Goal: Task Accomplishment & Management: Manage account settings

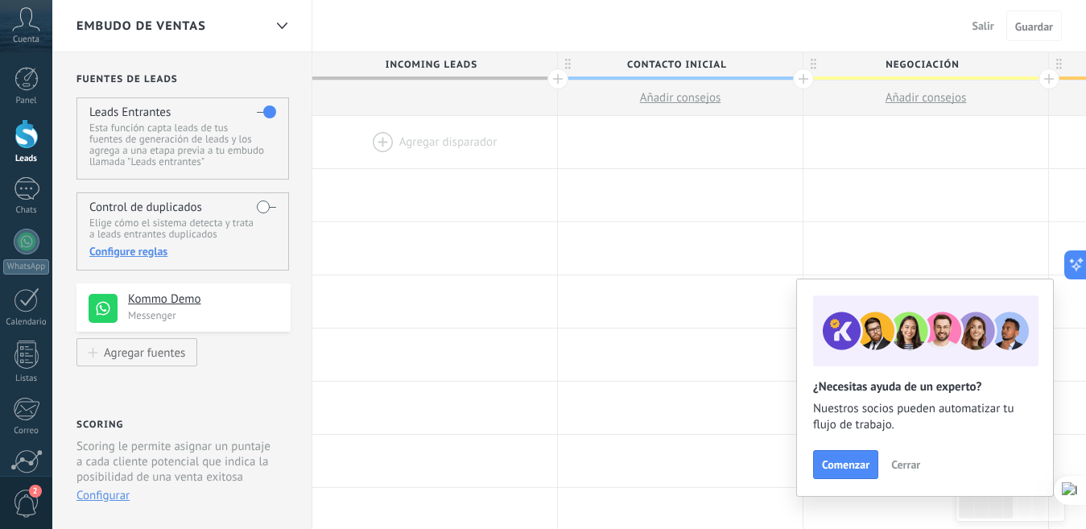
click at [679, 68] on span "Contacto inicial" at bounding box center [676, 64] width 237 height 25
click at [803, 81] on div at bounding box center [803, 78] width 21 height 21
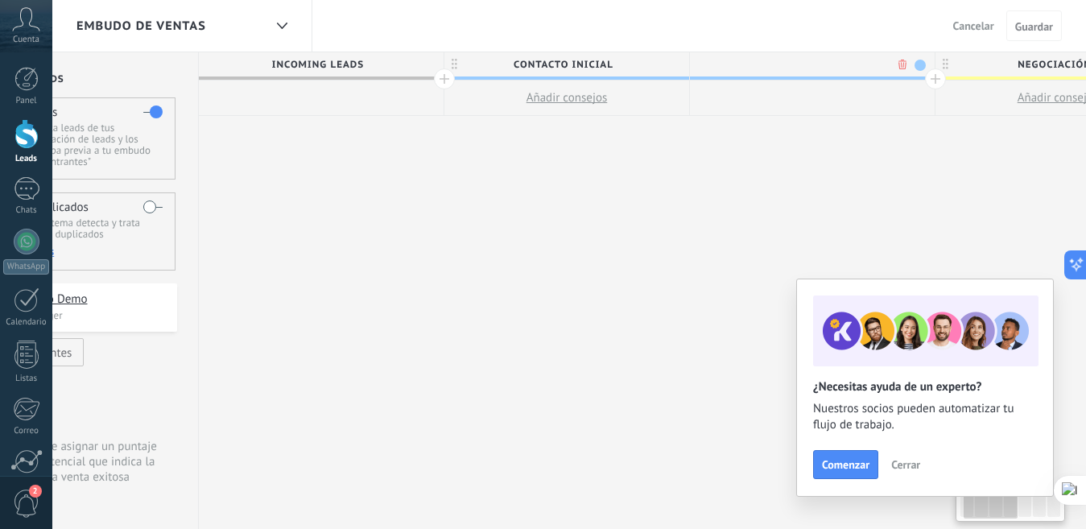
scroll to position [0, 119]
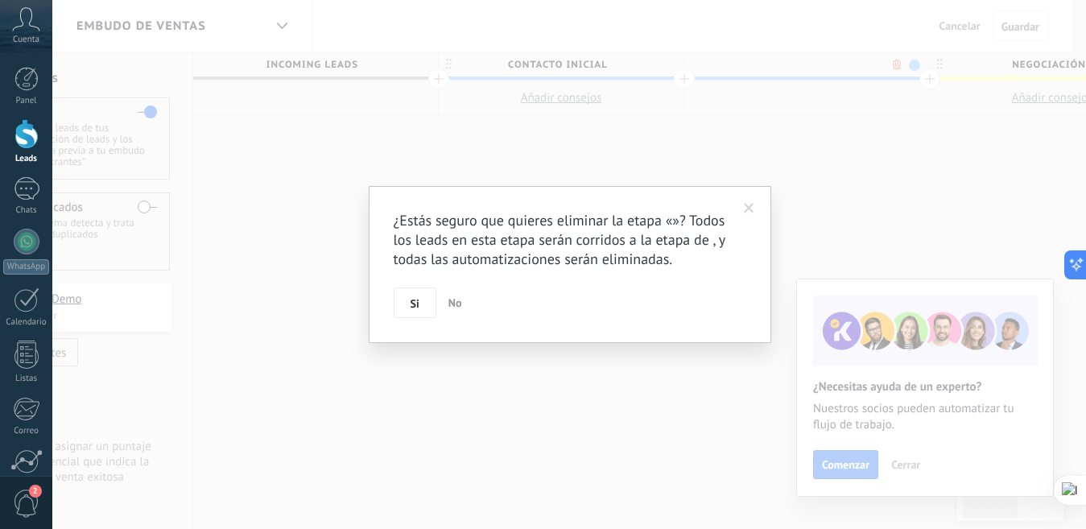
click at [892, 60] on body ".abccls-1,.abccls-2{fill-rule:evenodd}.abccls-2{fill:#fff} .abfcls-1{fill:none}…" at bounding box center [543, 264] width 1086 height 529
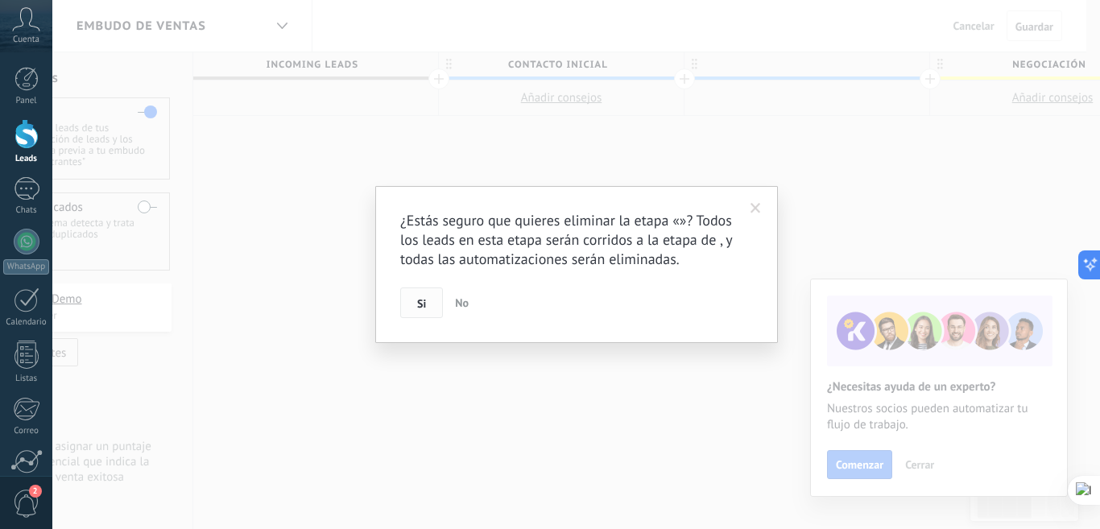
click at [424, 311] on button "Si" at bounding box center [421, 302] width 43 height 31
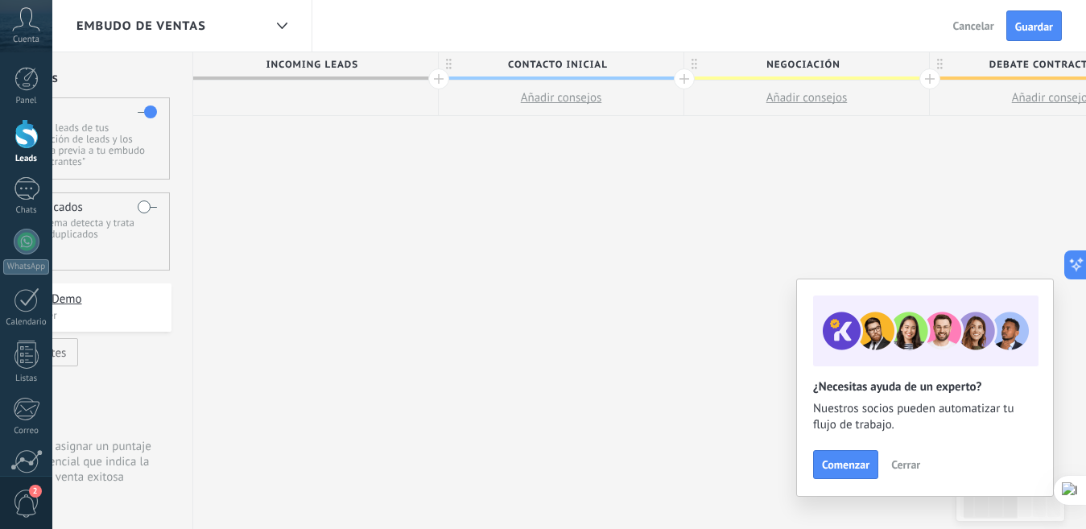
click at [449, 65] on icon at bounding box center [449, 64] width 6 height 11
click at [667, 65] on span at bounding box center [668, 65] width 11 height 11
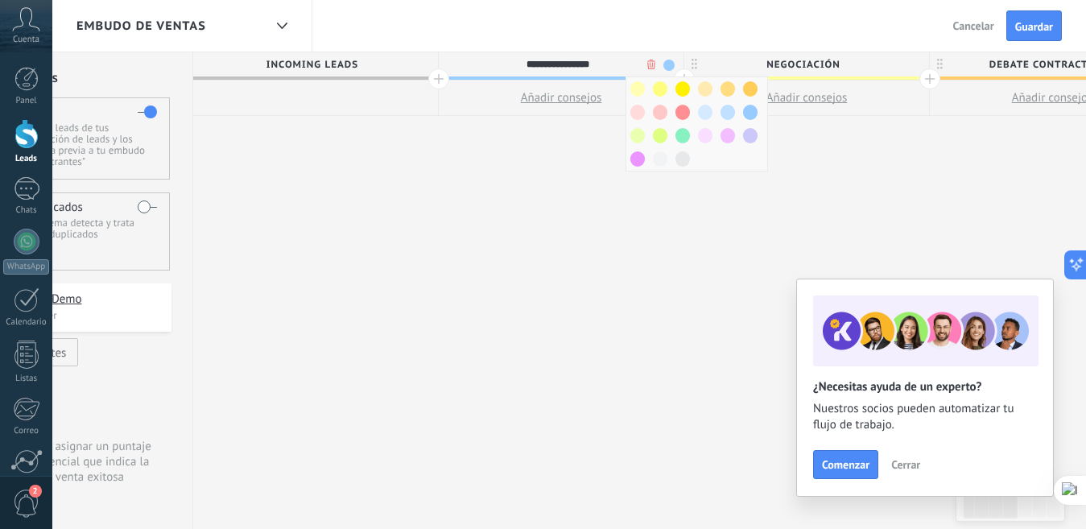
click at [601, 66] on input "**********" at bounding box center [557, 64] width 213 height 24
paste input "*******"
type input "**********"
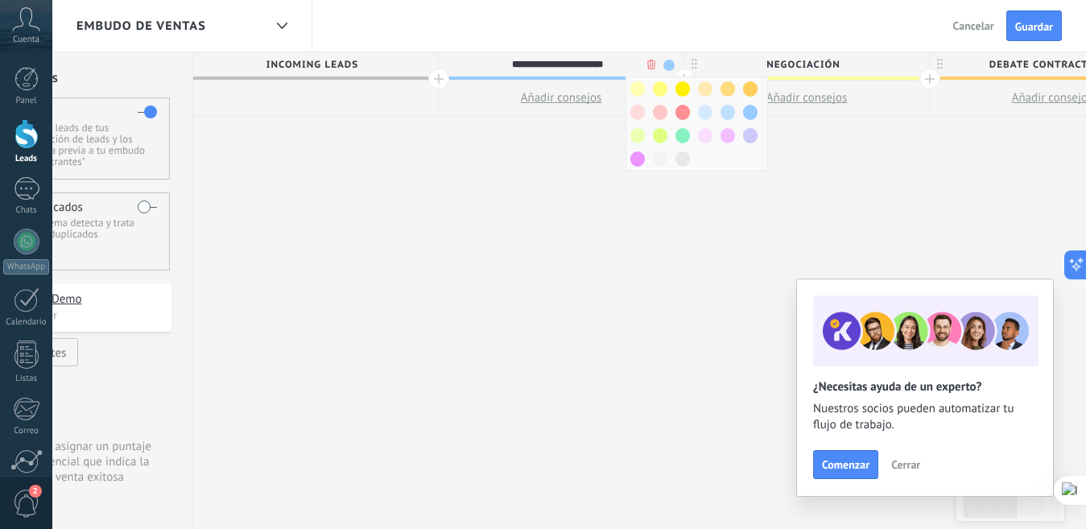
click at [529, 180] on div "**********" at bounding box center [1052, 290] width 1719 height 477
click at [750, 110] on span at bounding box center [750, 112] width 14 height 15
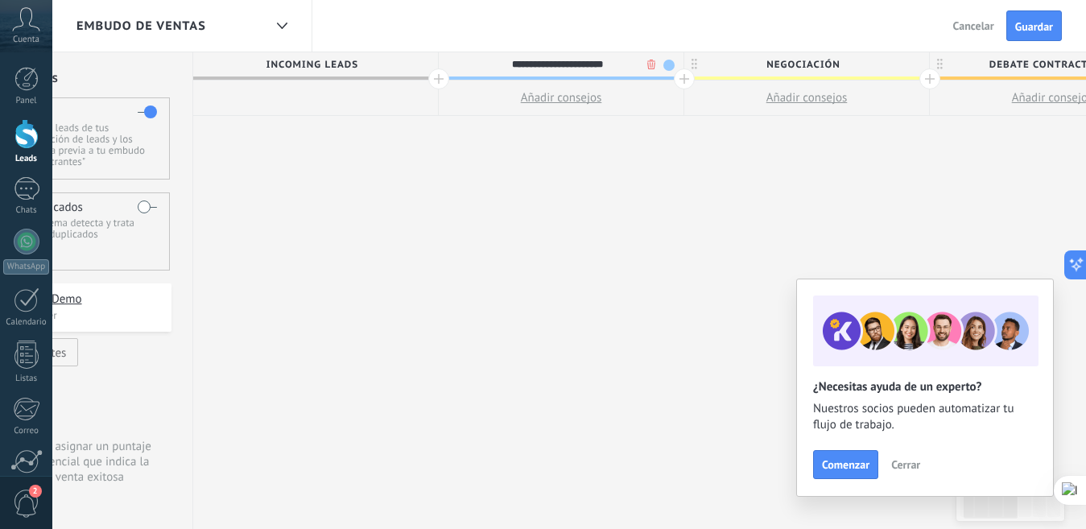
click at [548, 174] on div "**********" at bounding box center [1052, 290] width 1719 height 477
click at [914, 460] on span "Cerrar" at bounding box center [905, 464] width 29 height 11
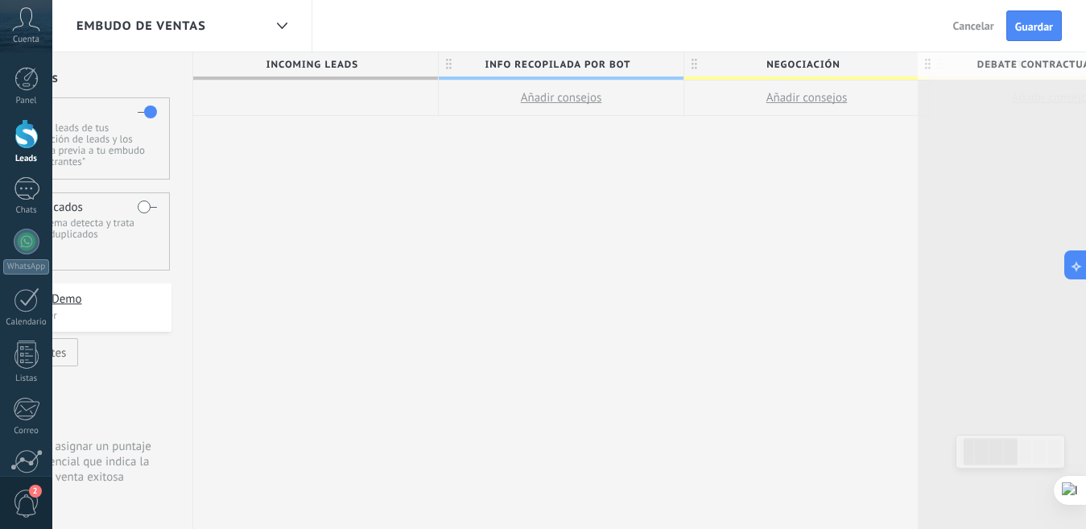
drag, startPoint x: 930, startPoint y: 60, endPoint x: 917, endPoint y: 60, distance: 12.9
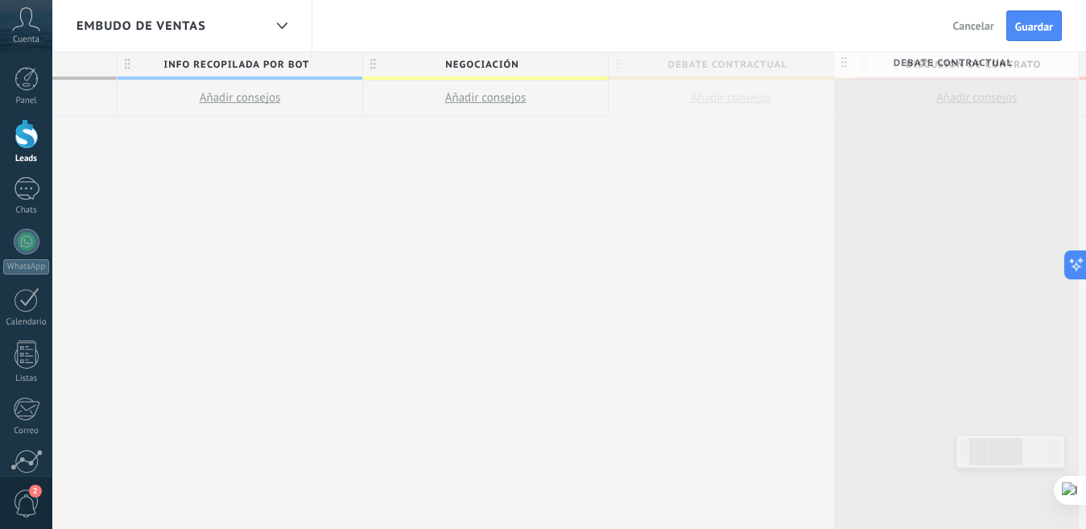
scroll to position [0, 486]
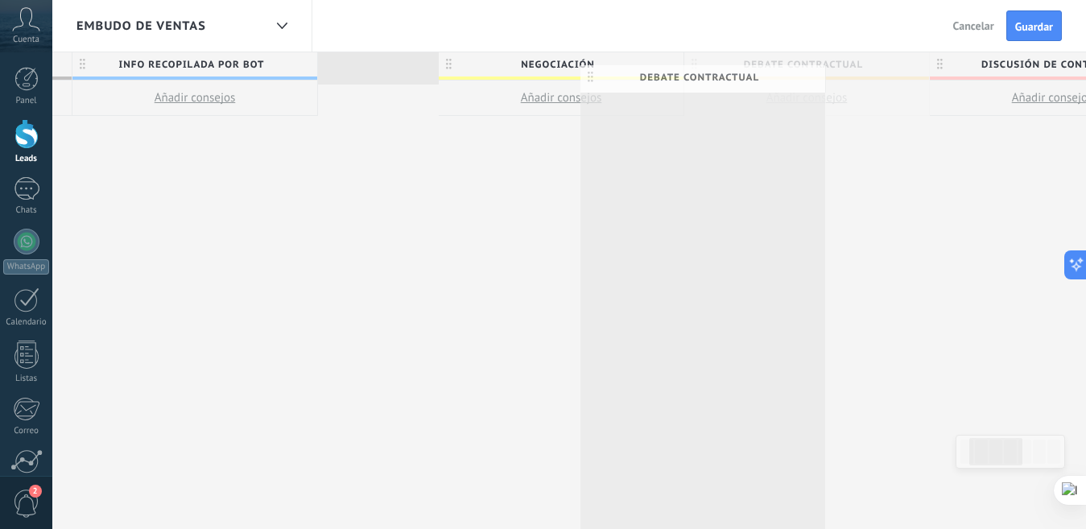
drag, startPoint x: 917, startPoint y: 60, endPoint x: 660, endPoint y: 70, distance: 257.1
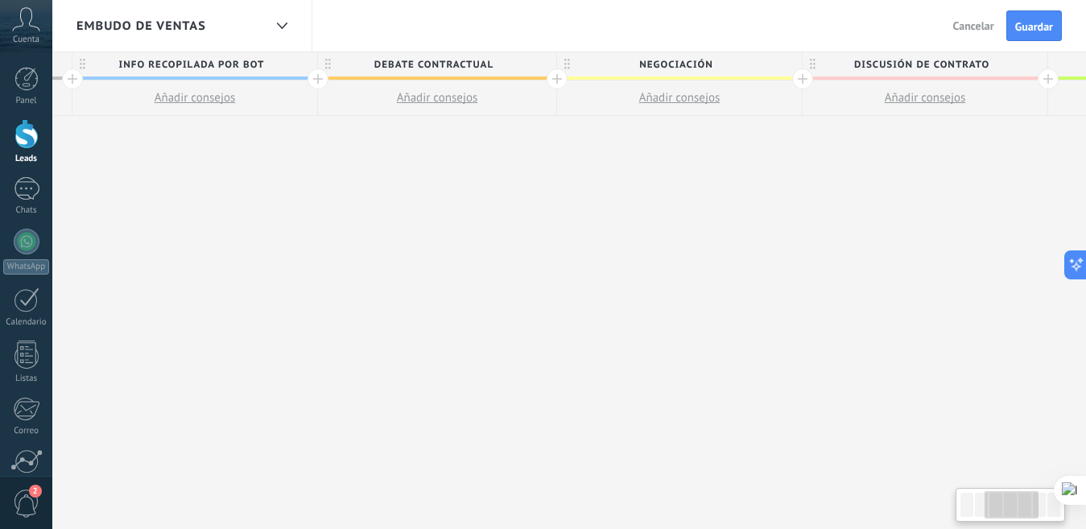
click at [816, 203] on div "Incoming leads Info Recopilada por Bot Añadir consejos Debate contractual Añadi…" at bounding box center [683, 290] width 1713 height 477
click at [804, 260] on div "Incoming leads Info Recopilada por Bot Añadir consejos Debate contractual Añadi…" at bounding box center [683, 290] width 1713 height 477
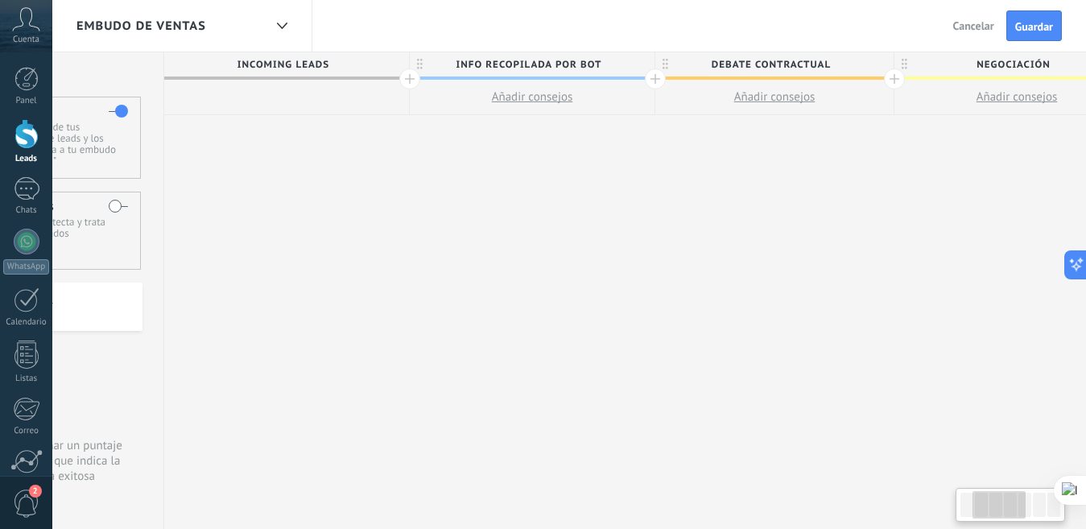
drag, startPoint x: 57, startPoint y: 59, endPoint x: 536, endPoint y: 81, distance: 479.6
click at [410, 79] on leads "Incoming leads" at bounding box center [287, 65] width 246 height 27
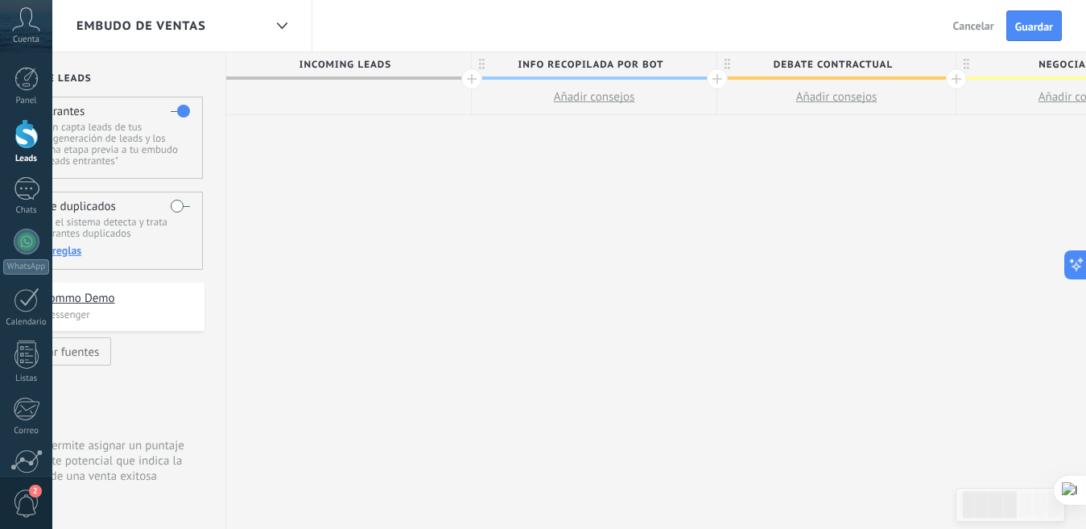
click at [552, 210] on div "Incoming leads Info Recopilada por Bot Añadir consejos Debate contractual Añadi…" at bounding box center [1082, 290] width 1713 height 477
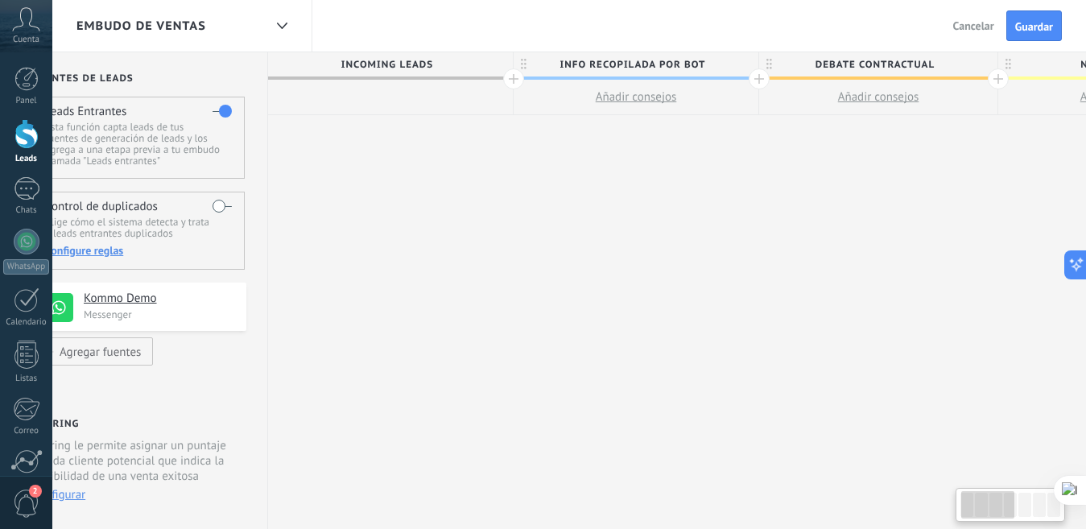
scroll to position [0, 0]
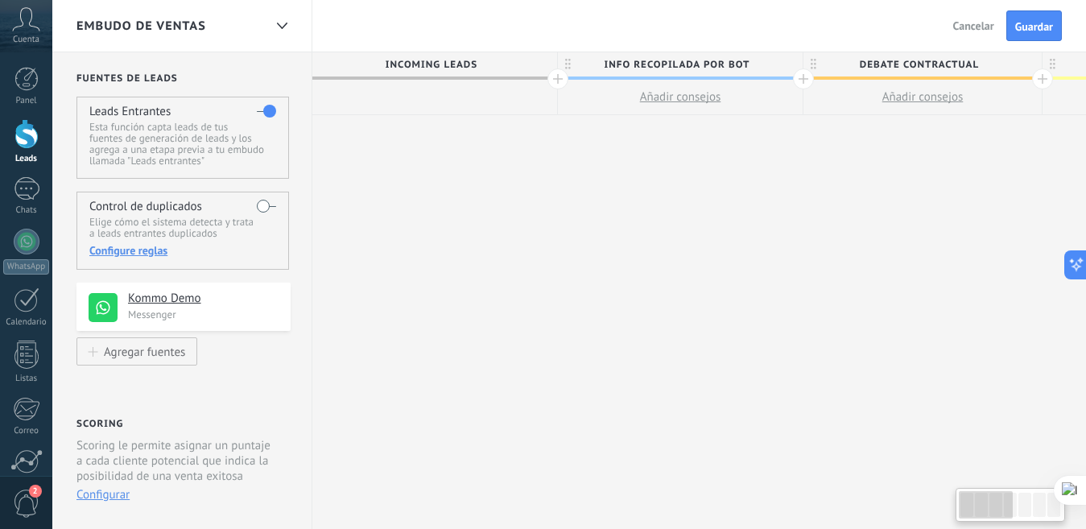
drag, startPoint x: 302, startPoint y: 196, endPoint x: 622, endPoint y: 227, distance: 321.1
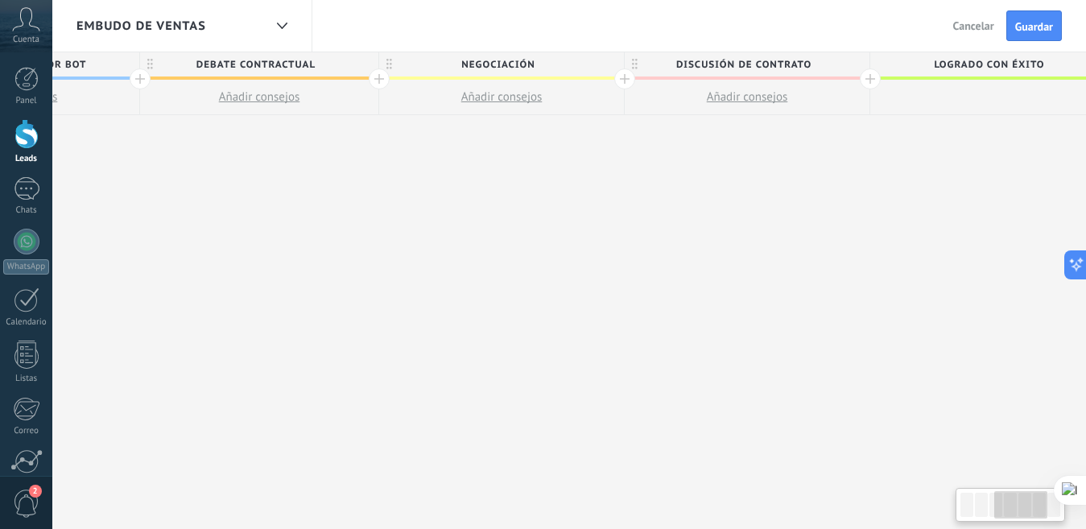
scroll to position [0, 619]
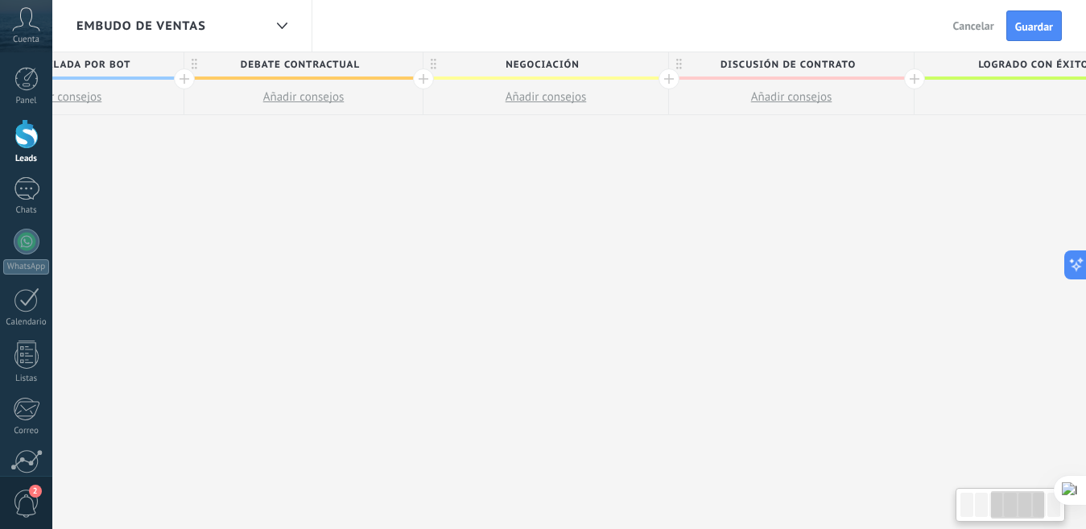
drag, startPoint x: 916, startPoint y: 237, endPoint x: 358, endPoint y: 221, distance: 558.2
click at [358, 221] on div "Incoming leads Info Recopilada por Bot Añadir consejos Debate contractual Añadi…" at bounding box center [549, 290] width 1713 height 477
click at [572, 69] on span "Negociación" at bounding box center [542, 64] width 237 height 25
click at [572, 68] on input "**********" at bounding box center [542, 64] width 213 height 24
click at [573, 68] on input "**********" at bounding box center [542, 64] width 213 height 24
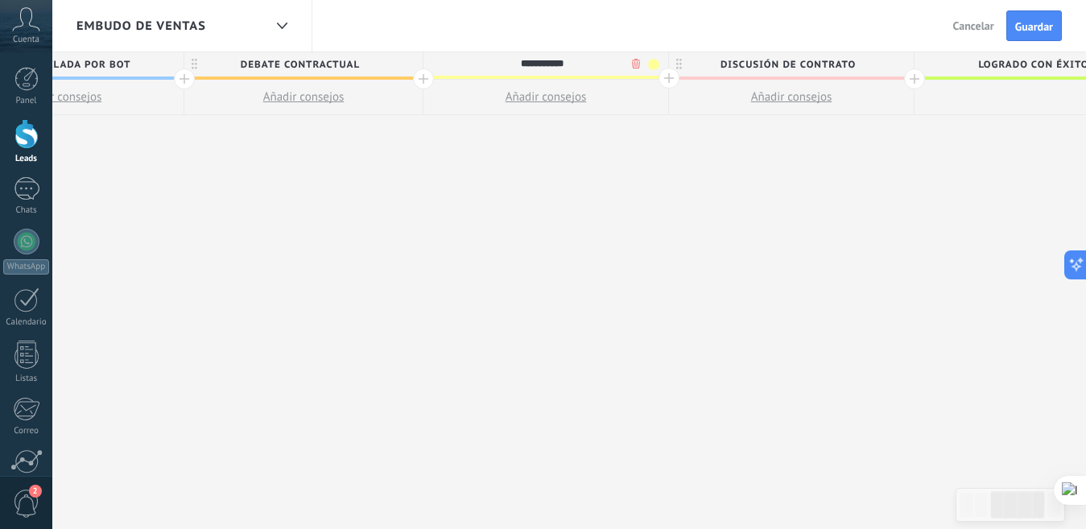
type input "**********"
click at [589, 199] on div "**********" at bounding box center [549, 290] width 1713 height 477
click at [617, 61] on span "NegociacióEn Simulaciónn" at bounding box center [542, 64] width 237 height 25
type input "**********"
click at [569, 230] on div "**********" at bounding box center [549, 290] width 1713 height 477
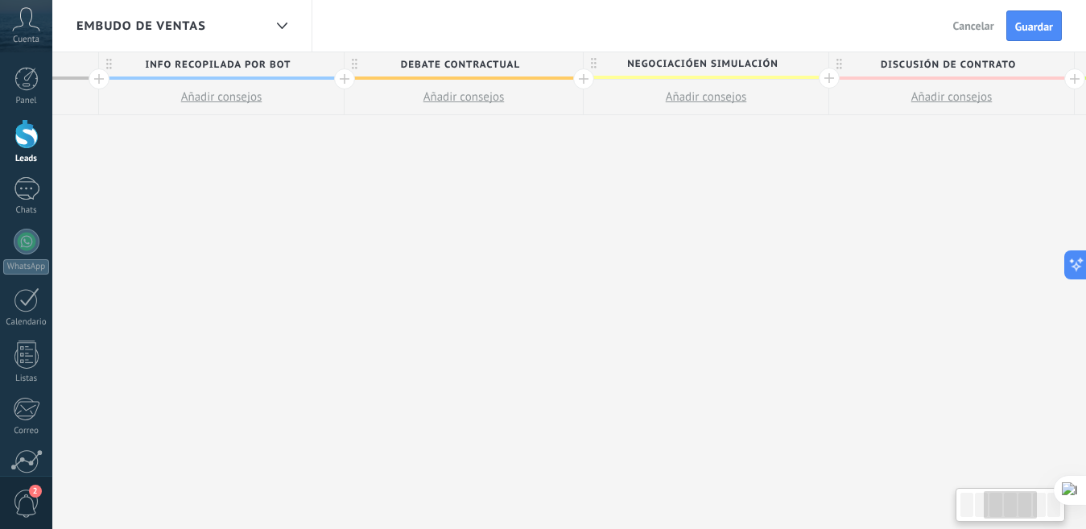
scroll to position [0, 478]
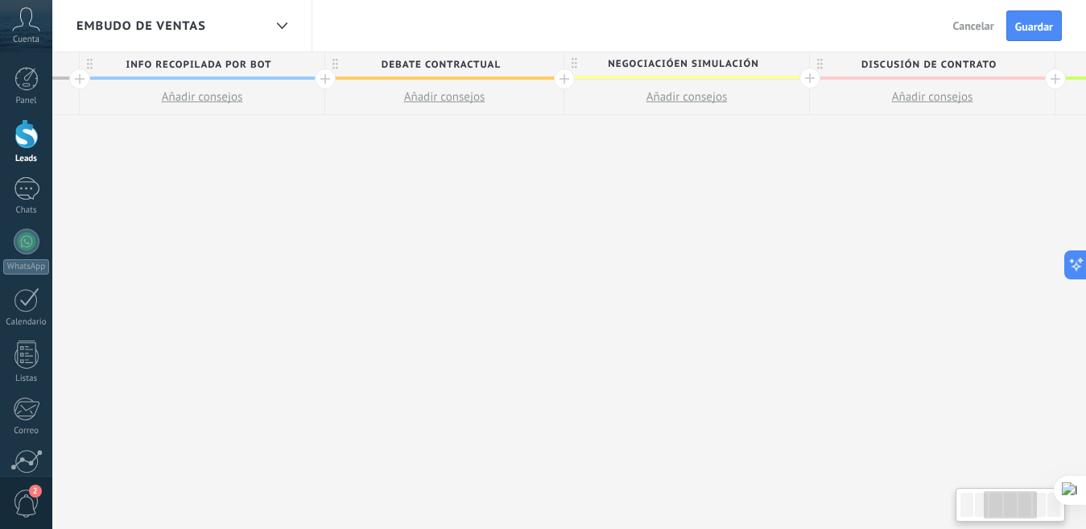
drag, startPoint x: 233, startPoint y: 205, endPoint x: 386, endPoint y: 199, distance: 153.1
click at [388, 199] on div "Incoming leads Info Recopilada por Bot Añadir consejos Debate contractual Añadi…" at bounding box center [690, 290] width 1713 height 477
click at [386, 199] on div "Incoming leads Info Recopilada por Bot Añadir consejos Debate contractual Añadi…" at bounding box center [690, 290] width 1713 height 477
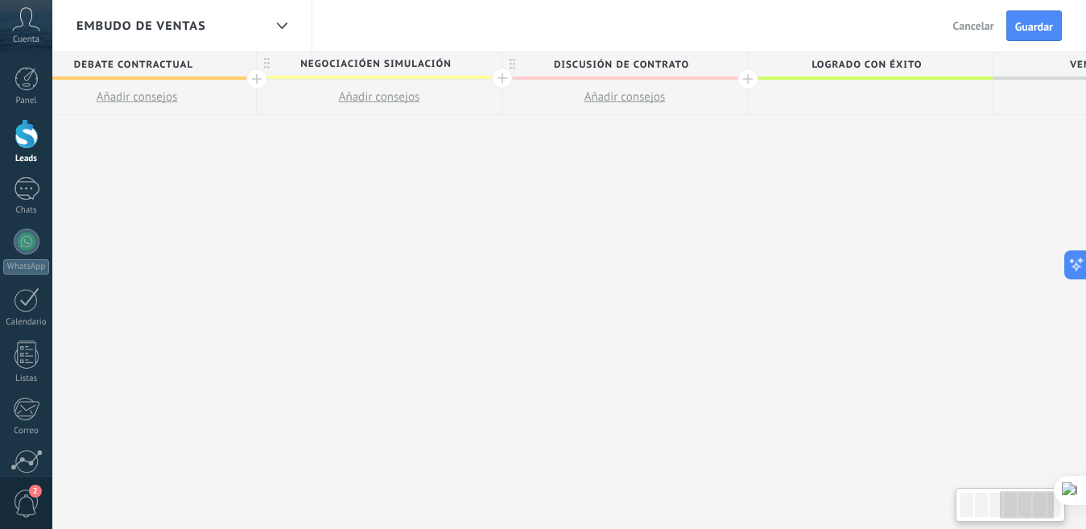
scroll to position [0, 783]
drag, startPoint x: 804, startPoint y: 174, endPoint x: 512, endPoint y: 180, distance: 292.3
click at [512, 180] on div "Incoming leads Info Recopilada por Bot Añadir consejos Debate contractual Añadi…" at bounding box center [385, 290] width 1713 height 477
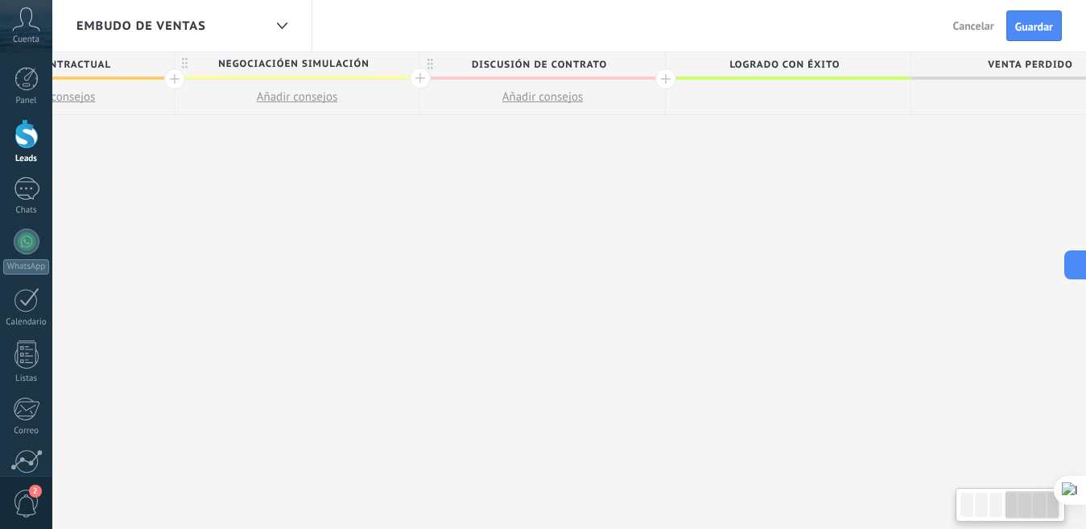
scroll to position [0, 939]
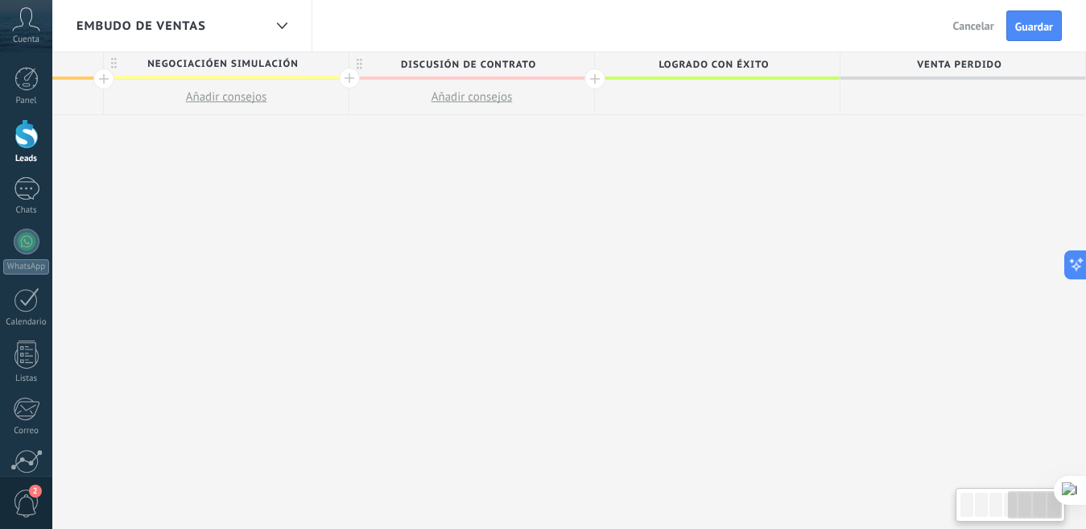
drag, startPoint x: 924, startPoint y: 181, endPoint x: 653, endPoint y: 184, distance: 271.4
click at [653, 184] on div "Incoming leads Info Recopilada por Bot Añadir consejos Debate contractual Añadi…" at bounding box center [230, 290] width 1713 height 477
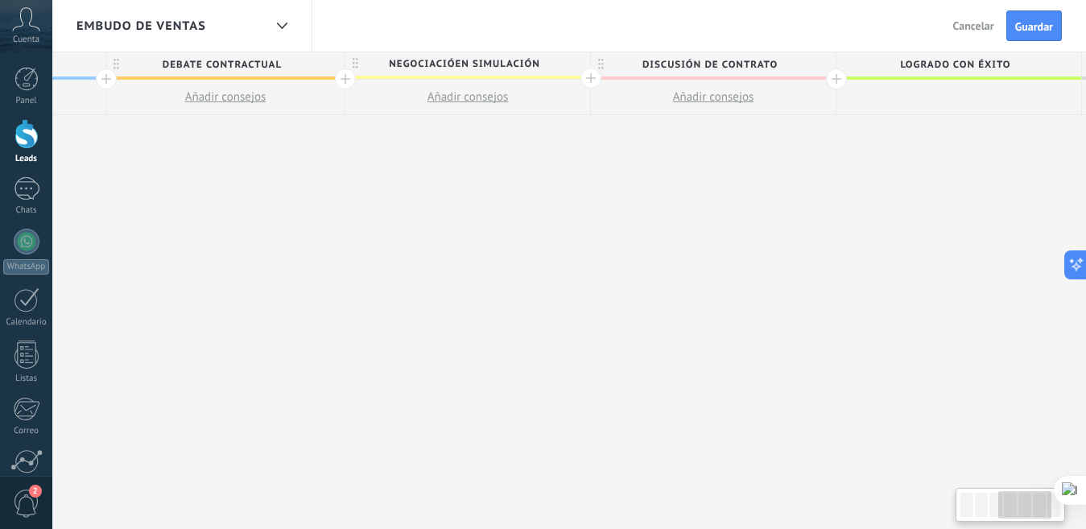
drag, startPoint x: 595, startPoint y: 185, endPoint x: 966, endPoint y: 192, distance: 371.3
click at [969, 192] on div "Incoming leads Info Recopilada por Bot Añadir consejos Debate contractual Añadi…" at bounding box center [471, 290] width 1713 height 477
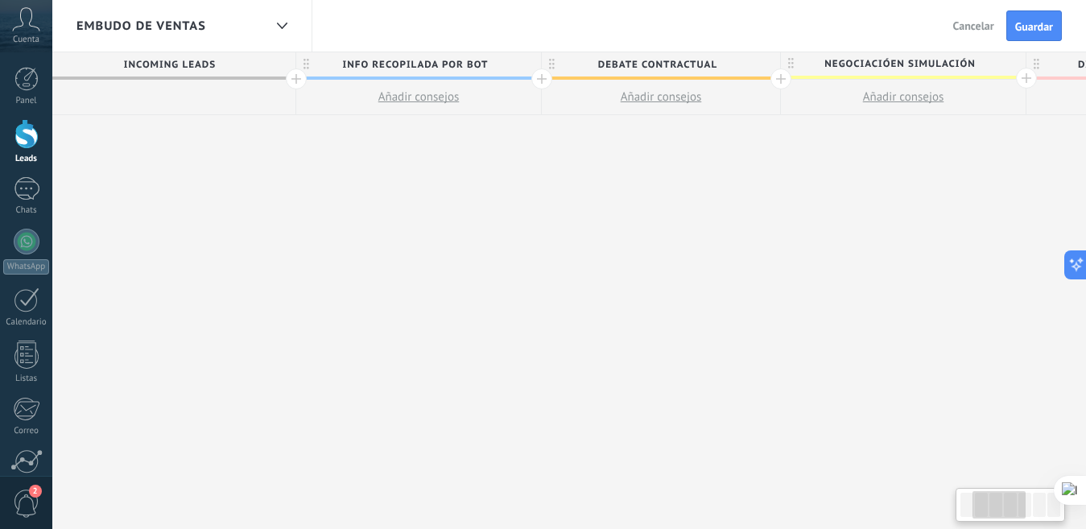
drag, startPoint x: 256, startPoint y: 172, endPoint x: 559, endPoint y: 186, distance: 303.1
click at [559, 186] on div "Incoming leads Info Recopilada por Bot Añadir consejos Debate contractual Añadi…" at bounding box center [907, 290] width 1713 height 477
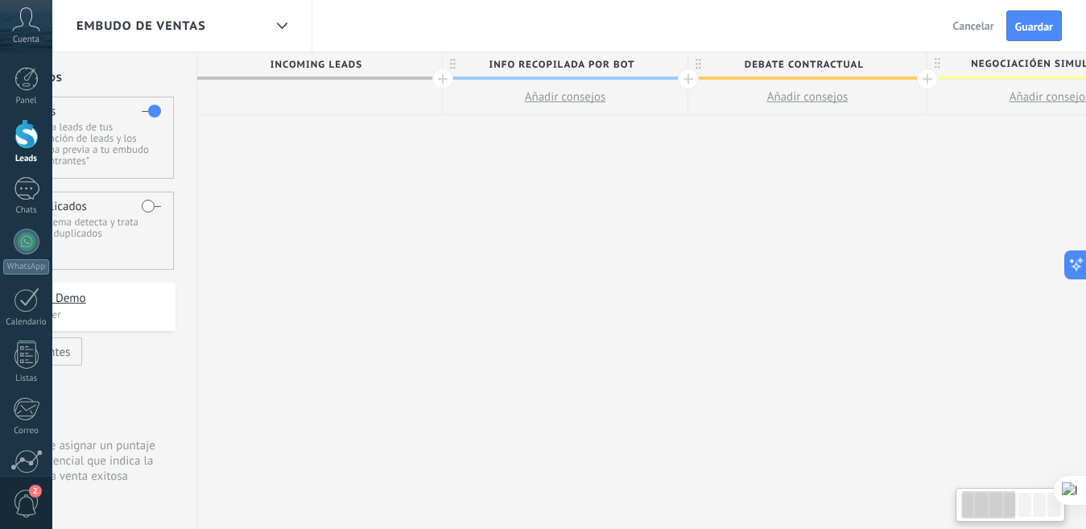
scroll to position [0, 15]
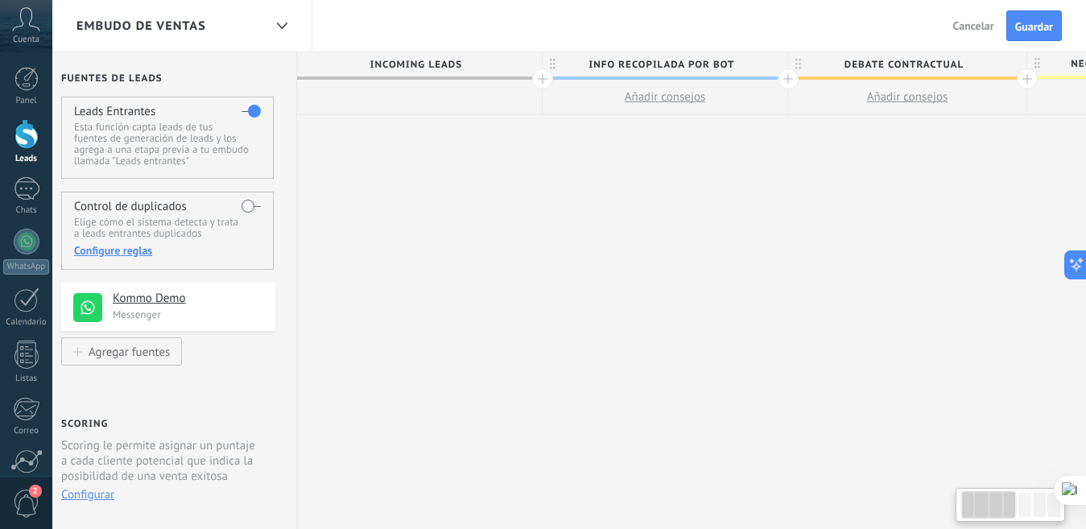
drag, startPoint x: 329, startPoint y: 199, endPoint x: 618, endPoint y: 205, distance: 289.9
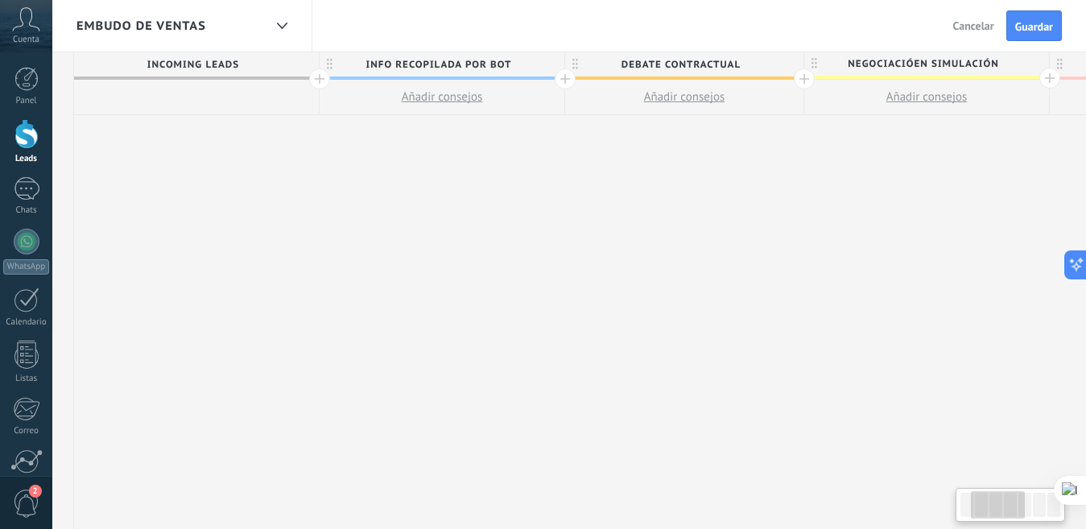
drag, startPoint x: 686, startPoint y: 209, endPoint x: 439, endPoint y: 200, distance: 247.3
click at [474, 203] on div "Incoming leads Info Recopilada por Bot Añadir consejos Debate contractual Añadi…" at bounding box center [930, 290] width 1713 height 477
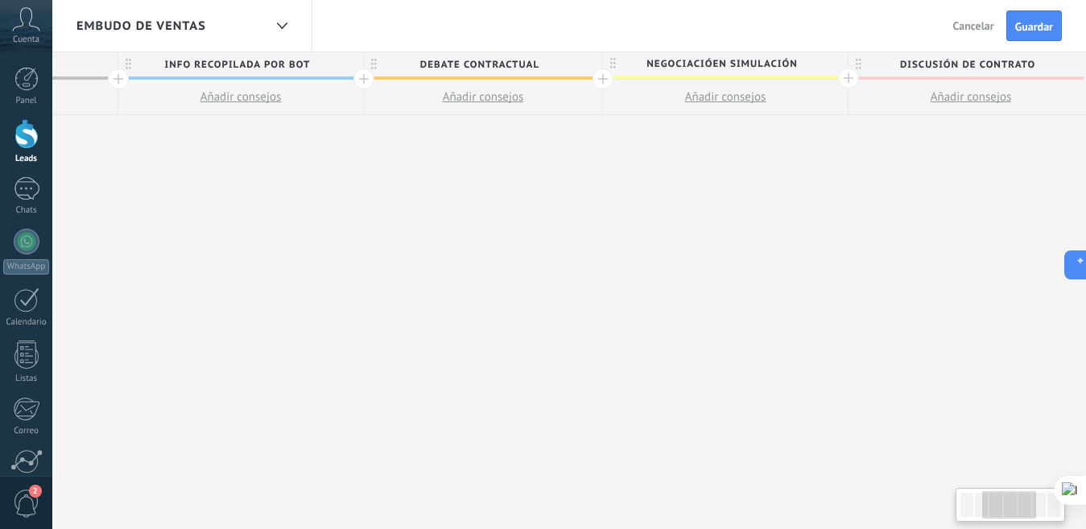
drag, startPoint x: 931, startPoint y: 221, endPoint x: 713, endPoint y: 220, distance: 217.4
click at [740, 222] on div "Incoming leads Info Recopilada por Bot Añadir consejos Debate contractual Añadi…" at bounding box center [729, 290] width 1713 height 477
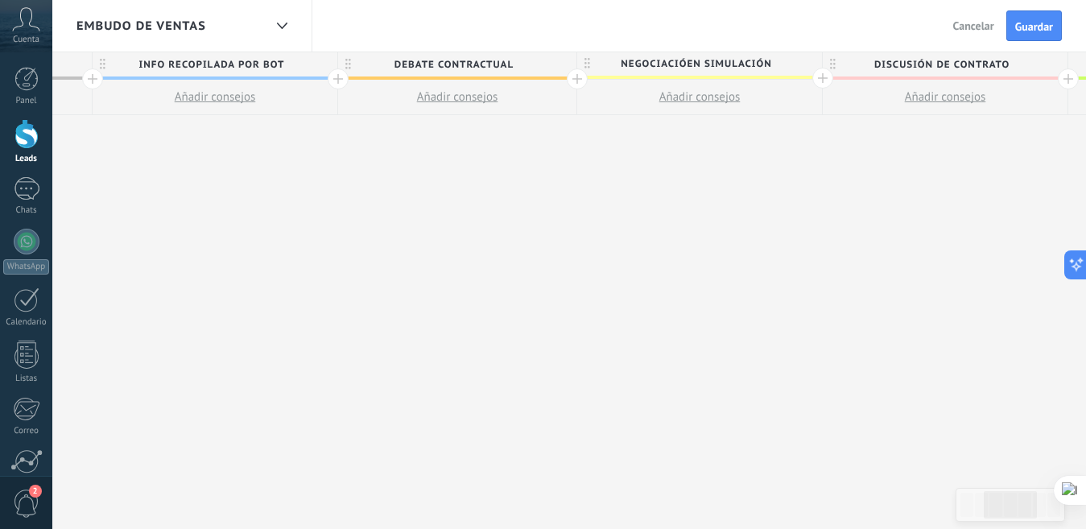
click at [684, 60] on span "NegociacióEn Simulación" at bounding box center [695, 64] width 237 height 25
click at [686, 59] on span "NegociacióEn Simulación" at bounding box center [695, 64] width 237 height 25
click at [690, 62] on input "**********" at bounding box center [695, 64] width 213 height 24
type input "**********"
drag, startPoint x: 720, startPoint y: 83, endPoint x: 730, endPoint y: 101, distance: 21.3
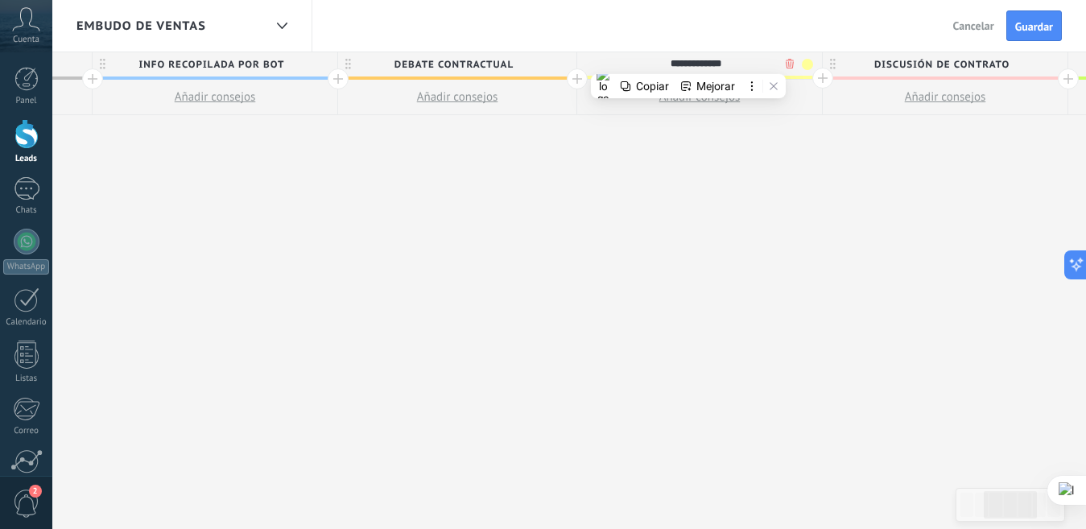
click at [721, 85] on div "Mejorar" at bounding box center [715, 86] width 39 height 13
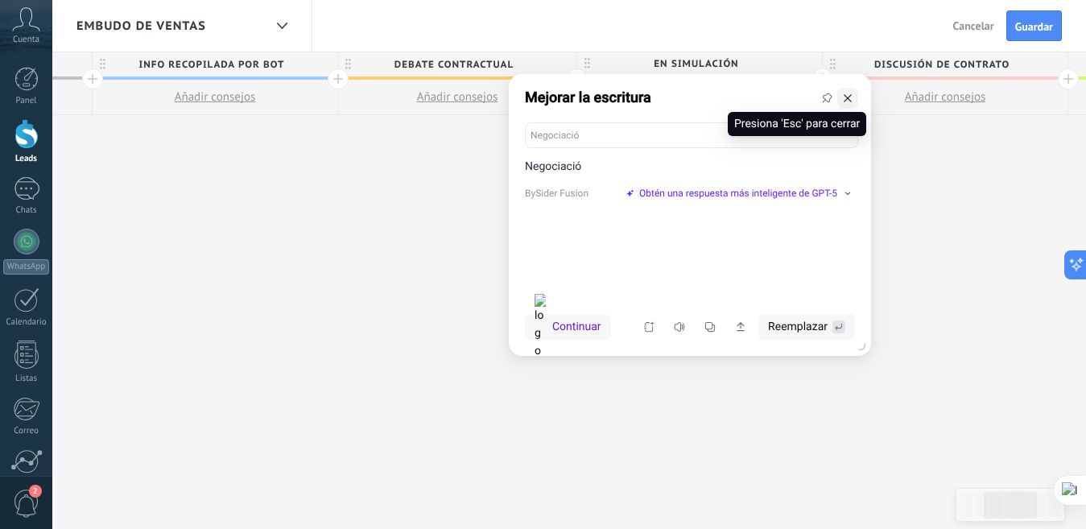
click at [849, 97] on icon at bounding box center [847, 97] width 7 height 7
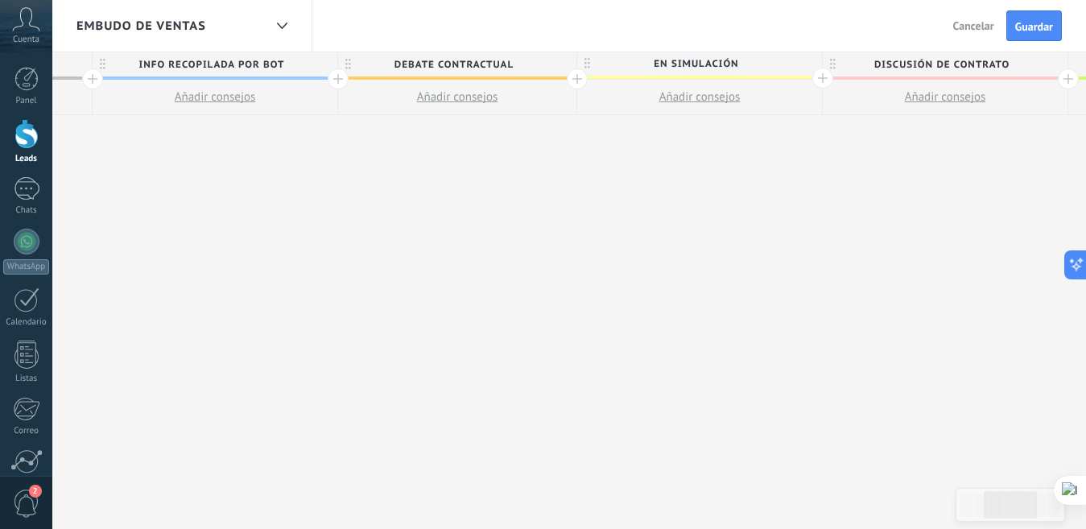
click at [767, 221] on div "Incoming leads Info Recopilada por Bot Añadir consejos Debate contractual Añadi…" at bounding box center [703, 290] width 1713 height 477
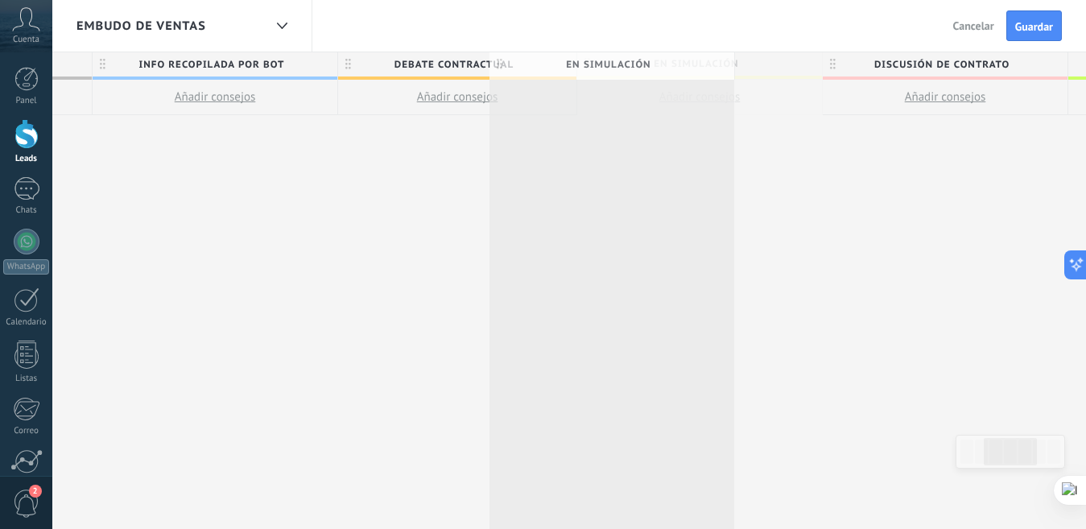
scroll to position [0, 468]
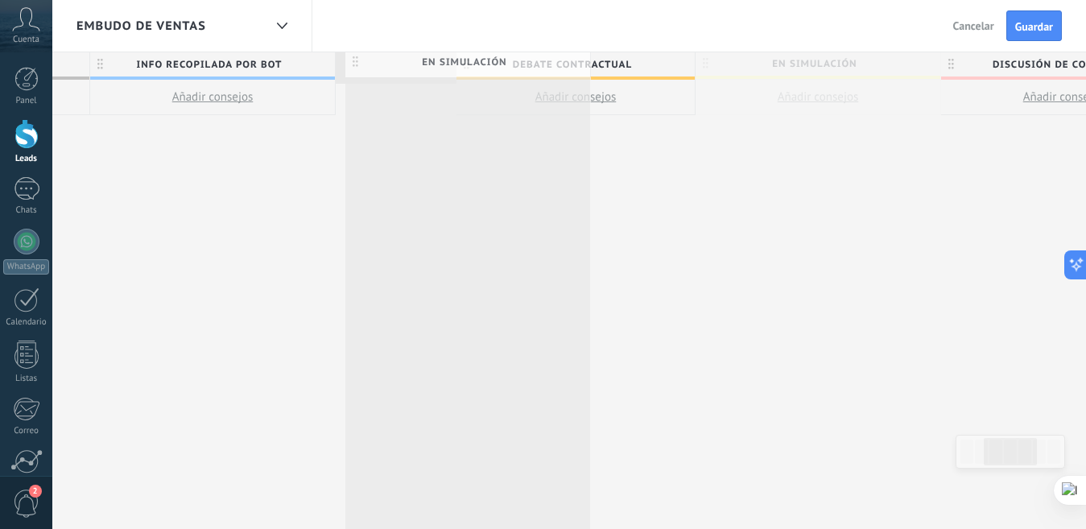
drag, startPoint x: 588, startPoint y: 63, endPoint x: 357, endPoint y: 61, distance: 231.1
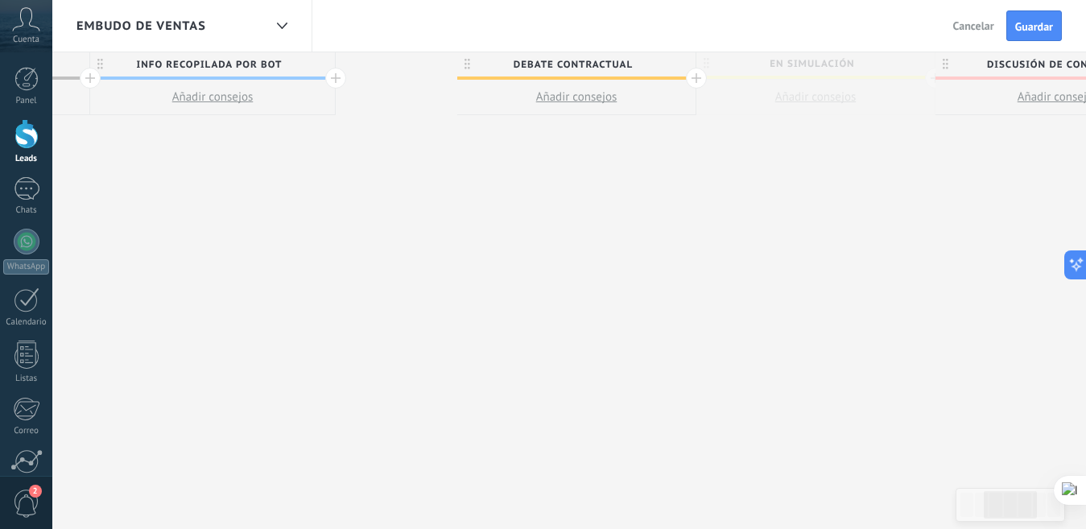
click at [357, 61] on span "En Simulación" at bounding box center [392, 64] width 113 height 25
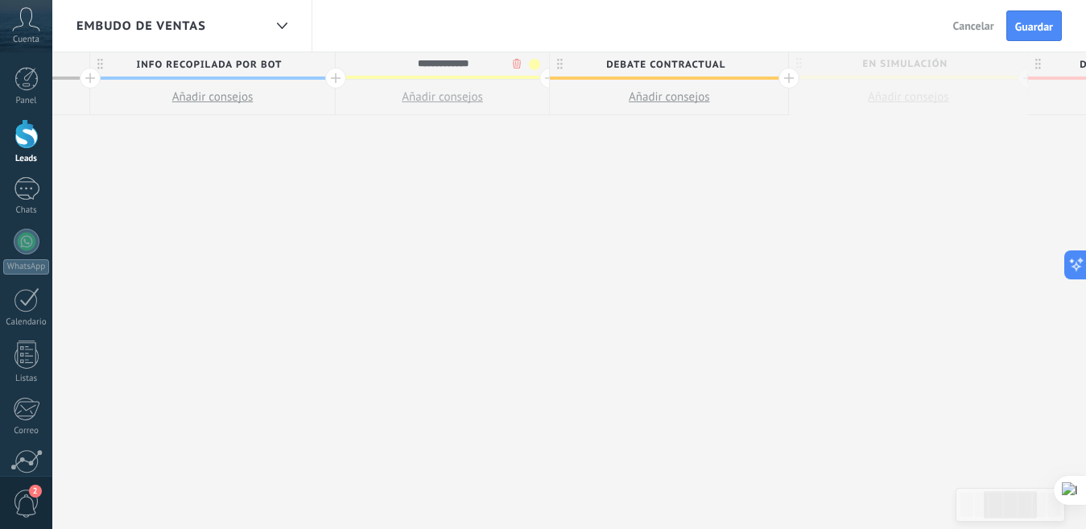
scroll to position [0, 0]
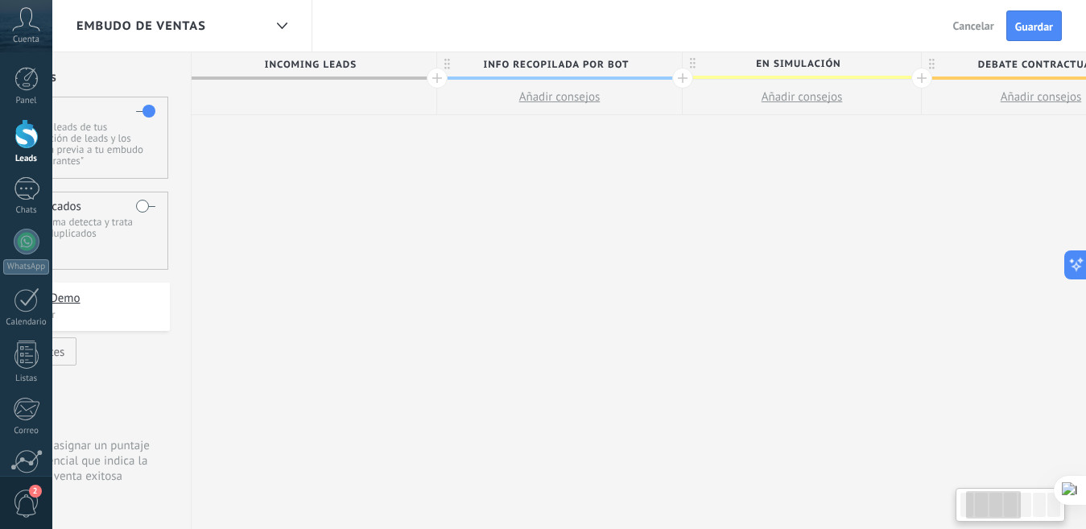
drag, startPoint x: 391, startPoint y: 279, endPoint x: 716, endPoint y: 262, distance: 324.9
click at [720, 262] on div "Incoming leads Info Recopilada por Bot Añadir consejos En Simulación Añadir con…" at bounding box center [1045, 290] width 1706 height 477
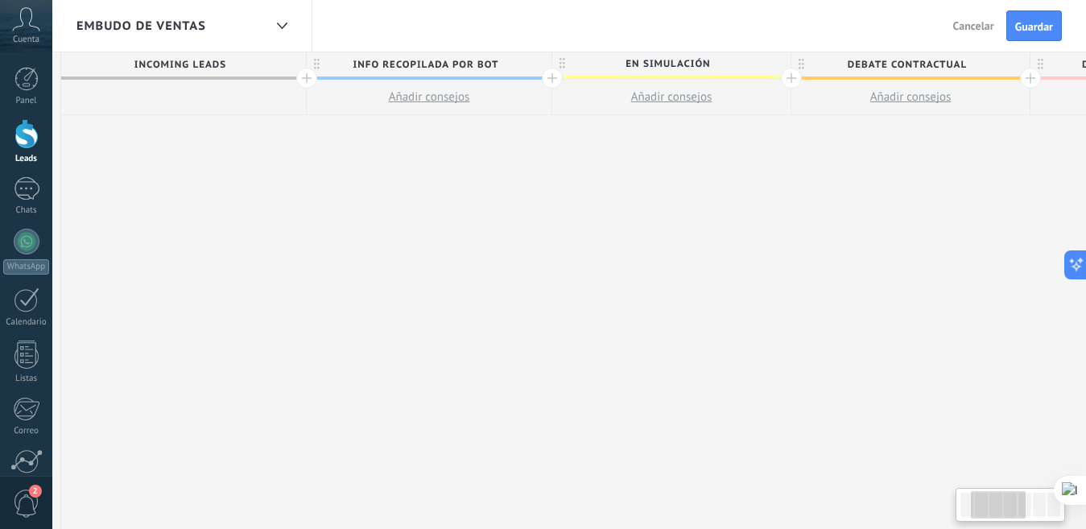
drag, startPoint x: 918, startPoint y: 187, endPoint x: 794, endPoint y: 191, distance: 124.1
click at [804, 190] on div "Incoming leads Info Recopilada por Bot Añadir consejos En Simulación Añadir con…" at bounding box center [914, 290] width 1706 height 477
click at [917, 75] on span "Debate contractual" at bounding box center [905, 64] width 230 height 25
click at [928, 68] on input "**********" at bounding box center [905, 64] width 213 height 24
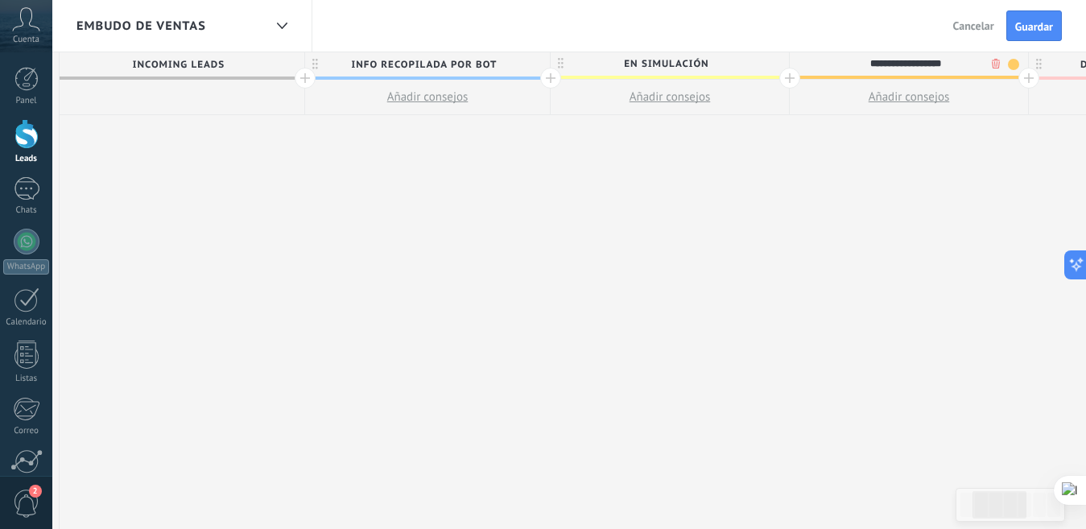
click at [928, 68] on input "**********" at bounding box center [905, 64] width 213 height 24
type input "**********"
click at [907, 180] on div "**********" at bounding box center [913, 290] width 1706 height 477
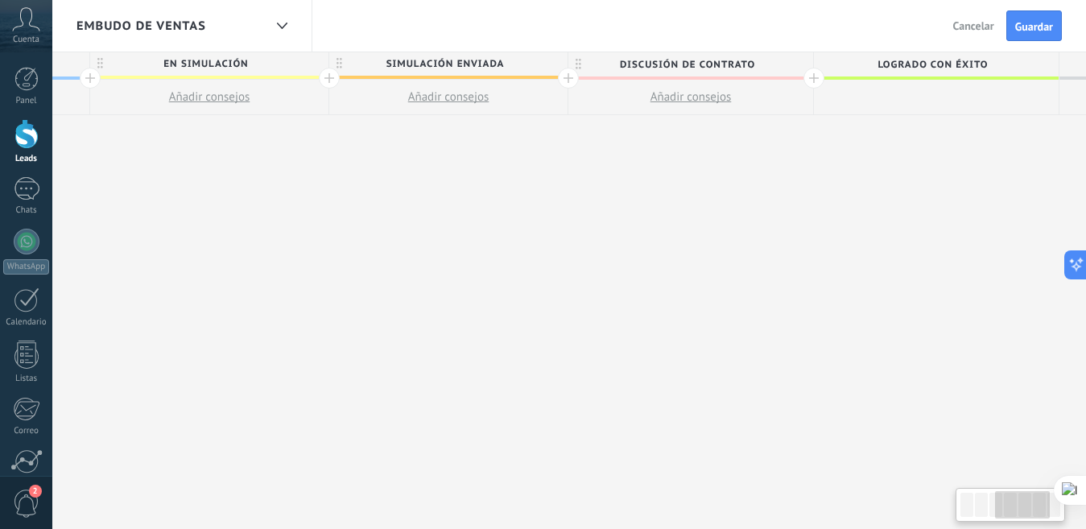
drag, startPoint x: 882, startPoint y: 199, endPoint x: 700, endPoint y: 205, distance: 181.3
click at [420, 200] on div "Incoming leads Info Recopilada por Bot Añadir consejos En Simulación Añadir con…" at bounding box center [452, 290] width 1706 height 477
click at [419, 200] on div "Incoming leads Info Recopilada por Bot Añadir consejos En Simulación Añadir con…" at bounding box center [452, 290] width 1706 height 477
click at [418, 200] on div "Incoming leads Info Recopilada por Bot Añadir consejos En Simulación Añadir con…" at bounding box center [452, 290] width 1706 height 477
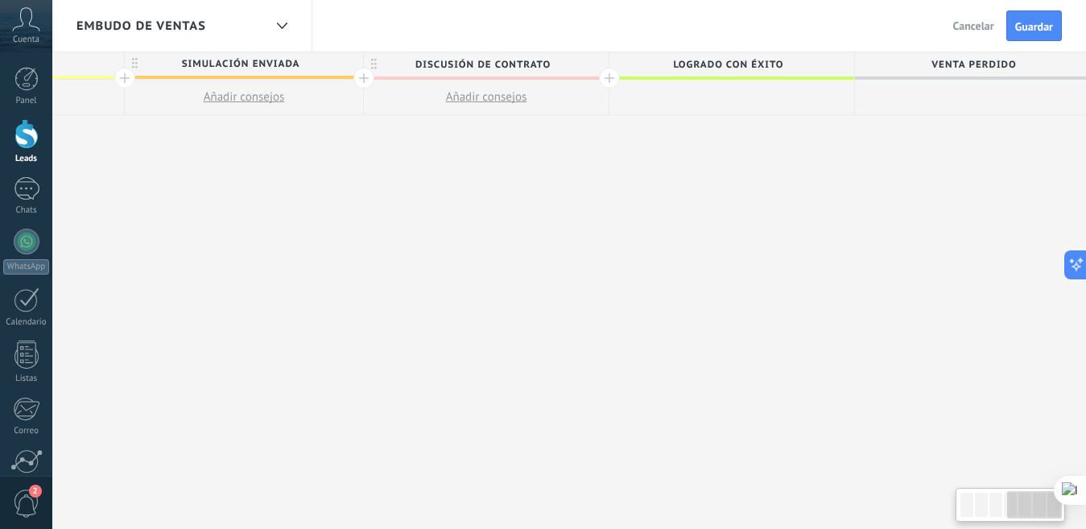
scroll to position [0, 932]
drag, startPoint x: 864, startPoint y: 180, endPoint x: 681, endPoint y: 184, distance: 182.8
click at [681, 184] on div "Incoming leads Info Recopilada por Bot Añadir consejos En Simulación Añadir con…" at bounding box center [233, 290] width 1706 height 477
click at [415, 63] on span "Discusión de contrato" at bounding box center [467, 64] width 237 height 25
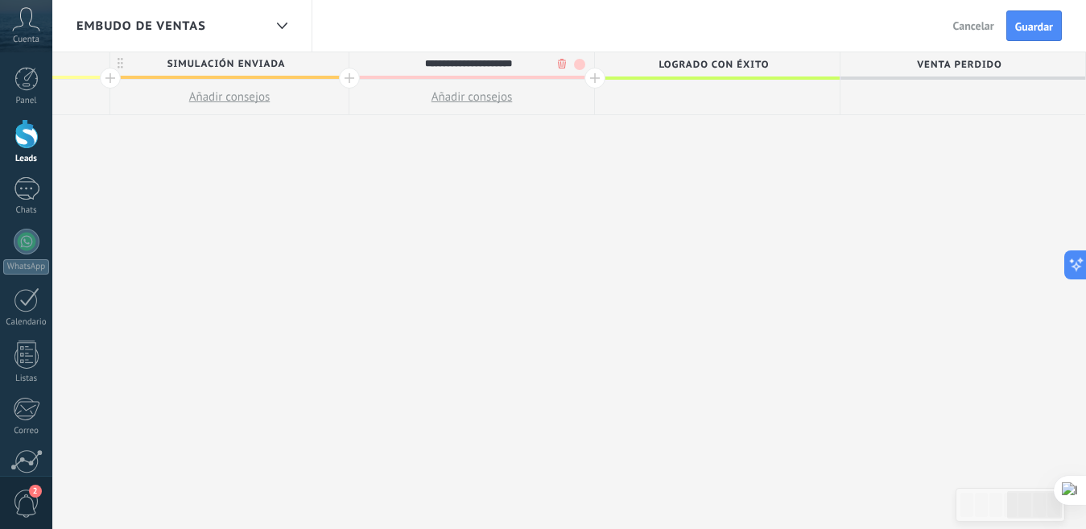
type input "**********"
click at [487, 261] on div "**********" at bounding box center [233, 290] width 1706 height 477
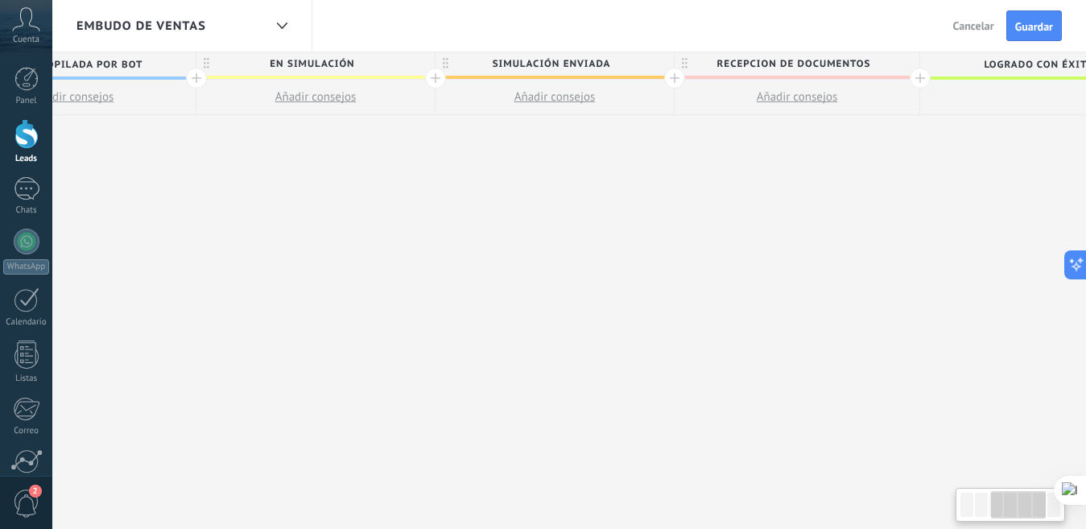
drag, startPoint x: 403, startPoint y: 200, endPoint x: 728, endPoint y: 201, distance: 325.3
click at [728, 201] on div "Incoming leads Info Recopilada por Bot Añadir consejos En Simulación Añadir con…" at bounding box center [558, 290] width 1706 height 477
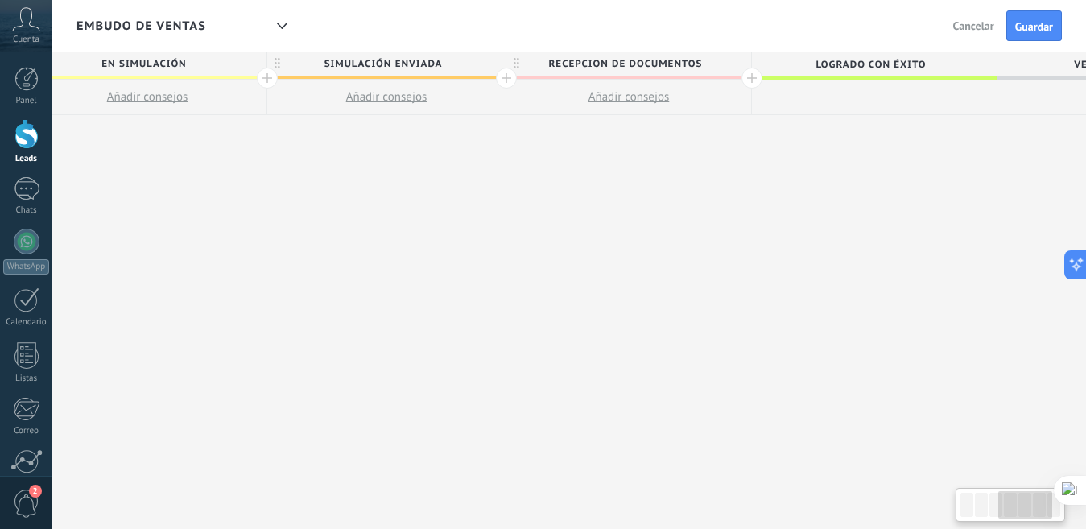
drag, startPoint x: 728, startPoint y: 201, endPoint x: 544, endPoint y: 205, distance: 183.6
click at [550, 210] on div "Incoming leads Info Recopilada por Bot Añadir consejos En Simulación Añadir con…" at bounding box center [390, 290] width 1706 height 477
click at [903, 65] on span "Logrado con éxito" at bounding box center [863, 64] width 237 height 25
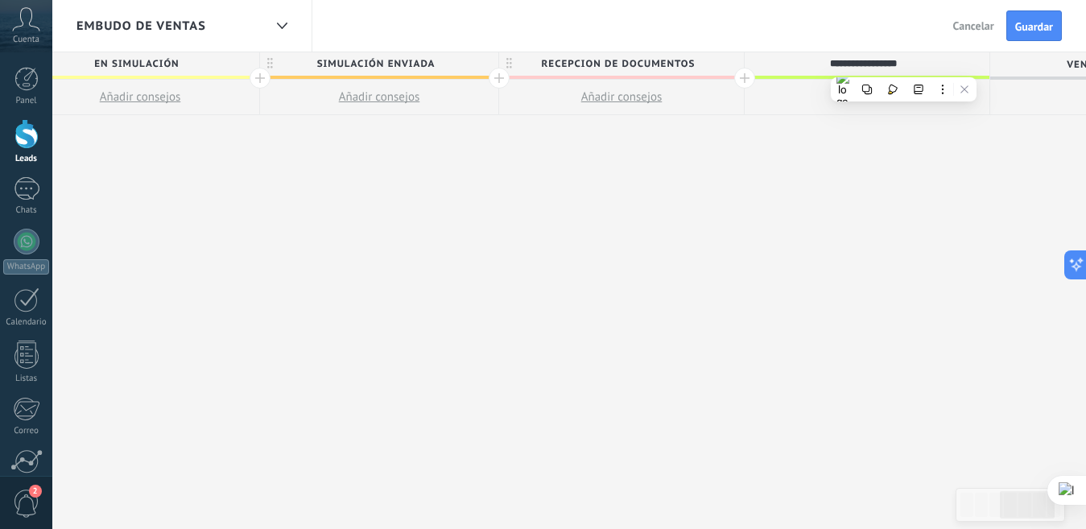
type input "**********"
click at [831, 175] on div "**********" at bounding box center [383, 290] width 1706 height 477
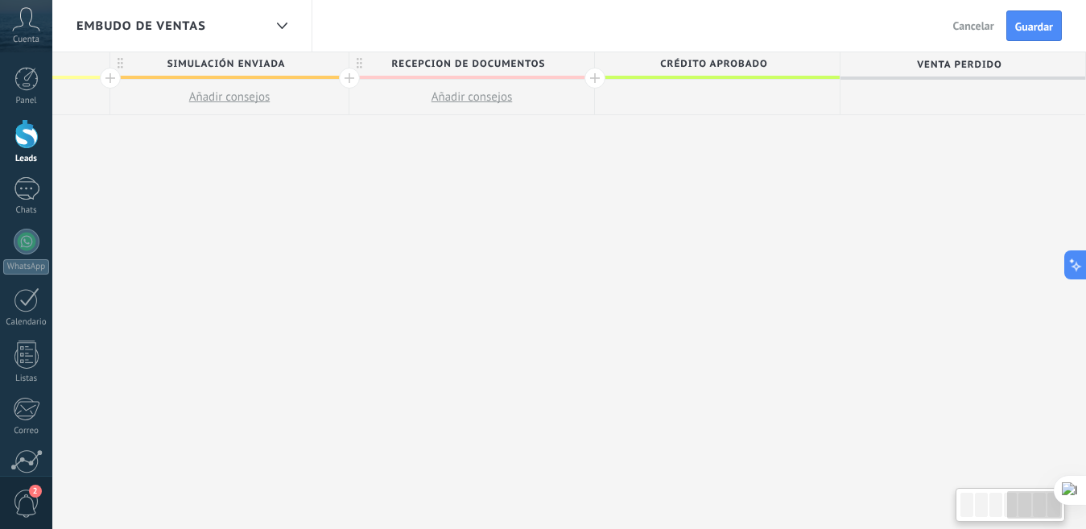
drag, startPoint x: 718, startPoint y: 193, endPoint x: 539, endPoint y: 197, distance: 178.8
click at [553, 193] on div "Incoming leads Info Recopilada por Bot Añadir consejos En Simulación Añadir con…" at bounding box center [233, 290] width 1706 height 477
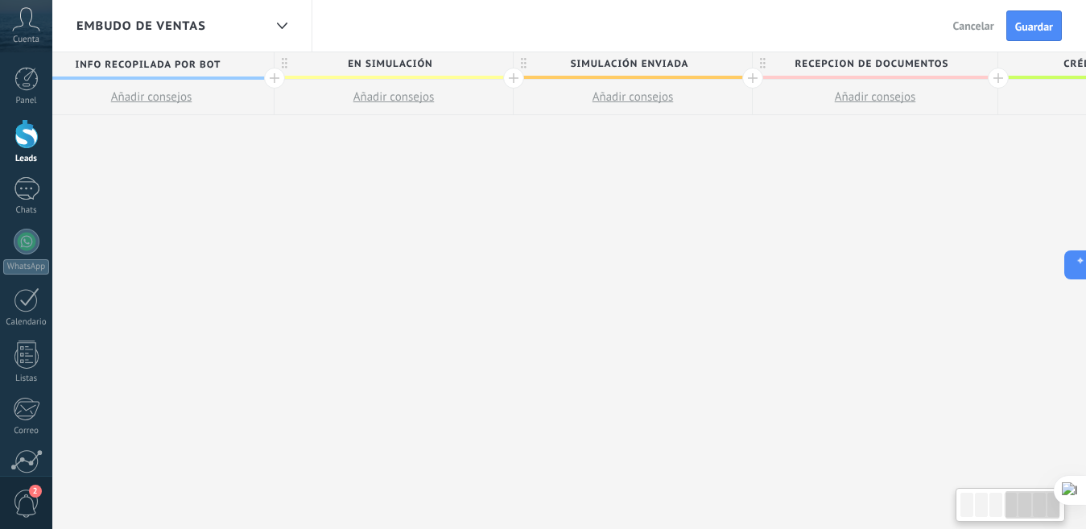
drag, startPoint x: 526, startPoint y: 205, endPoint x: 946, endPoint y: 184, distance: 420.8
click at [942, 181] on div "Incoming leads Info Recopilada por Bot Añadir consejos En Simulación Añadir con…" at bounding box center [636, 290] width 1706 height 477
drag, startPoint x: 318, startPoint y: 186, endPoint x: 779, endPoint y: 188, distance: 461.4
click at [742, 190] on div "Incoming leads Info Recopilada por Bot Añadir consejos En Simulación Añadir con…" at bounding box center [636, 290] width 1706 height 477
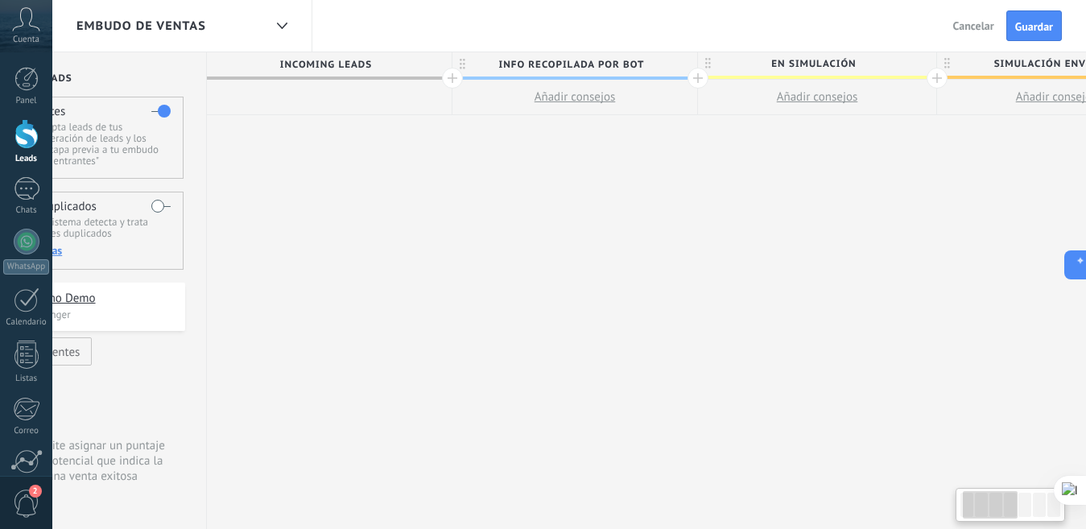
scroll to position [0, 0]
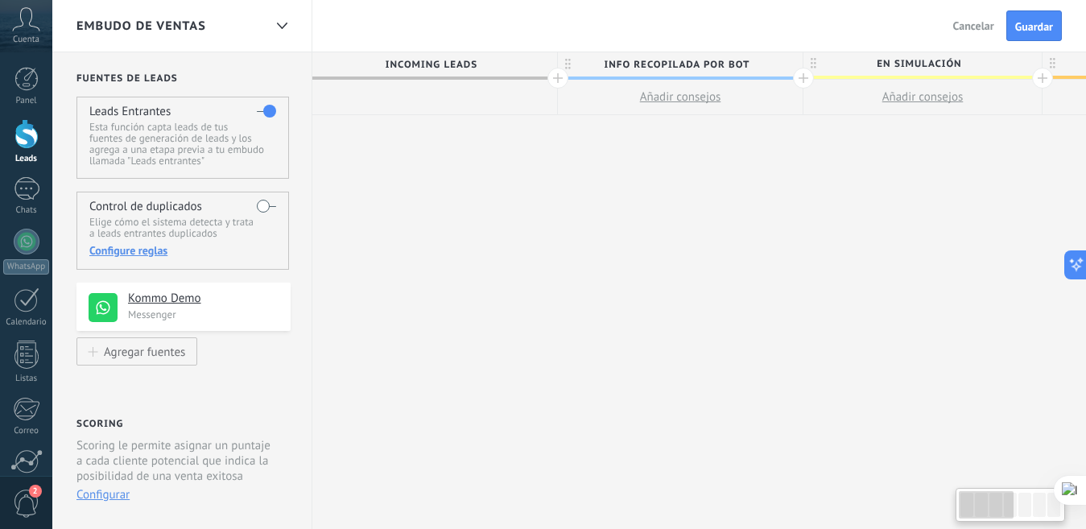
drag, startPoint x: 320, startPoint y: 254, endPoint x: 711, endPoint y: 262, distance: 390.6
click at [1042, 27] on span "Guardar" at bounding box center [1034, 26] width 38 height 11
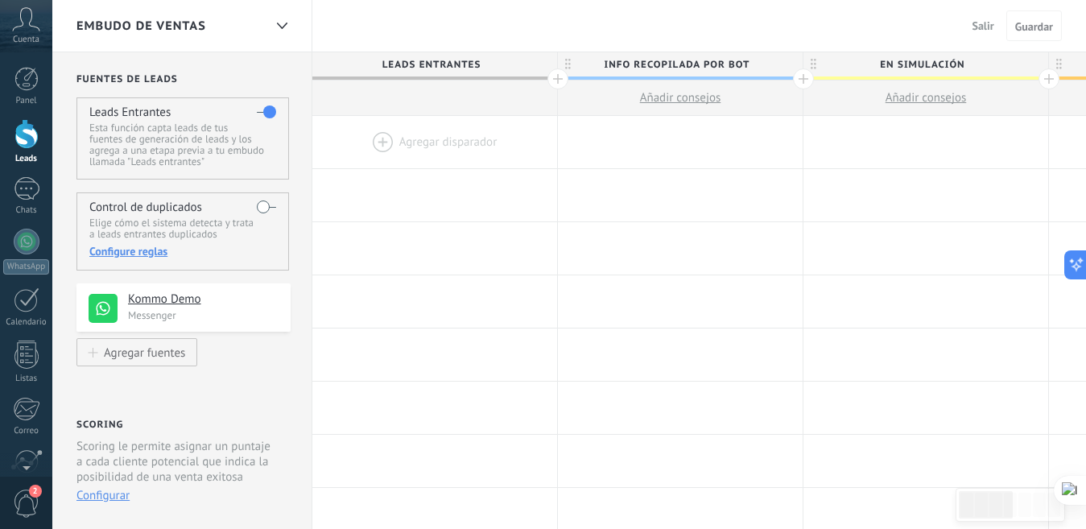
drag, startPoint x: 728, startPoint y: 105, endPoint x: 589, endPoint y: 105, distance: 139.3
click at [589, 105] on button "Añadir consejos" at bounding box center [680, 98] width 245 height 35
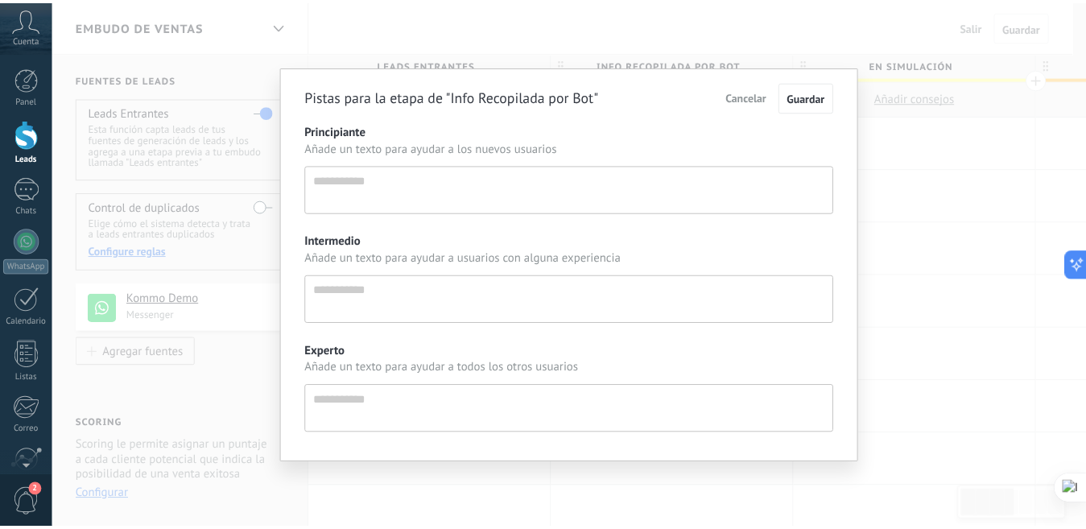
scroll to position [15, 0]
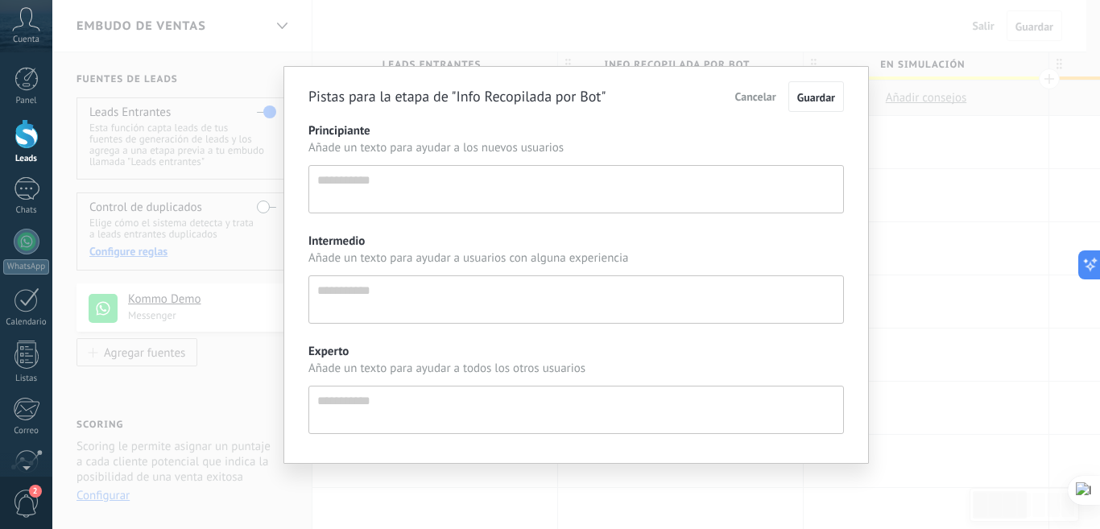
click at [779, 11] on div "Pistas para la etapa de "Info Recopilada por Bot" Cancelar Guardar Principiante…" at bounding box center [576, 264] width 1048 height 529
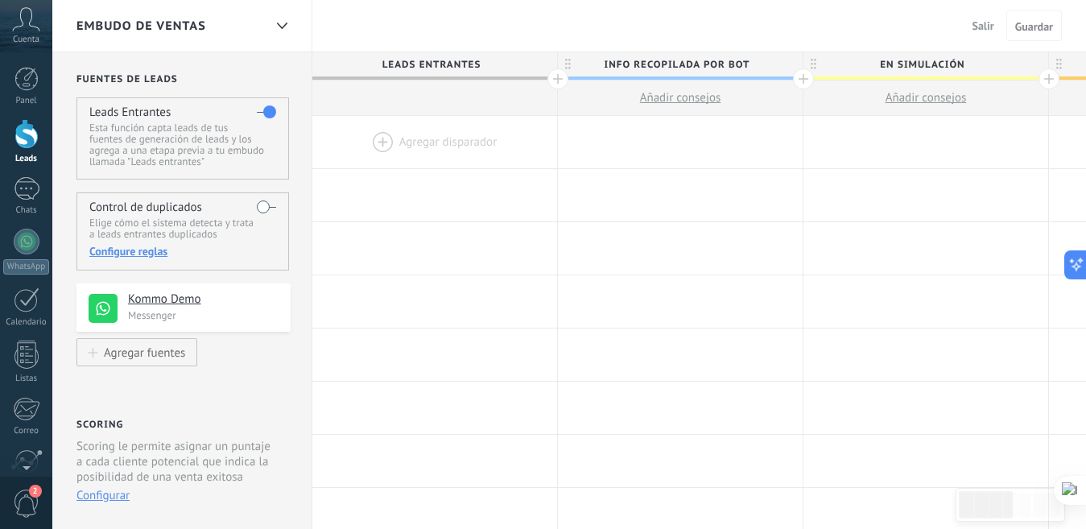
drag, startPoint x: 833, startPoint y: 101, endPoint x: 775, endPoint y: 102, distance: 58.0
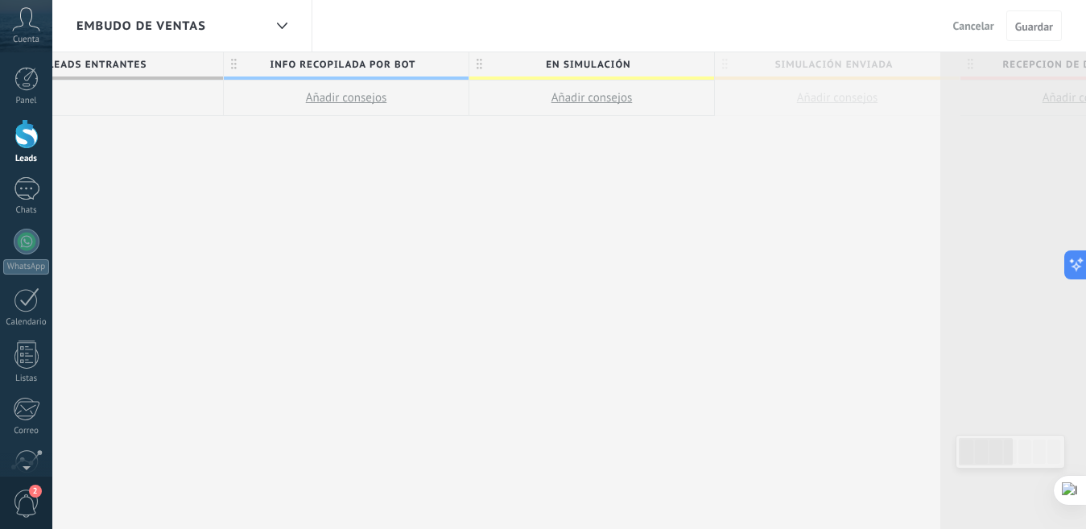
scroll to position [0, 402]
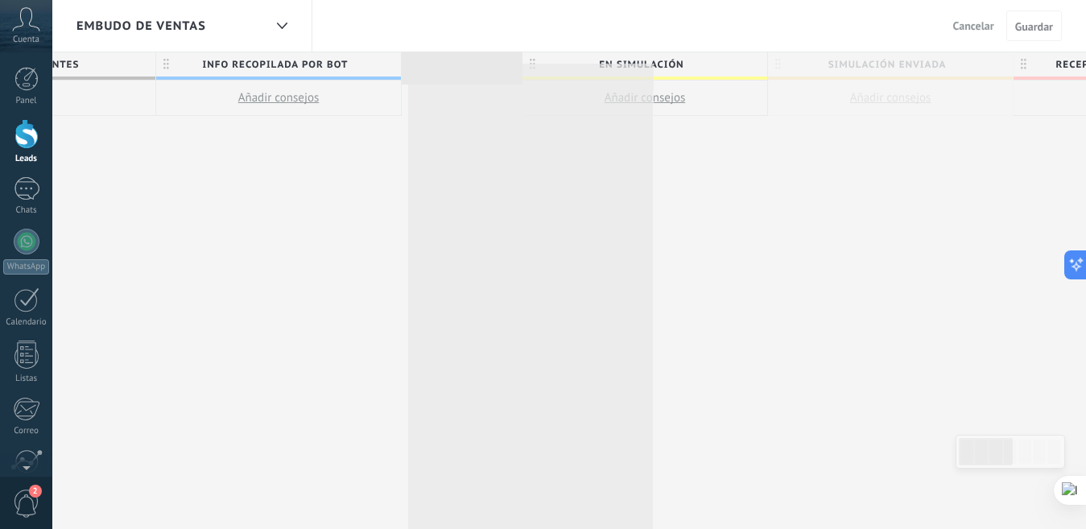
drag, startPoint x: 1060, startPoint y: 68, endPoint x: 461, endPoint y: 80, distance: 599.2
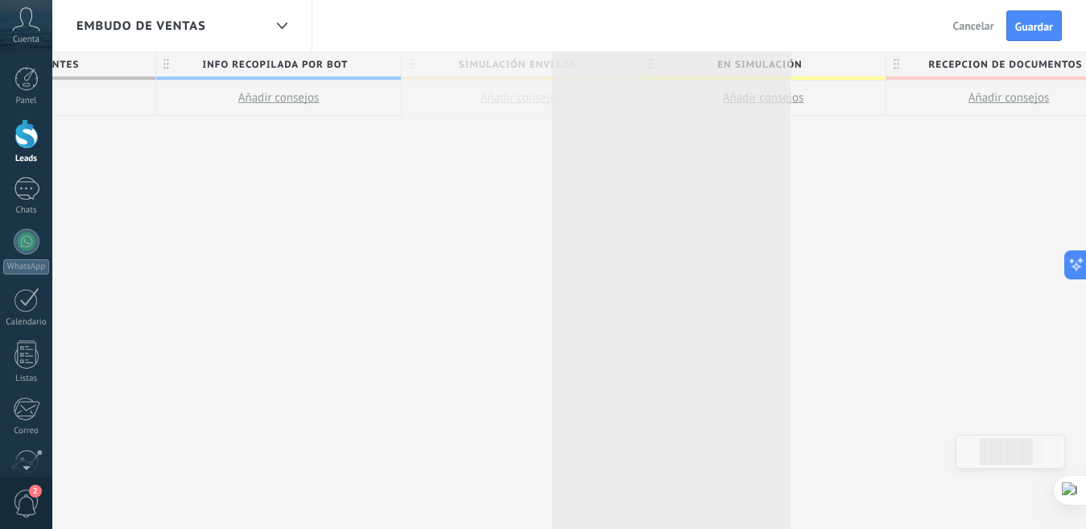
scroll to position [0, 400]
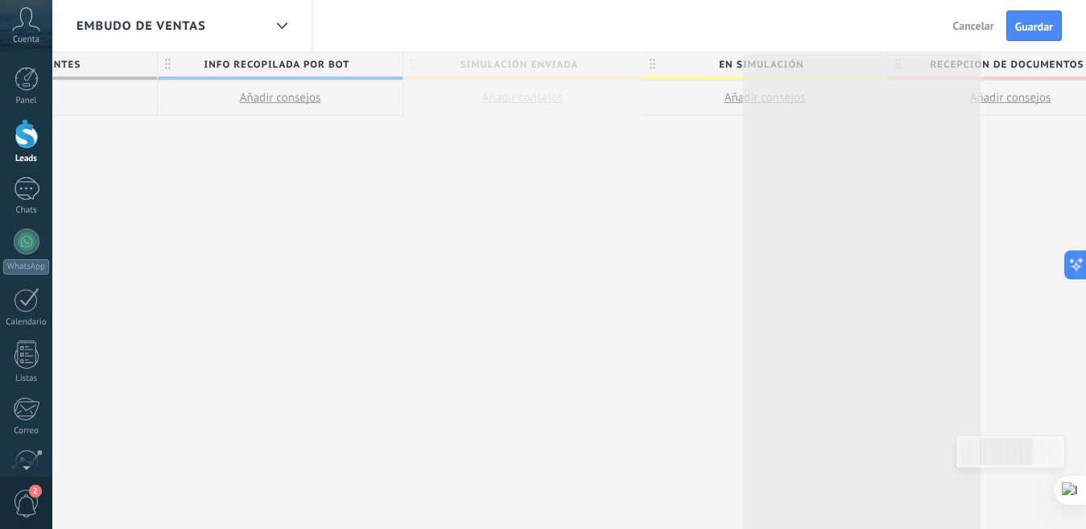
drag, startPoint x: 410, startPoint y: 64, endPoint x: 749, endPoint y: 65, distance: 339.0
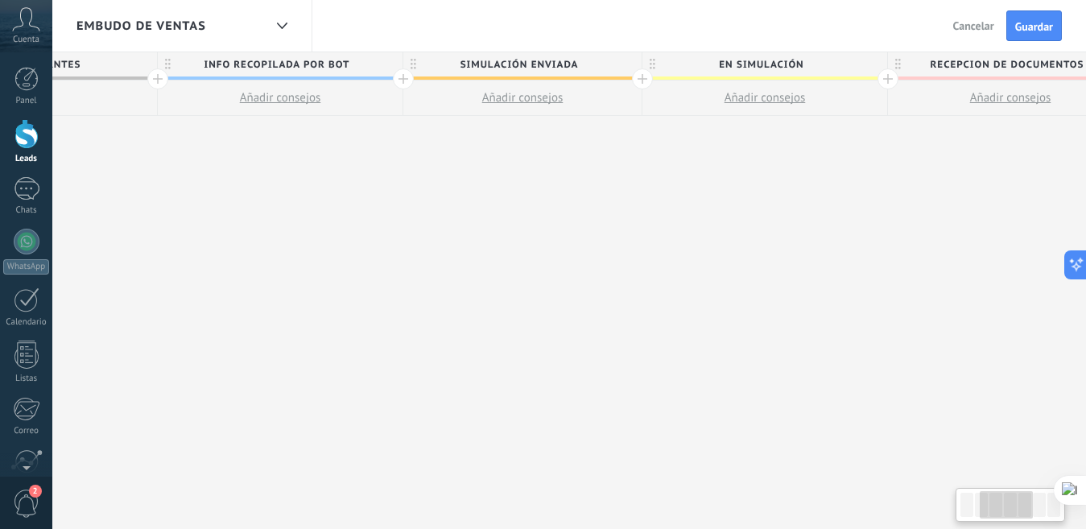
click at [748, 65] on span "En Simulación" at bounding box center [761, 64] width 237 height 25
click at [655, 64] on input "**********" at bounding box center [761, 64] width 213 height 24
click at [635, 175] on div "**********" at bounding box center [768, 290] width 1713 height 477
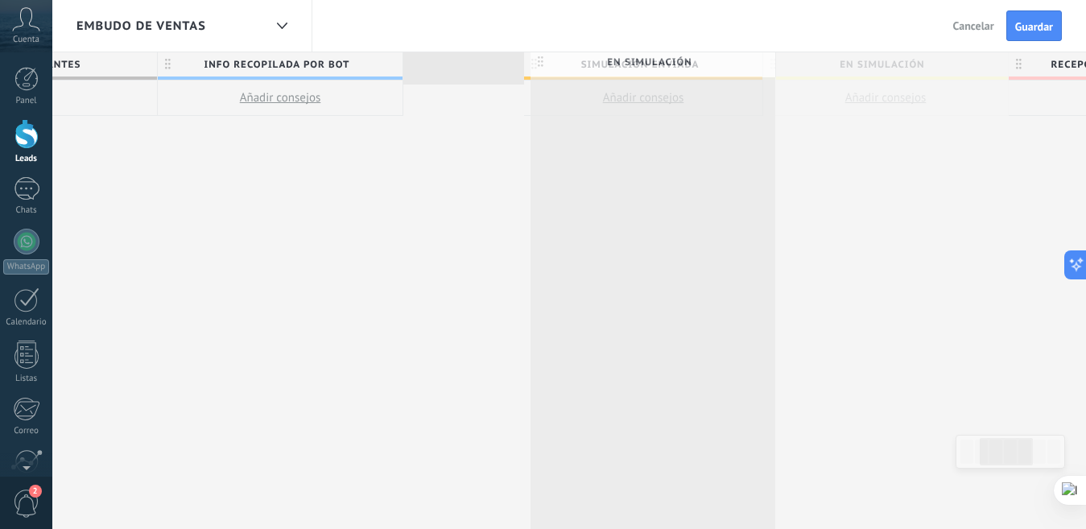
scroll to position [0, 402]
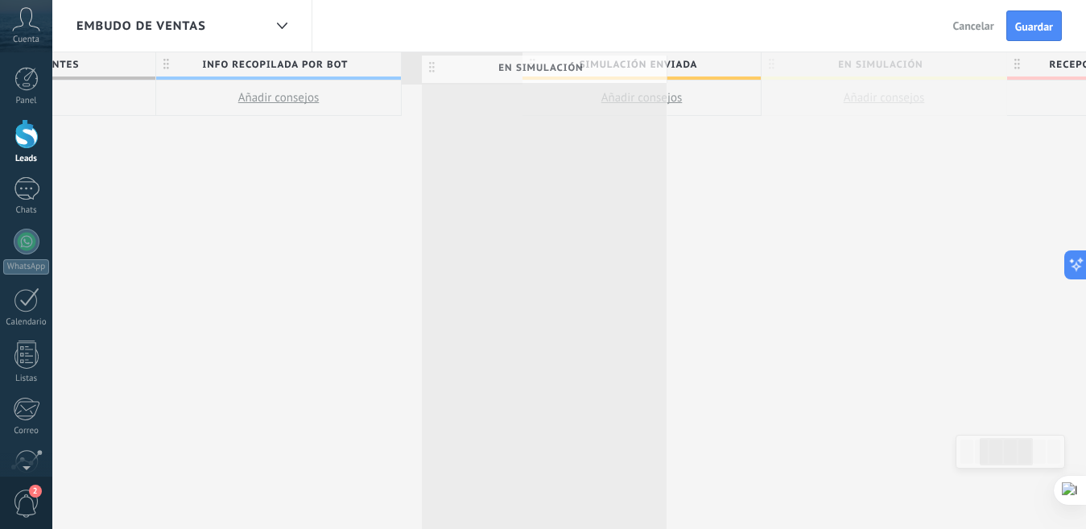
drag, startPoint x: 651, startPoint y: 62, endPoint x: 432, endPoint y: 65, distance: 219.0
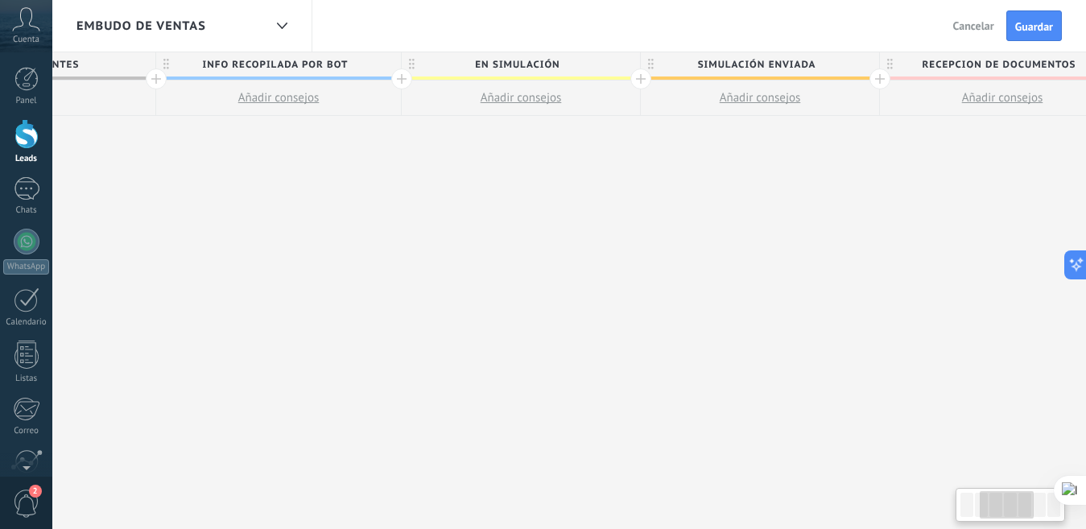
click at [818, 184] on div "**********" at bounding box center [764, 290] width 1706 height 477
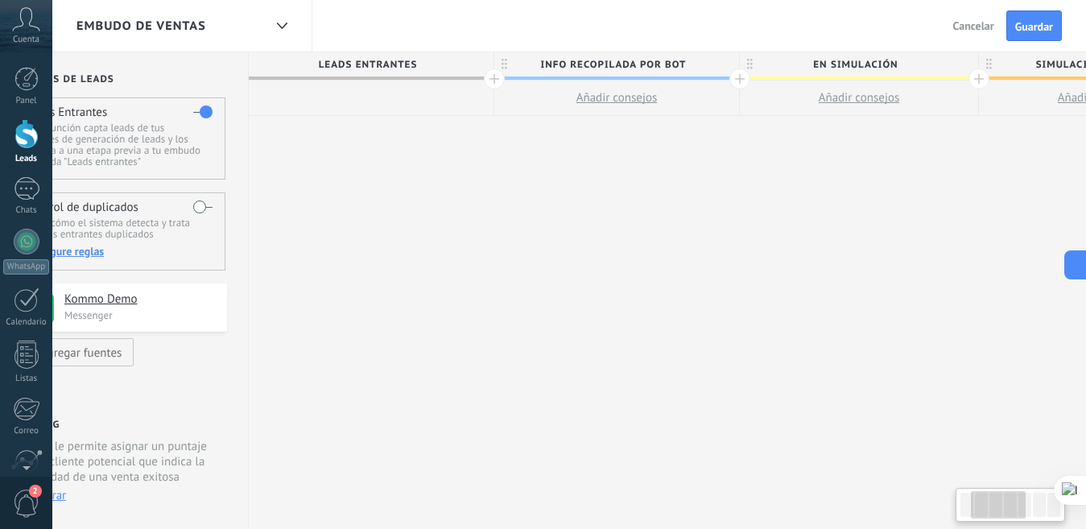
drag, startPoint x: 338, startPoint y: 158, endPoint x: 694, endPoint y: 165, distance: 356.0
click at [695, 164] on div "**********" at bounding box center [1102, 290] width 1706 height 477
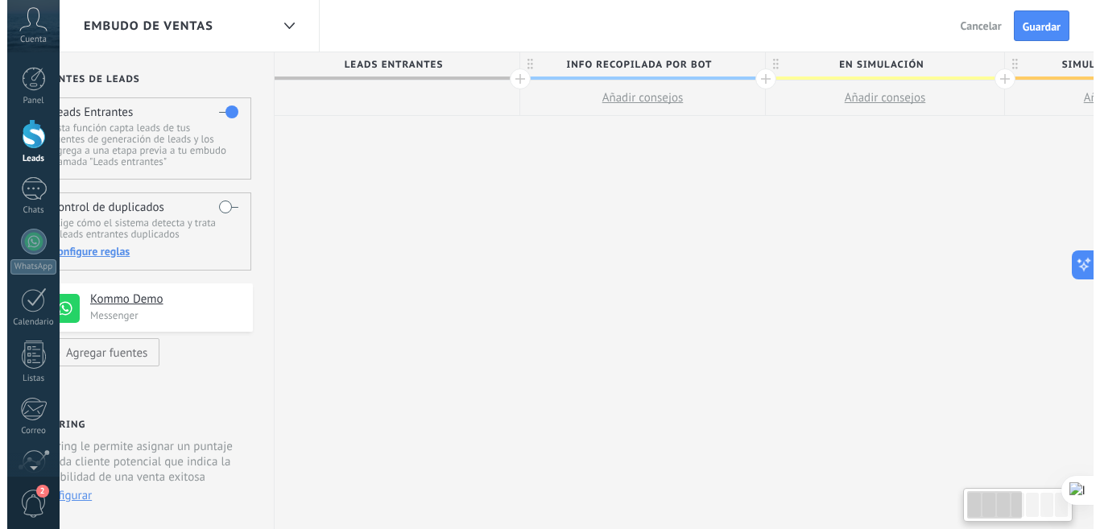
scroll to position [0, 0]
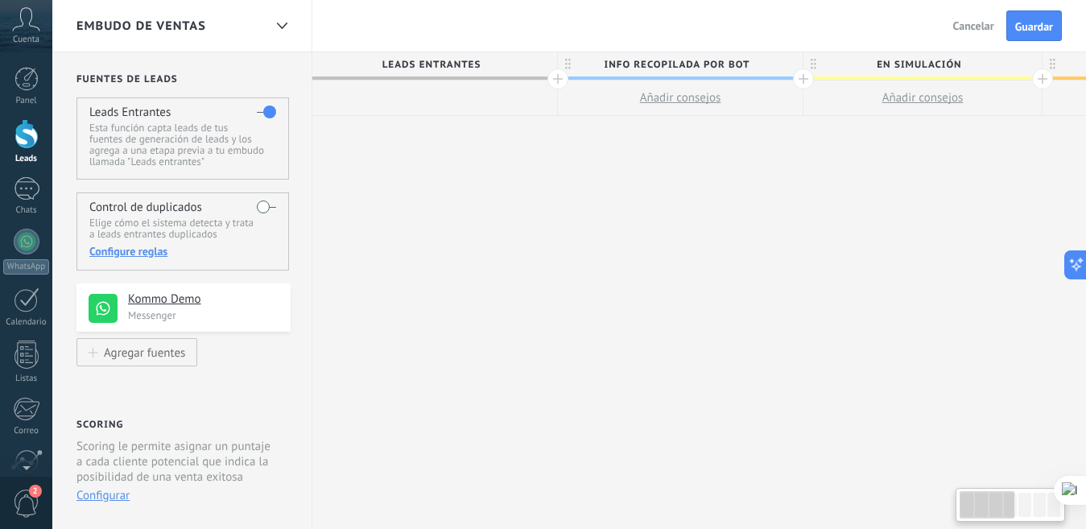
drag, startPoint x: 432, startPoint y: 217, endPoint x: 618, endPoint y: 217, distance: 186.0
click at [29, 77] on div at bounding box center [26, 79] width 24 height 24
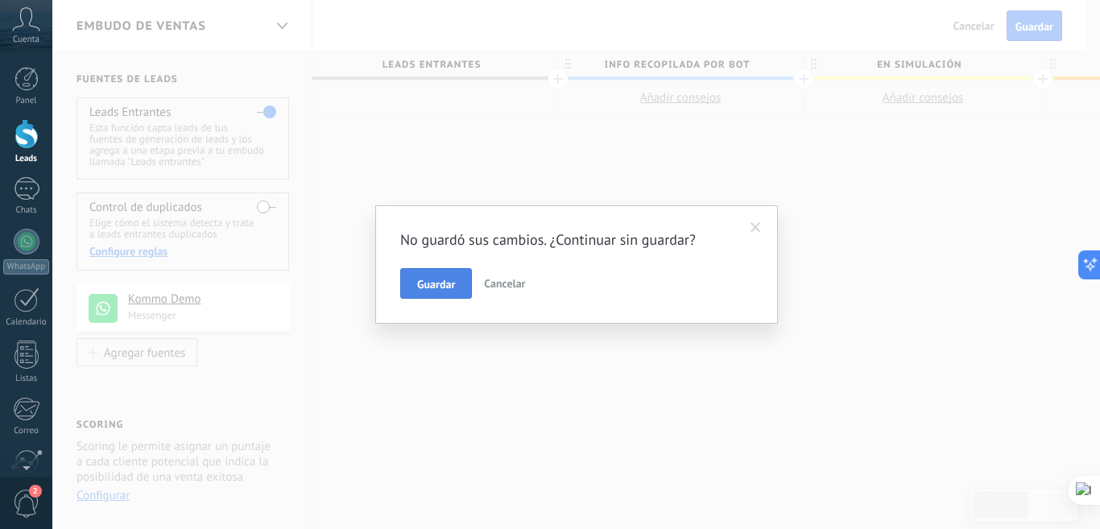
click at [434, 290] on span "Guardar" at bounding box center [436, 284] width 38 height 11
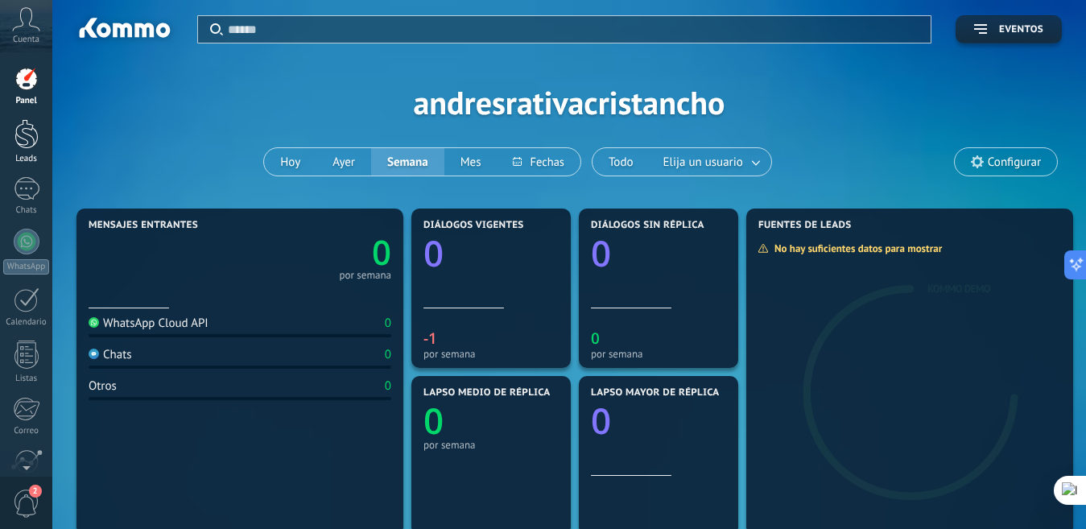
click at [19, 150] on link "Leads" at bounding box center [26, 141] width 52 height 45
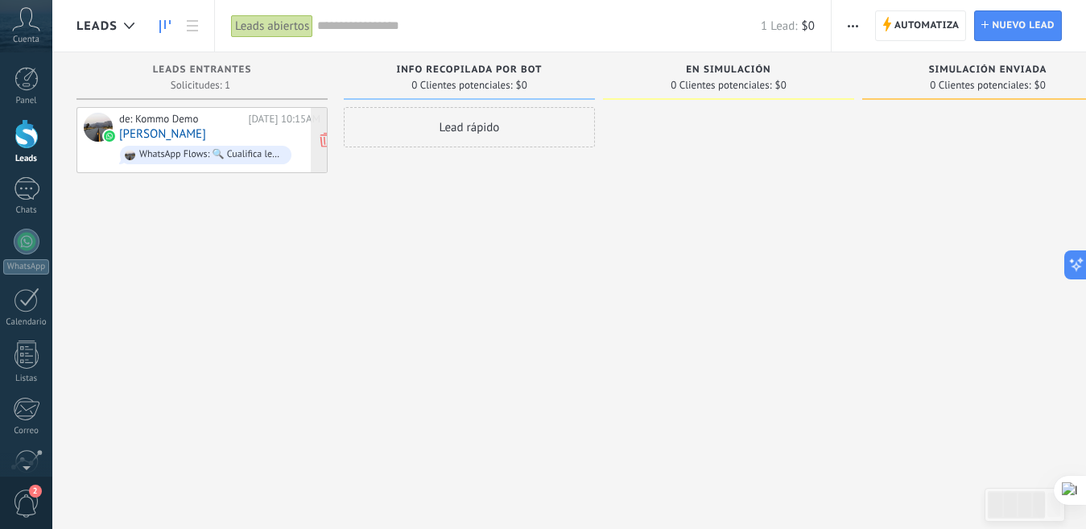
click at [184, 121] on div "de: Kommo Demo" at bounding box center [180, 119] width 123 height 13
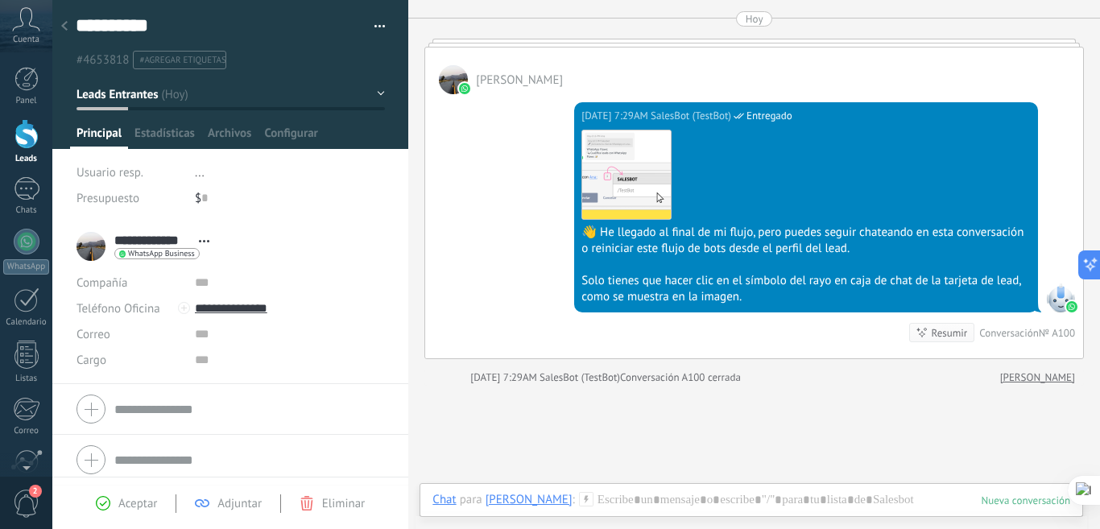
scroll to position [2141, 0]
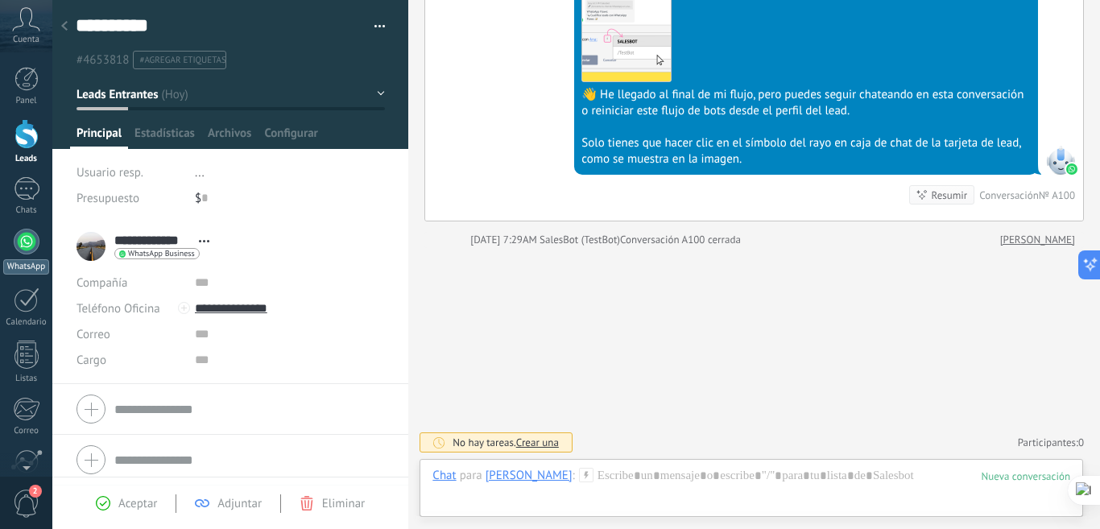
click at [20, 236] on div at bounding box center [27, 242] width 26 height 26
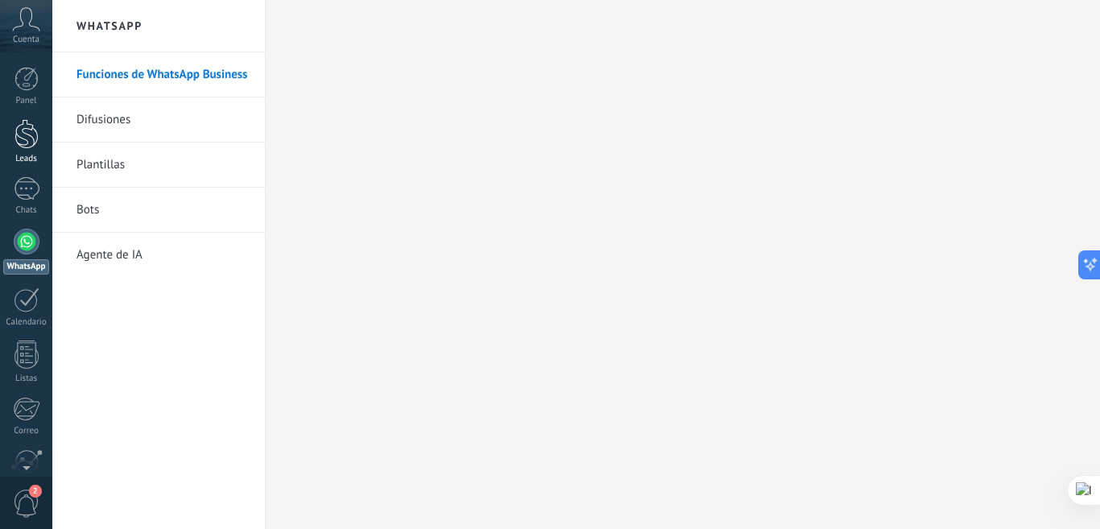
click at [30, 132] on div at bounding box center [26, 134] width 24 height 30
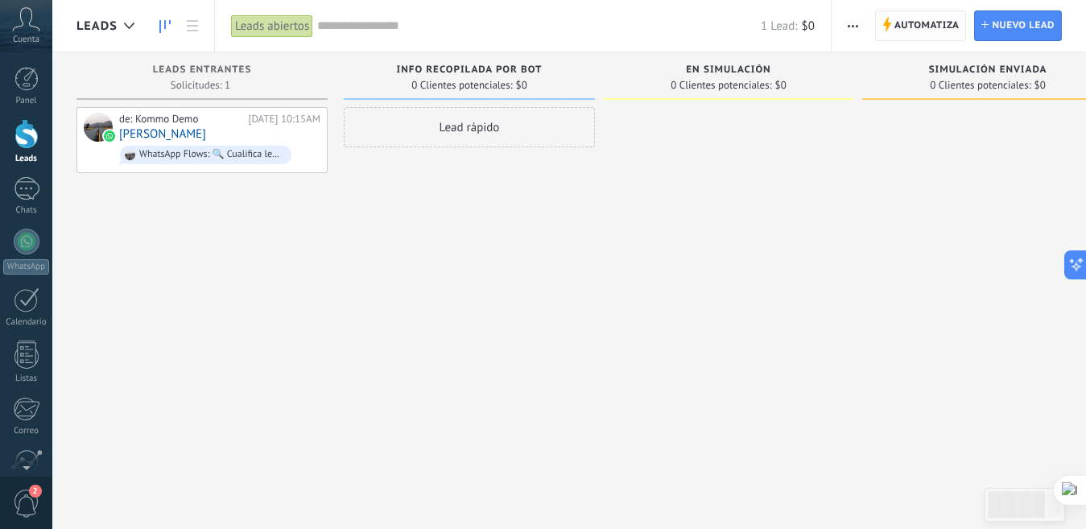
click at [930, 27] on span "Automatiza" at bounding box center [927, 25] width 65 height 29
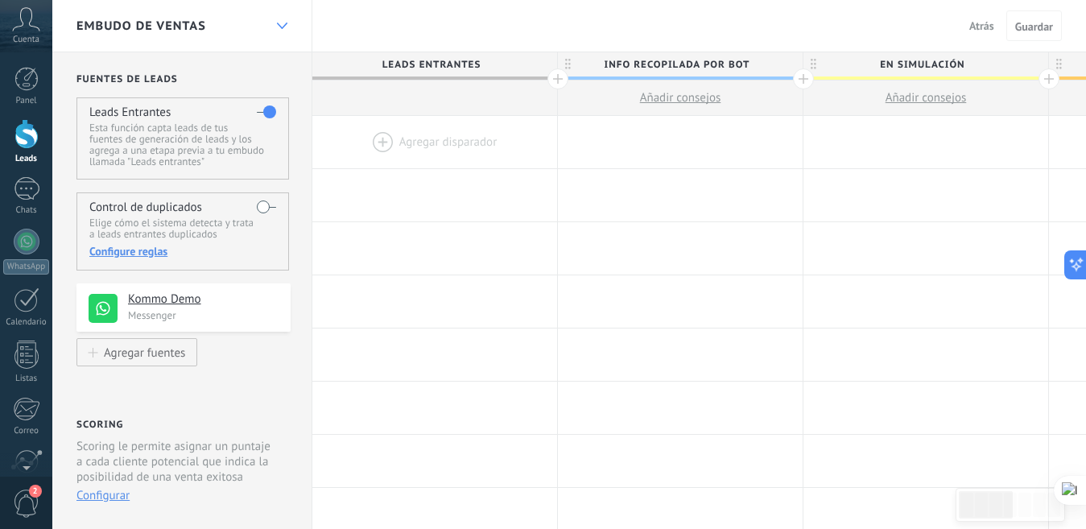
click at [285, 14] on div at bounding box center [281, 25] width 27 height 31
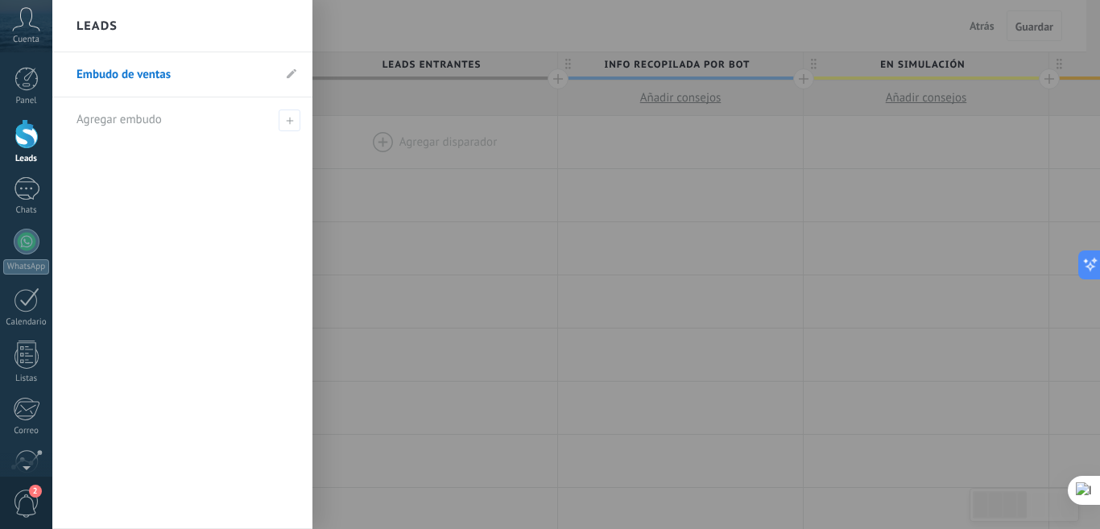
click at [565, 265] on div at bounding box center [602, 264] width 1100 height 529
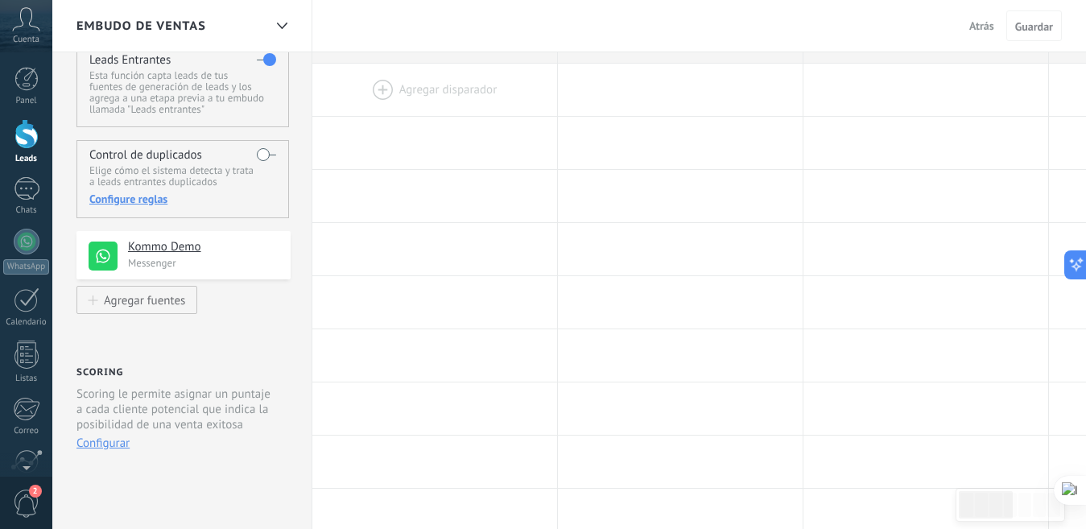
scroll to position [81, 0]
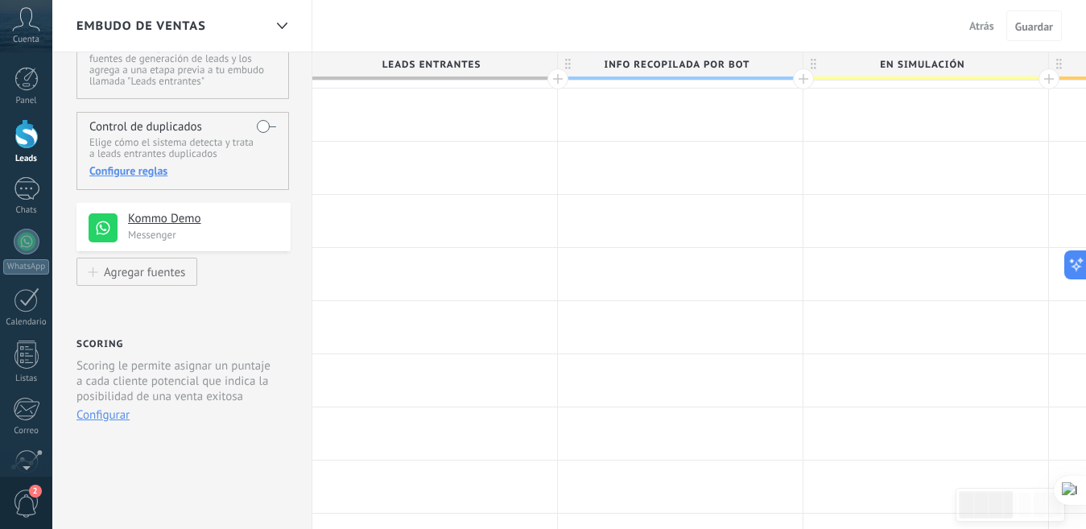
click at [99, 415] on button "Configurar" at bounding box center [102, 414] width 53 height 15
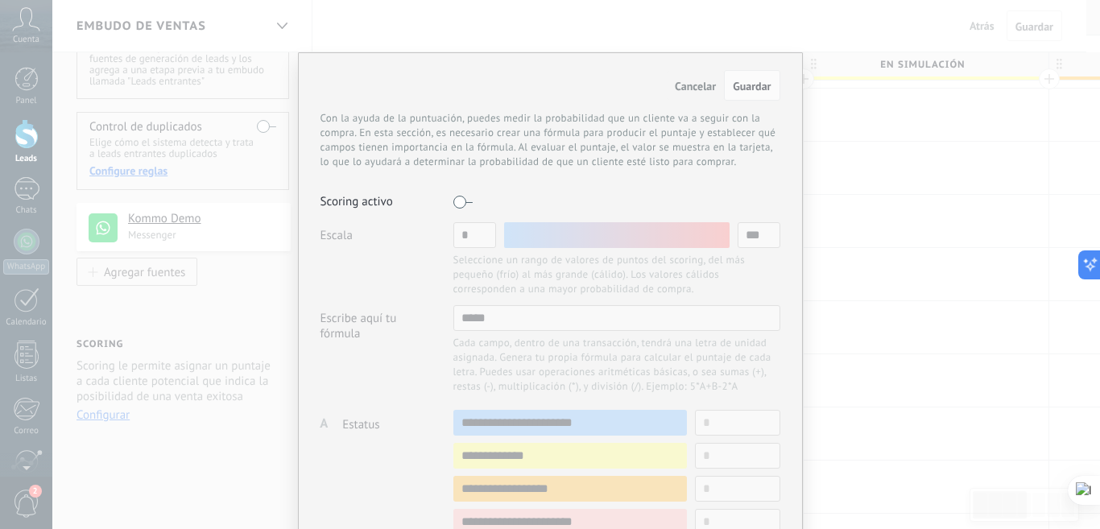
click at [687, 77] on button "Cancelar" at bounding box center [695, 85] width 57 height 29
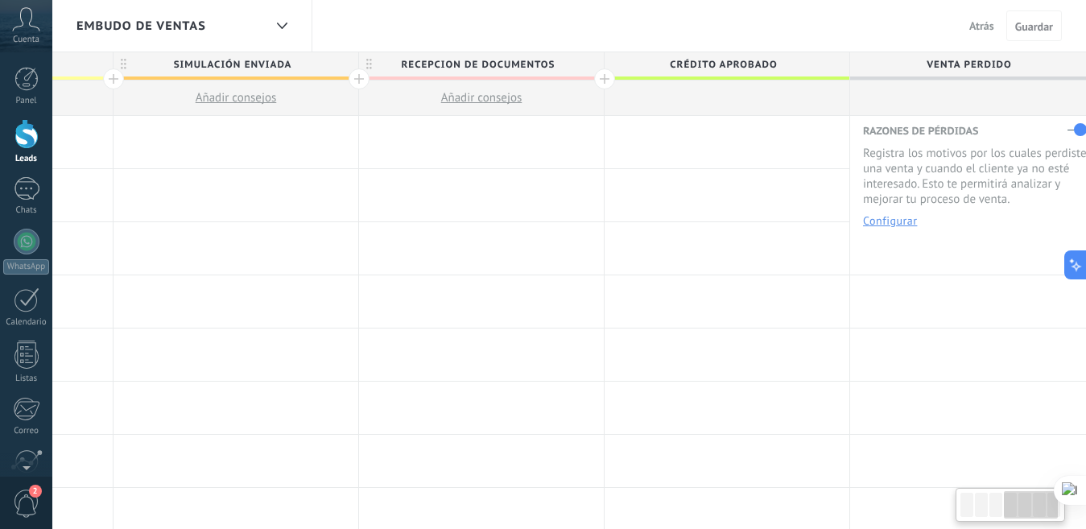
scroll to position [0, 945]
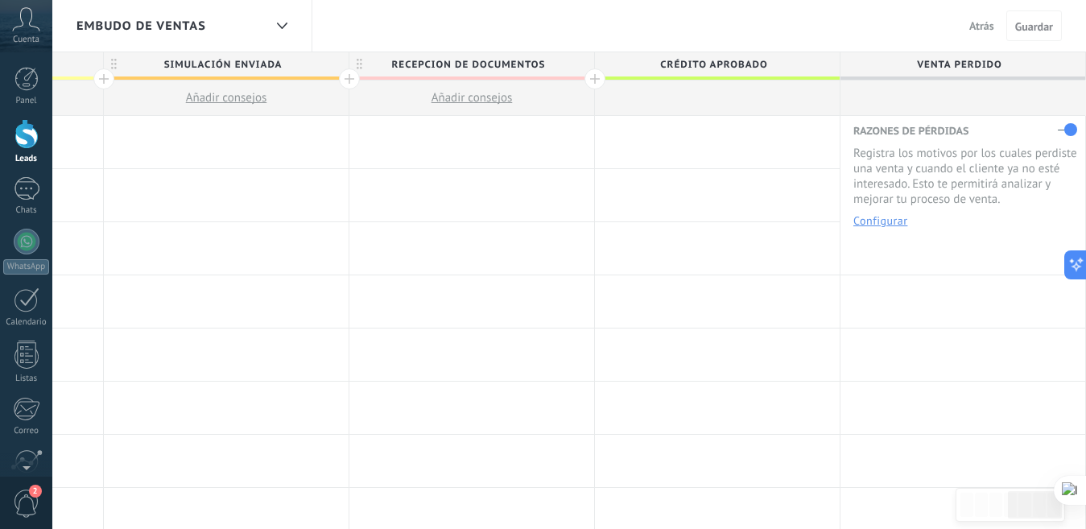
drag, startPoint x: 1052, startPoint y: 153, endPoint x: 83, endPoint y: 220, distance: 970.9
drag, startPoint x: 711, startPoint y: 254, endPoint x: 490, endPoint y: 254, distance: 220.6
click at [490, 254] on div "[PERSON_NAME] disparador [PERSON_NAME] disparador [PERSON_NAME] disparador [PER…" at bounding box center [226, 248] width 1719 height 53
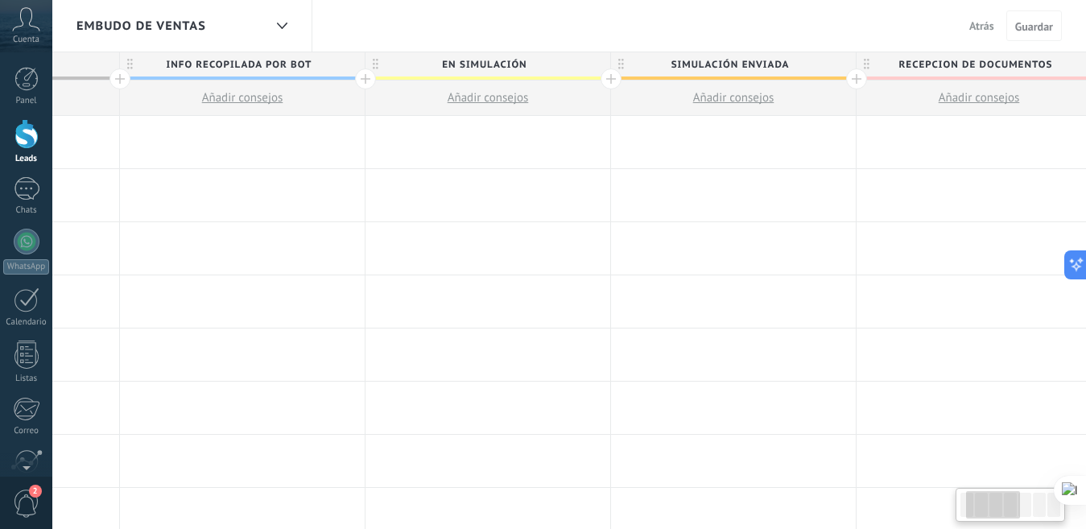
drag, startPoint x: 253, startPoint y: 209, endPoint x: 789, endPoint y: 277, distance: 540.6
click at [1085, 268] on html ".abccls-1,.abccls-2{fill-rule:evenodd}.abccls-2{fill:#fff} .abfcls-1{fill:none}…" at bounding box center [543, 264] width 1086 height 529
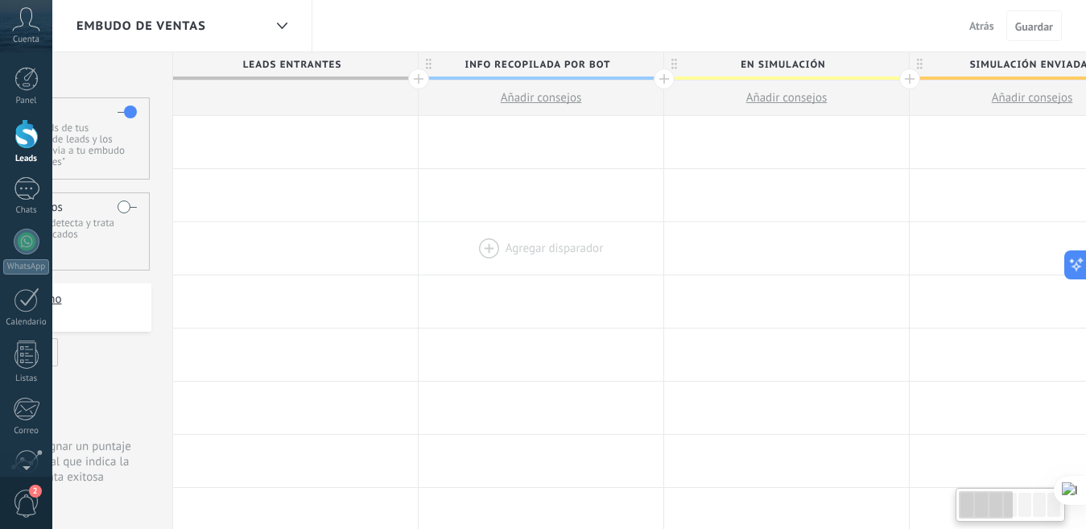
scroll to position [0, 0]
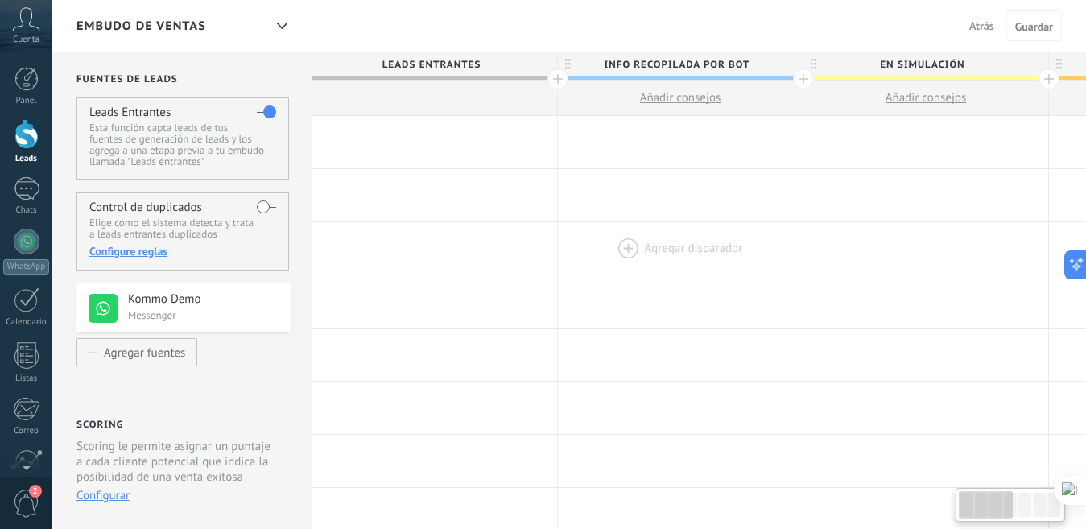
drag, startPoint x: 350, startPoint y: 228, endPoint x: 708, endPoint y: 235, distance: 357.6
click at [258, 23] on div "Embudo de ventas" at bounding box center [169, 26] width 187 height 52
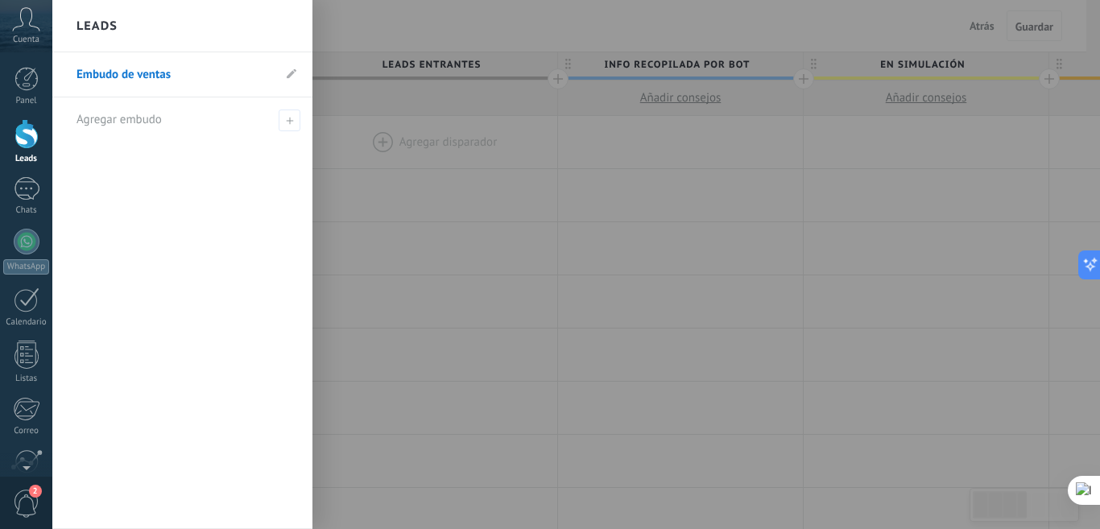
click at [258, 23] on div "Leads" at bounding box center [182, 26] width 260 height 52
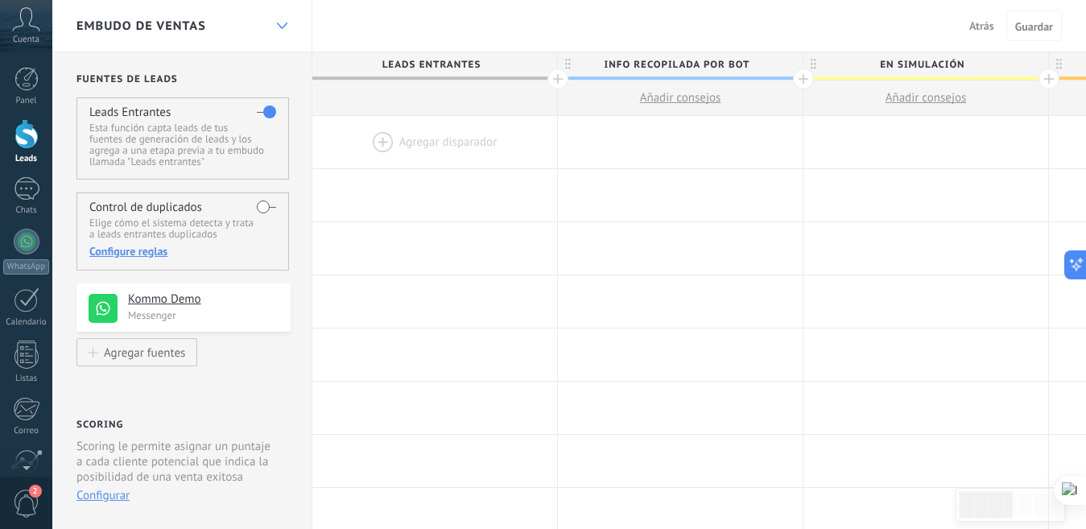
click at [269, 18] on div at bounding box center [281, 25] width 27 height 31
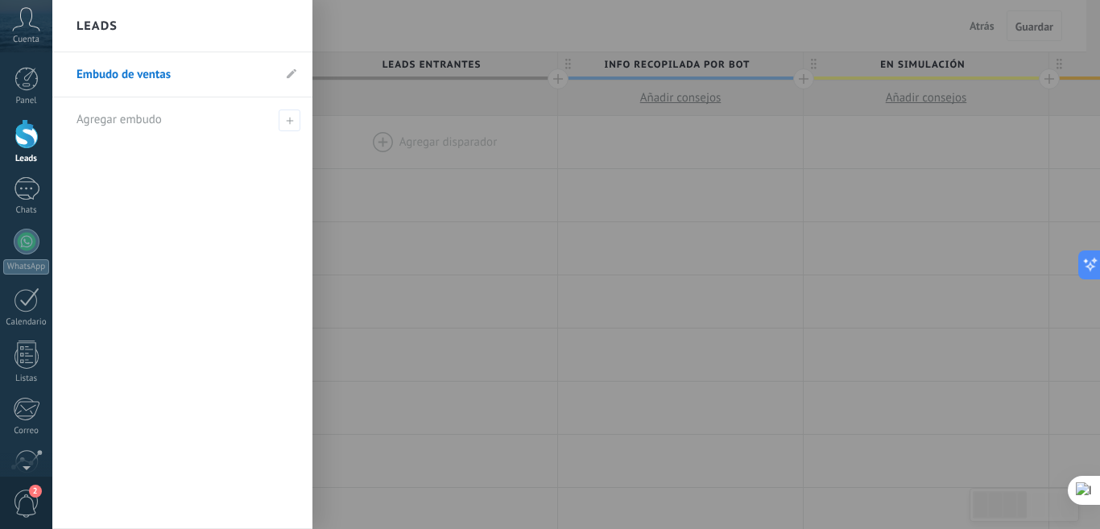
click at [469, 233] on div at bounding box center [602, 264] width 1100 height 529
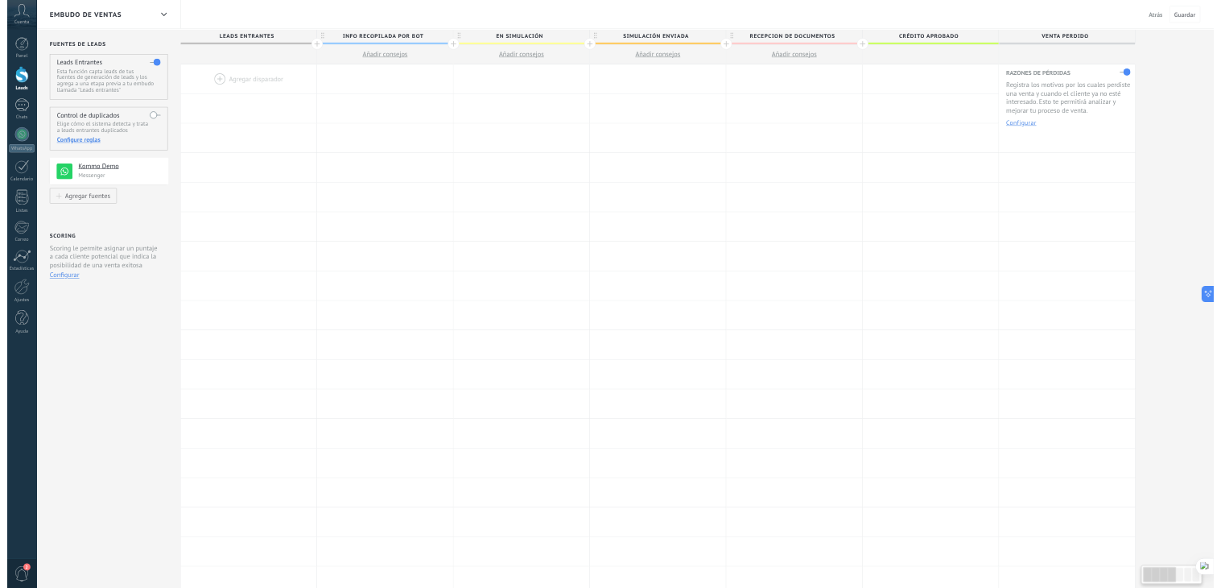
scroll to position [13, 0]
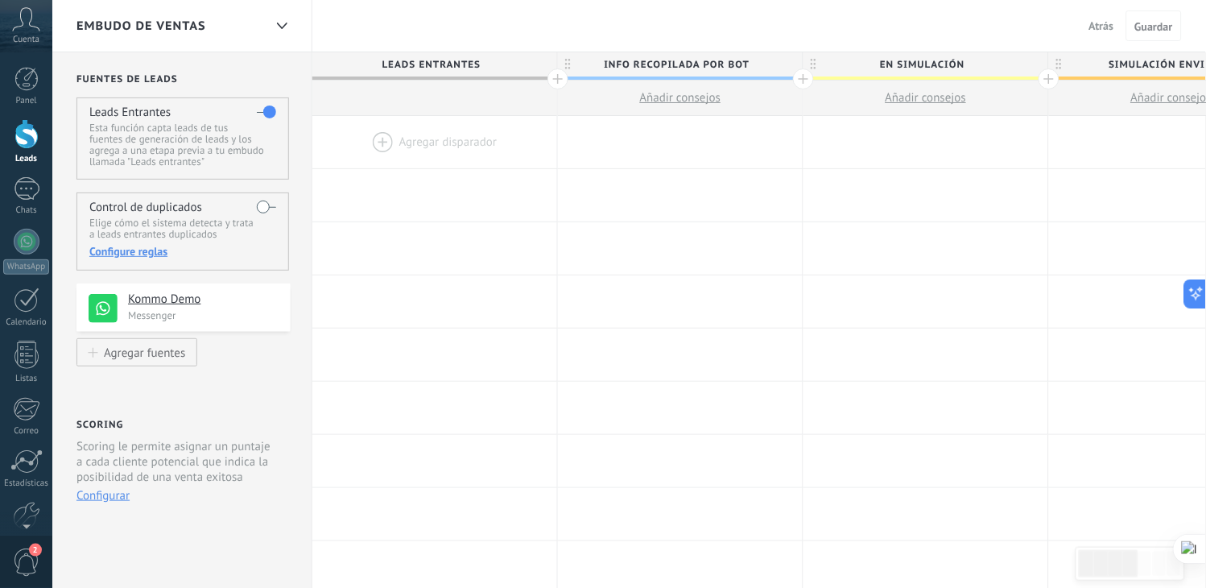
click at [110, 497] on button "Configurar" at bounding box center [102, 495] width 53 height 15
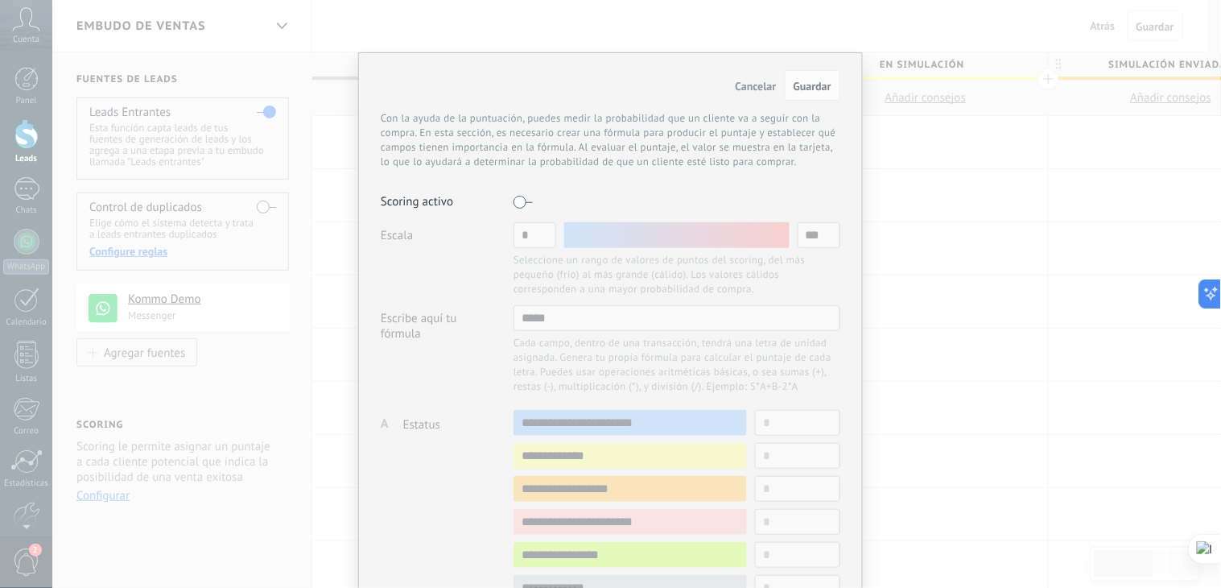
click at [752, 89] on span "Cancelar" at bounding box center [756, 86] width 41 height 14
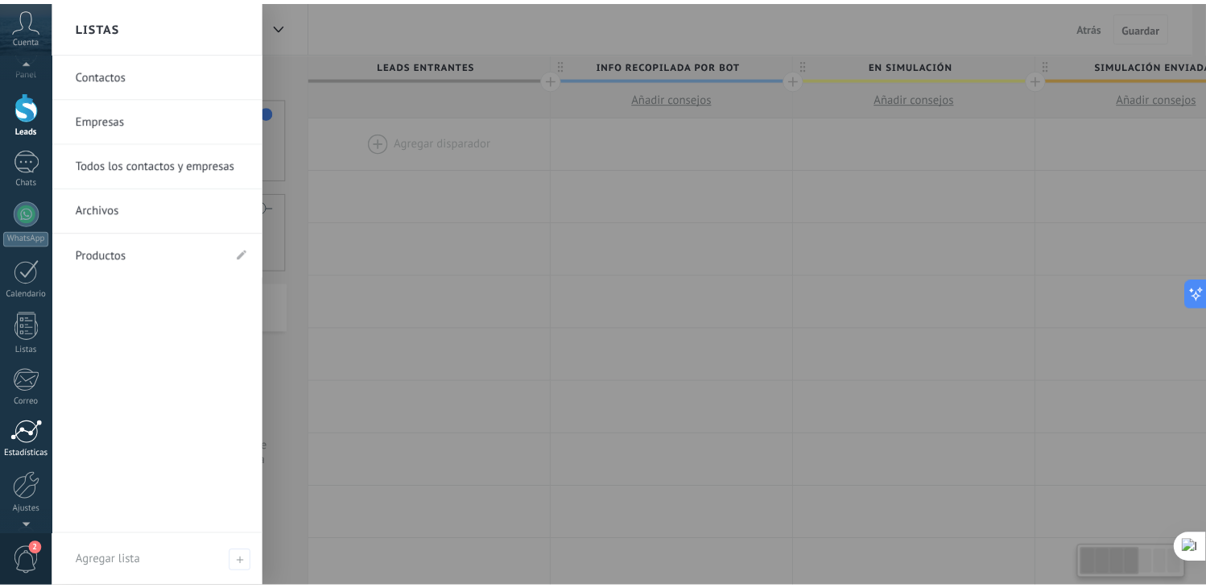
scroll to position [81, 0]
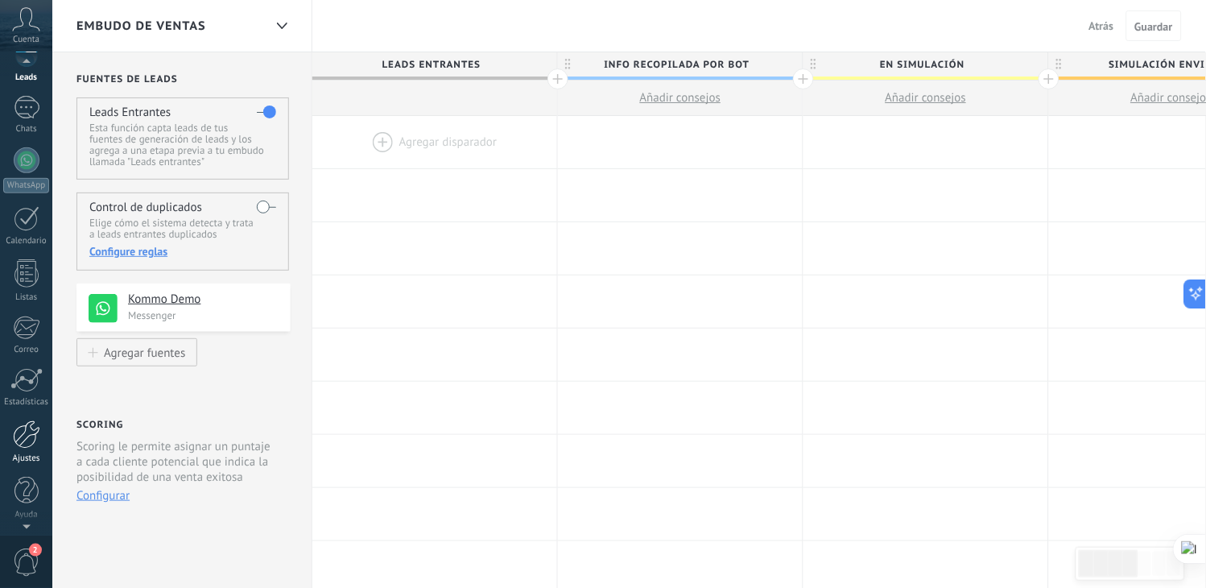
click at [22, 436] on div at bounding box center [26, 434] width 27 height 28
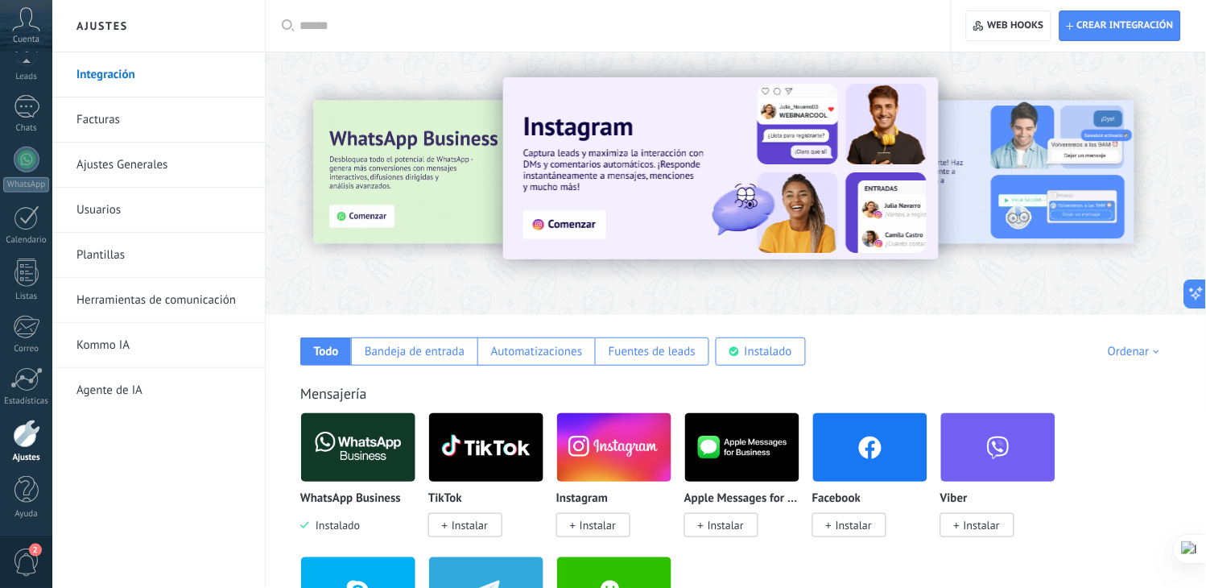
click at [851, 523] on span "Instalar" at bounding box center [854, 525] width 36 height 14
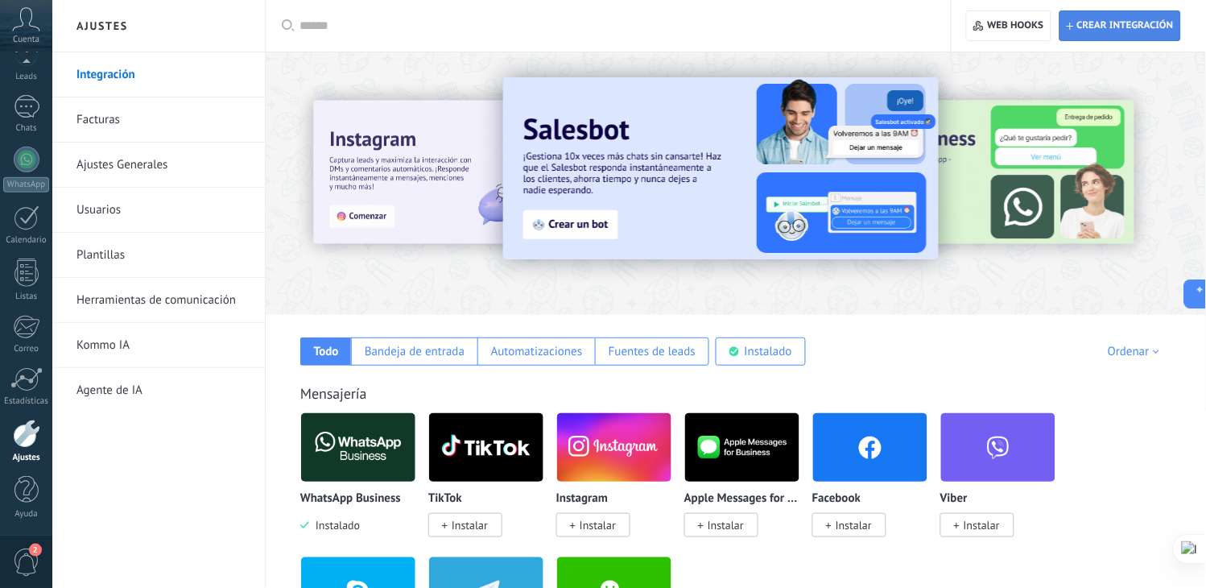
click at [1085, 26] on span "Crear integración" at bounding box center [1125, 25] width 97 height 13
type textarea "**********"
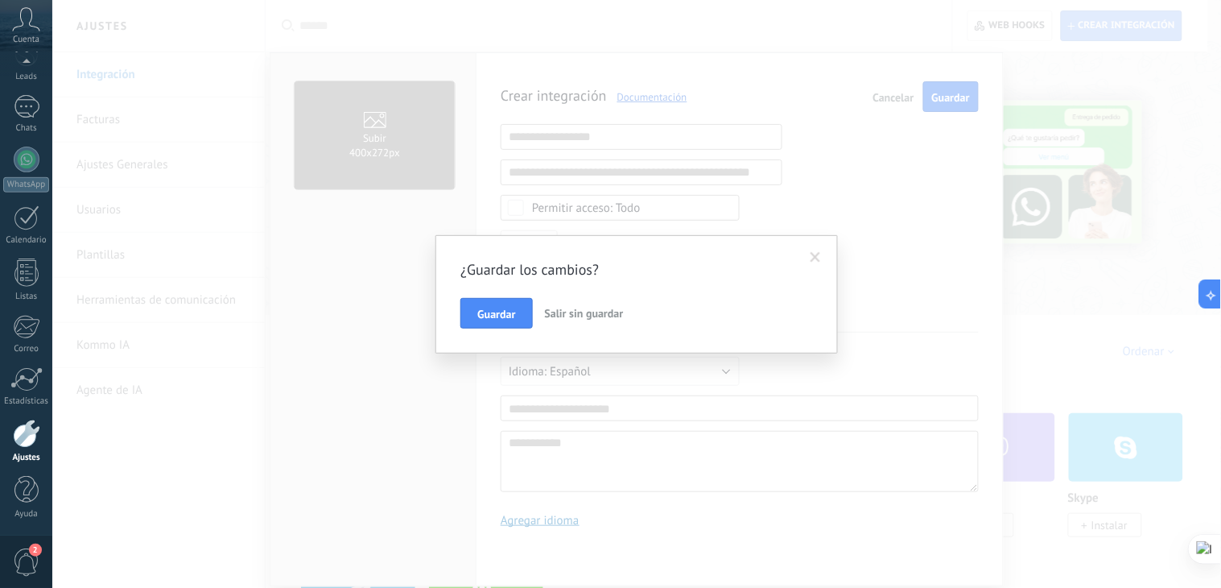
click at [605, 316] on span "Salir sin guardar" at bounding box center [584, 313] width 79 height 14
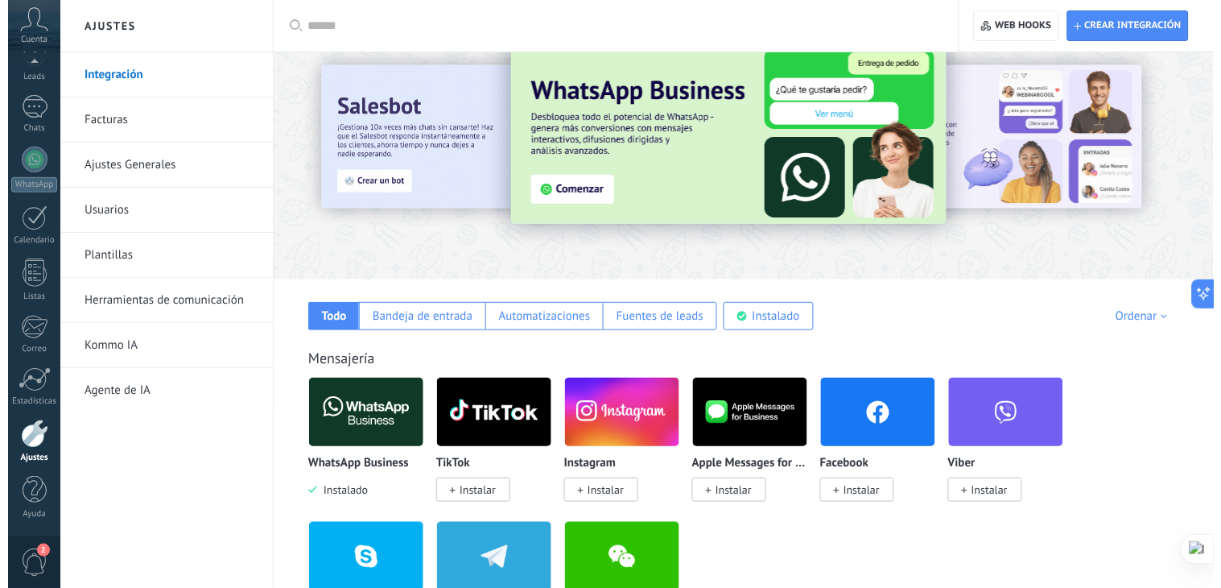
scroll to position [0, 0]
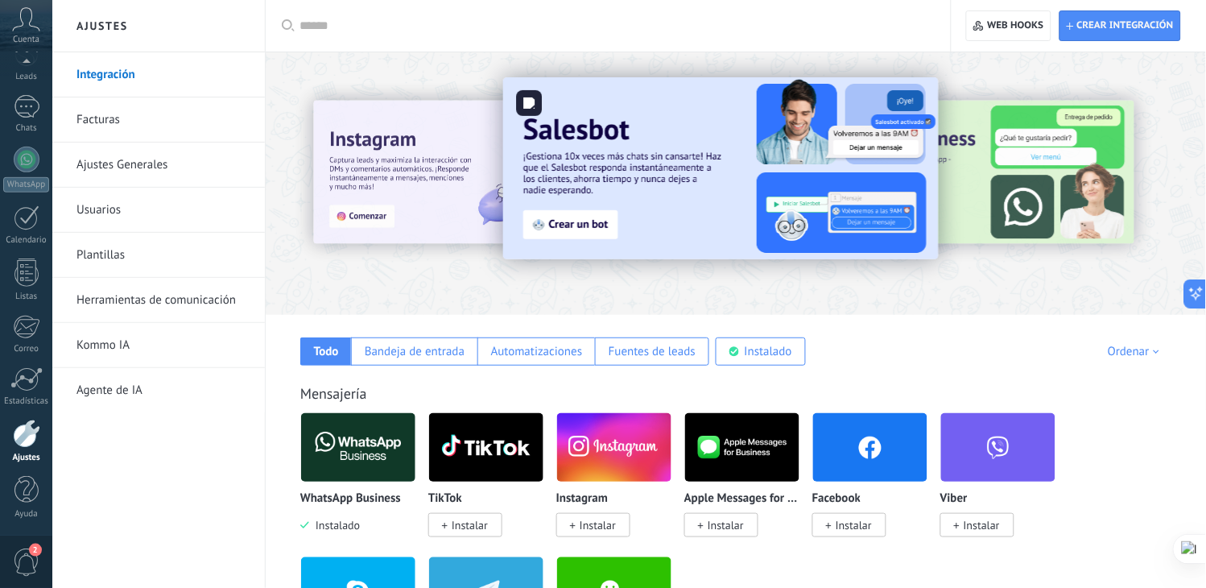
click at [553, 221] on img at bounding box center [721, 168] width 436 height 182
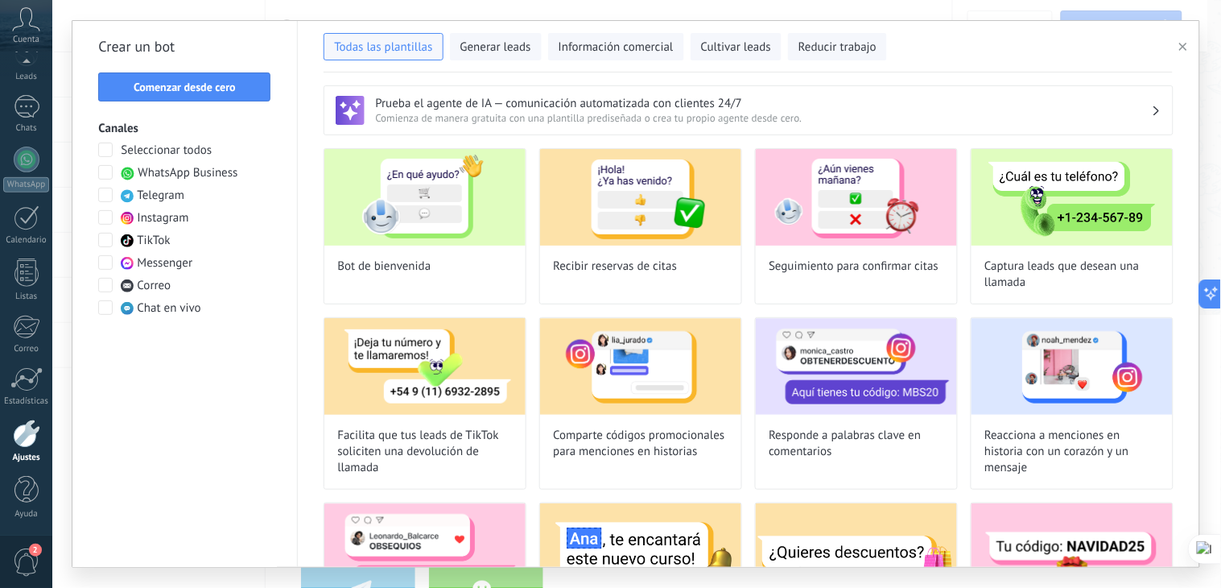
click at [108, 173] on span at bounding box center [105, 172] width 14 height 14
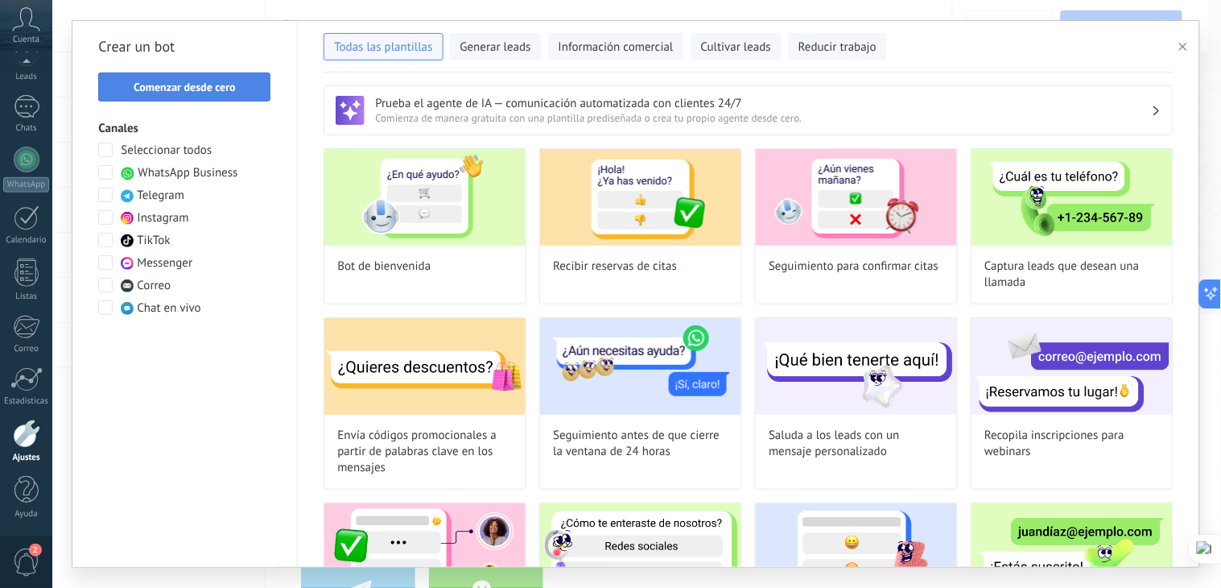
click at [177, 85] on span "Comenzar desde cero" at bounding box center [185, 86] width 102 height 11
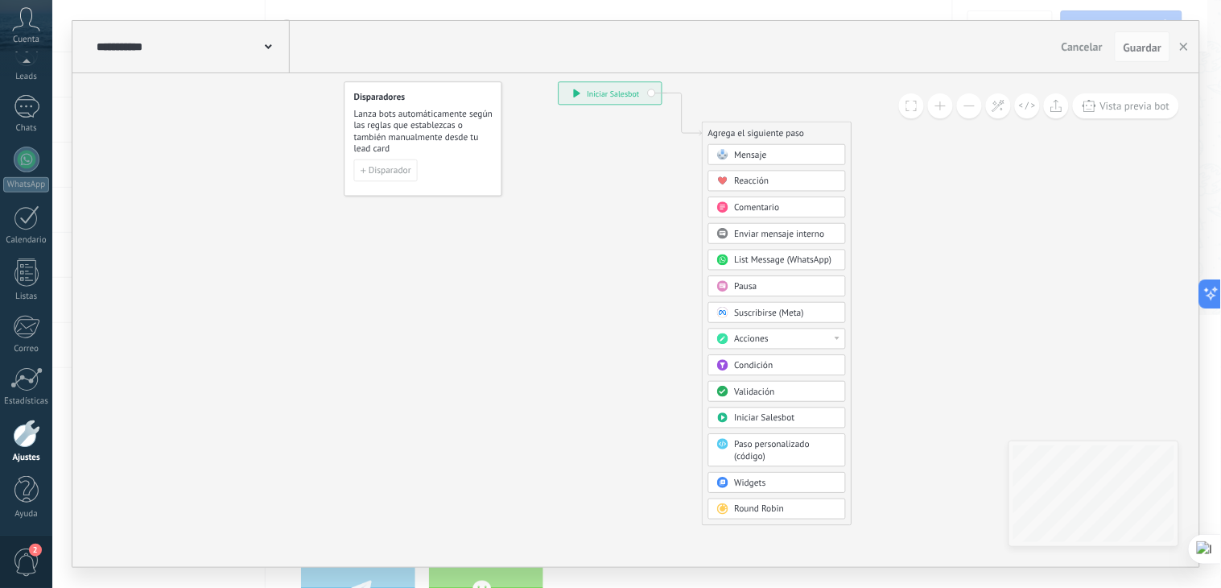
click at [262, 43] on input "**********" at bounding box center [181, 47] width 168 height 12
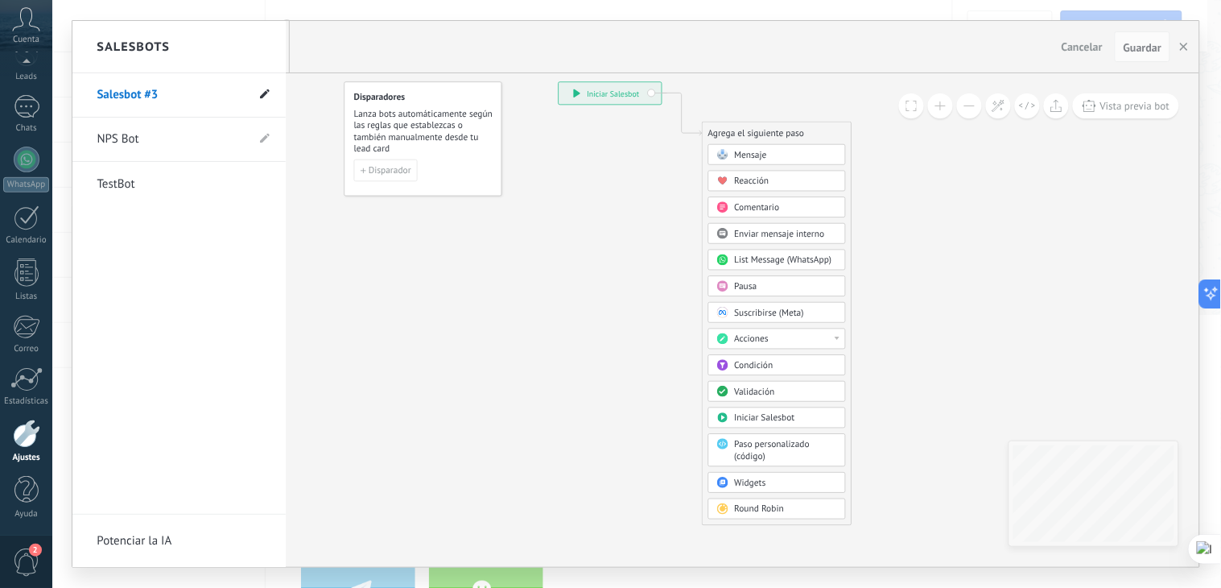
click at [264, 93] on use at bounding box center [265, 94] width 10 height 10
click at [119, 90] on input "**********" at bounding box center [154, 96] width 115 height 26
paste input "**********"
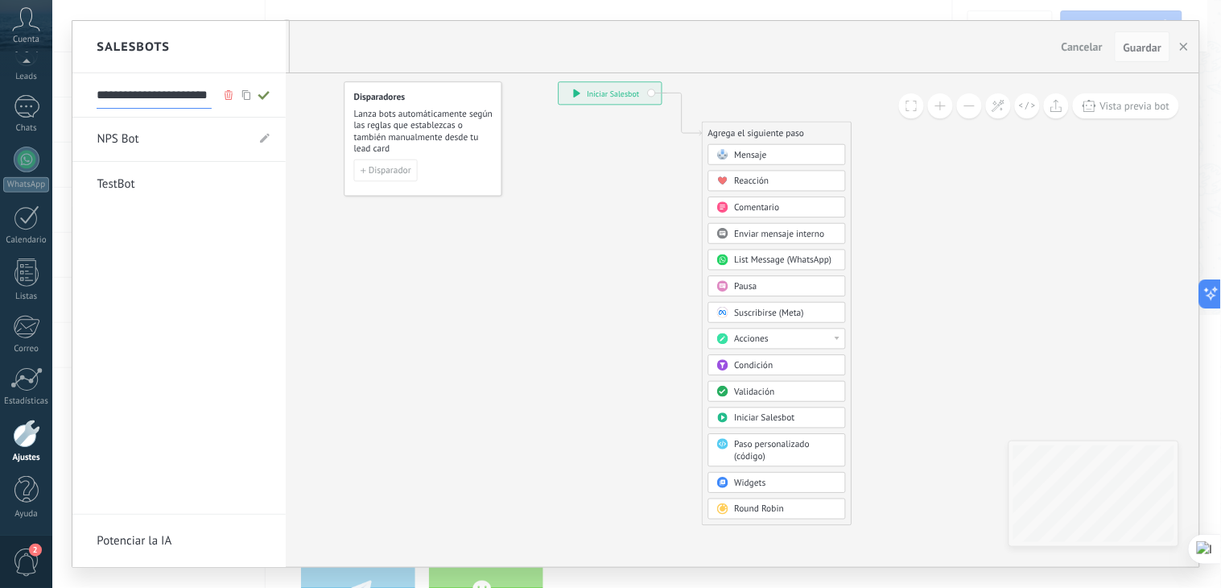
type input "**********"
click at [262, 91] on icon at bounding box center [264, 95] width 18 height 10
type input "**********"
click at [443, 282] on div at bounding box center [635, 294] width 1127 height 546
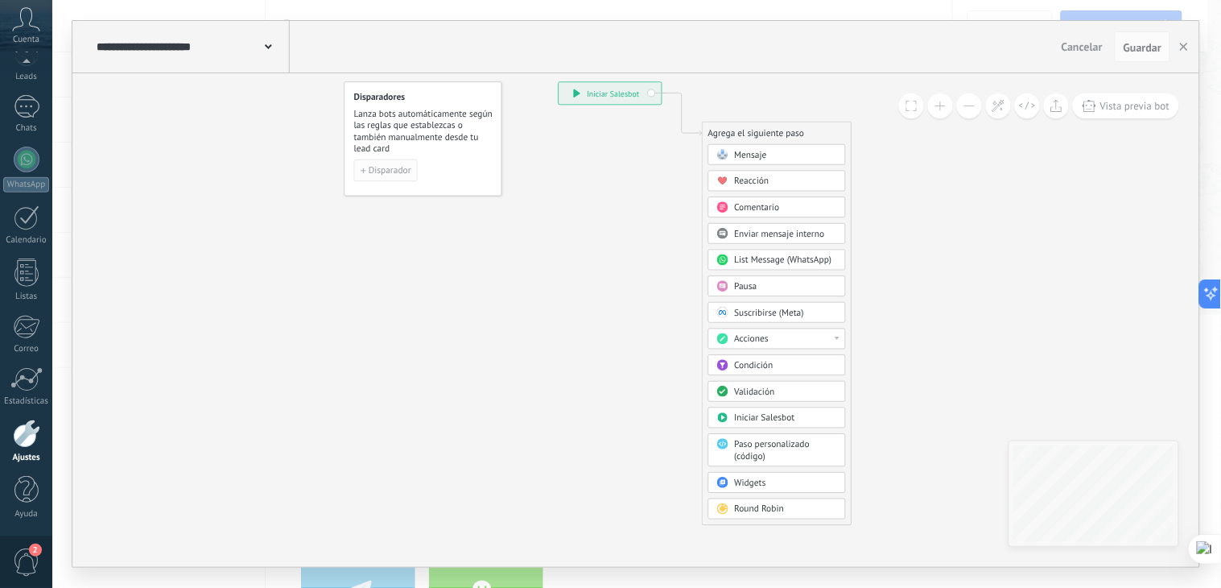
click at [396, 172] on span "Disparador" at bounding box center [390, 170] width 43 height 9
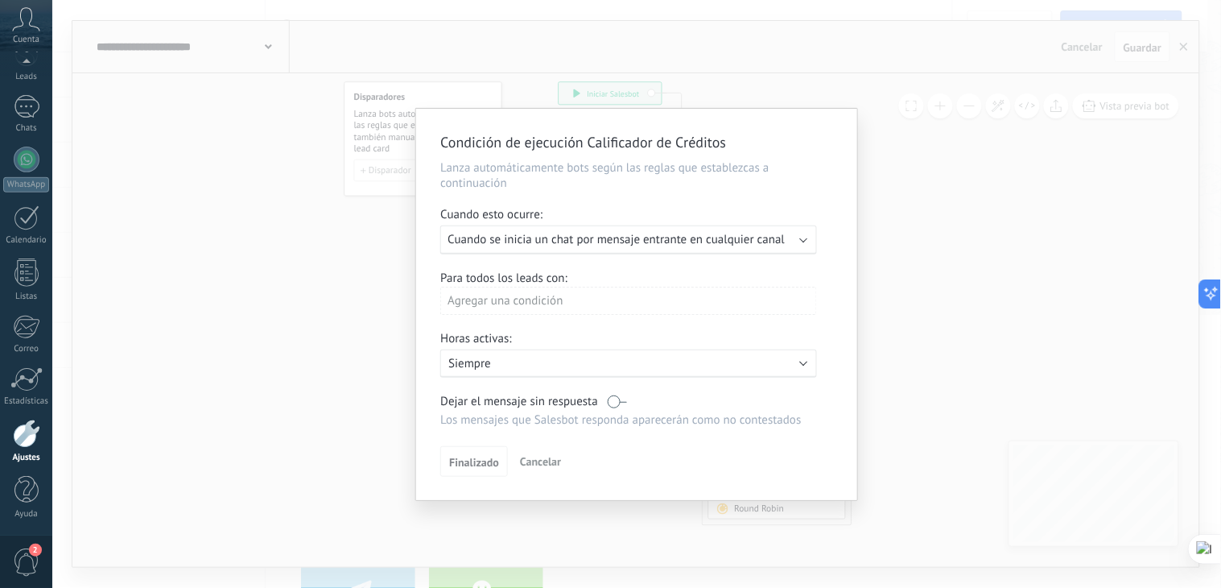
click at [767, 247] on span "Cuando se inicia un chat por mensaje entrante en cualquier canal" at bounding box center [616, 239] width 337 height 15
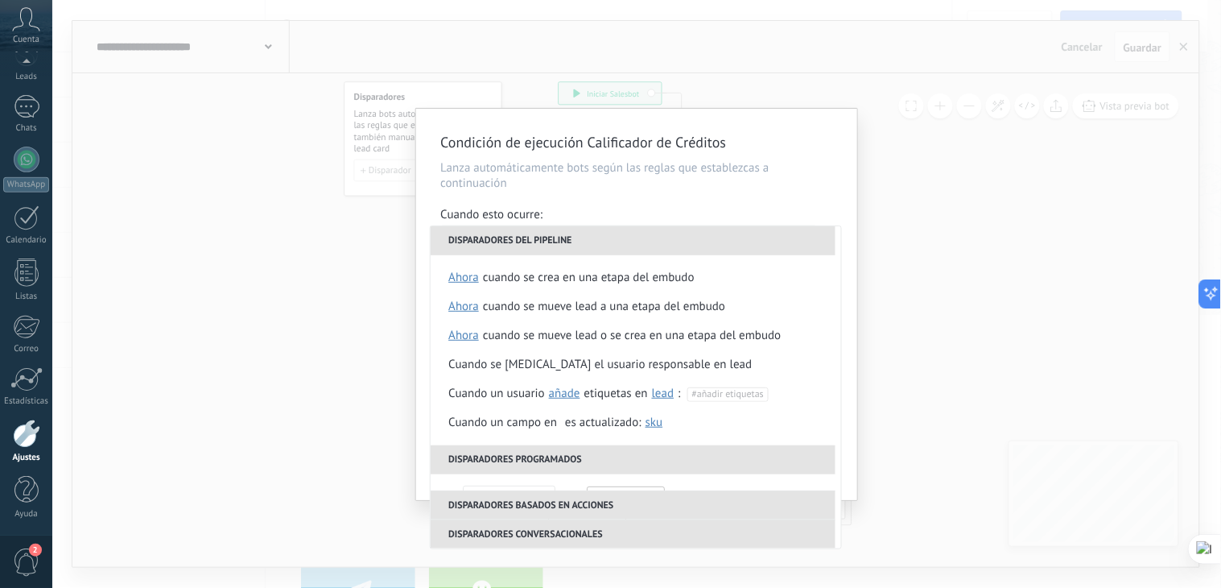
click at [672, 191] on p "Lanza automáticamente bots según las reglas que establezcas a continuación" at bounding box center [636, 175] width 393 height 31
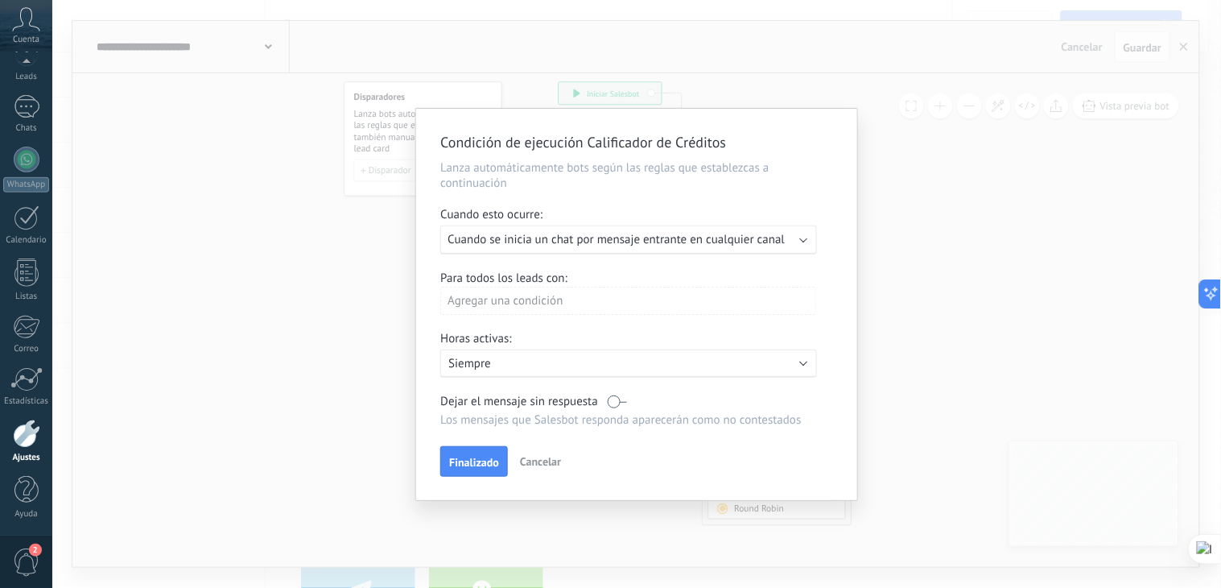
click at [618, 309] on div "Agregar una condición" at bounding box center [628, 301] width 377 height 28
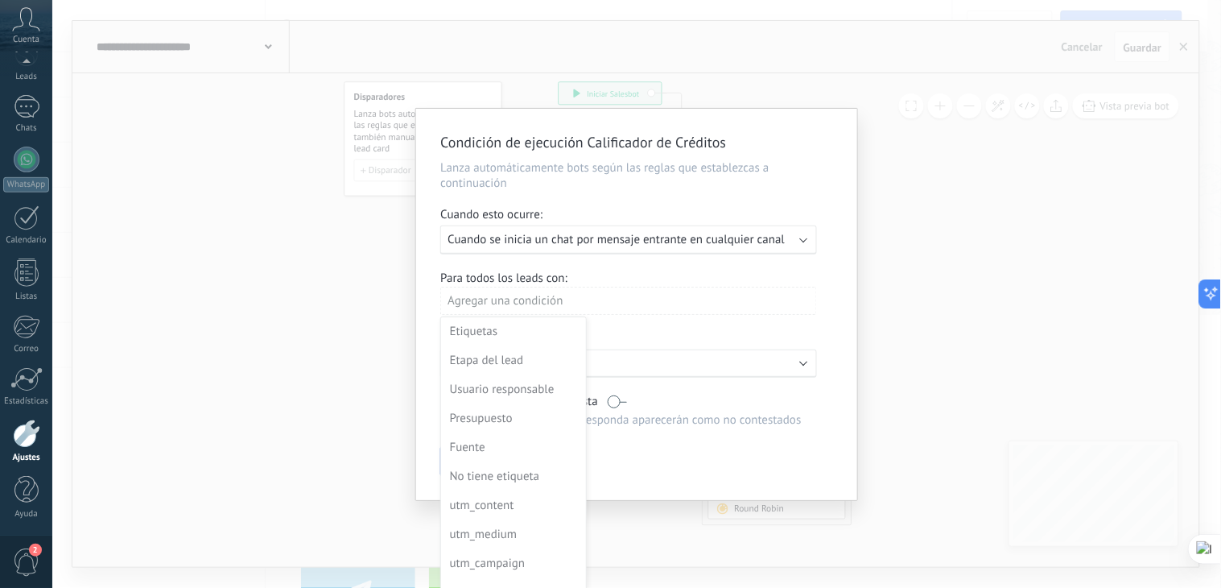
click at [797, 248] on div at bounding box center [636, 308] width 441 height 399
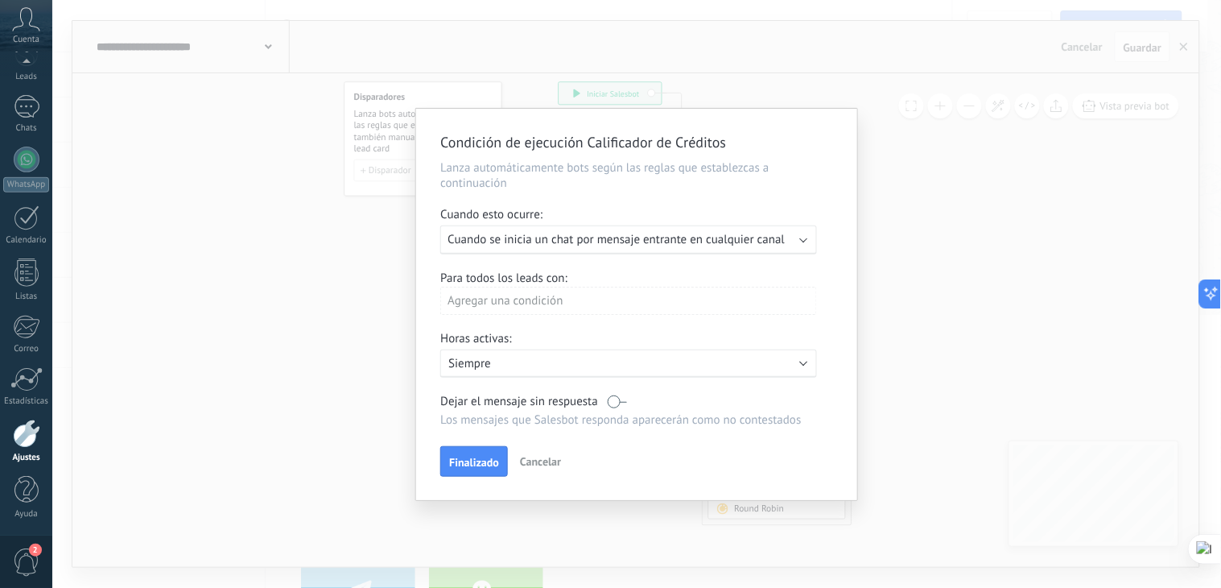
click at [797, 247] on div "Ejecutar: Cuando se inicia un chat por mensaje entrante en cualquier canal" at bounding box center [622, 239] width 349 height 15
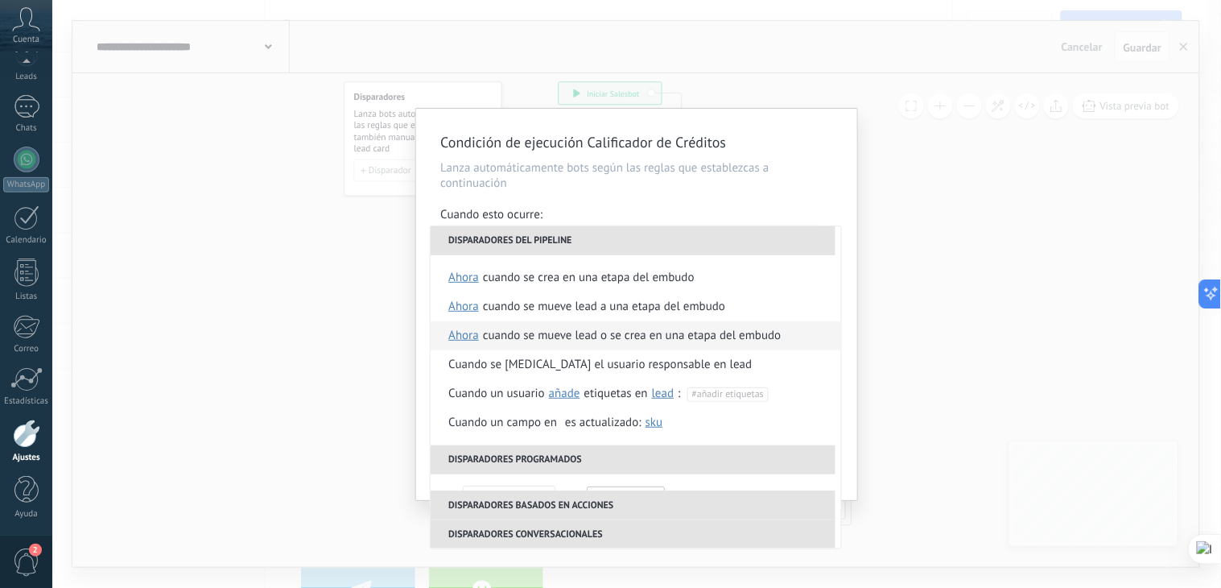
click at [786, 340] on li "Cuando se mueve lead o se crea en una etapa del embudo ahora después de 5 minut…" at bounding box center [636, 335] width 411 height 29
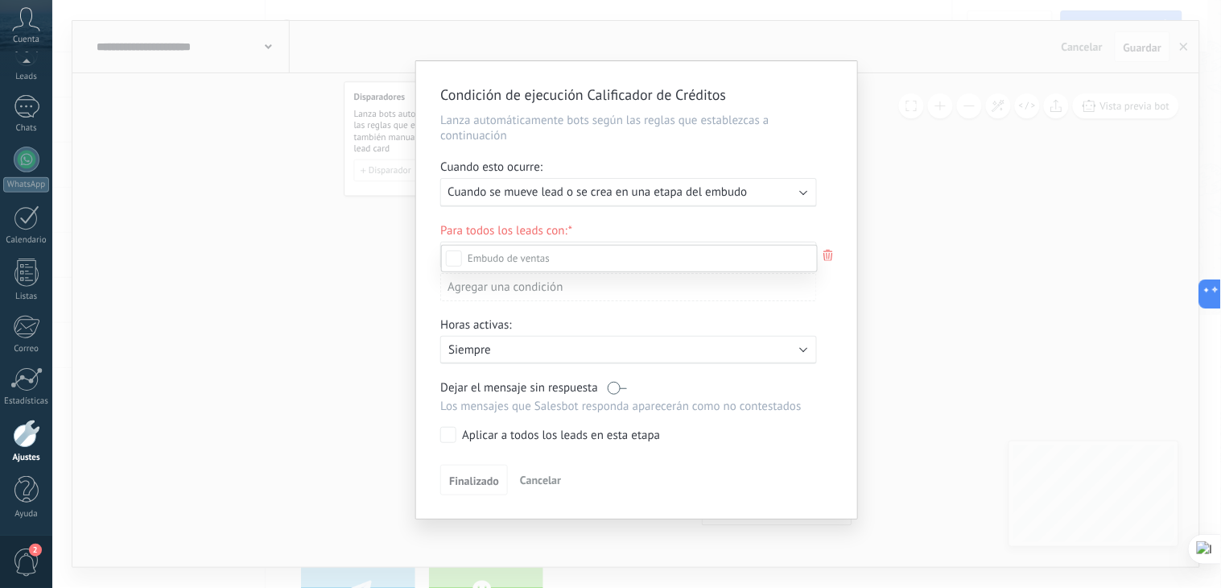
click at [462, 493] on div "Leads Entrantes Info Recopilada por Bot En Simulación Simulación Enviada Recepc…" at bounding box center [629, 415] width 377 height 340
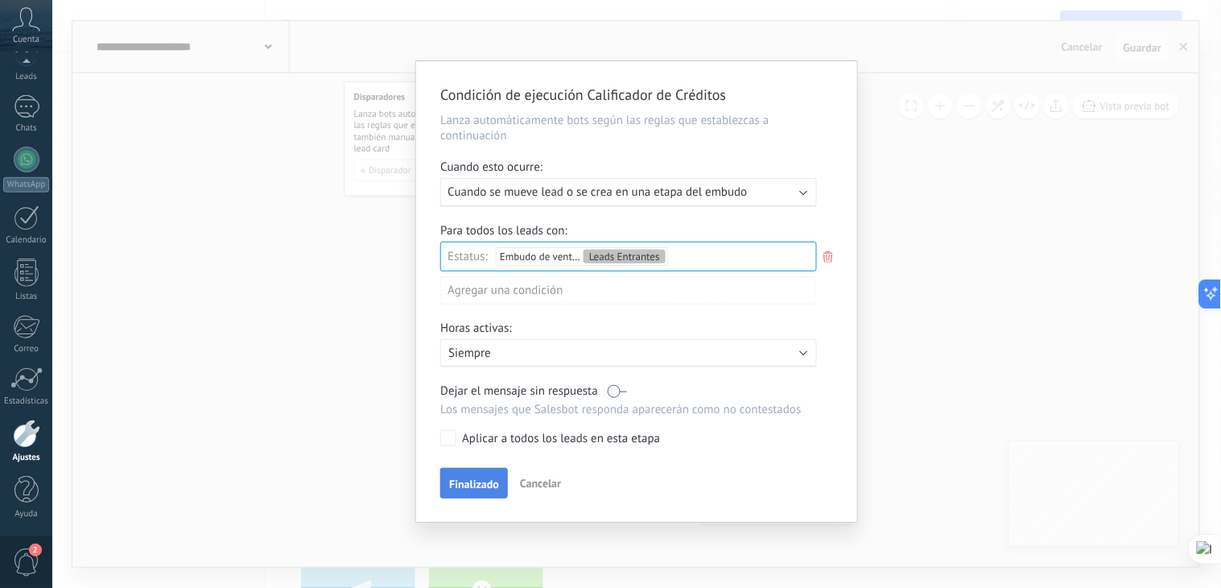
click at [475, 490] on span "Finalizado" at bounding box center [474, 483] width 50 height 11
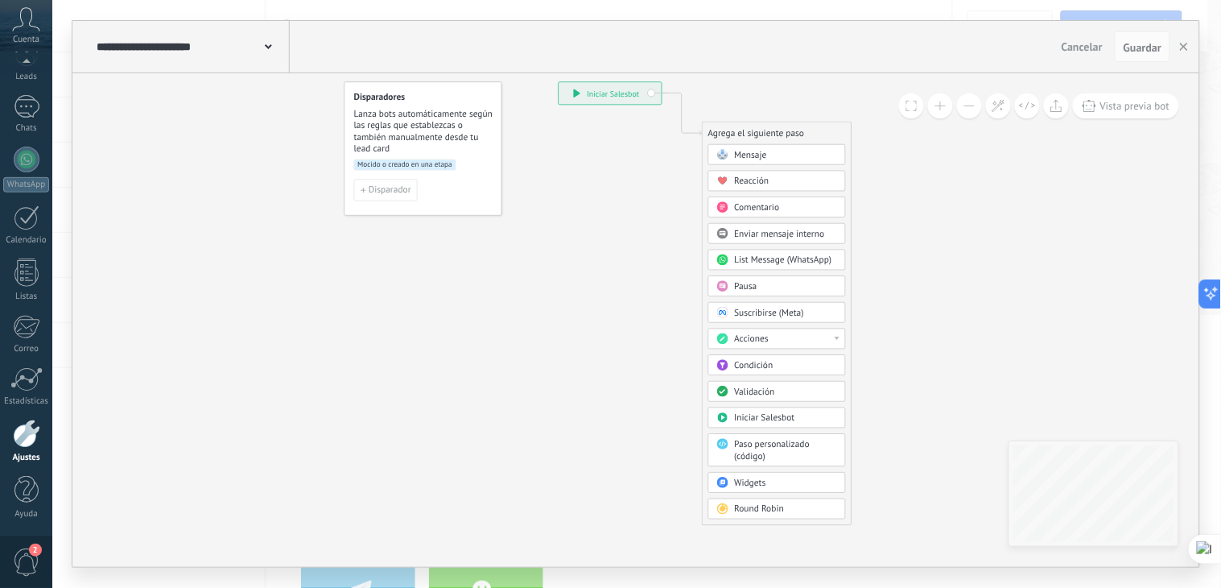
click at [940, 109] on button at bounding box center [940, 105] width 25 height 25
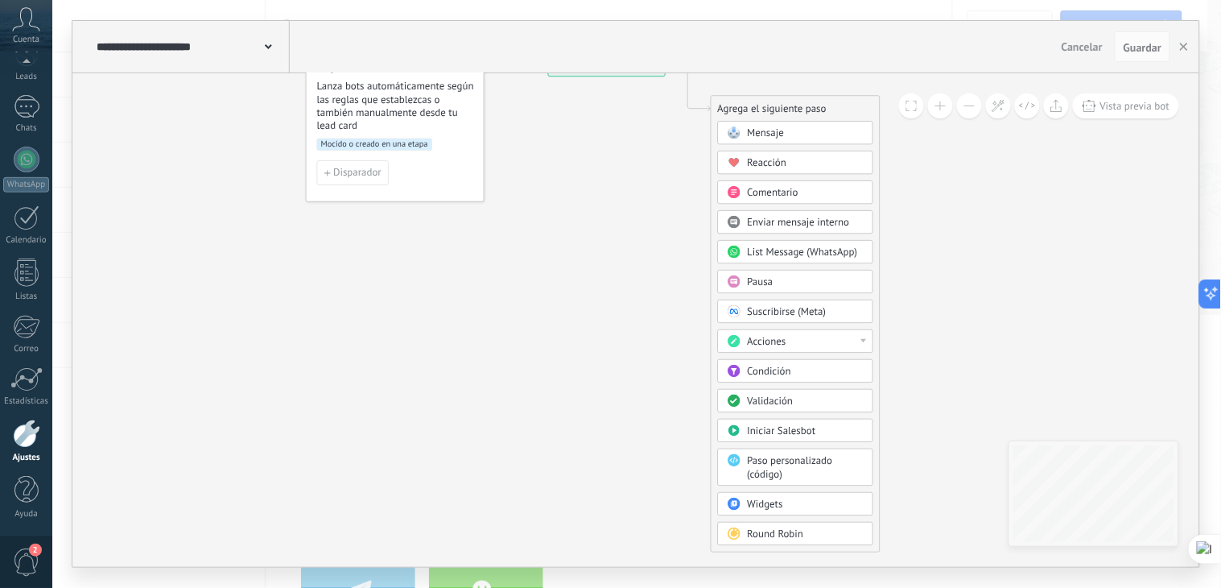
click at [969, 101] on button at bounding box center [969, 105] width 25 height 25
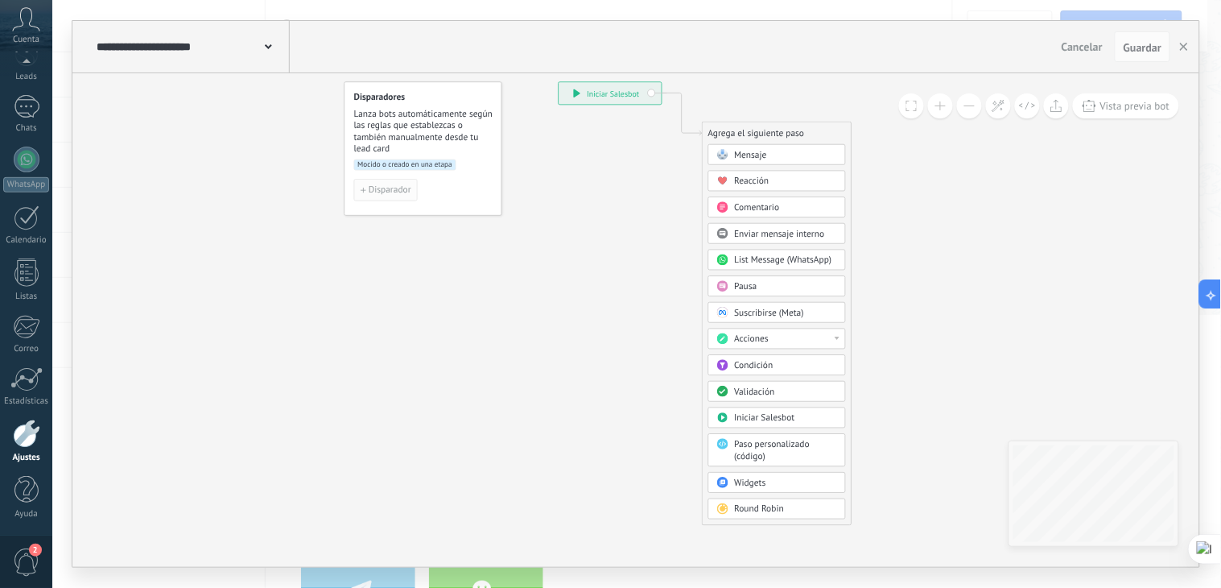
click at [380, 193] on span "Disparador" at bounding box center [390, 190] width 43 height 9
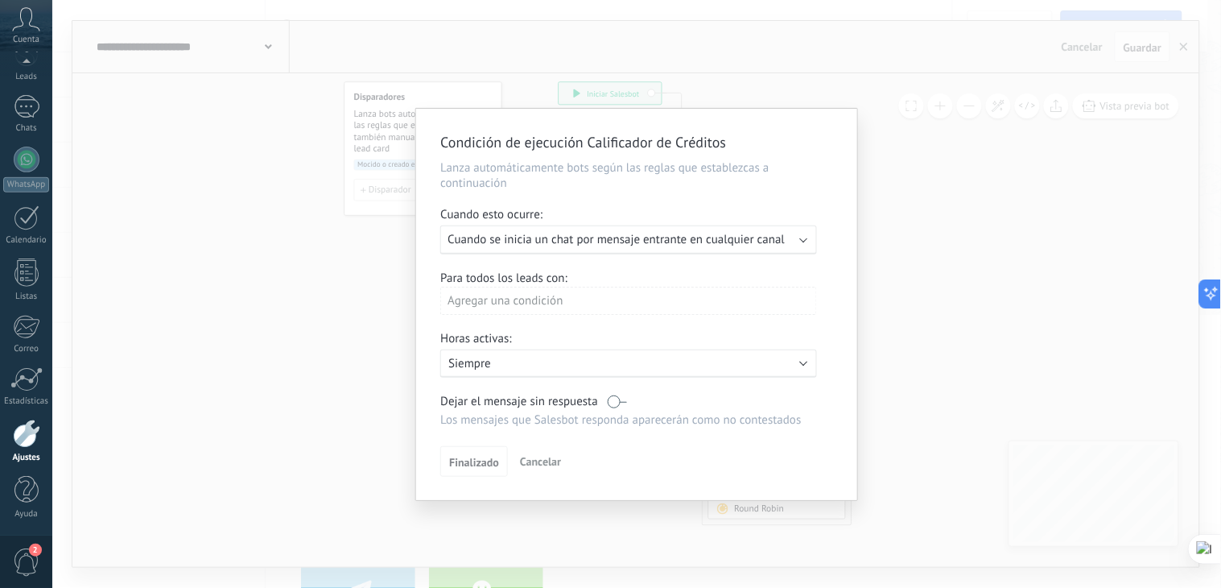
click at [542, 469] on span "Cancelar" at bounding box center [540, 461] width 41 height 14
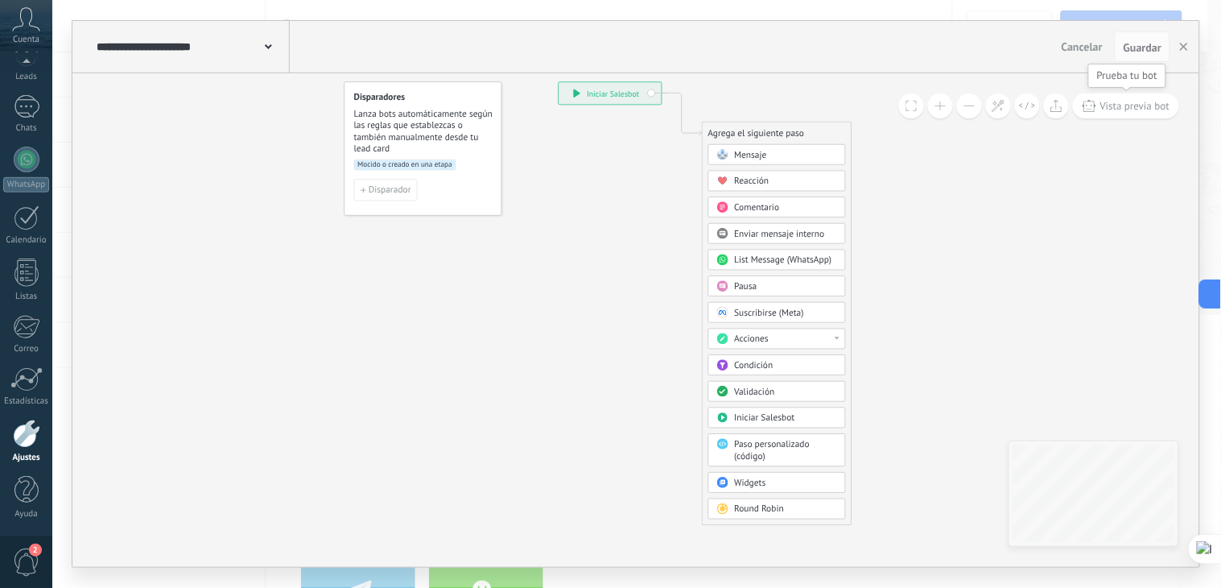
click at [1085, 101] on span "Vista previa bot" at bounding box center [1136, 106] width 70 height 14
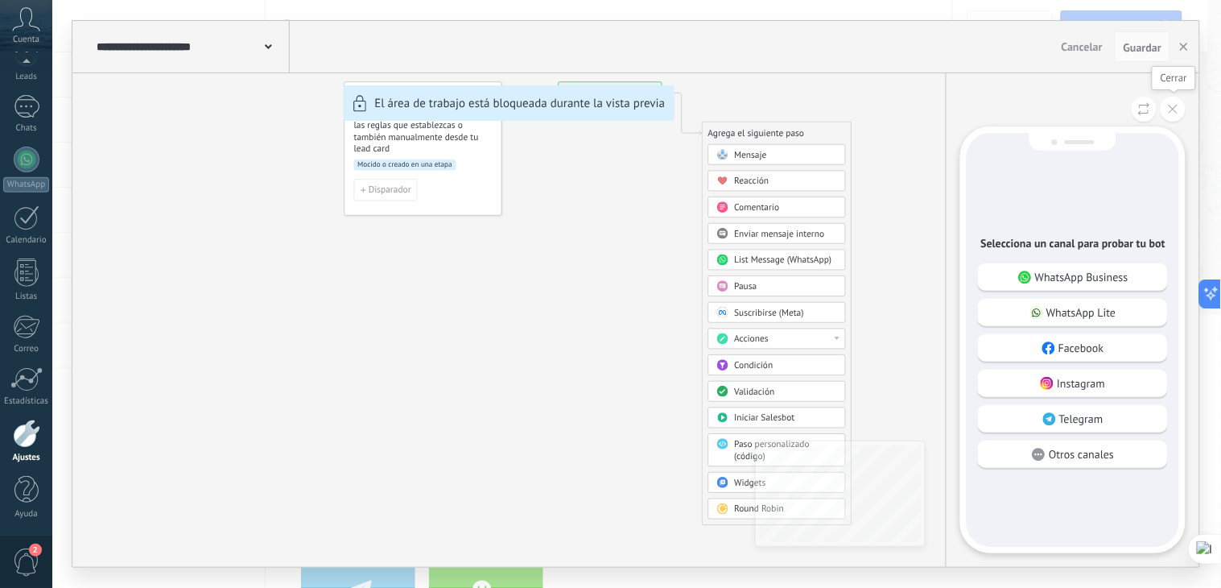
click at [1085, 110] on icon at bounding box center [1173, 109] width 9 height 9
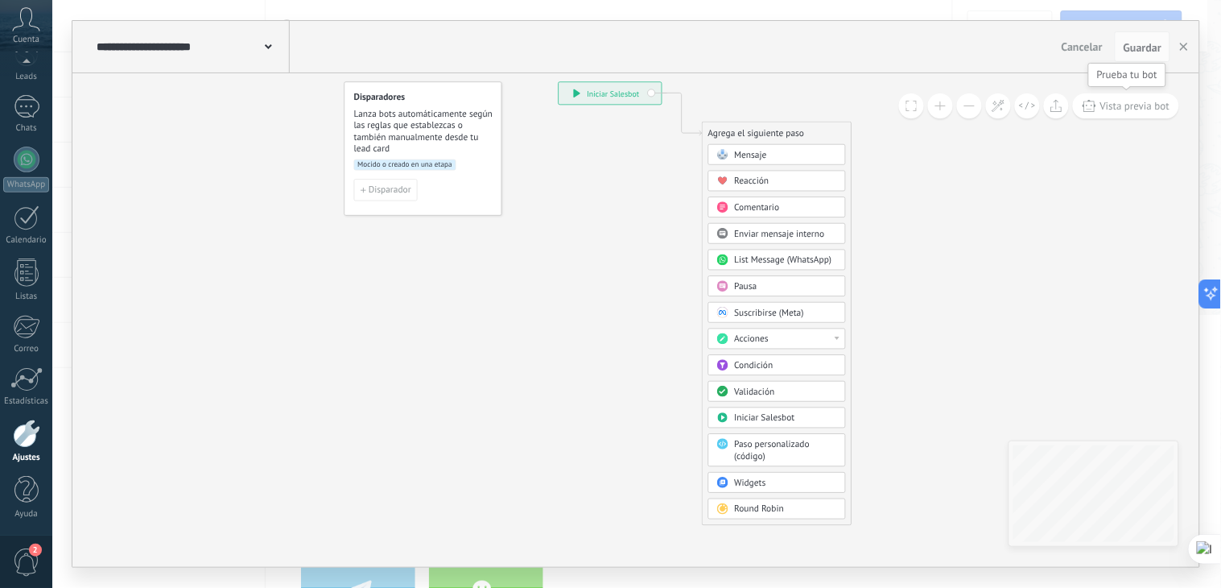
click at [1085, 108] on span "Vista previa bot" at bounding box center [1136, 106] width 70 height 14
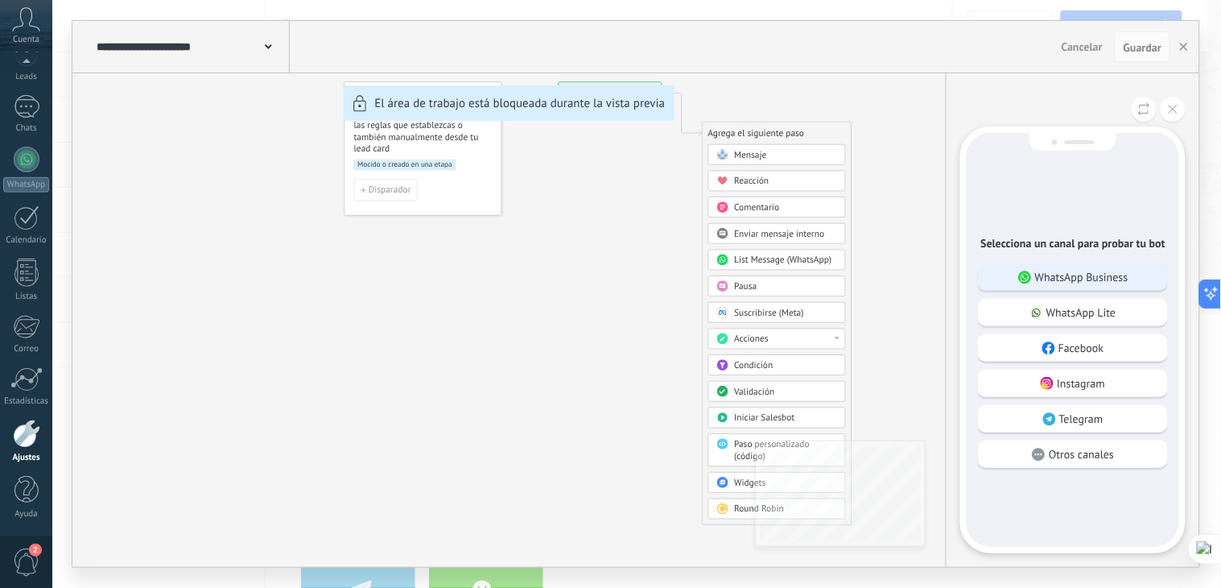
click at [1064, 271] on p "WhatsApp Business" at bounding box center [1081, 277] width 93 height 14
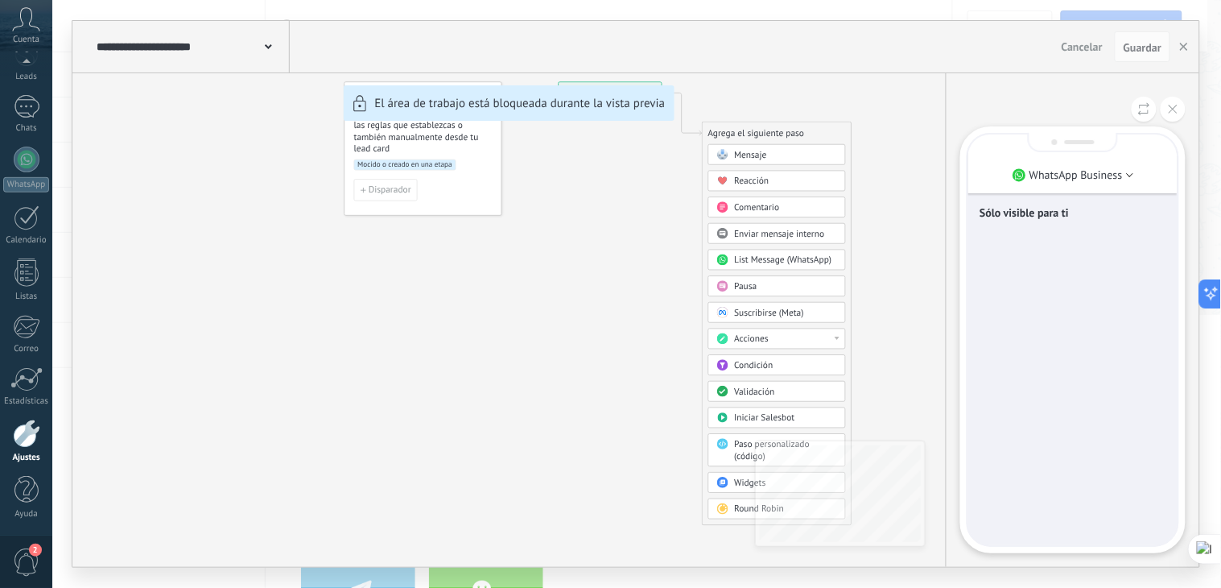
click at [1063, 259] on div "Sólo visible para ti" at bounding box center [1073, 339] width 209 height 411
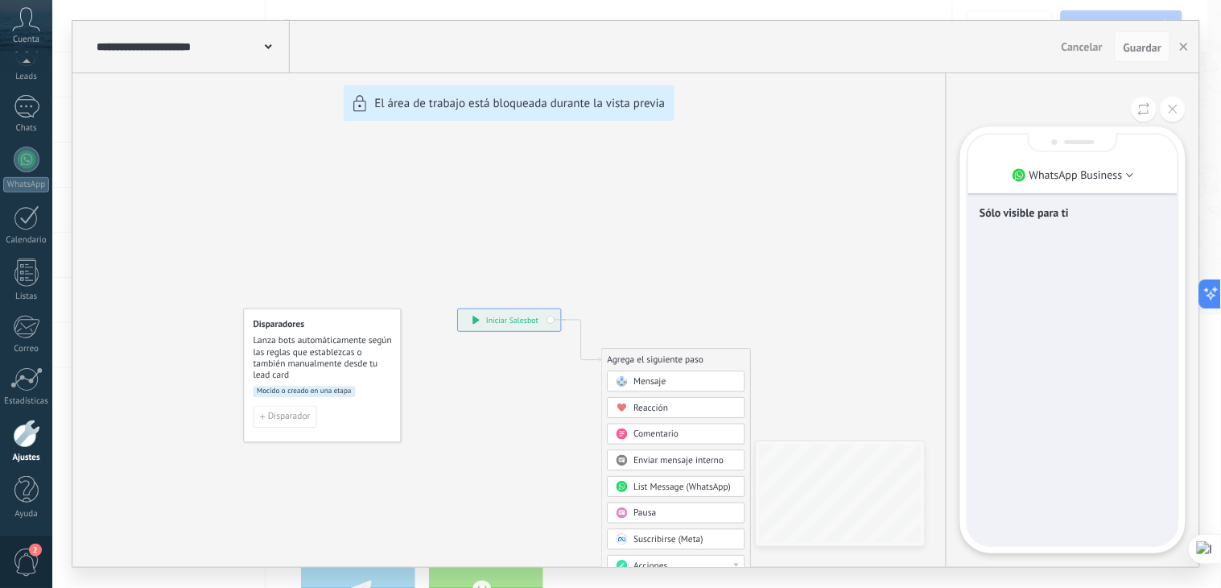
click at [1085, 225] on div "Sólo visible para ti" at bounding box center [1073, 214] width 187 height 34
click at [1085, 275] on div "Sólo visible para ti" at bounding box center [1073, 339] width 209 height 411
click at [1015, 360] on div "Sólo visible para ti" at bounding box center [1073, 339] width 209 height 411
click at [1066, 267] on div "Sólo visible para ti" at bounding box center [1073, 339] width 209 height 411
click at [1085, 105] on icon at bounding box center [1173, 109] width 9 height 9
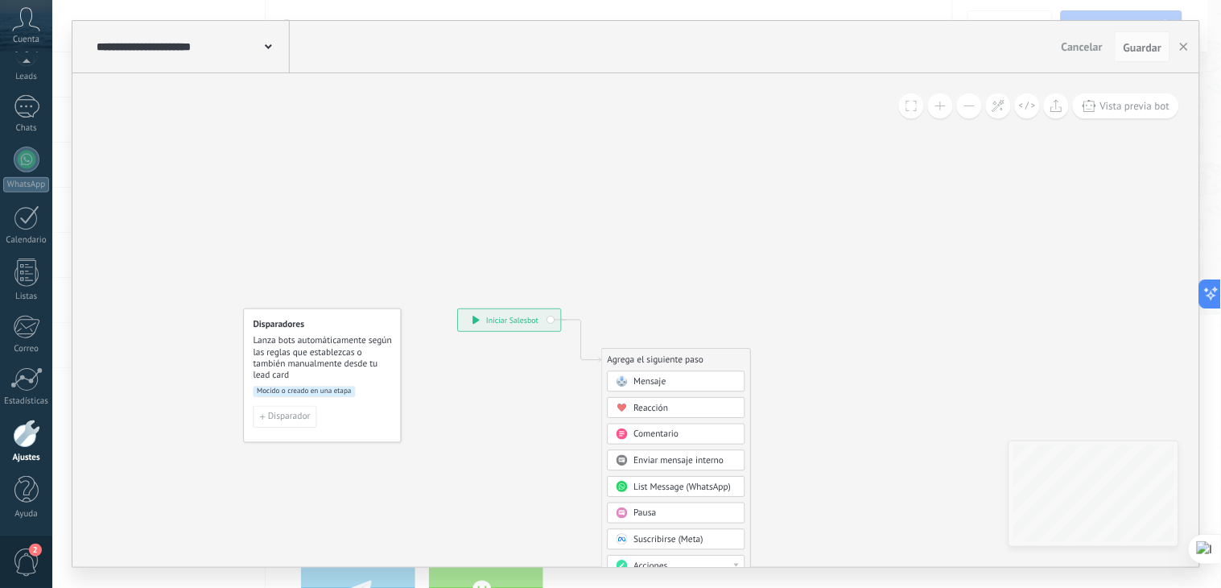
click at [1085, 105] on span "Vista previa bot" at bounding box center [1136, 106] width 70 height 14
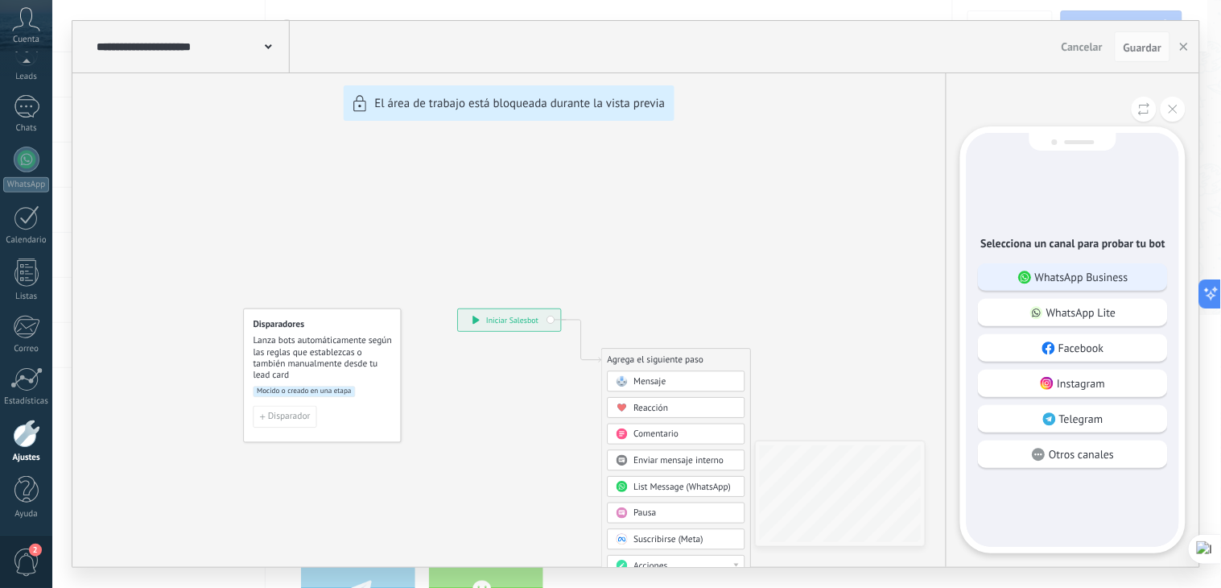
click at [1068, 270] on p "WhatsApp Business" at bounding box center [1081, 277] width 93 height 14
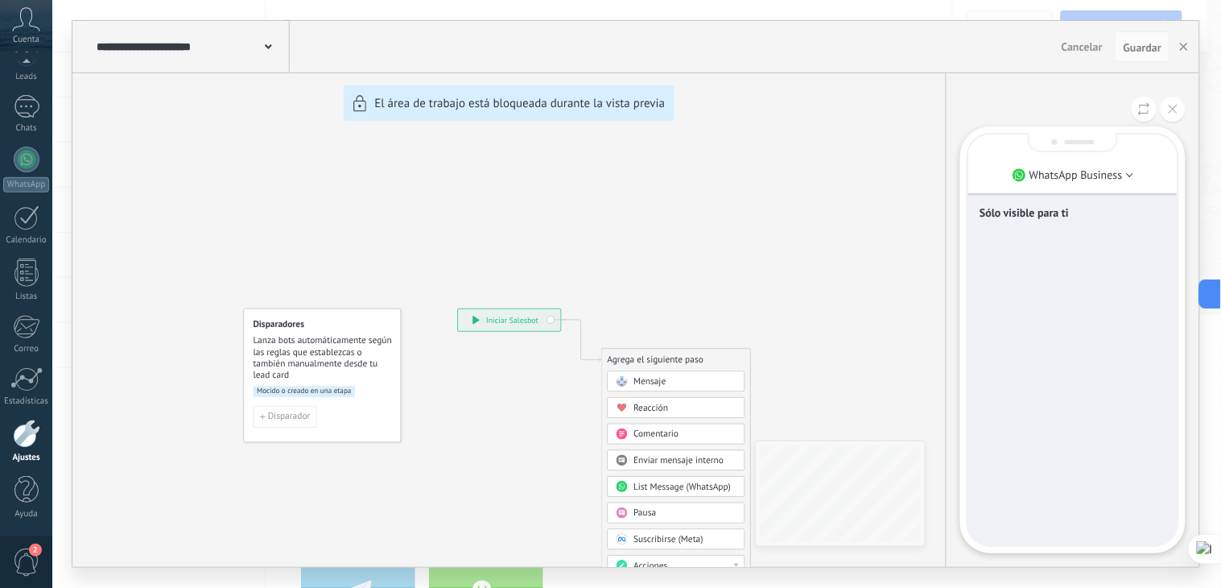
click at [1019, 208] on p "Sólo visible para ti" at bounding box center [1073, 212] width 187 height 14
click at [1085, 180] on p "WhatsApp Business" at bounding box center [1076, 174] width 93 height 14
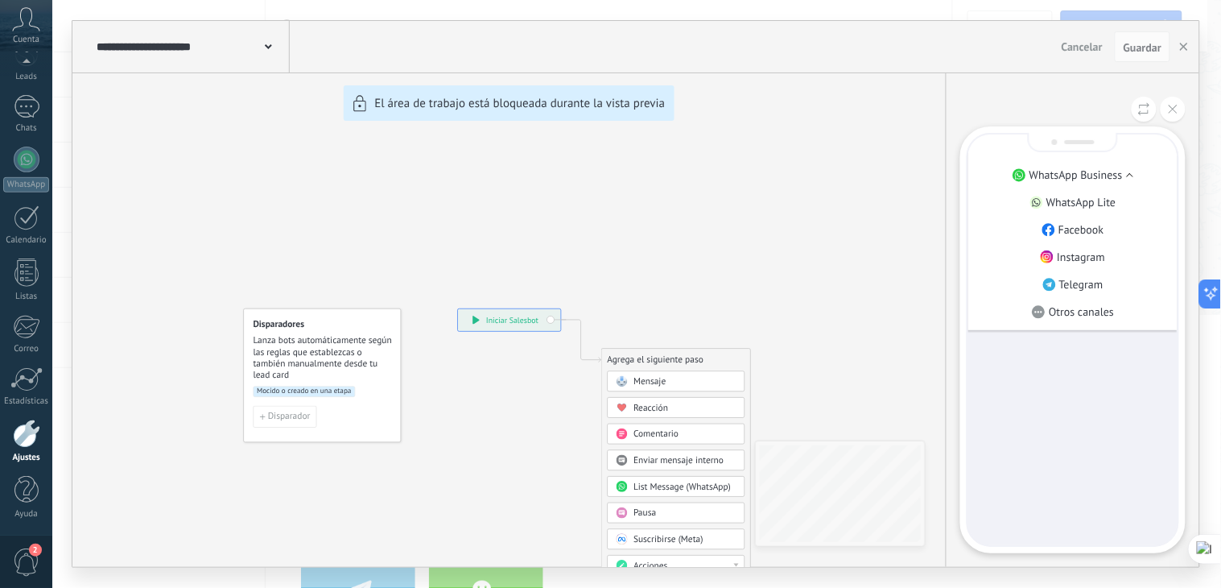
click at [1085, 180] on p "WhatsApp Business" at bounding box center [1076, 174] width 93 height 14
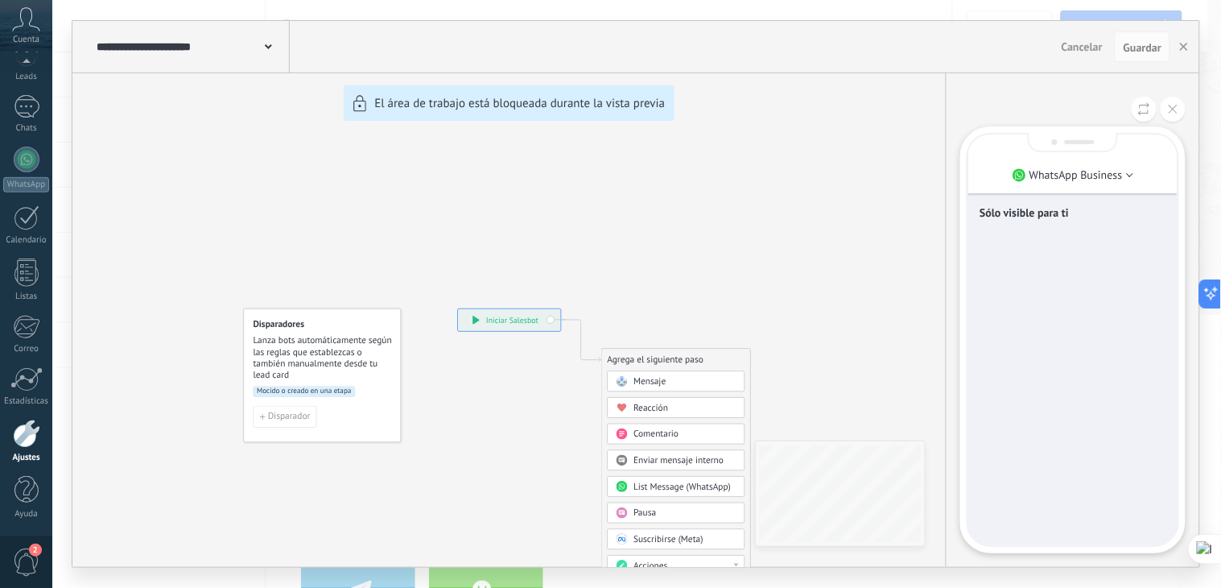
click at [1069, 310] on div "Sólo visible para ti" at bounding box center [1073, 339] width 209 height 411
click at [1056, 403] on div "Sólo visible para ti" at bounding box center [1073, 339] width 209 height 411
click at [1085, 101] on button at bounding box center [1173, 109] width 25 height 25
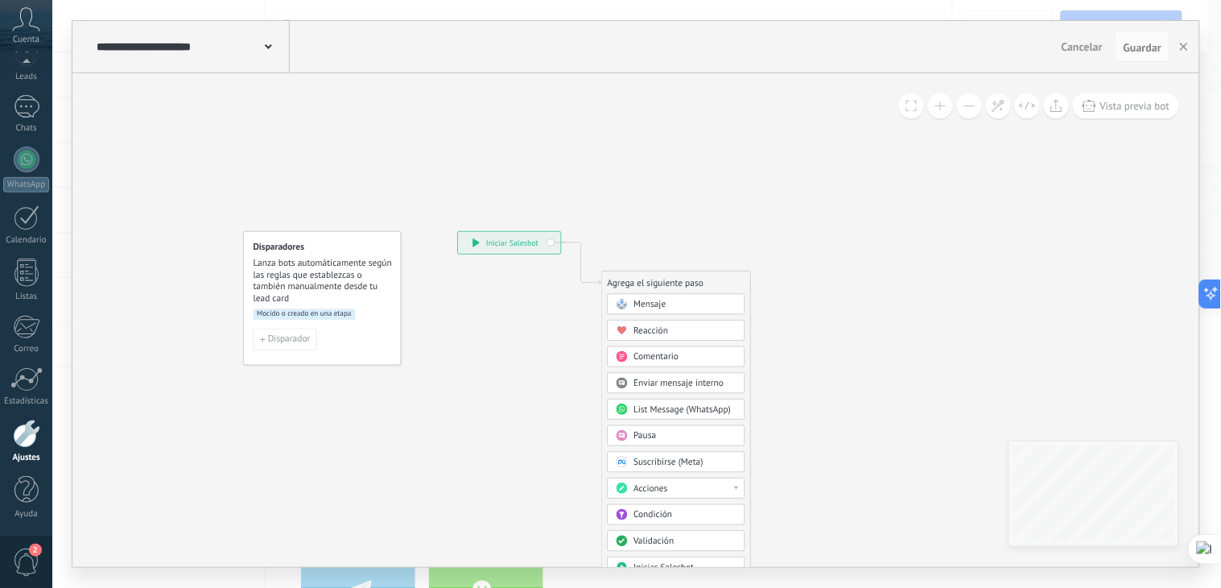
click at [518, 239] on div "**********" at bounding box center [510, 243] width 103 height 22
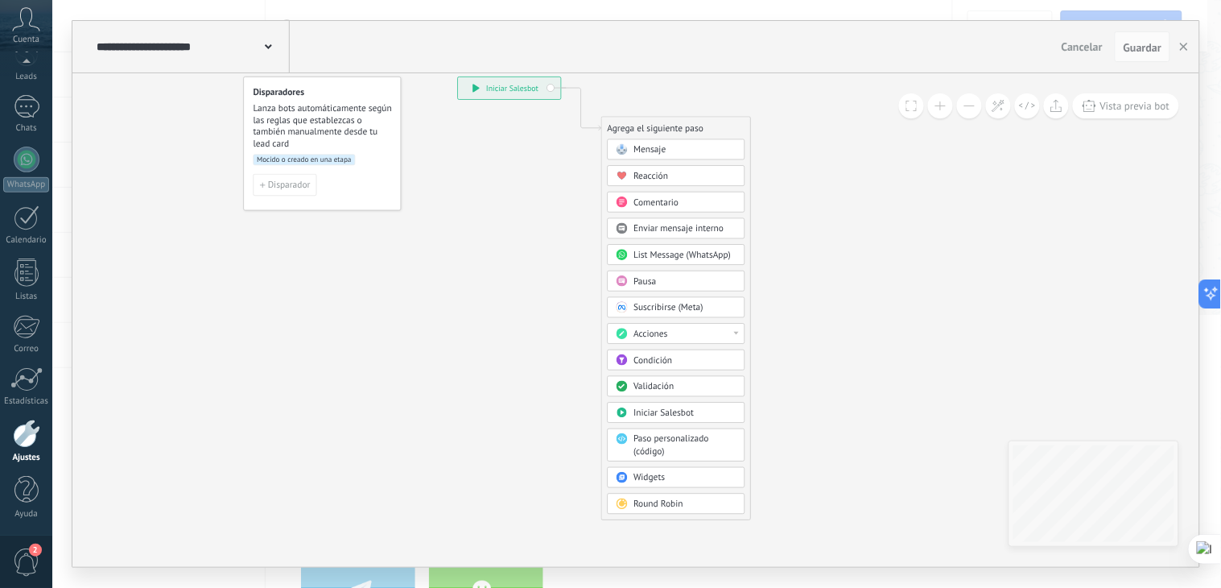
click at [682, 153] on div "Mensaje" at bounding box center [685, 150] width 103 height 12
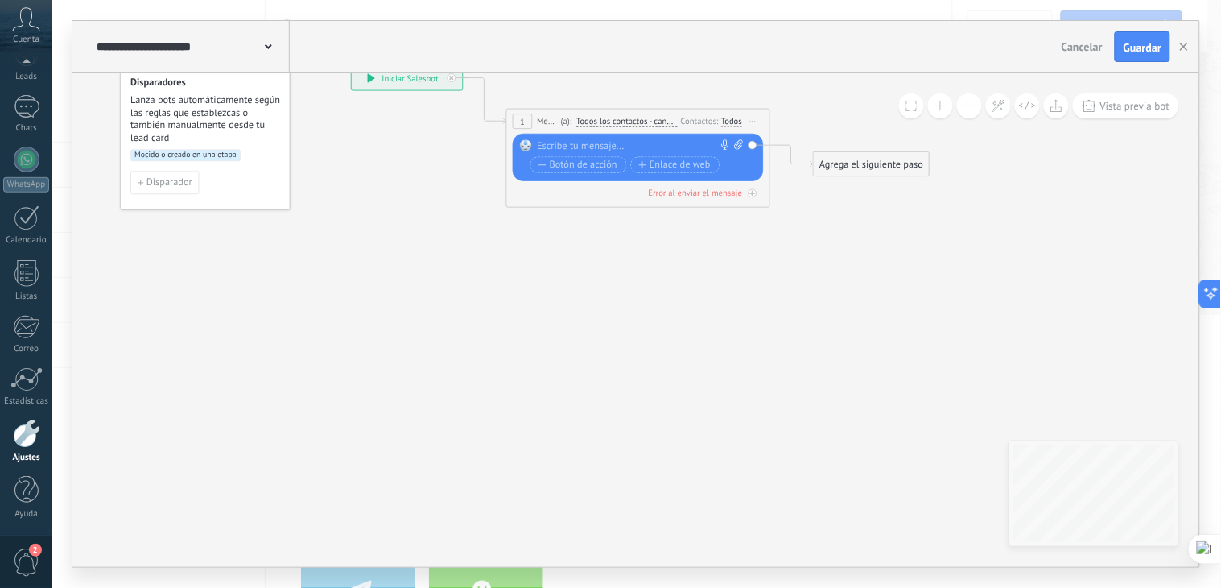
click at [564, 149] on div at bounding box center [636, 145] width 196 height 13
click at [559, 146] on div "*******" at bounding box center [641, 145] width 206 height 13
click at [580, 146] on div "********" at bounding box center [641, 145] width 206 height 13
click at [566, 145] on div "********" at bounding box center [641, 145] width 206 height 13
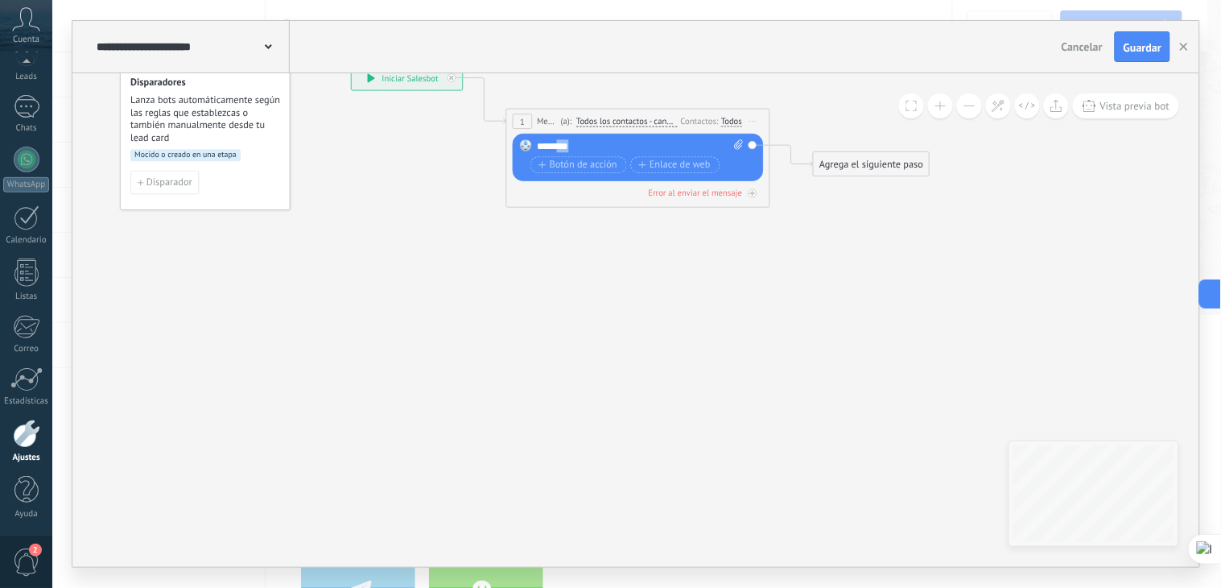
click at [566, 145] on div "********" at bounding box center [641, 145] width 206 height 13
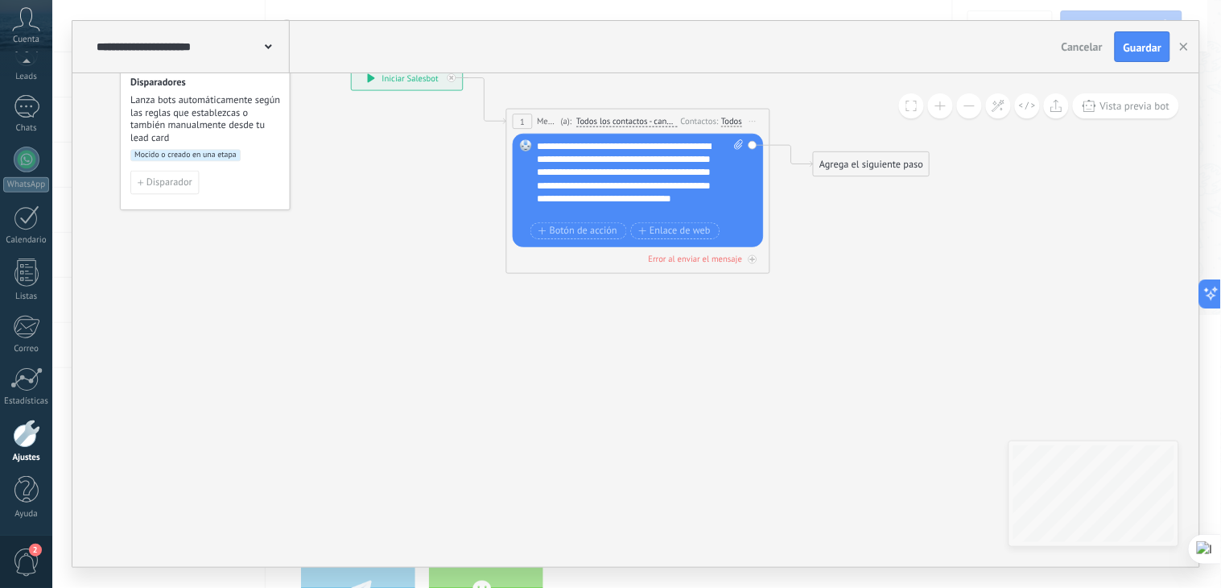
click at [582, 147] on div "**********" at bounding box center [641, 178] width 206 height 79
click at [670, 161] on div "**********" at bounding box center [641, 178] width 206 height 79
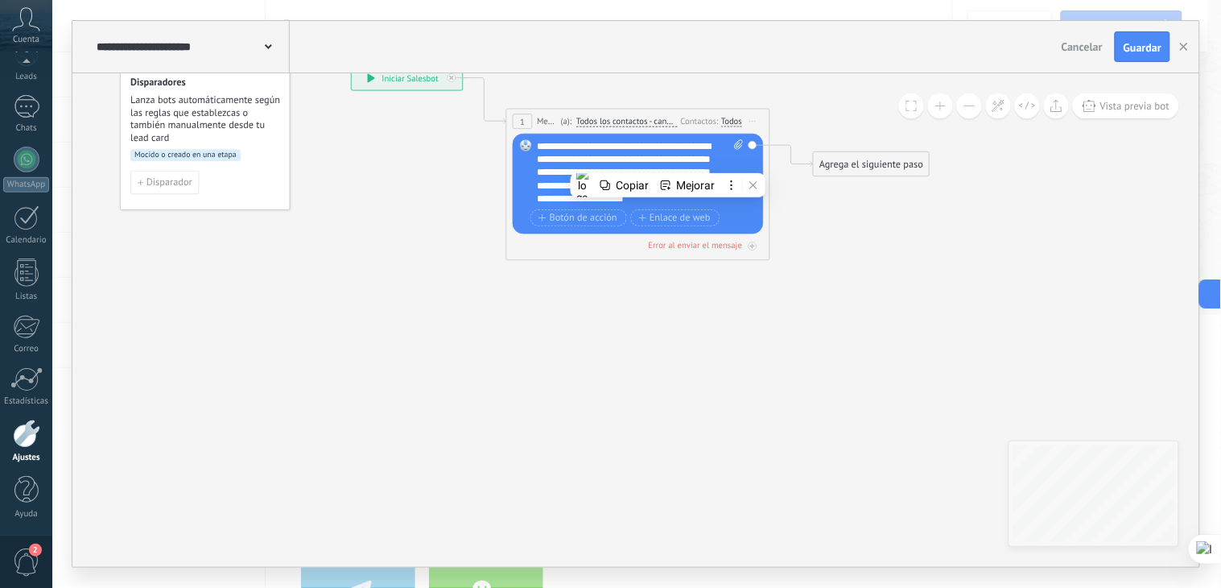
click at [653, 151] on div "**********" at bounding box center [641, 172] width 206 height 66
click at [644, 159] on div "**********" at bounding box center [641, 172] width 206 height 66
click at [652, 148] on div "**********" at bounding box center [641, 172] width 206 height 66
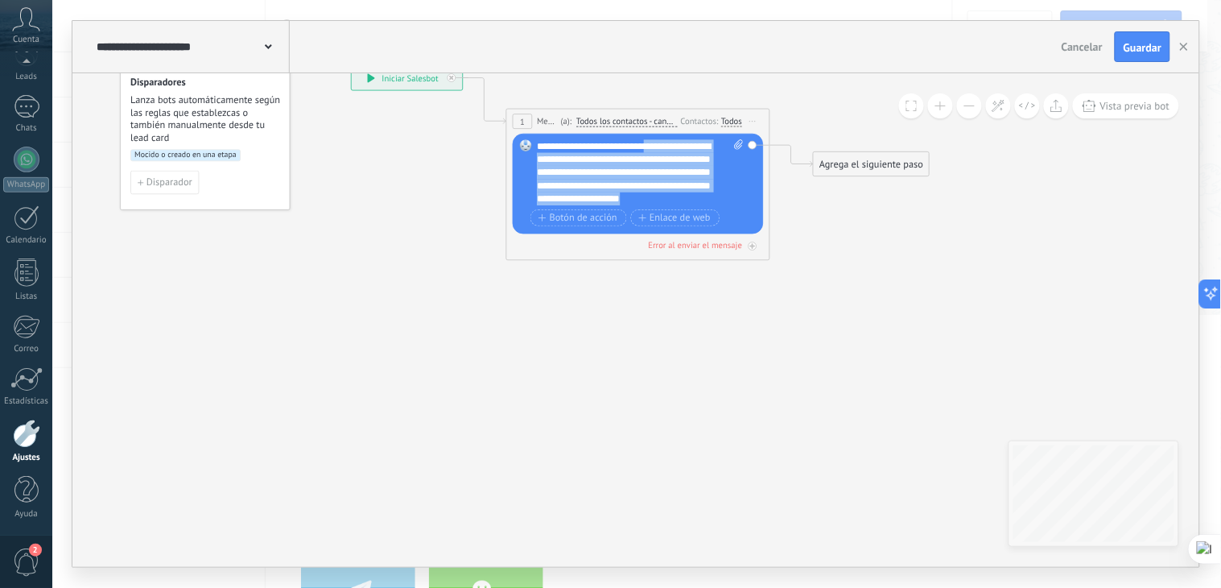
click at [707, 198] on div "**********" at bounding box center [641, 172] width 206 height 66
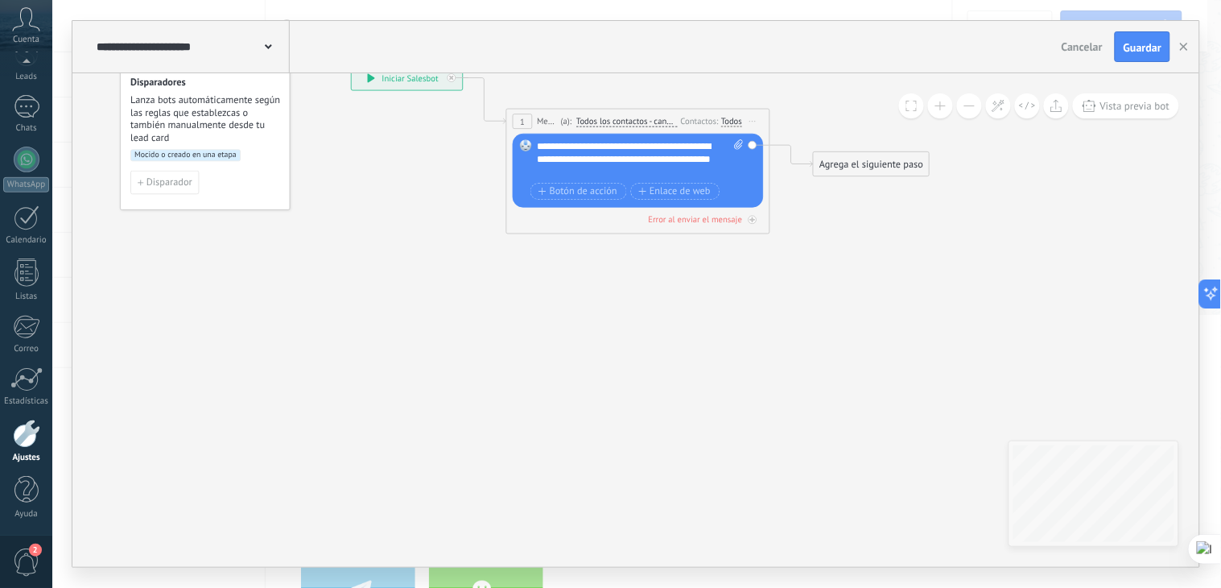
click at [652, 151] on div "**********" at bounding box center [641, 158] width 206 height 39
click at [598, 177] on div "**********" at bounding box center [641, 158] width 206 height 39
click at [956, 229] on icon at bounding box center [618, 127] width 1194 height 784
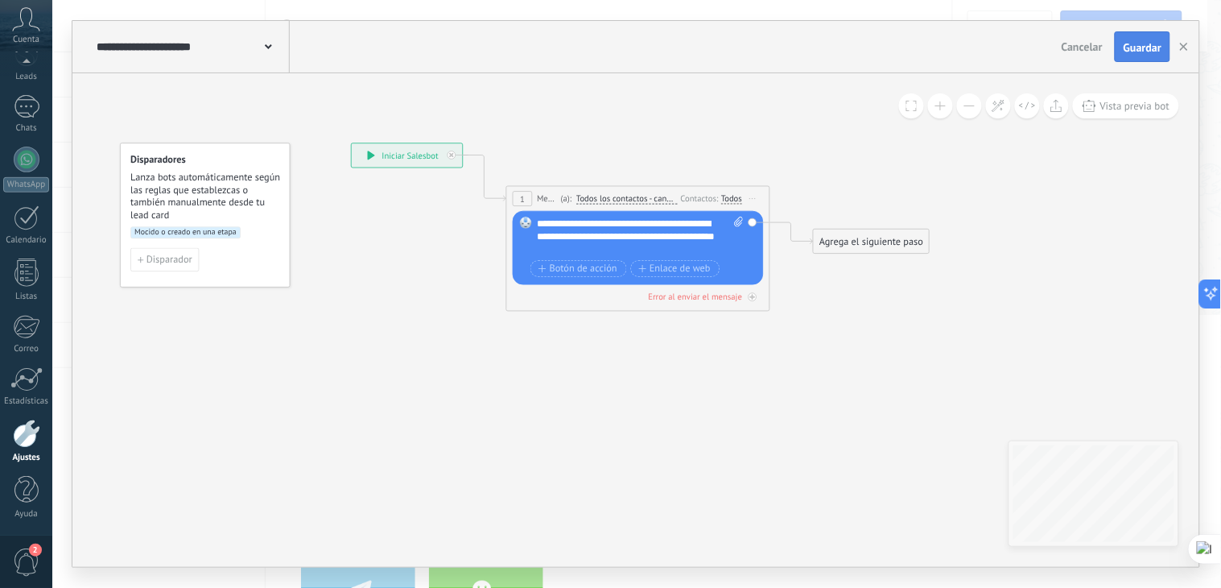
click at [1085, 47] on span "Guardar" at bounding box center [1143, 47] width 38 height 11
click at [731, 295] on div "Error al enviar el mensaje" at bounding box center [696, 296] width 94 height 11
click at [722, 296] on div "Error al enviar el mensaje" at bounding box center [696, 296] width 94 height 11
click at [750, 299] on div at bounding box center [753, 297] width 9 height 9
click at [903, 365] on div "Agrega el siguiente paso" at bounding box center [872, 367] width 116 height 22
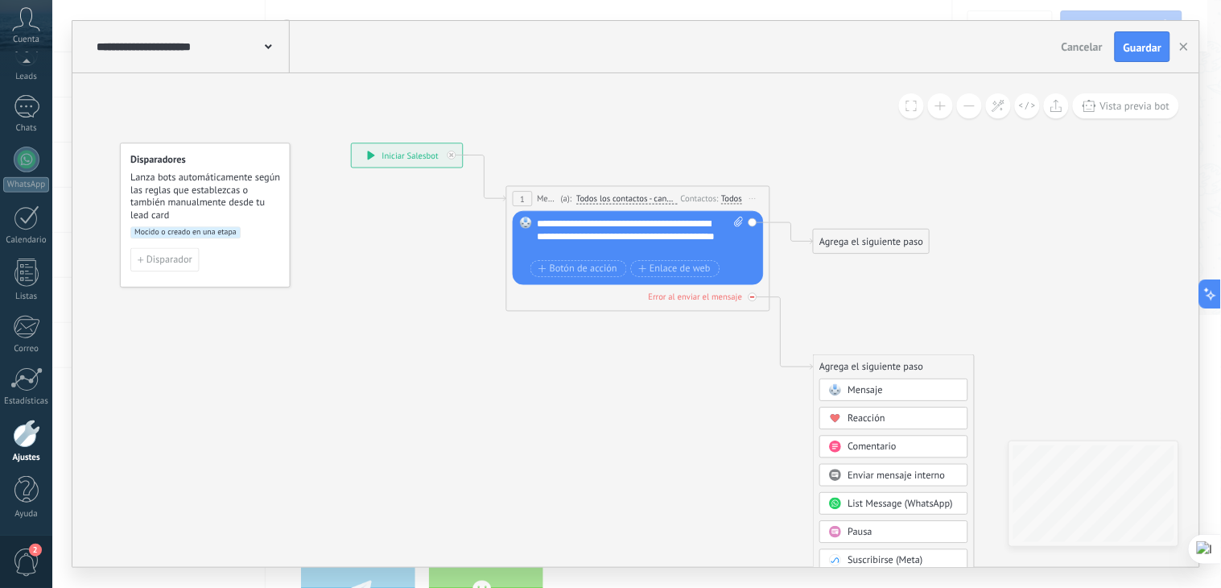
click at [703, 295] on div "Error al enviar el mensaje" at bounding box center [696, 296] width 94 height 11
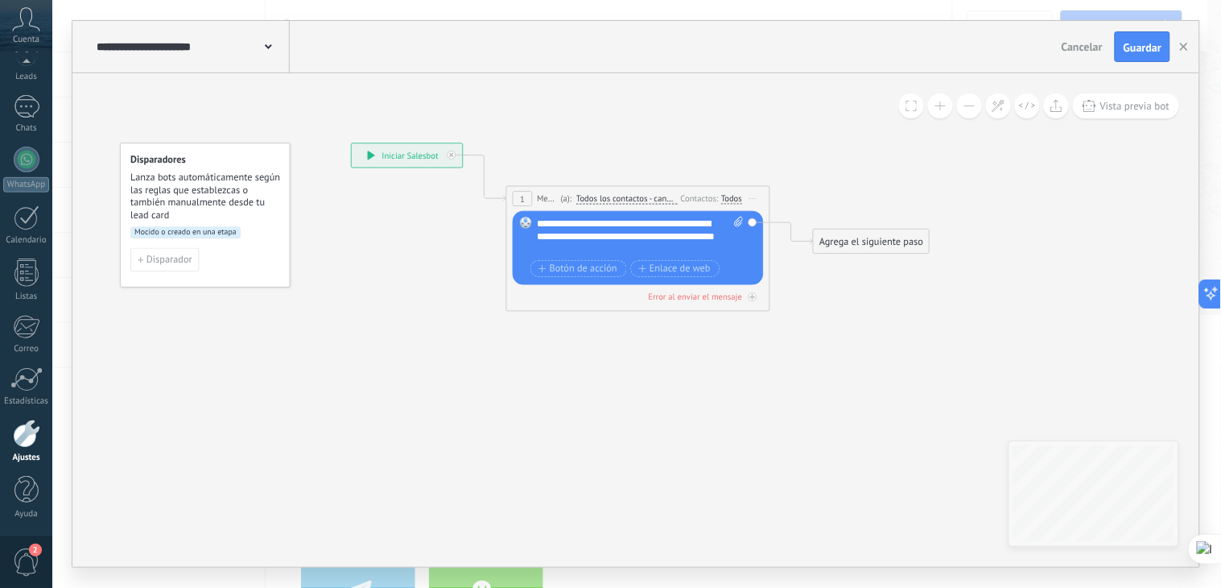
click at [845, 341] on icon at bounding box center [618, 260] width 1194 height 897
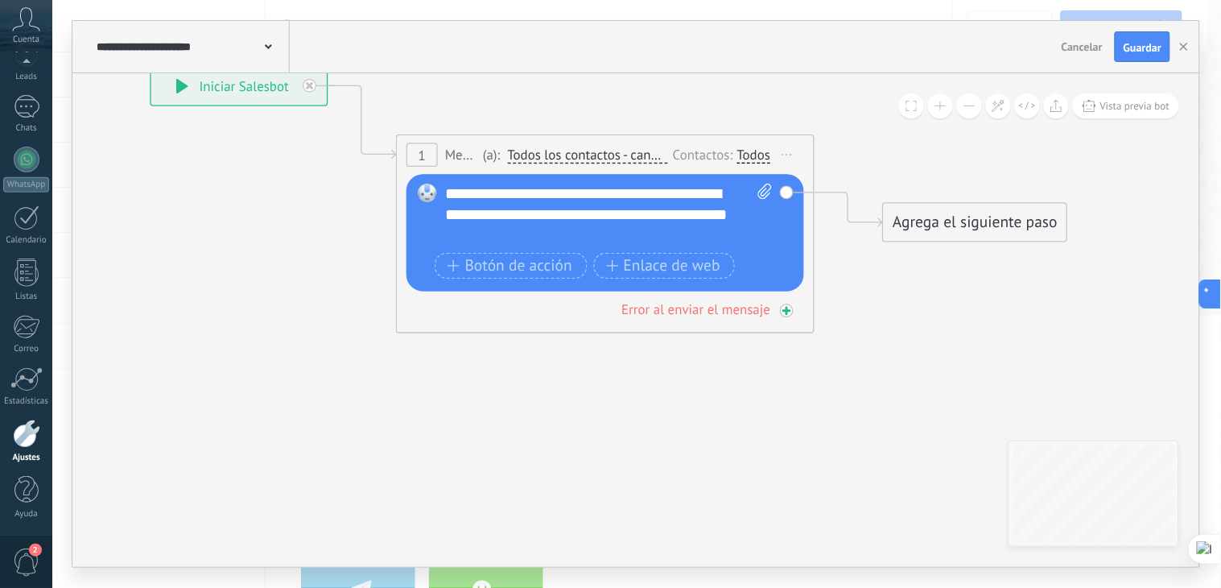
click at [787, 311] on icon at bounding box center [787, 310] width 10 height 10
click at [0, 0] on icon at bounding box center [0, 0] width 0 height 0
click at [786, 309] on icon at bounding box center [787, 310] width 10 height 10
click at [936, 420] on div "Agrega el siguiente paso" at bounding box center [976, 421] width 184 height 35
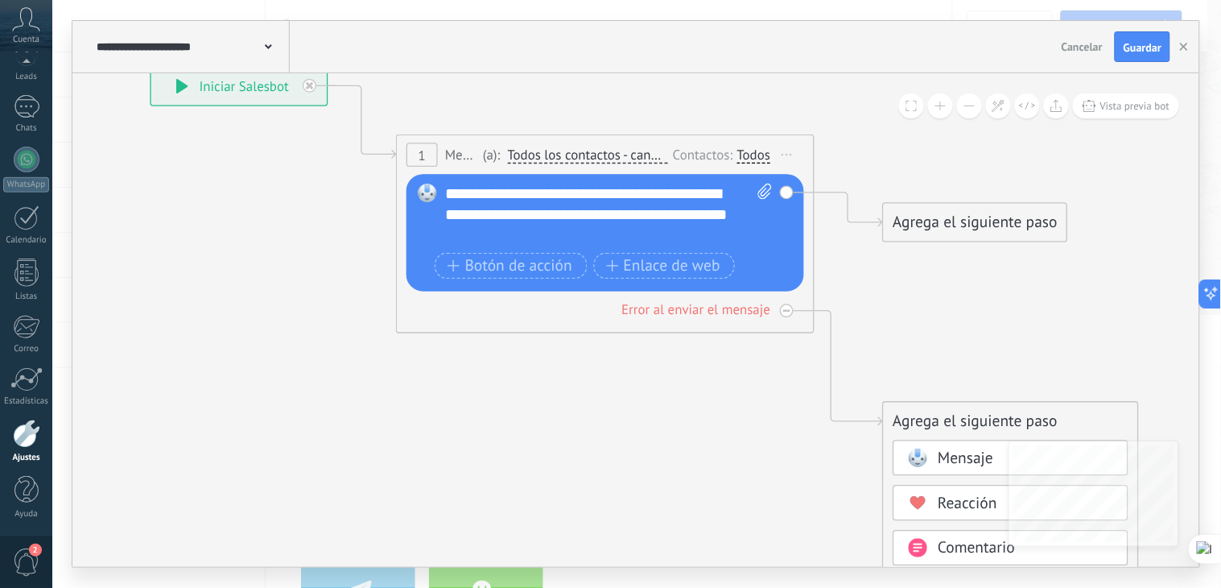
click at [969, 460] on span "Mensaje" at bounding box center [967, 458] width 56 height 20
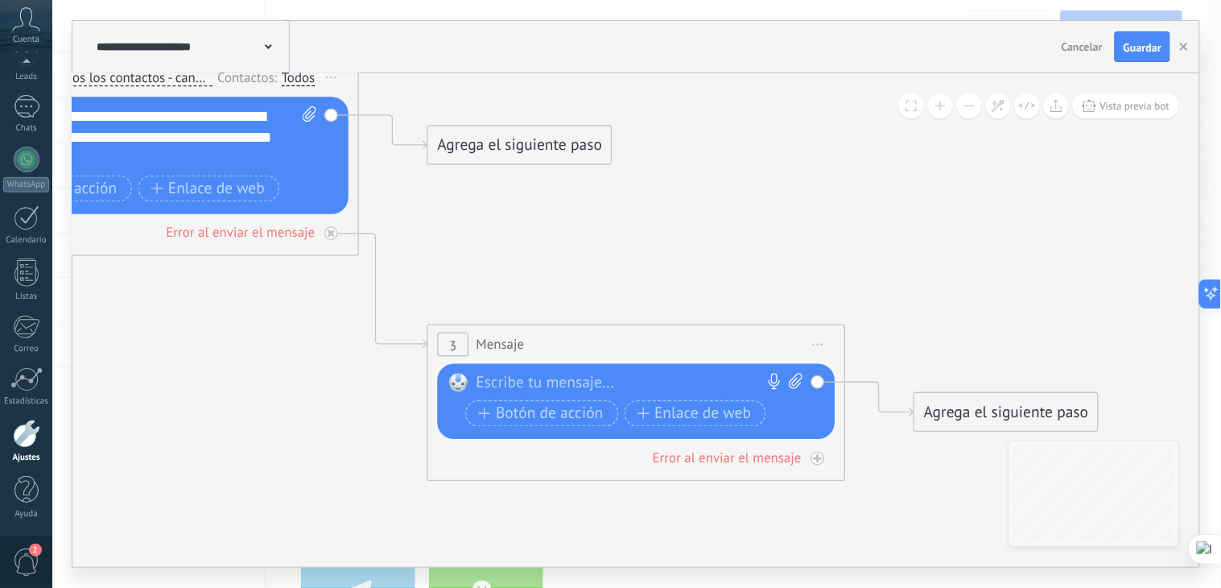
click at [538, 374] on div at bounding box center [632, 383] width 311 height 21
paste div
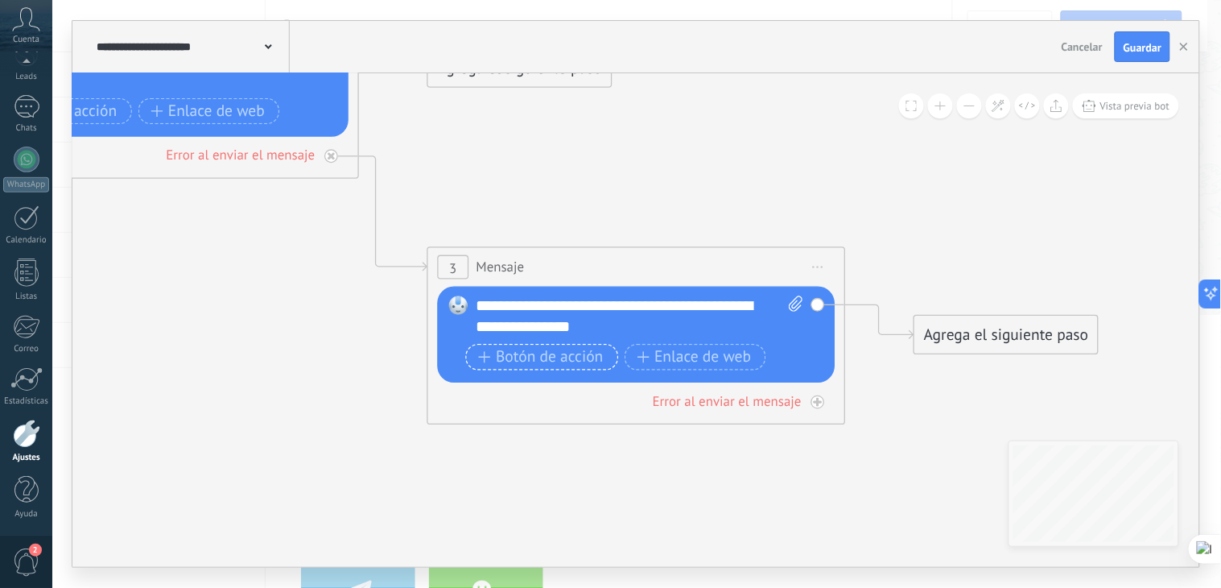
click at [535, 351] on span "Botón de acción" at bounding box center [541, 357] width 125 height 17
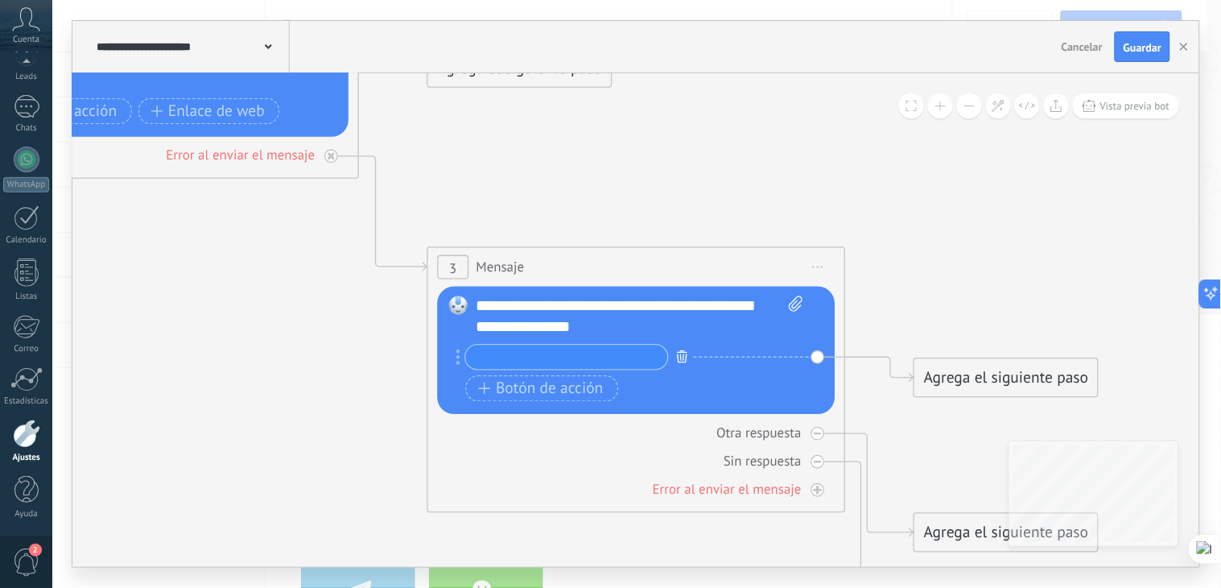
click at [674, 357] on button "button" at bounding box center [683, 356] width 23 height 27
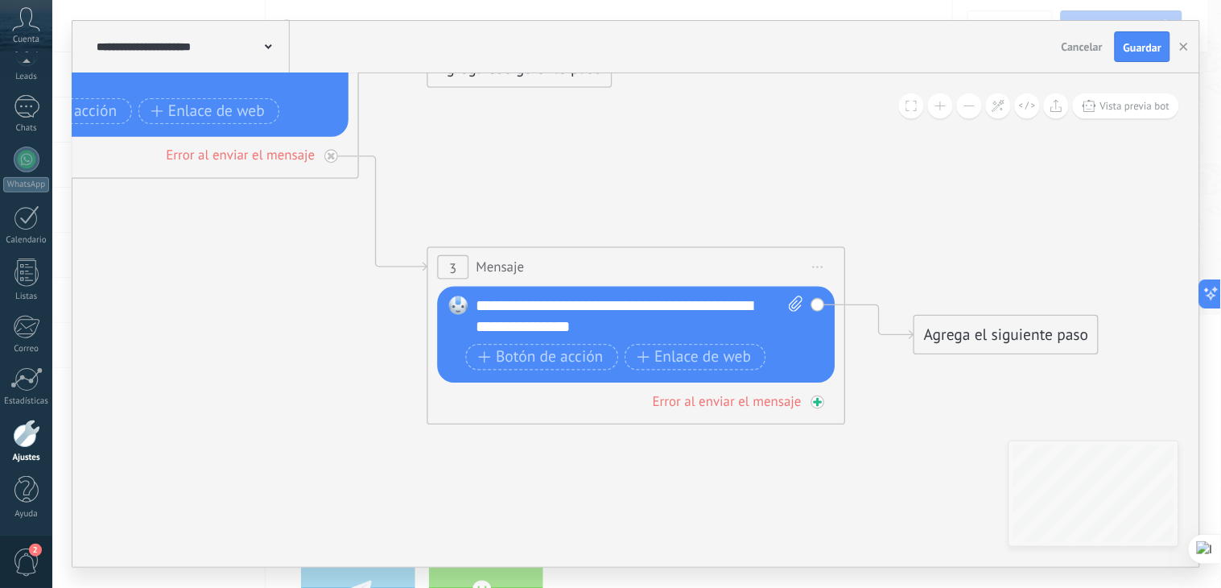
click at [335, 159] on icon at bounding box center [331, 155] width 7 height 7
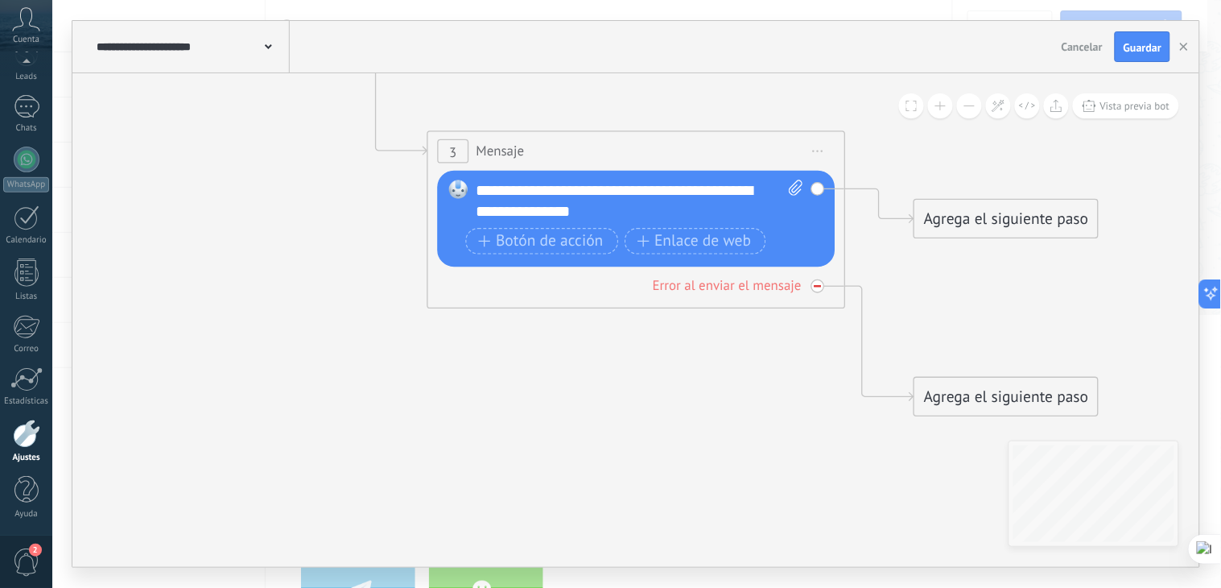
click at [819, 292] on div at bounding box center [819, 286] width 14 height 14
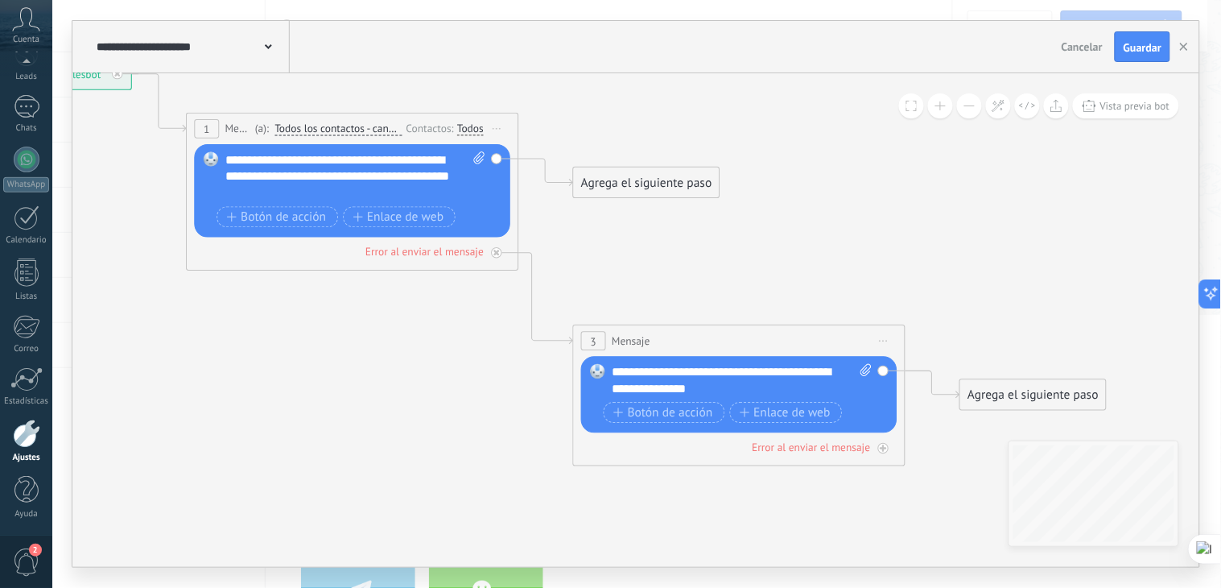
drag, startPoint x: 268, startPoint y: 292, endPoint x: 406, endPoint y: 304, distance: 138.2
click at [406, 304] on icon at bounding box center [521, 306] width 1892 height 1326
click at [280, 219] on span "Botón de acción" at bounding box center [277, 217] width 100 height 14
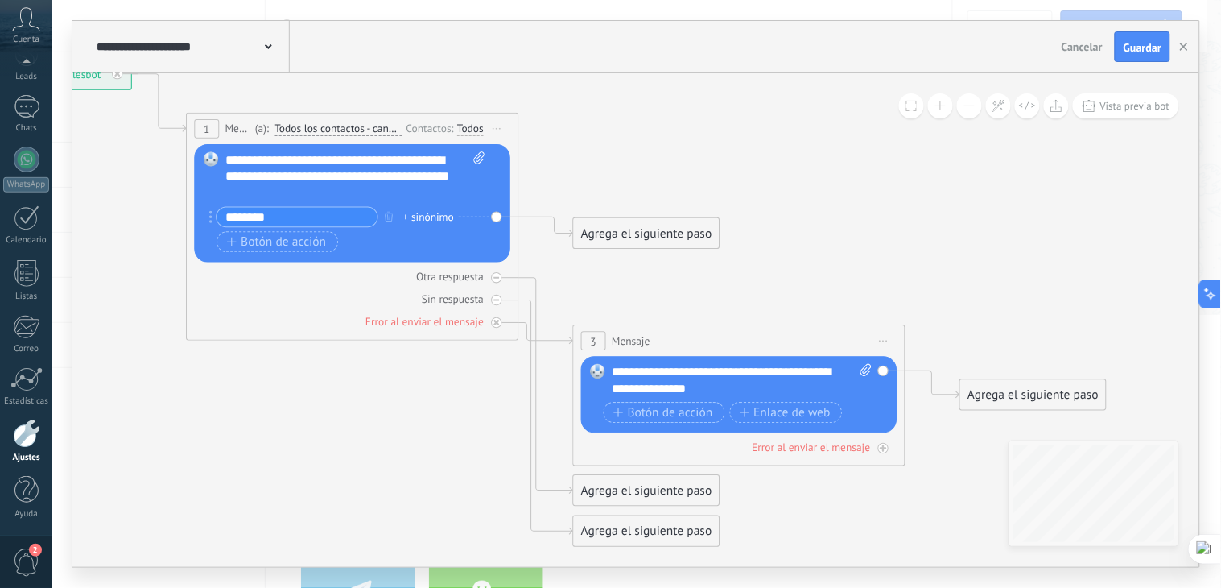
click at [255, 218] on input "********" at bounding box center [297, 217] width 160 height 19
paste input "text"
type input "********"
click at [271, 242] on span "Botón de acción" at bounding box center [277, 242] width 100 height 14
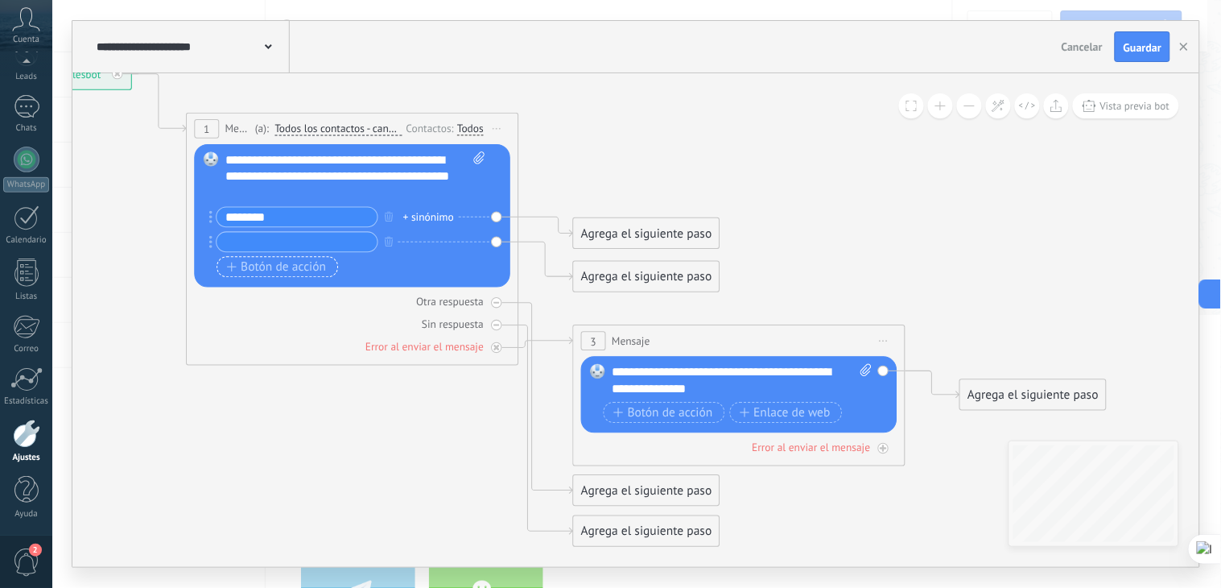
paste input "*******"
type input "*******"
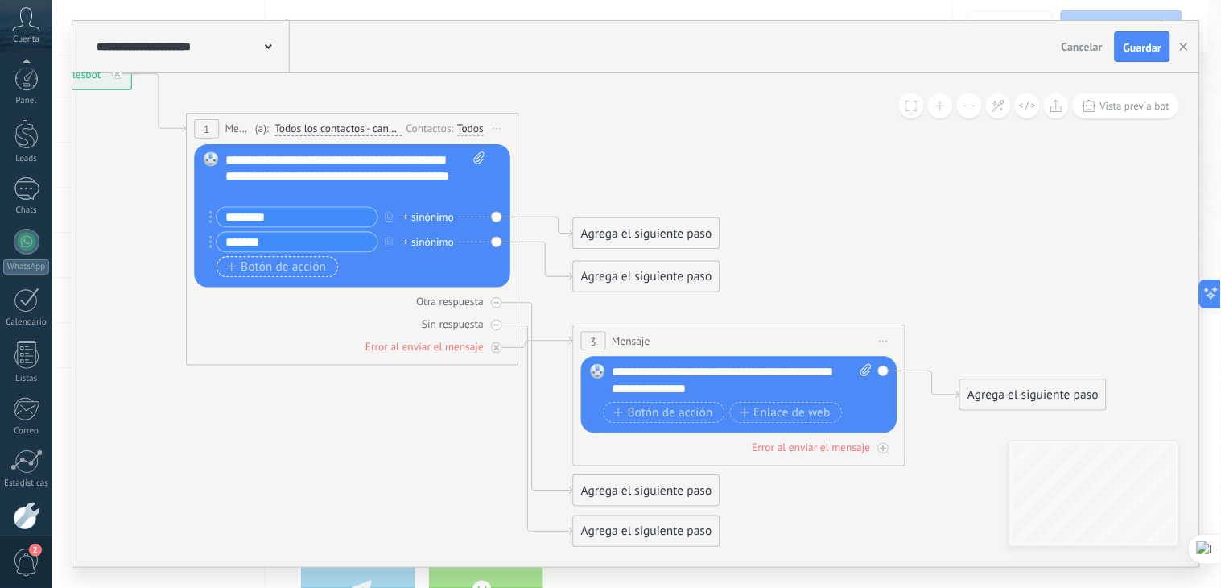
type input "*******"
click at [275, 263] on span "Botón de acción" at bounding box center [277, 267] width 100 height 14
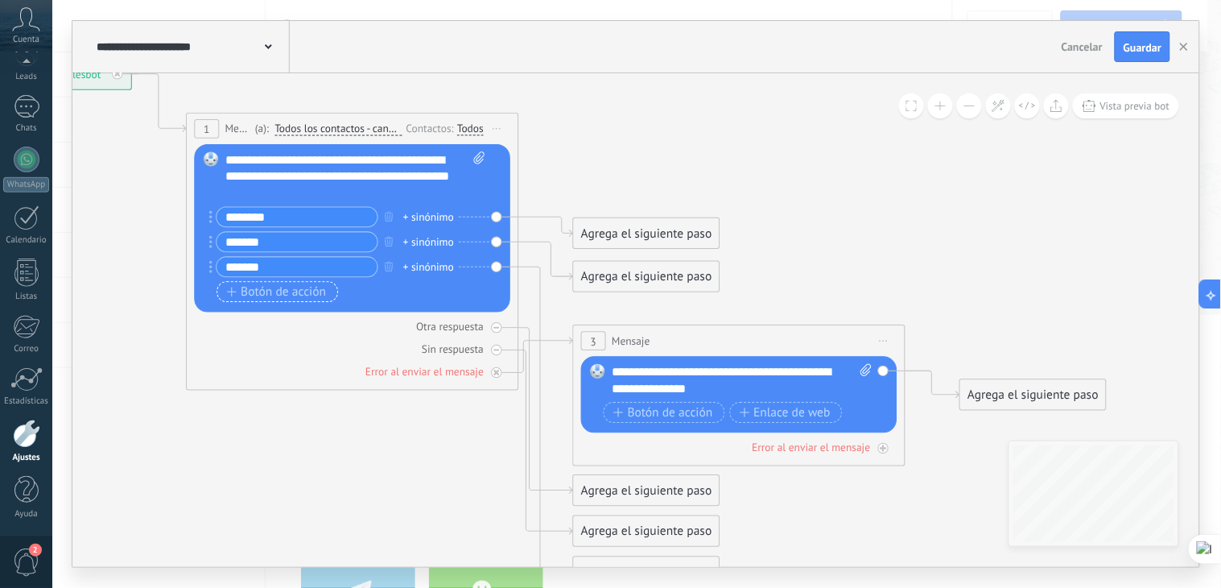
type input "*******"
click at [260, 287] on span "Botón de acción" at bounding box center [277, 292] width 100 height 14
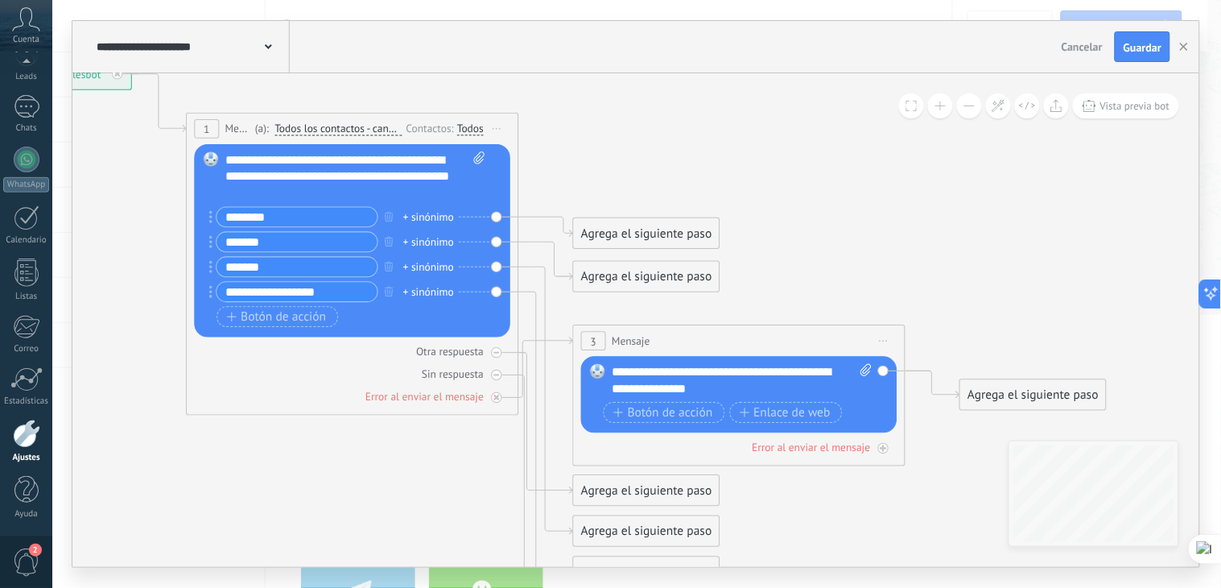
type input "**********"
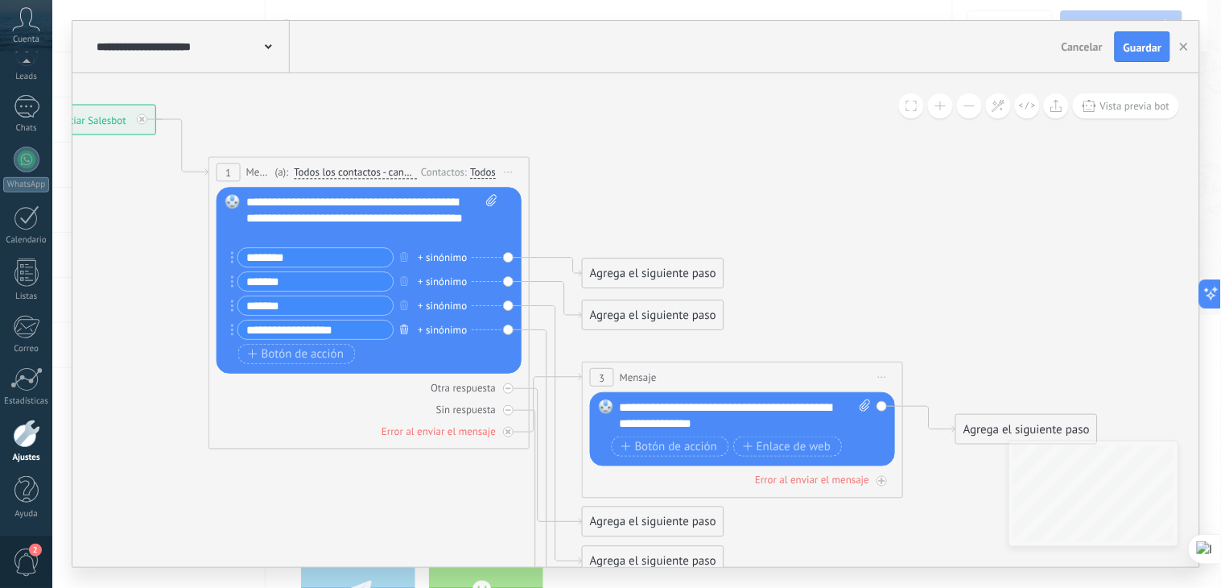
click at [407, 332] on icon "button" at bounding box center [405, 329] width 8 height 10
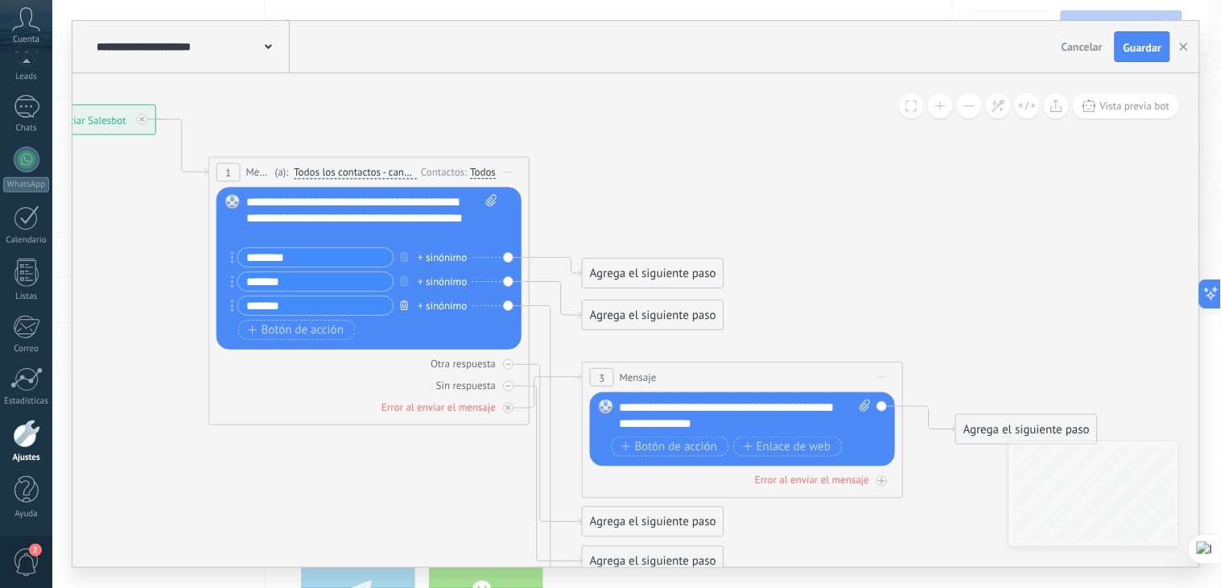
click at [403, 304] on icon "button" at bounding box center [405, 305] width 8 height 10
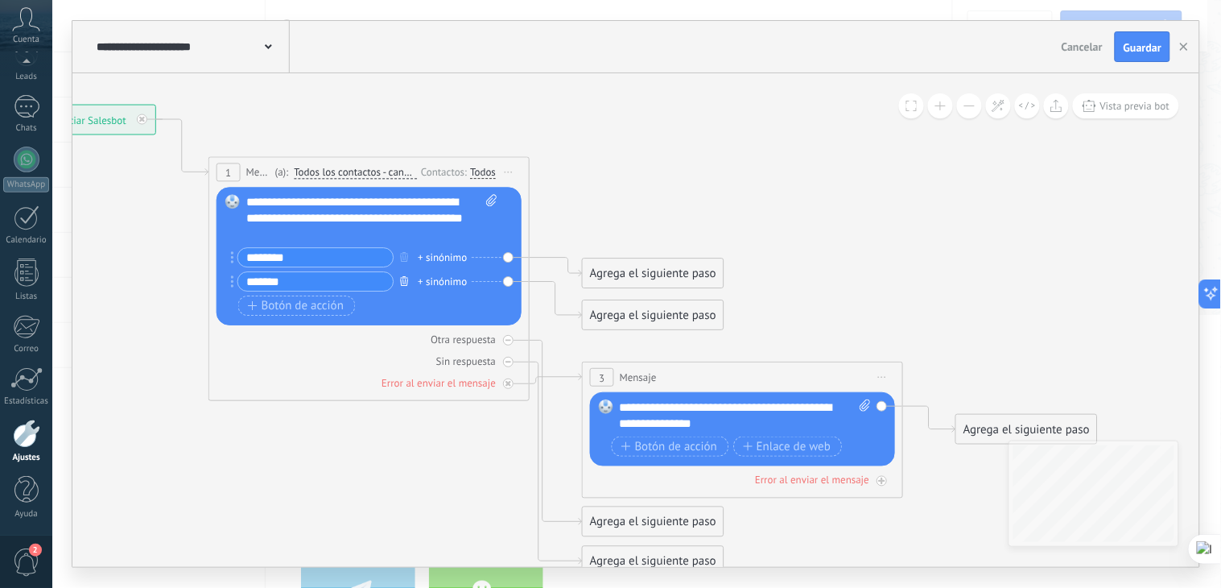
click at [406, 278] on icon "button" at bounding box center [405, 281] width 8 height 10
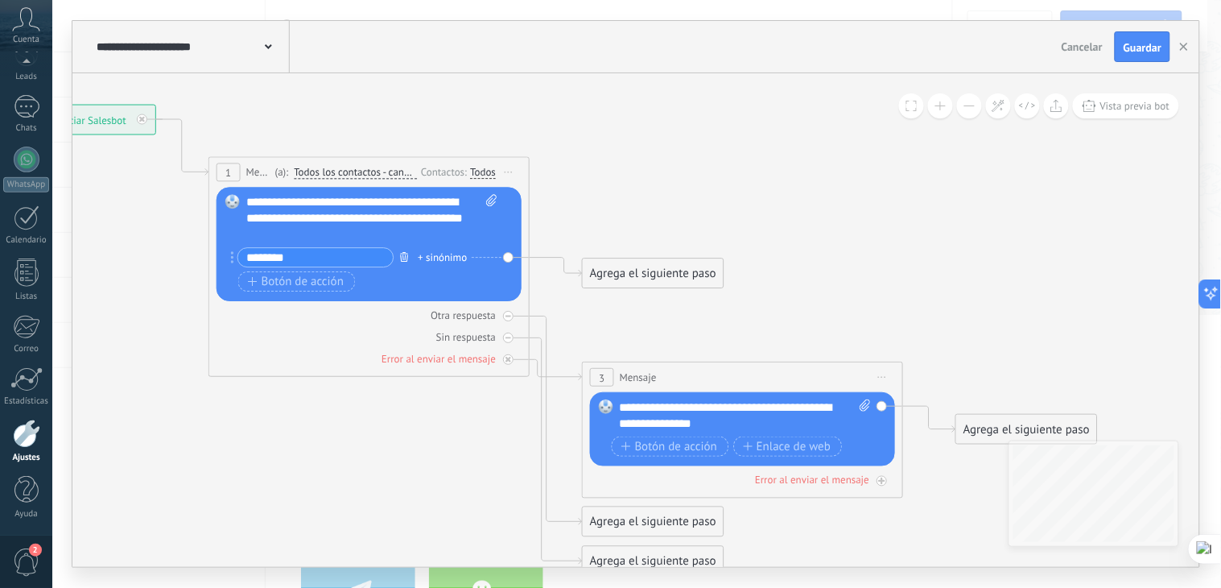
click at [407, 252] on icon "button" at bounding box center [405, 257] width 8 height 10
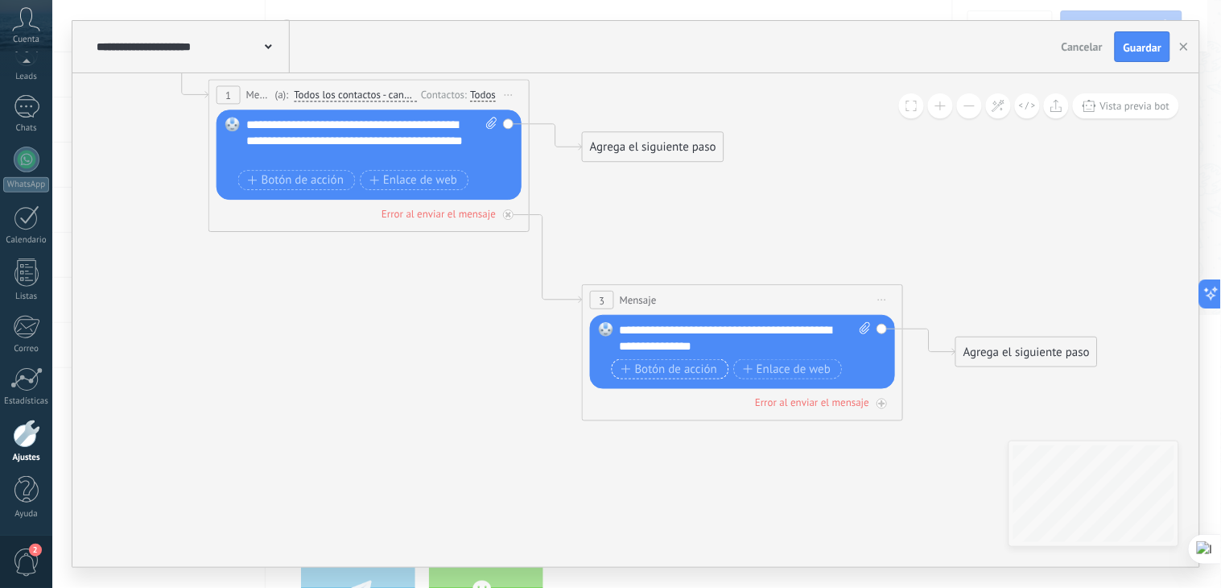
click at [665, 367] on span "Botón de acción" at bounding box center [670, 368] width 96 height 13
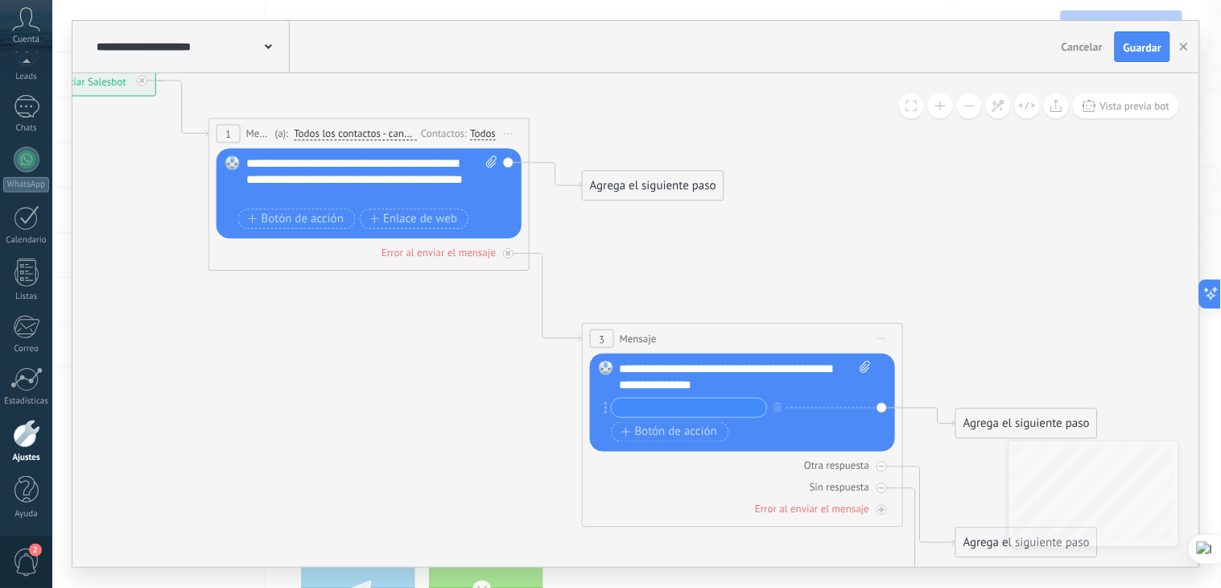
paste input "********"
type input "********"
click at [647, 432] on span "Botón de acción" at bounding box center [670, 431] width 96 height 13
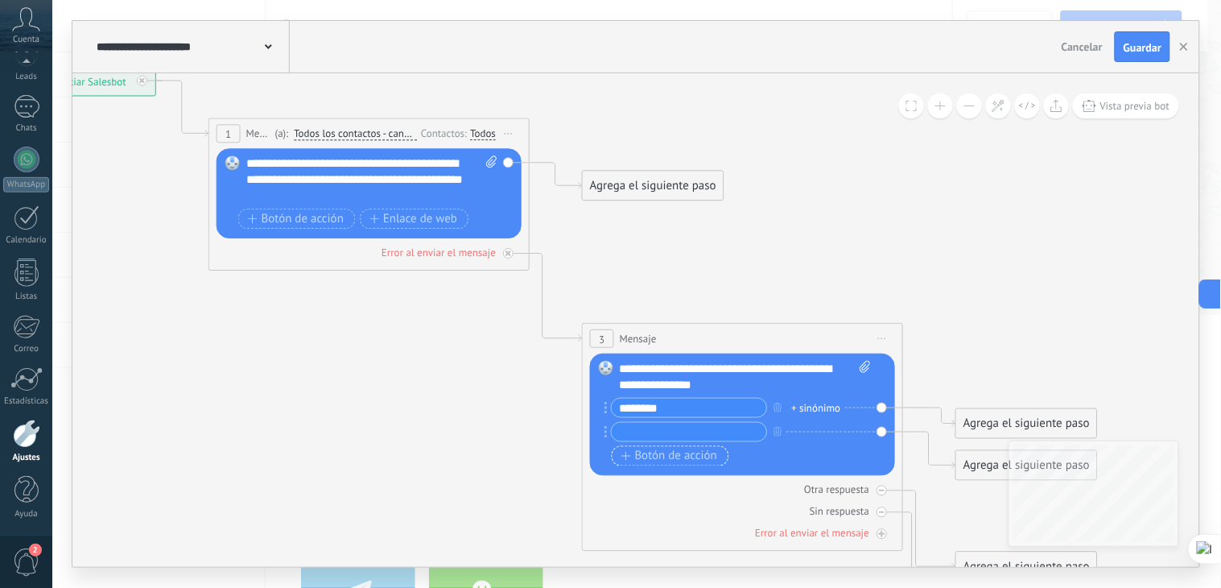
paste input "*******"
type input "*******"
click at [668, 454] on span "Botón de acción" at bounding box center [670, 455] width 96 height 13
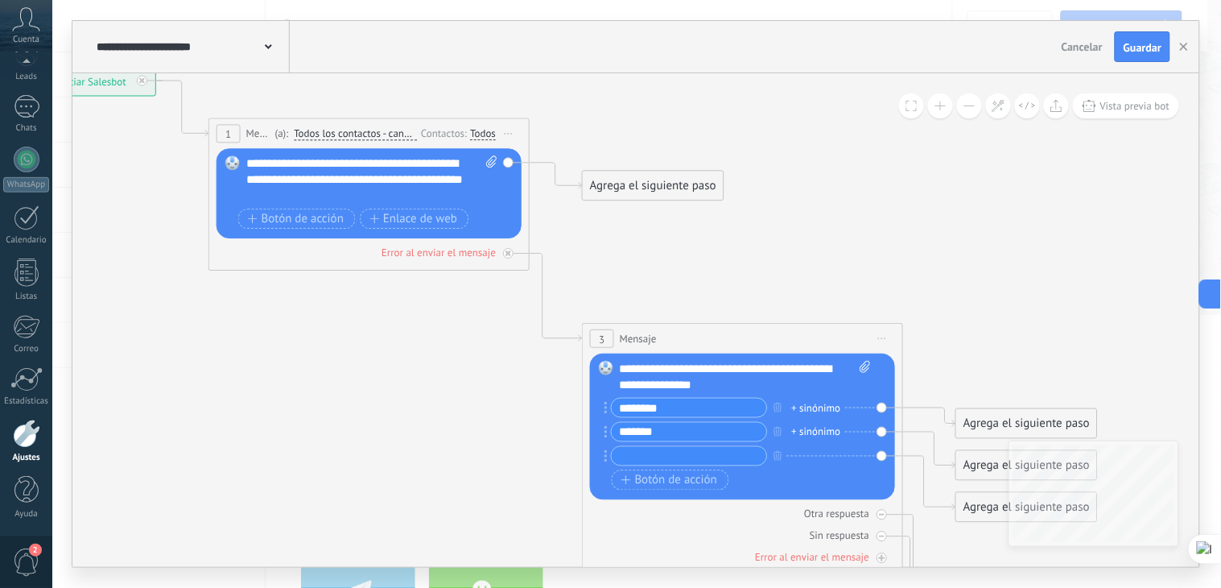
paste input "*******"
type input "*******"
click at [658, 484] on span "Botón de acción" at bounding box center [670, 479] width 96 height 13
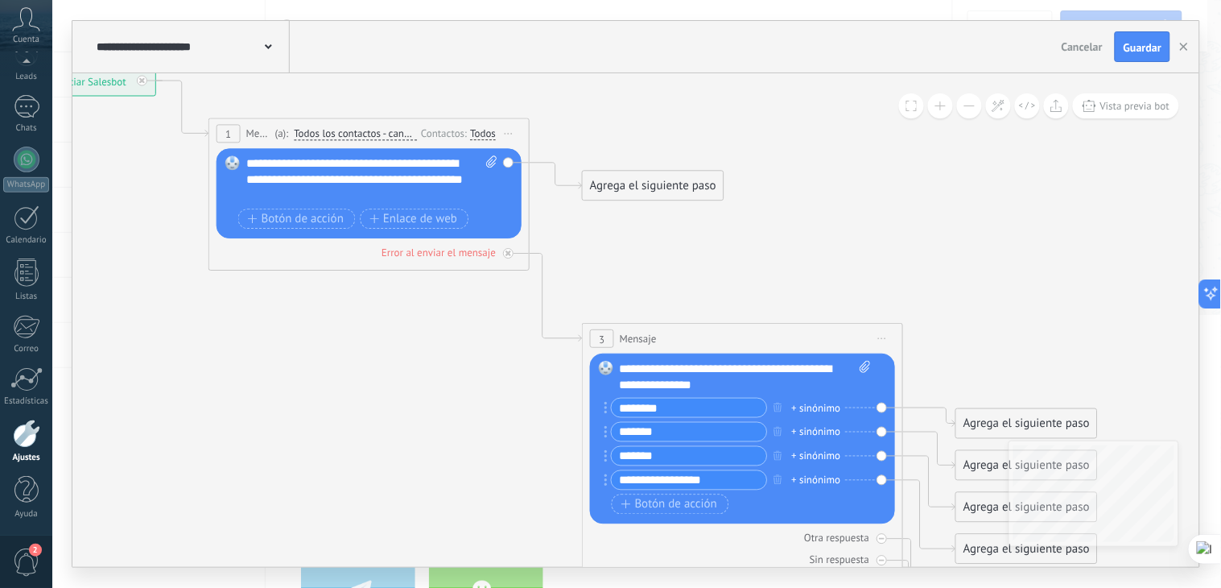
type input "**********"
click at [955, 258] on icon at bounding box center [532, 369] width 1828 height 1411
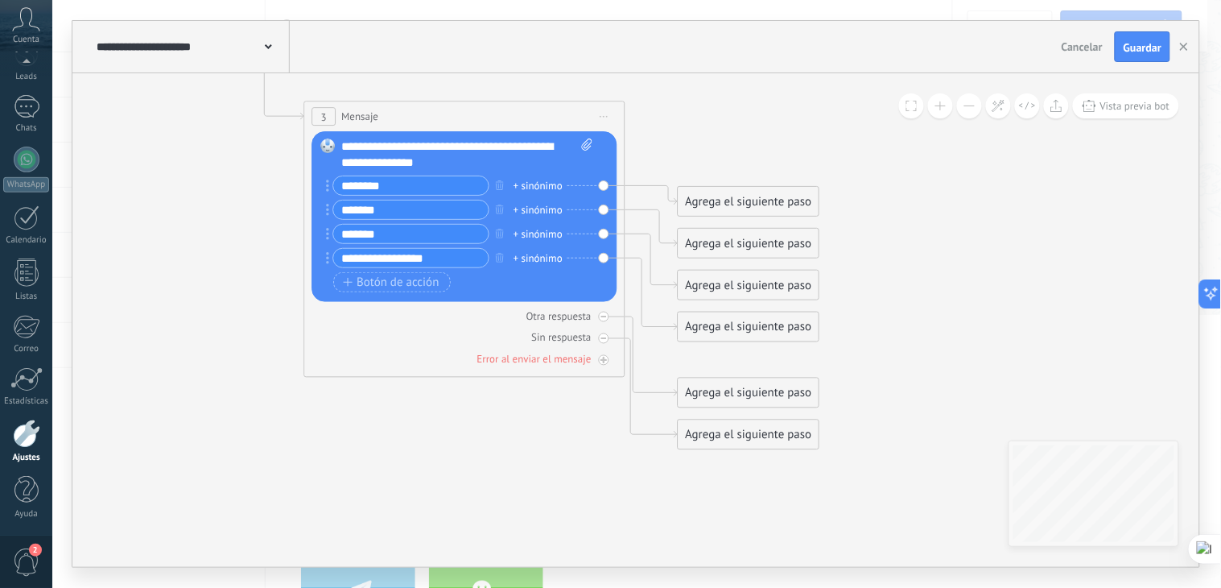
drag, startPoint x: 789, startPoint y: 440, endPoint x: 510, endPoint y: 451, distance: 278.8
click at [510, 451] on icon at bounding box center [254, 147] width 1828 height 1411
drag, startPoint x: 742, startPoint y: 201, endPoint x: 754, endPoint y: 127, distance: 75.1
click at [754, 127] on div "Agrega el siguiente paso" at bounding box center [761, 127] width 141 height 27
drag, startPoint x: 751, startPoint y: 247, endPoint x: 755, endPoint y: 220, distance: 27.7
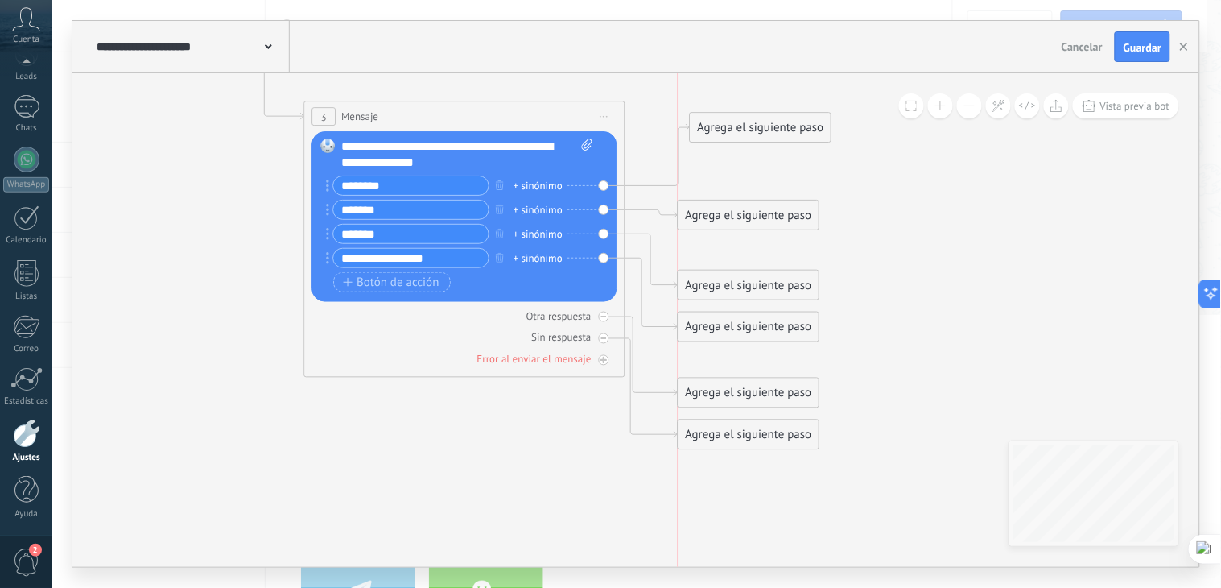
click at [755, 220] on div "Agrega el siguiente paso" at bounding box center [749, 215] width 141 height 27
drag, startPoint x: 752, startPoint y: 122, endPoint x: 752, endPoint y: 110, distance: 11.3
click at [752, 110] on div "Agrega el siguiente paso" at bounding box center [761, 116] width 141 height 27
click at [758, 208] on div "Agrega el siguiente paso" at bounding box center [761, 203] width 141 height 27
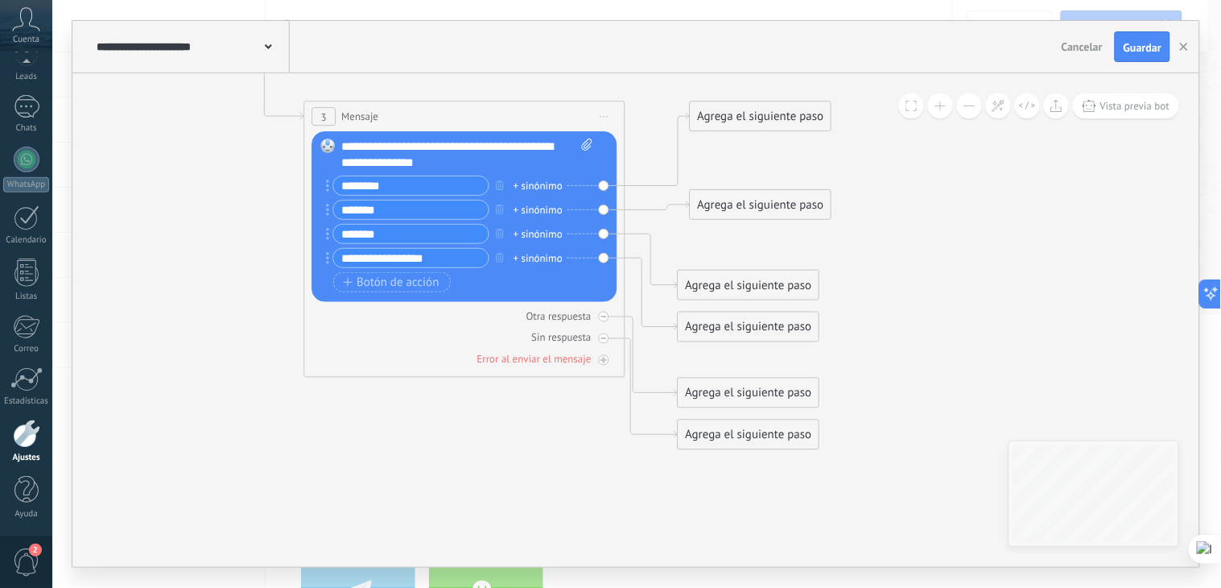
click at [758, 208] on div "Agrega el siguiente paso" at bounding box center [761, 205] width 141 height 27
drag, startPoint x: 747, startPoint y: 275, endPoint x: 767, endPoint y: 279, distance: 19.9
click at [767, 279] on div "Agrega el siguiente paso" at bounding box center [761, 290] width 141 height 27
drag, startPoint x: 762, startPoint y: 191, endPoint x: 767, endPoint y: 172, distance: 19.7
click at [767, 172] on div "Agrega el siguiente paso" at bounding box center [761, 185] width 141 height 27
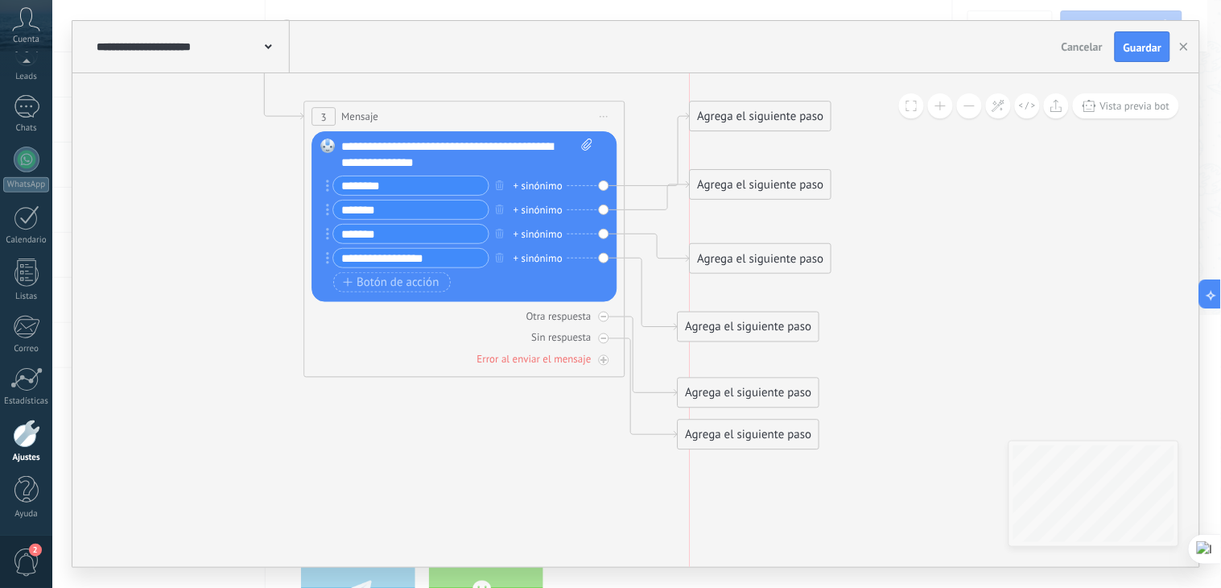
drag, startPoint x: 754, startPoint y: 282, endPoint x: 751, endPoint y: 250, distance: 31.5
click at [751, 250] on div "Agrega el siguiente paso" at bounding box center [761, 259] width 141 height 27
drag, startPoint x: 746, startPoint y: 324, endPoint x: 757, endPoint y: 322, distance: 11.5
click at [757, 322] on div "Agrega el siguiente paso" at bounding box center [761, 324] width 141 height 27
drag, startPoint x: 761, startPoint y: 384, endPoint x: 763, endPoint y: 392, distance: 8.4
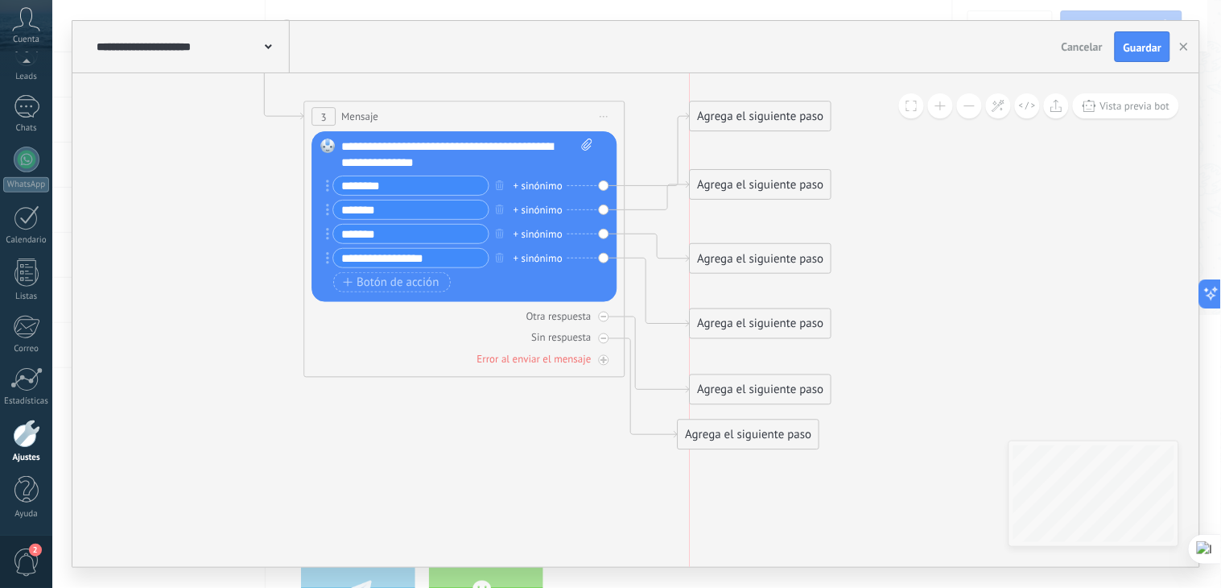
click at [763, 392] on div "Agrega el siguiente paso" at bounding box center [761, 390] width 141 height 27
drag, startPoint x: 763, startPoint y: 392, endPoint x: 767, endPoint y: 404, distance: 12.5
click at [765, 392] on div "Agrega el siguiente paso" at bounding box center [761, 390] width 141 height 27
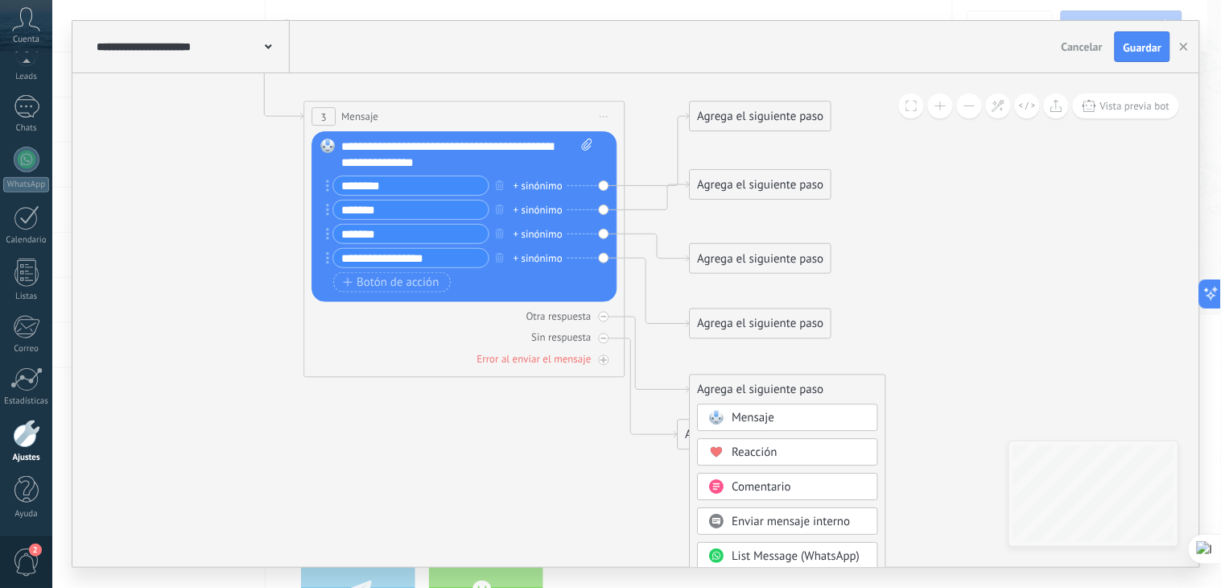
click at [620, 440] on icon at bounding box center [260, 147] width 1840 height 1411
drag, startPoint x: 727, startPoint y: 436, endPoint x: 734, endPoint y: 455, distance: 20.6
click at [734, 455] on div "Agrega el siguiente paso" at bounding box center [761, 453] width 141 height 27
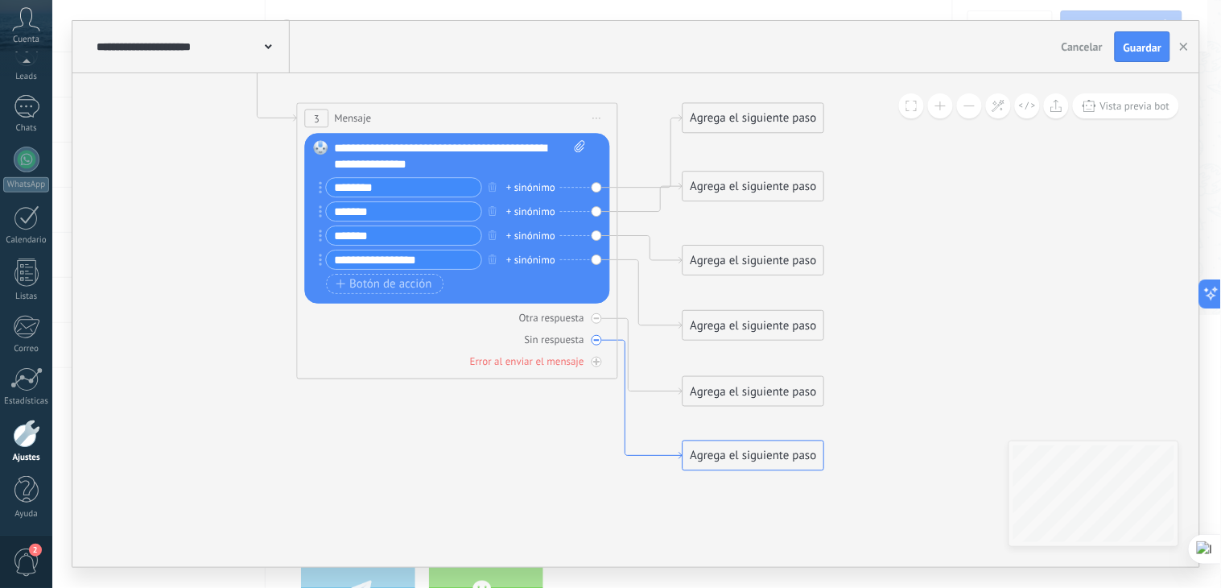
click at [625, 386] on icon at bounding box center [650, 399] width 64 height 118
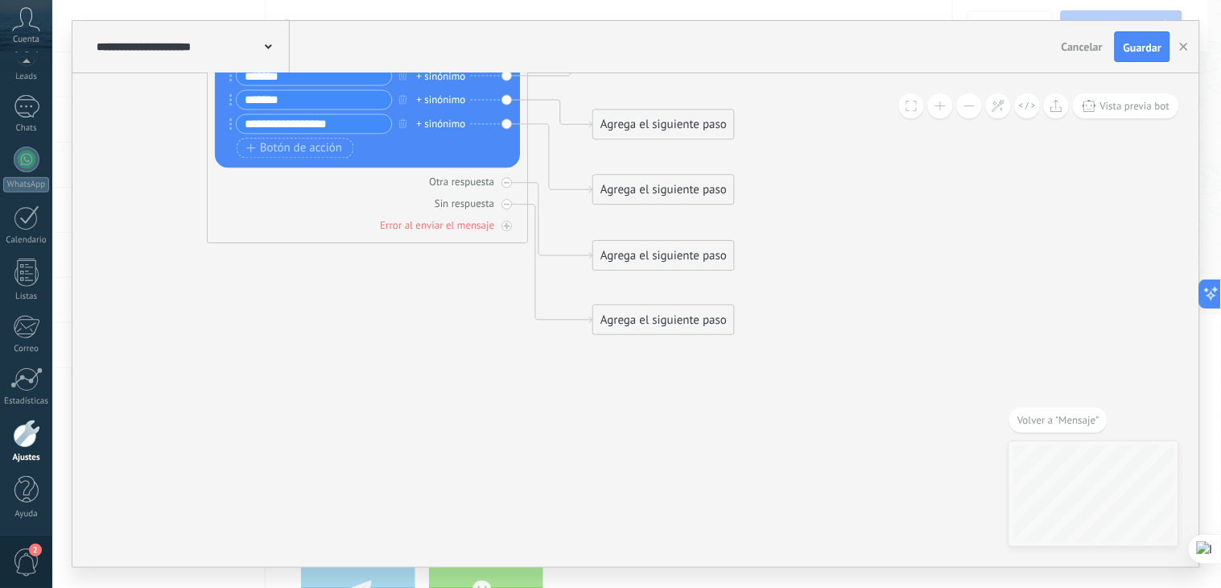
click at [830, 221] on icon at bounding box center [163, 24] width 1840 height 1432
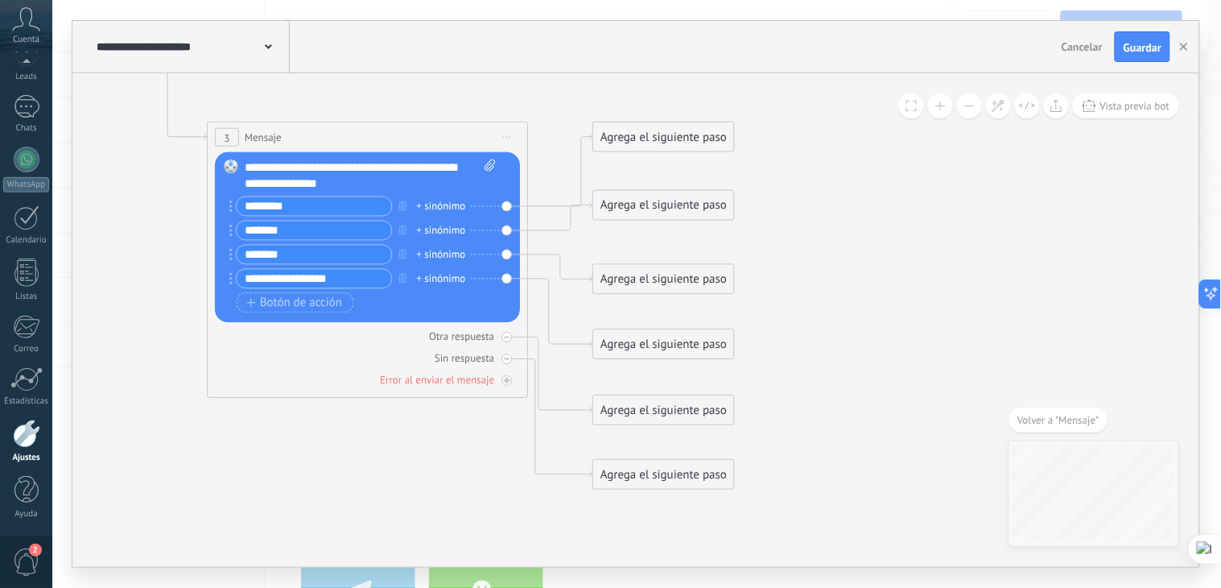
click at [319, 87] on icon at bounding box center [163, 178] width 1840 height 1432
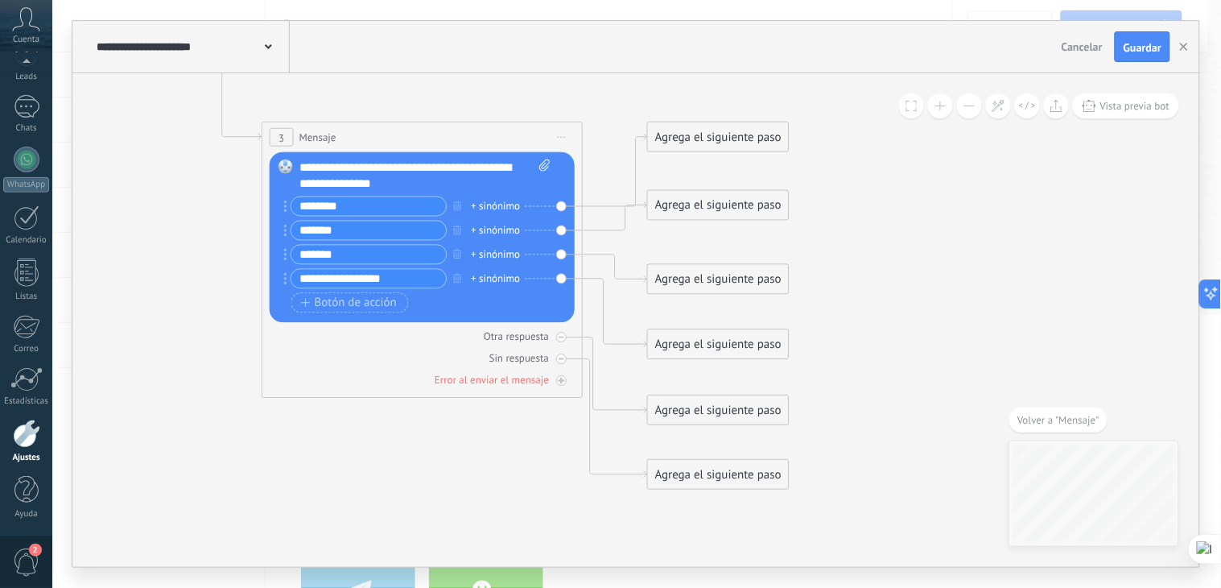
drag, startPoint x: 138, startPoint y: 291, endPoint x: 194, endPoint y: 291, distance: 55.6
click at [194, 291] on icon at bounding box center [217, 178] width 1840 height 1432
click at [702, 134] on div "Agrega el siguiente paso" at bounding box center [719, 137] width 141 height 27
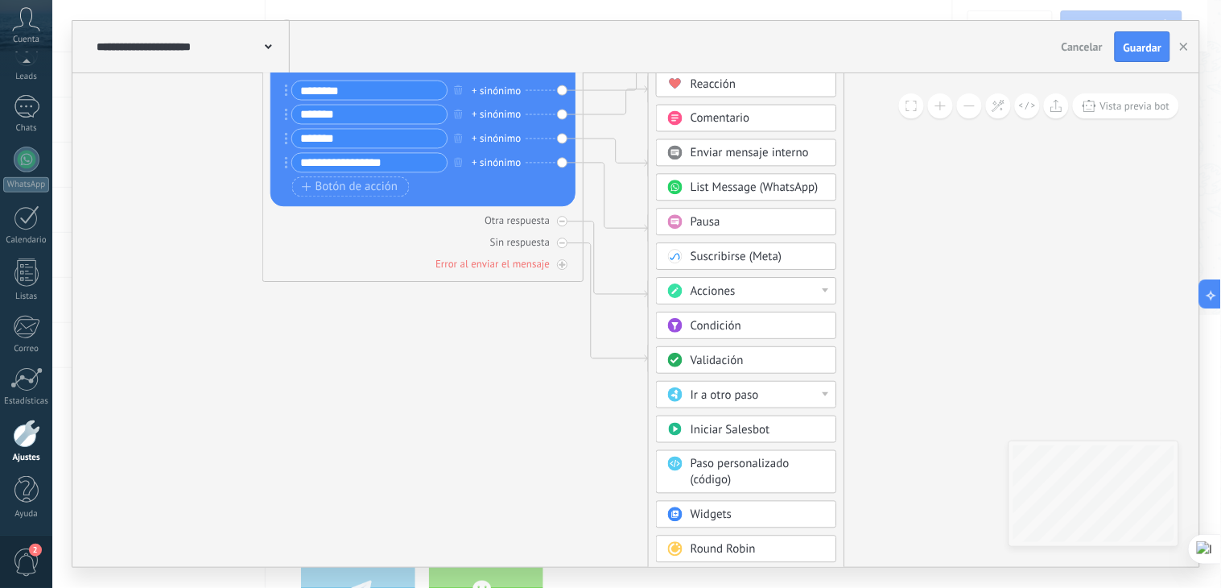
click at [750, 328] on div "Condición" at bounding box center [758, 326] width 135 height 16
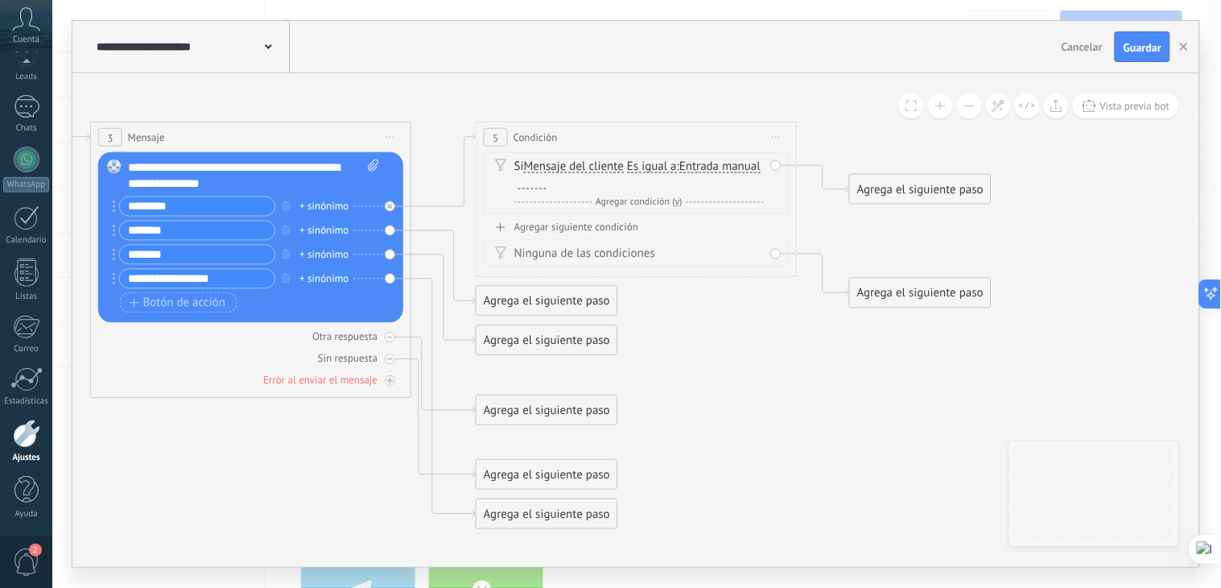
click at [680, 173] on span "Entrada manual" at bounding box center [720, 166] width 81 height 13
click at [672, 181] on button "Entrada manual" at bounding box center [772, 166] width 201 height 29
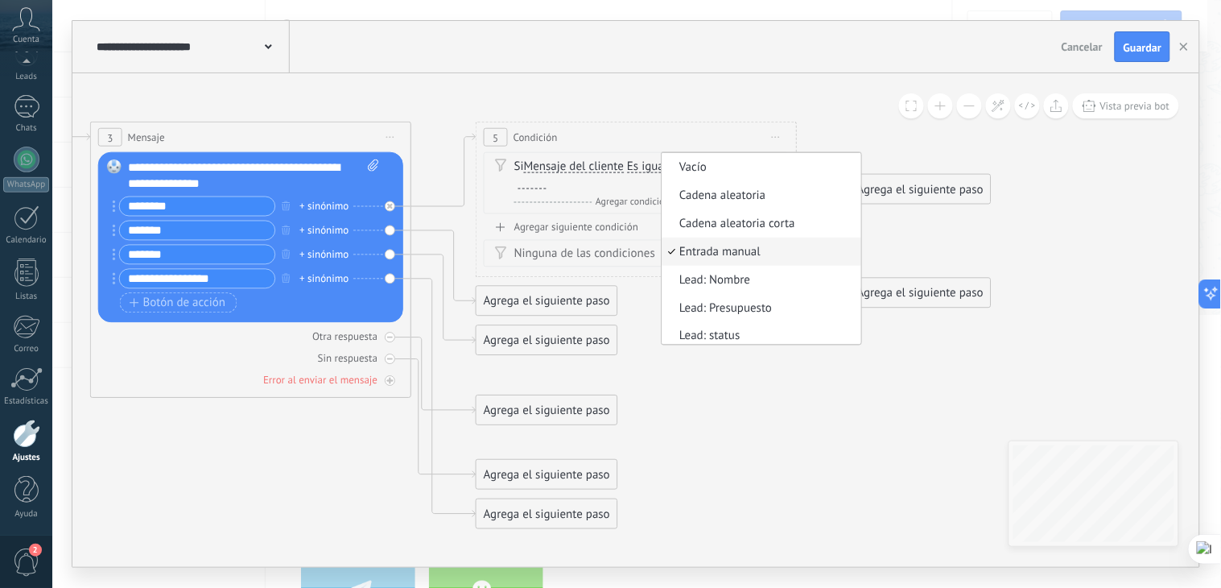
click at [809, 93] on icon at bounding box center [232, 196] width 2213 height 1469
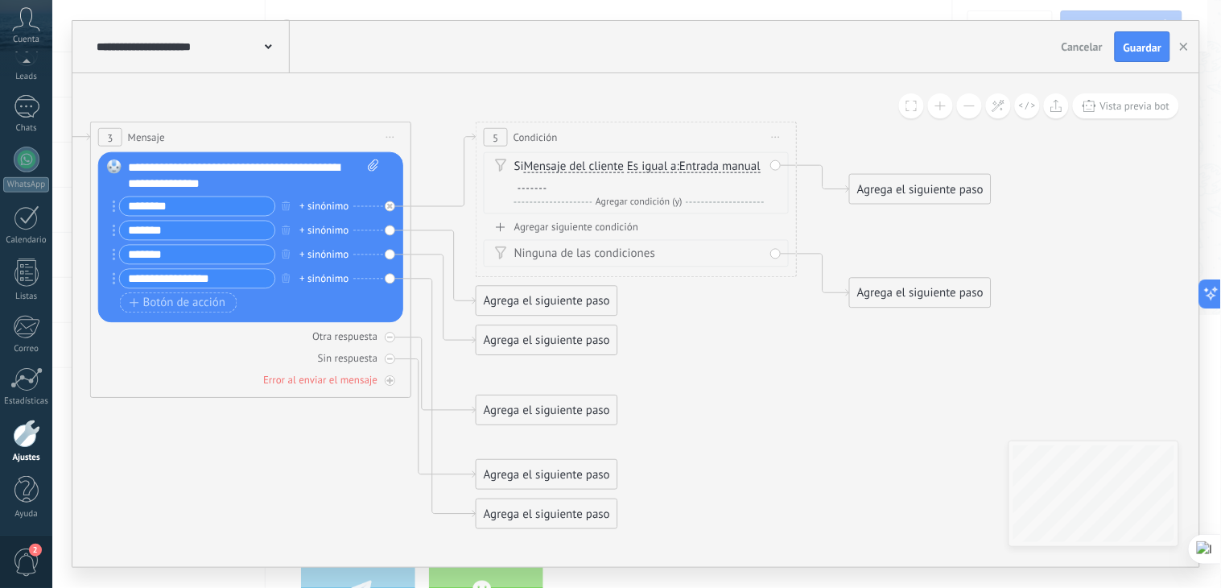
click at [680, 173] on span "Entrada manual" at bounding box center [720, 166] width 81 height 13
click at [672, 180] on button "Entrada manual" at bounding box center [772, 166] width 201 height 29
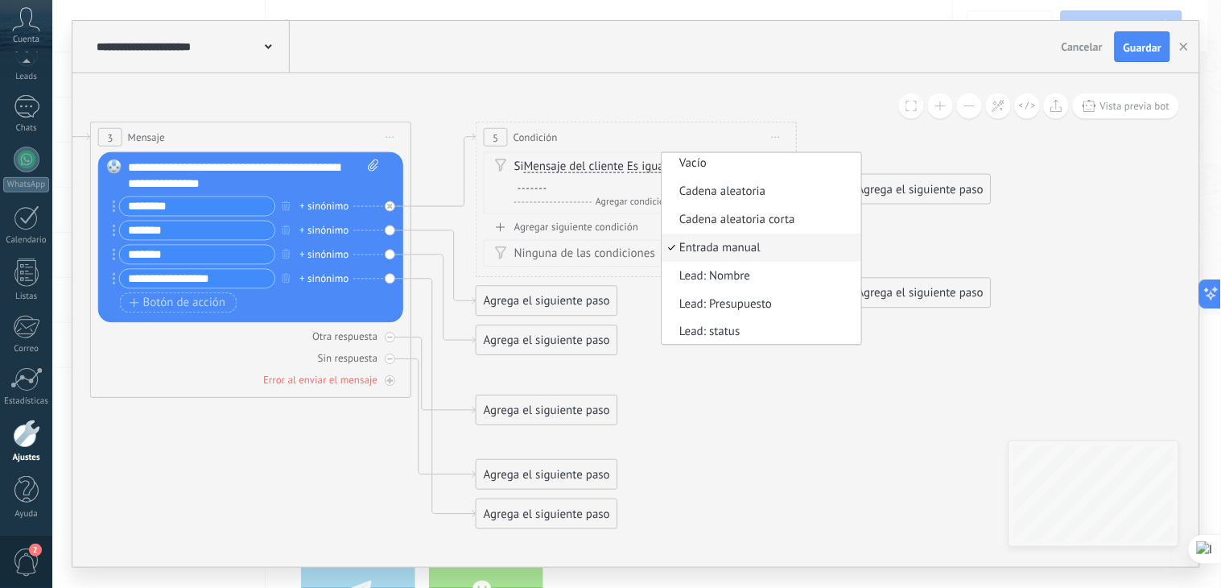
click at [787, 61] on div "**********" at bounding box center [635, 47] width 1127 height 52
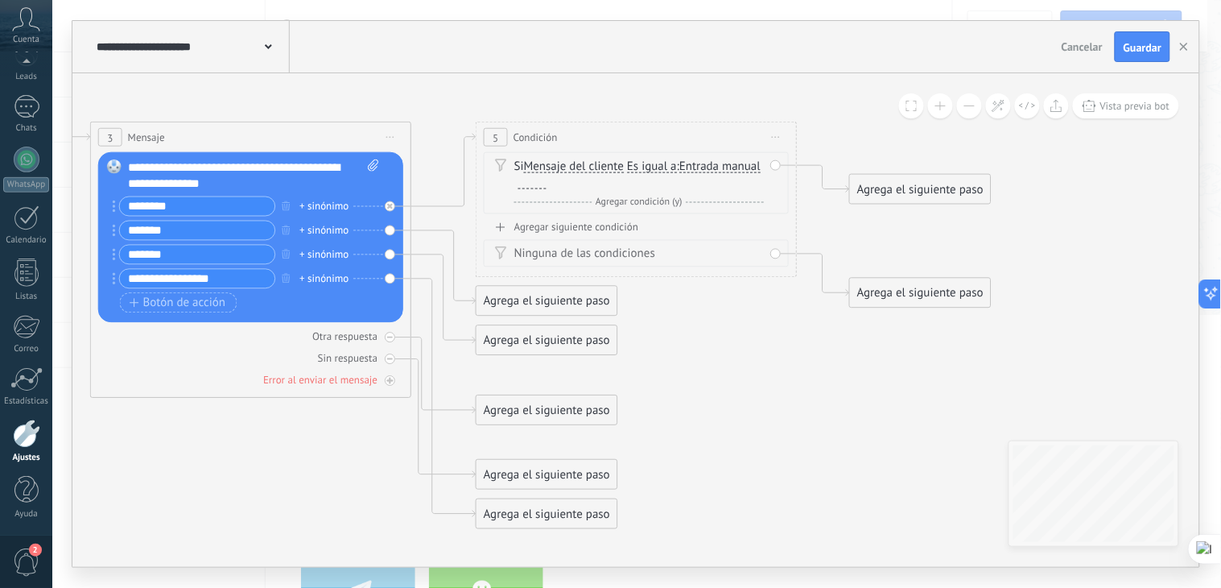
click at [493, 137] on div "5" at bounding box center [496, 137] width 24 height 19
click at [778, 146] on span "Iniciar vista previa aquí Cambiar nombre Duplicar Borrar" at bounding box center [777, 137] width 26 height 23
click at [809, 238] on div "Borrar" at bounding box center [850, 242] width 159 height 27
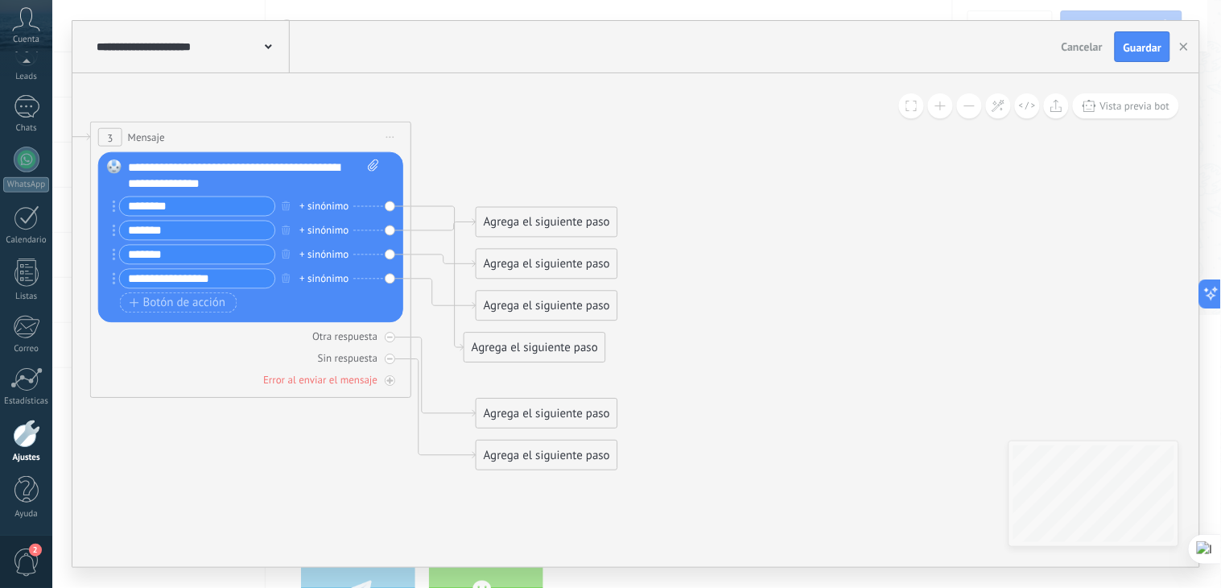
click at [760, 155] on icon at bounding box center [46, 167] width 1840 height 1411
click at [443, 206] on icon at bounding box center [437, 278] width 52 height 144
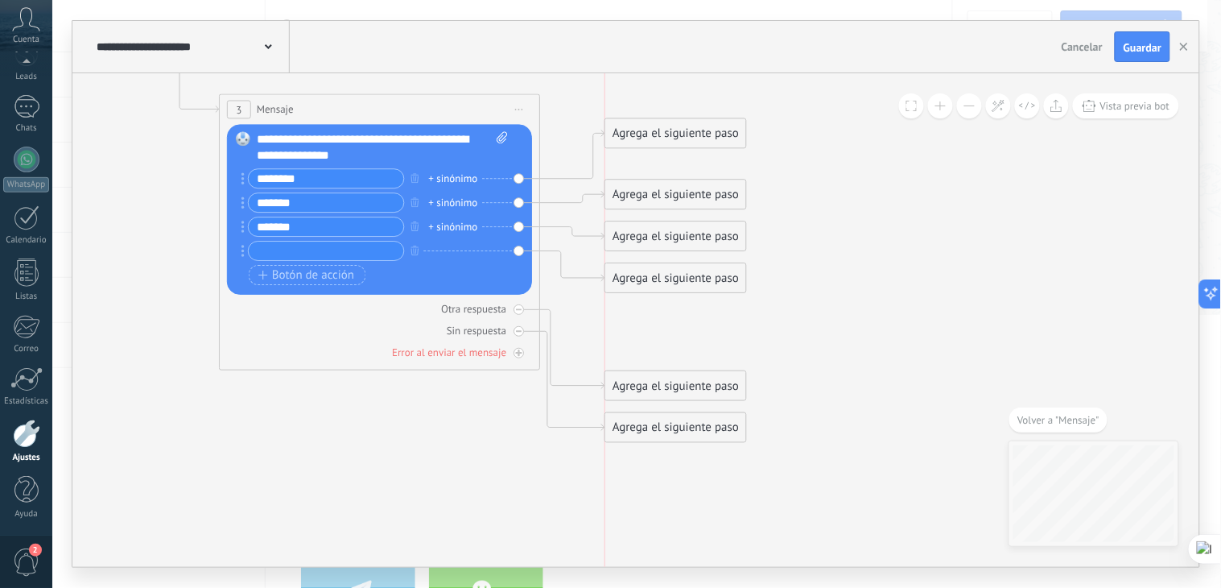
drag, startPoint x: 695, startPoint y: 320, endPoint x: 702, endPoint y: 134, distance: 186.1
click at [702, 134] on div "Agrega el siguiente paso" at bounding box center [675, 133] width 141 height 27
click at [693, 130] on div "Agrega el siguiente paso" at bounding box center [675, 133] width 141 height 27
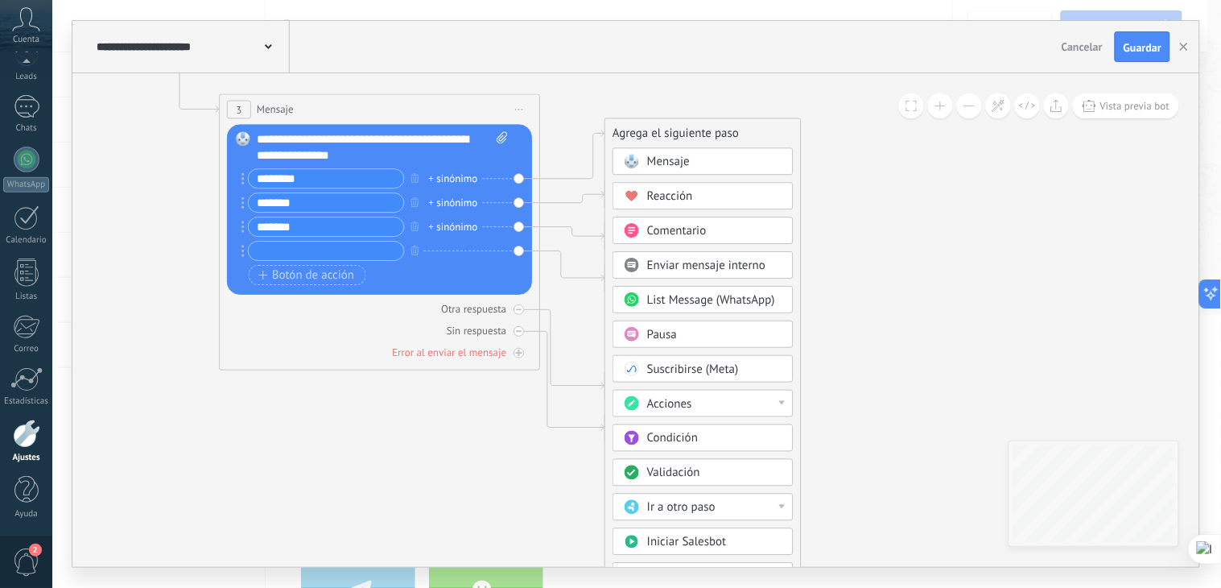
click at [1045, 210] on icon at bounding box center [175, 140] width 1840 height 1411
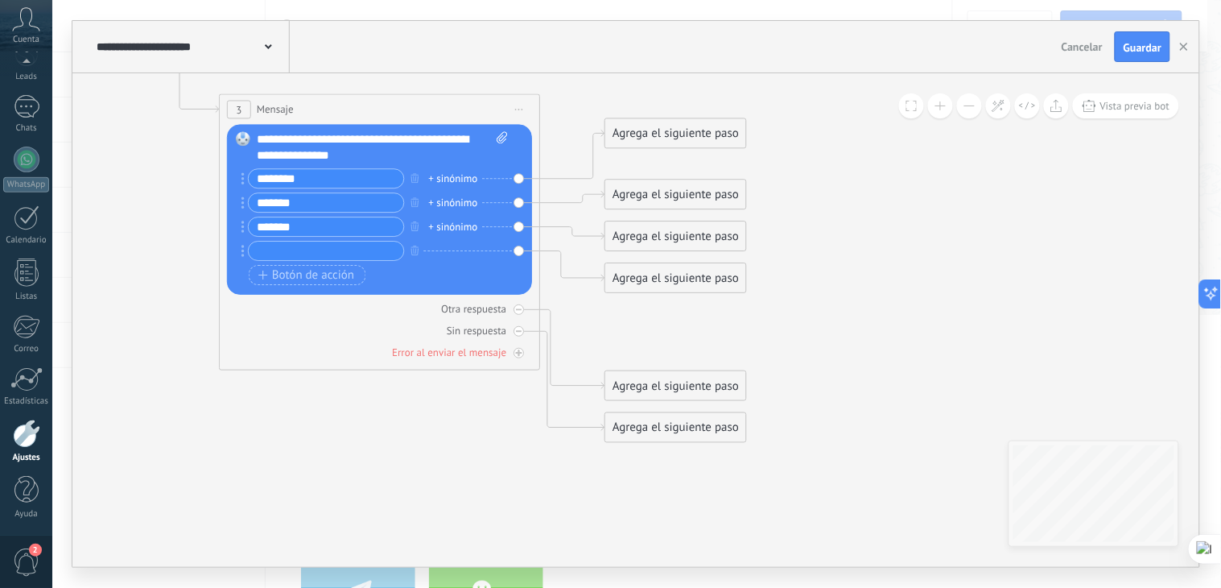
click at [519, 180] on div "Reemplazar Quitar Convertir a mensaje de voz Arrastre la imagen aquí para adjun…" at bounding box center [379, 209] width 305 height 171
drag, startPoint x: 519, startPoint y: 177, endPoint x: 572, endPoint y: 146, distance: 61.0
click at [713, 132] on div "Agrega el siguiente paso" at bounding box center [675, 133] width 141 height 27
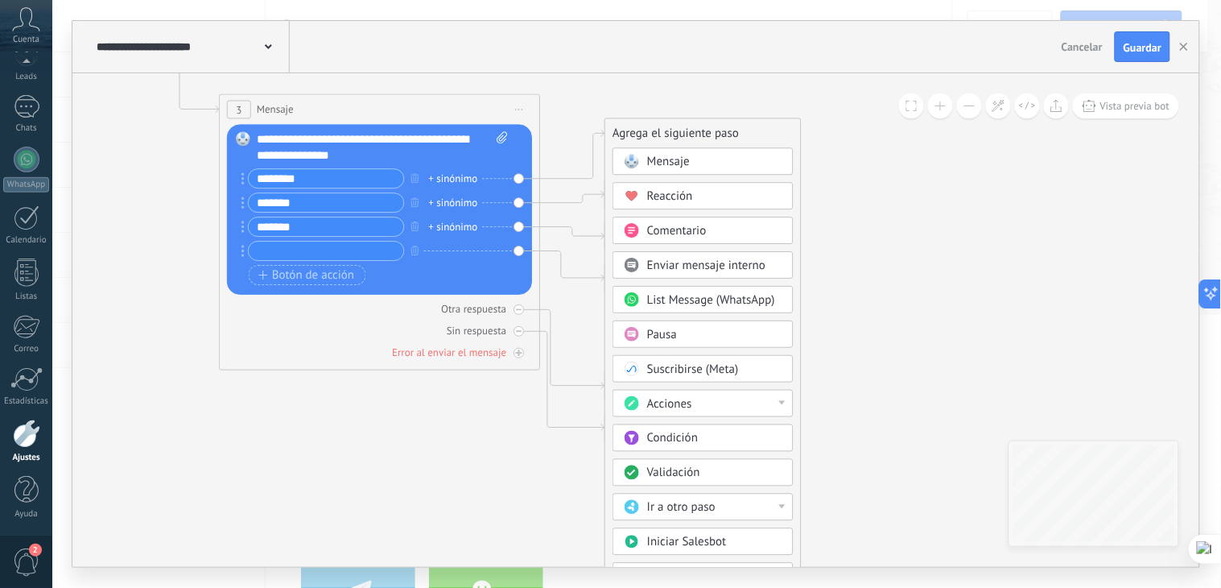
click at [713, 132] on div "Agrega el siguiente paso" at bounding box center [703, 133] width 196 height 27
click at [713, 127] on div "Agrega el siguiente paso" at bounding box center [703, 133] width 196 height 27
click at [993, 172] on icon at bounding box center [175, 140] width 1840 height 1411
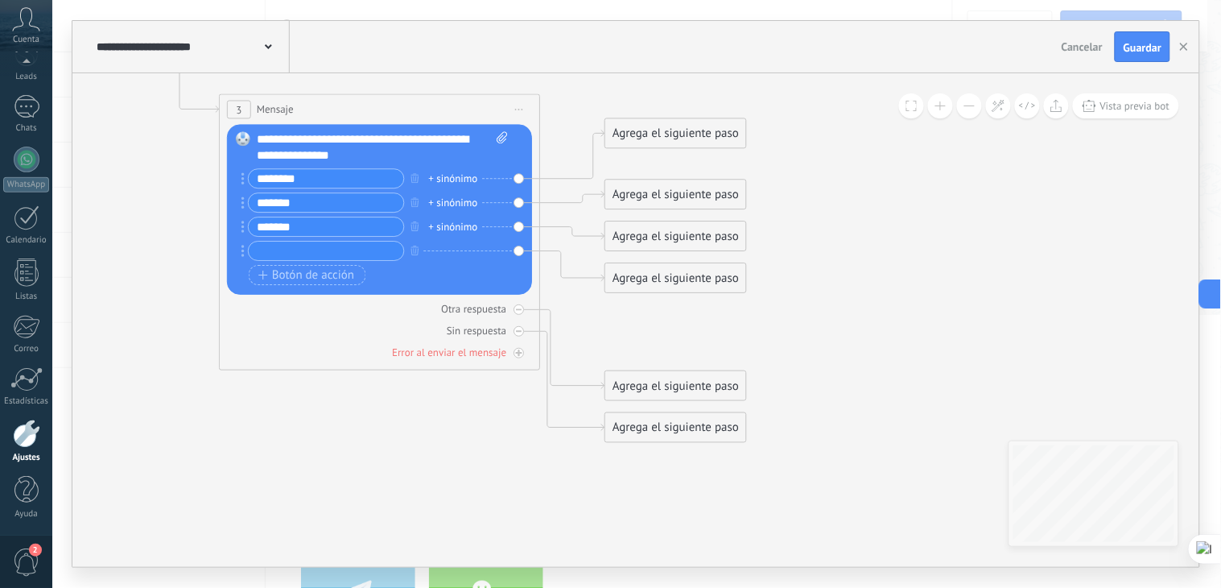
click at [677, 135] on div "Agrega el siguiente paso" at bounding box center [675, 133] width 141 height 27
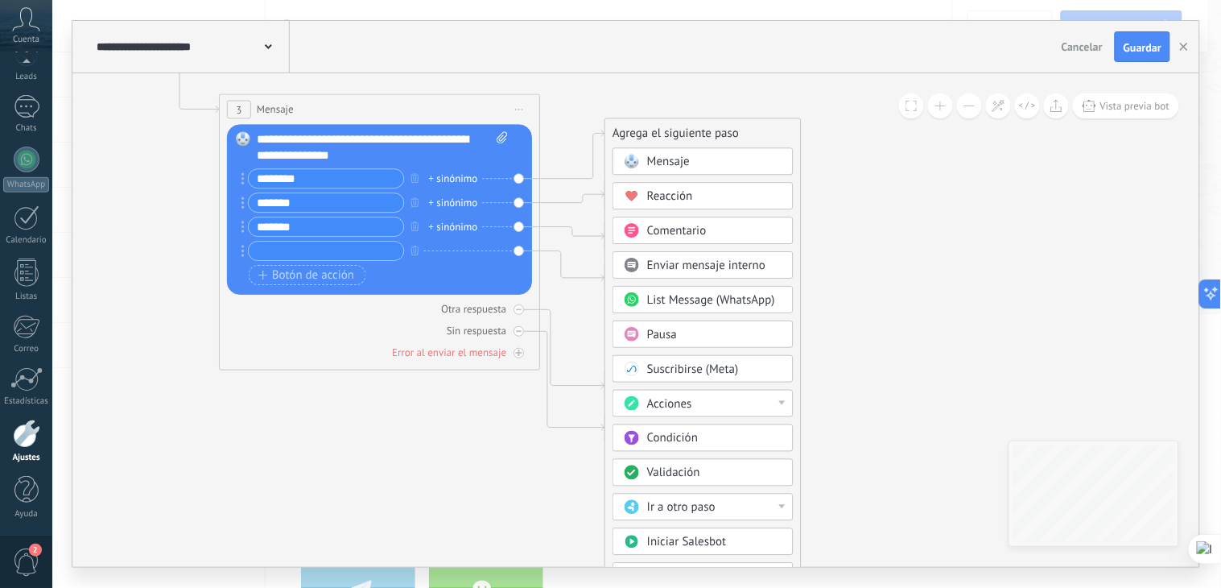
click at [705, 165] on div "Mensaje" at bounding box center [714, 162] width 135 height 16
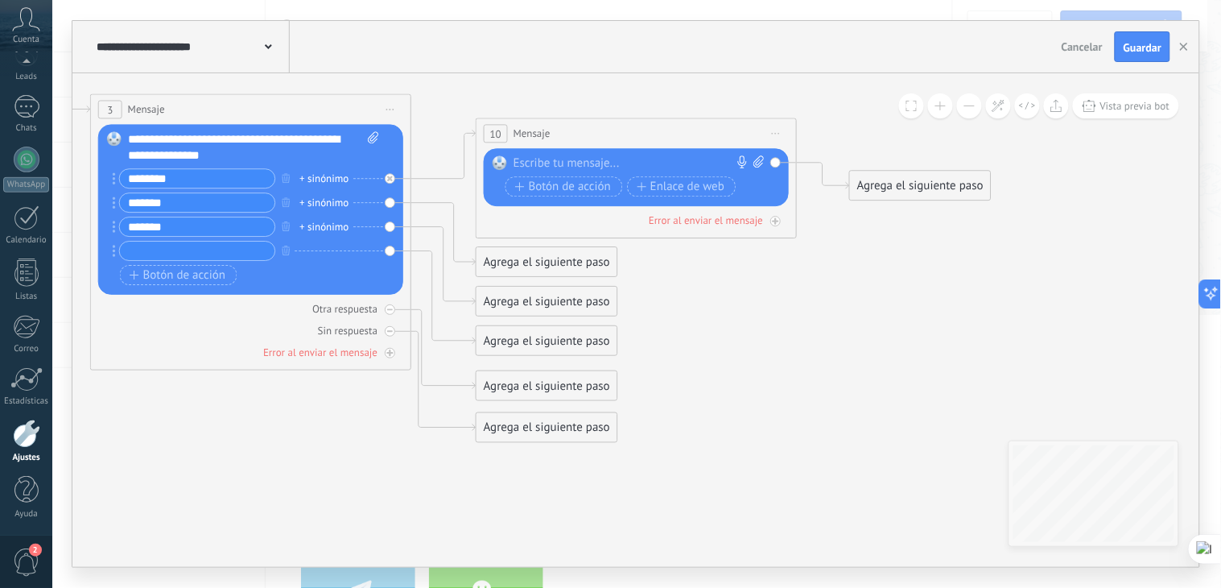
click at [567, 163] on div at bounding box center [633, 163] width 238 height 16
paste div
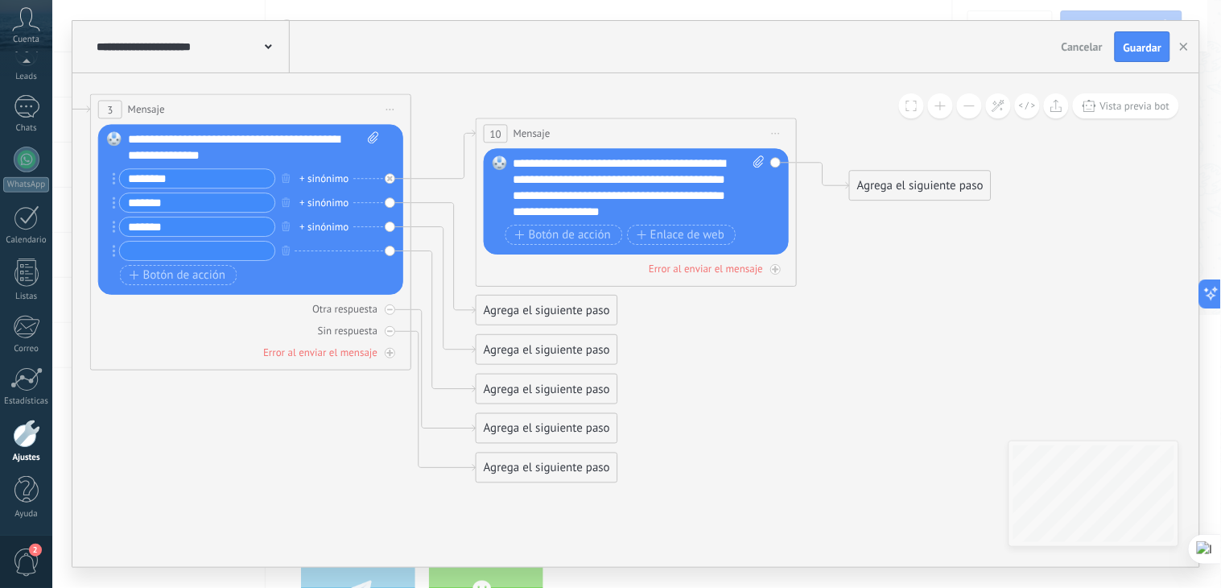
click at [666, 84] on icon at bounding box center [232, 140] width 2213 height 1411
click at [582, 312] on div "Agrega el siguiente paso" at bounding box center [547, 310] width 141 height 27
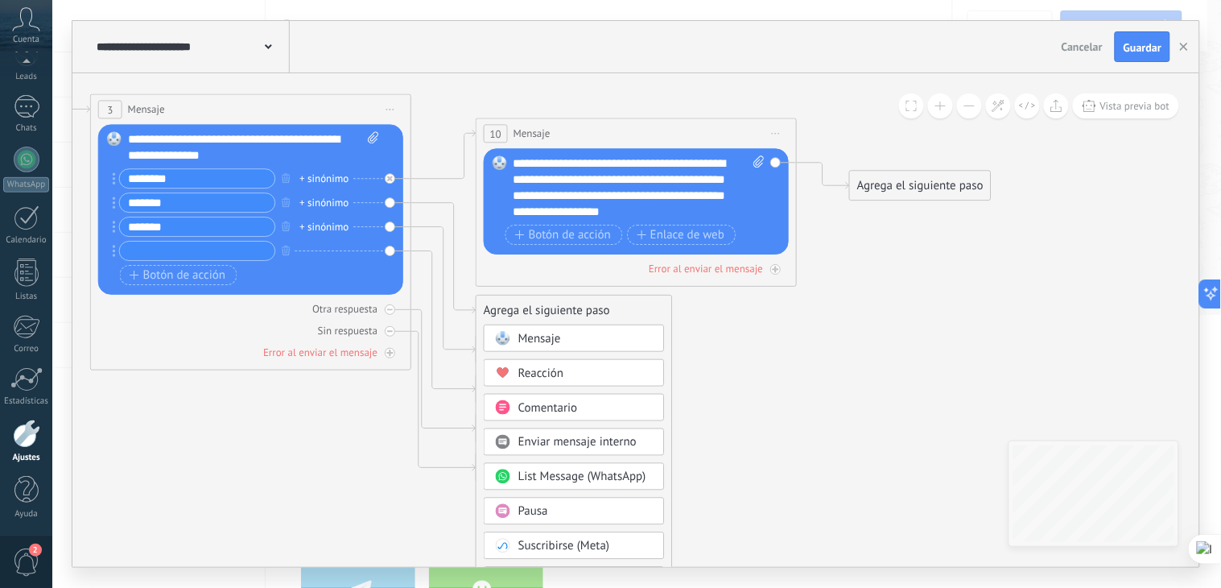
click at [560, 343] on span "Mensaje" at bounding box center [540, 338] width 43 height 15
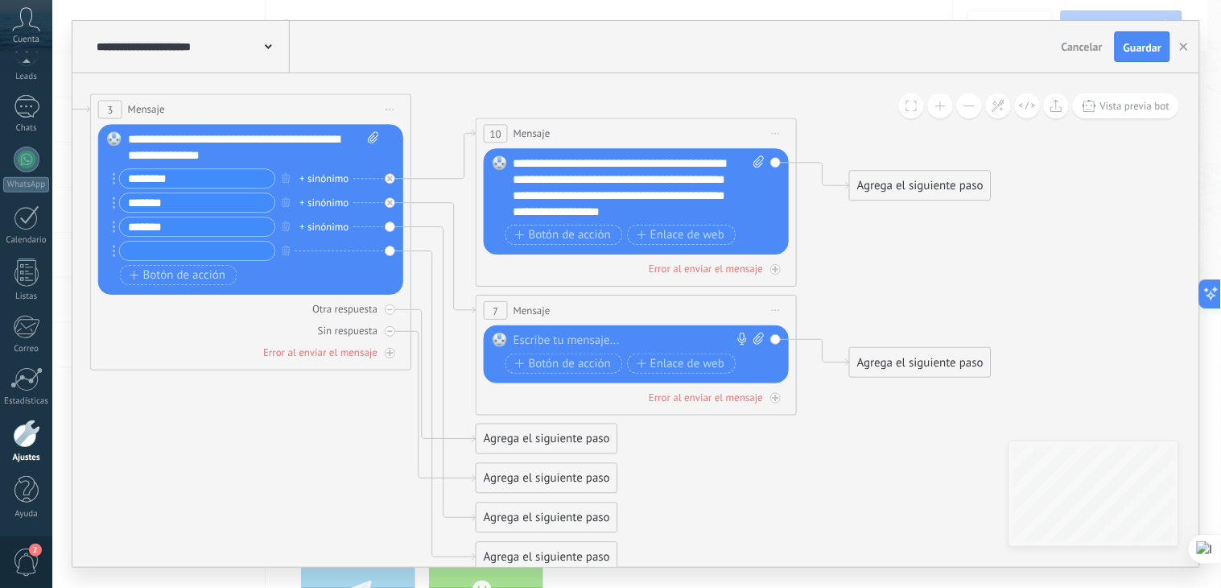
click at [560, 337] on div at bounding box center [633, 341] width 238 height 16
paste div
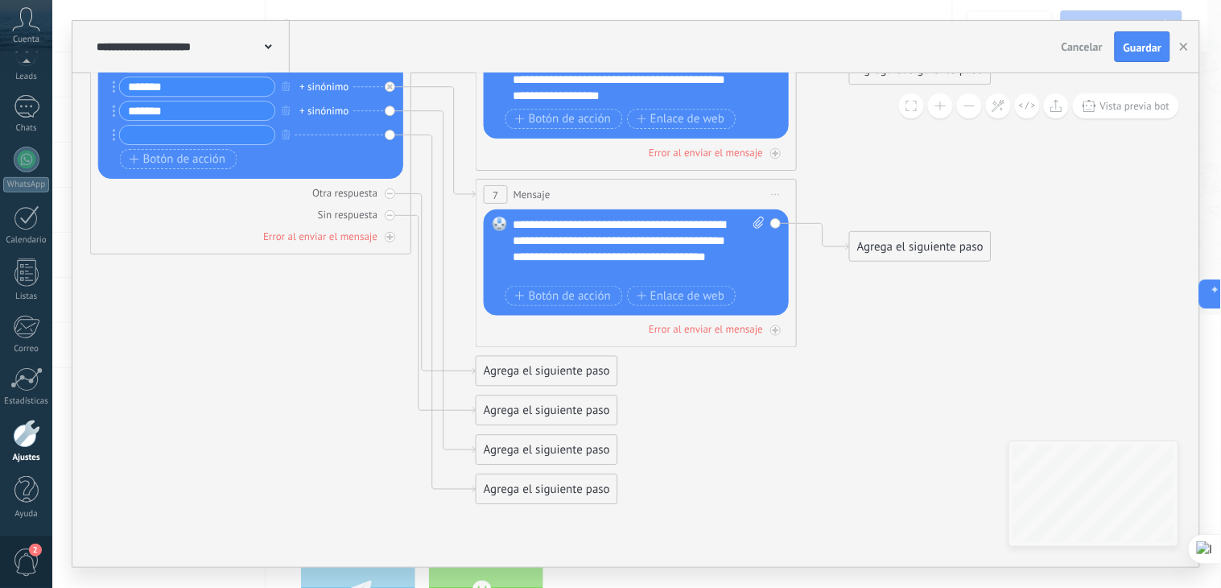
click at [525, 448] on div "Agrega el siguiente paso" at bounding box center [547, 449] width 141 height 27
click at [560, 473] on span "Mensaje" at bounding box center [540, 477] width 43 height 15
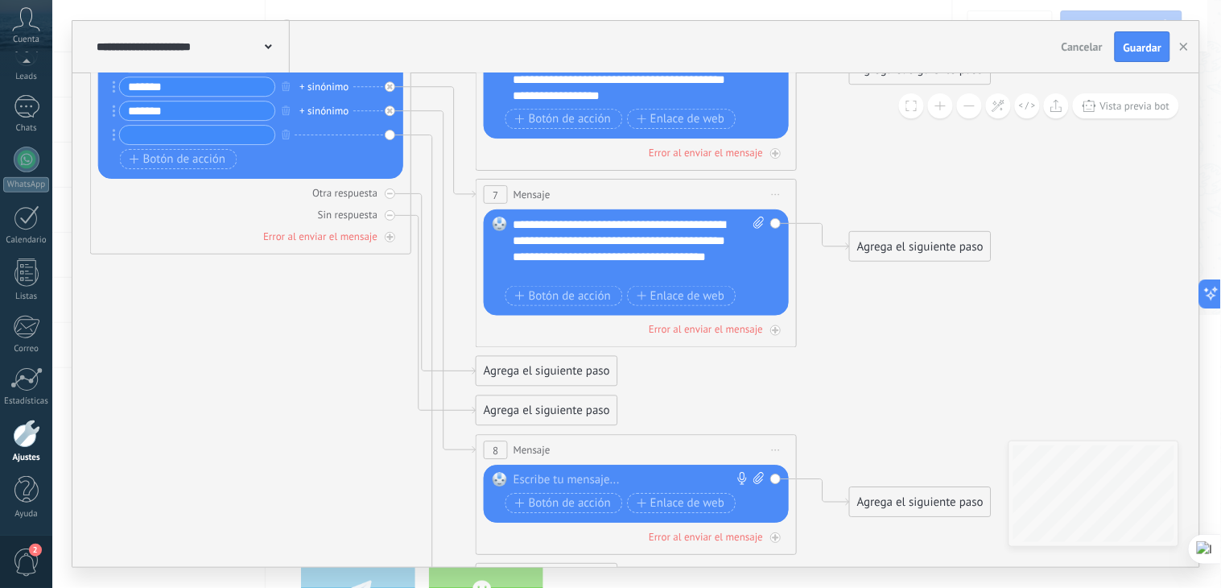
click at [550, 480] on div at bounding box center [633, 480] width 238 height 16
paste div
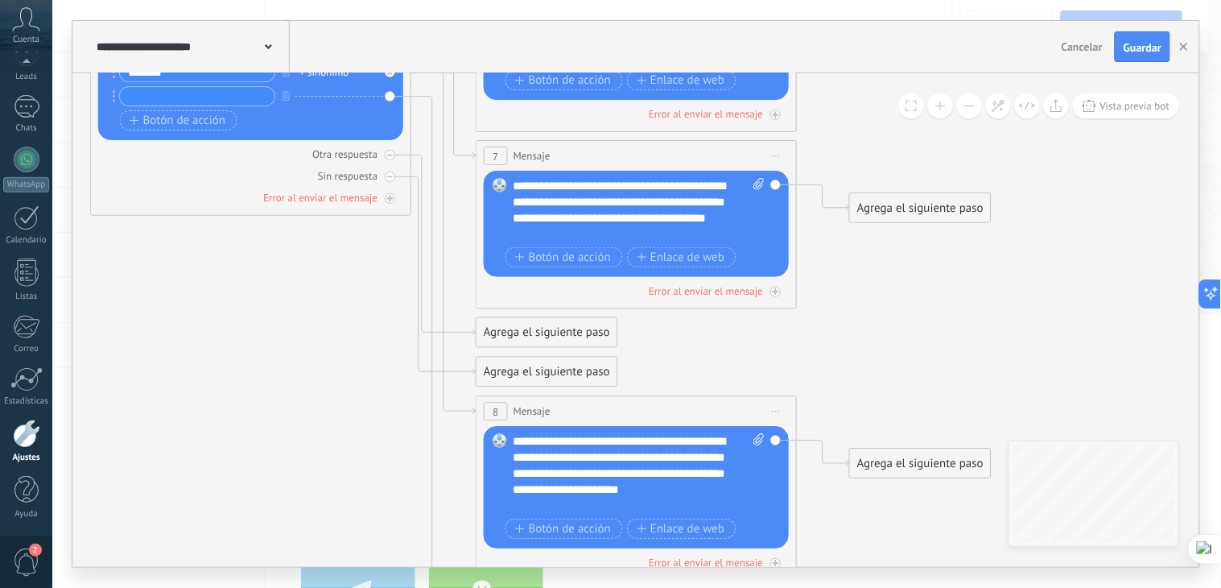
click at [675, 453] on div "**********" at bounding box center [639, 473] width 251 height 81
click at [680, 473] on div "**********" at bounding box center [639, 473] width 251 height 81
click at [589, 493] on div "**********" at bounding box center [639, 473] width 251 height 81
click at [654, 489] on div "**********" at bounding box center [639, 473] width 251 height 81
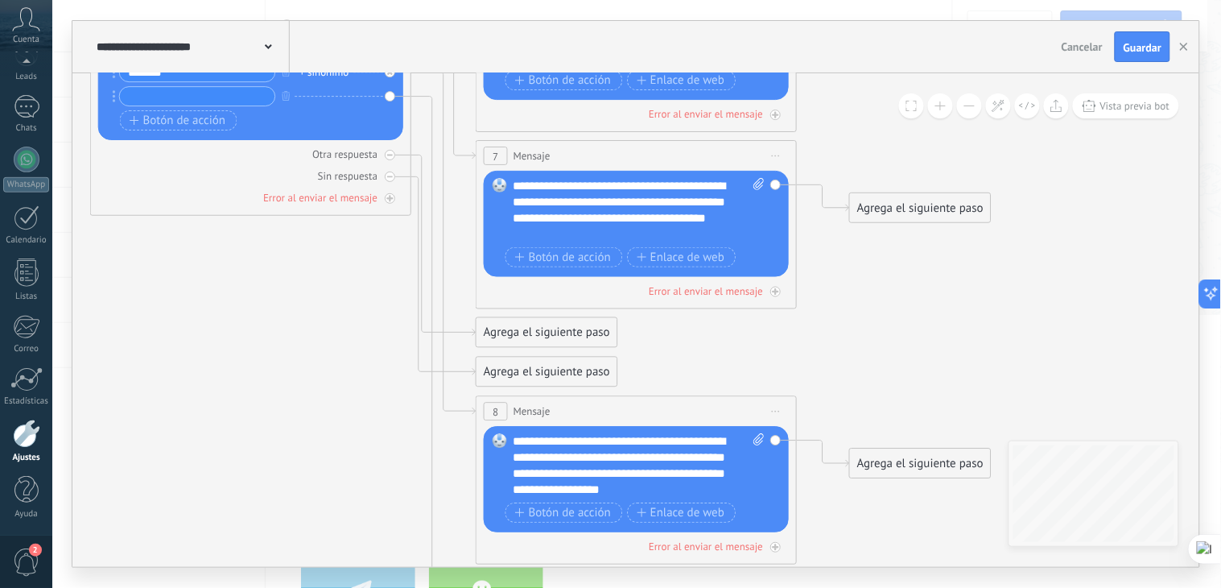
click at [669, 459] on div "**********" at bounding box center [639, 465] width 251 height 64
click at [688, 456] on div "**********" at bounding box center [639, 465] width 251 height 64
click at [711, 455] on div "**********" at bounding box center [639, 465] width 251 height 64
click at [581, 473] on div "**********" at bounding box center [639, 465] width 251 height 64
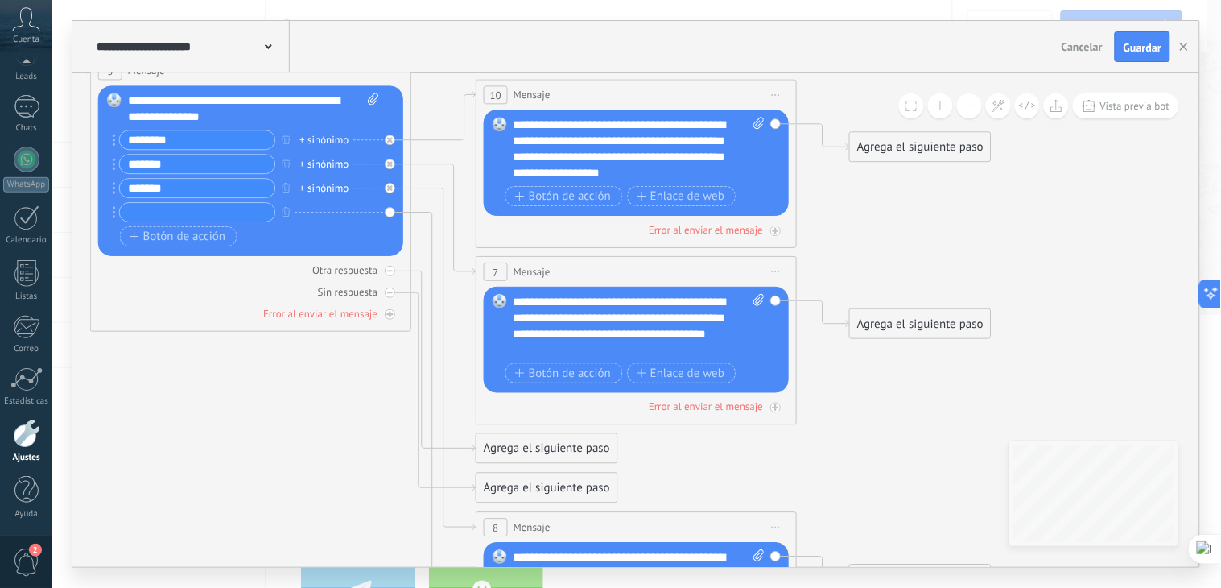
click at [166, 220] on input "text" at bounding box center [197, 212] width 155 height 19
paste input "**********"
type input "**********"
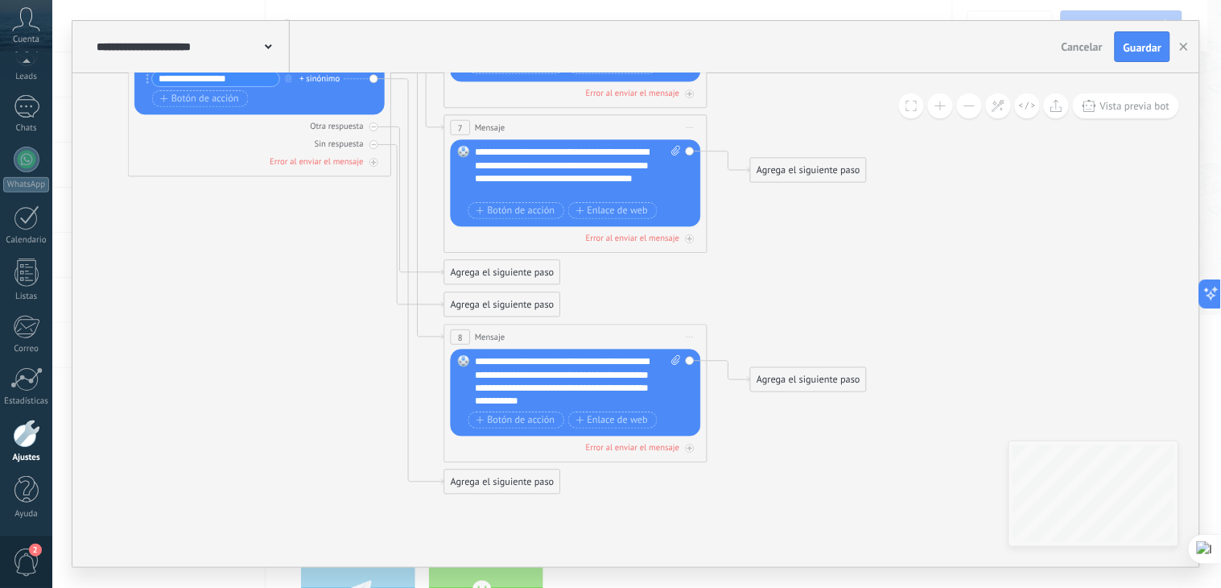
click at [512, 486] on div "Agrega el siguiente paso" at bounding box center [503, 482] width 116 height 22
click at [494, 503] on span "Mensaje" at bounding box center [496, 504] width 35 height 13
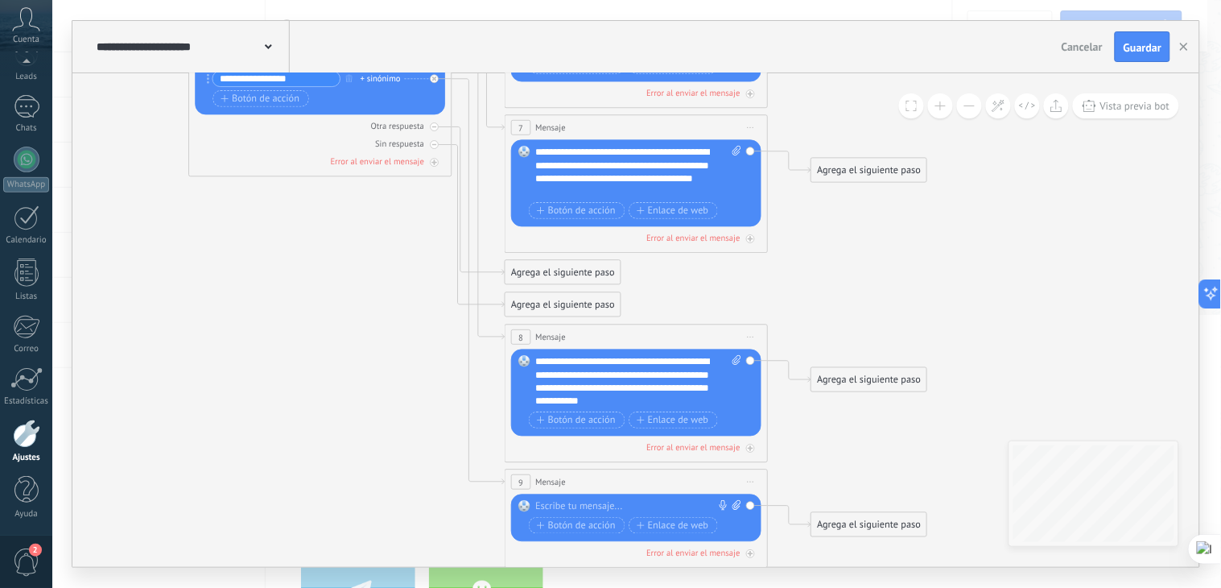
click at [556, 500] on div at bounding box center [634, 506] width 196 height 13
paste div
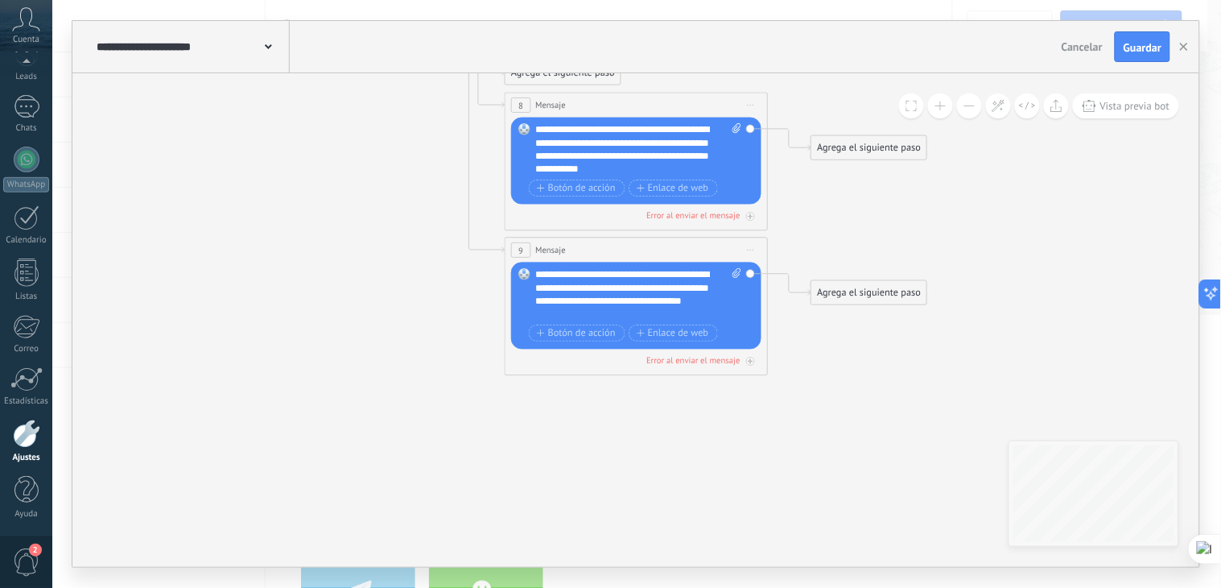
click at [537, 304] on div "**********" at bounding box center [639, 294] width 206 height 52
click at [664, 304] on div "**********" at bounding box center [639, 294] width 206 height 52
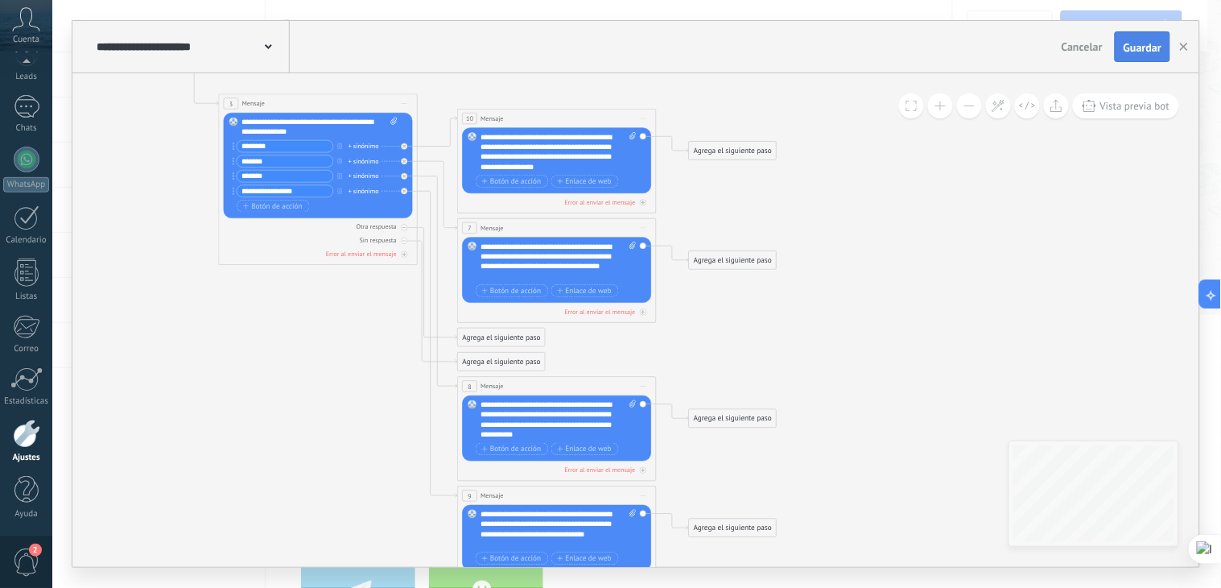
click at [1153, 40] on button "Guardar" at bounding box center [1143, 46] width 56 height 31
click at [746, 151] on div "Agrega el siguiente paso" at bounding box center [733, 151] width 87 height 16
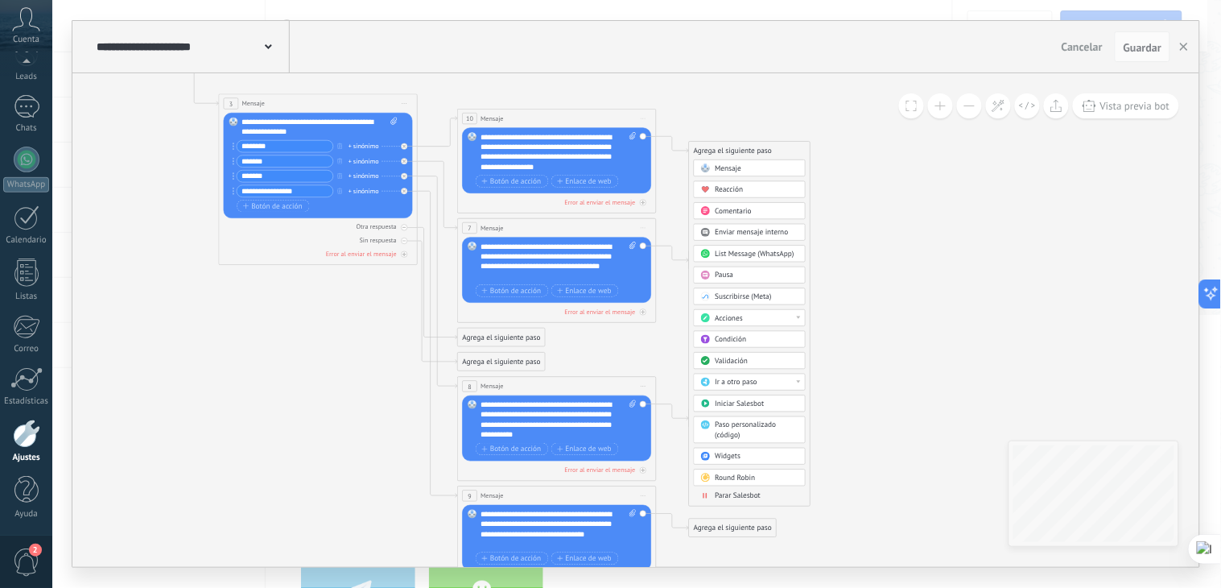
click at [729, 322] on span "Acciones" at bounding box center [730, 318] width 28 height 10
click at [920, 316] on icon at bounding box center [307, 248] width 1370 height 1124
click at [743, 149] on div "Agrega el siguiente paso" at bounding box center [733, 151] width 87 height 16
click at [744, 316] on div "Acciones" at bounding box center [758, 318] width 84 height 10
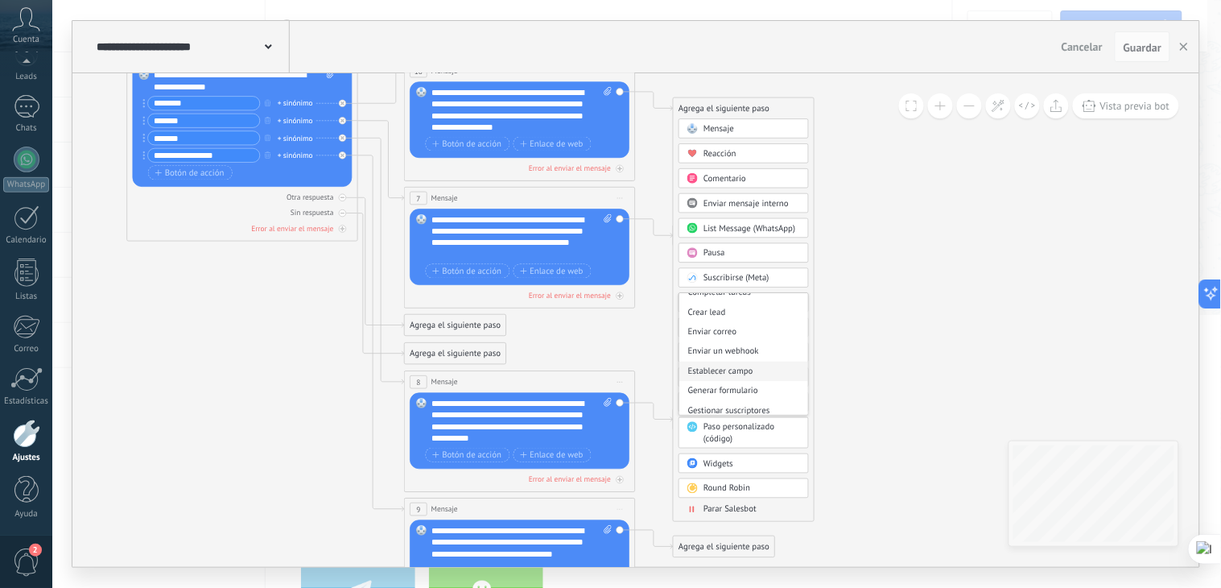
scroll to position [213, 0]
click at [747, 347] on div "Establecer campo" at bounding box center [744, 346] width 129 height 19
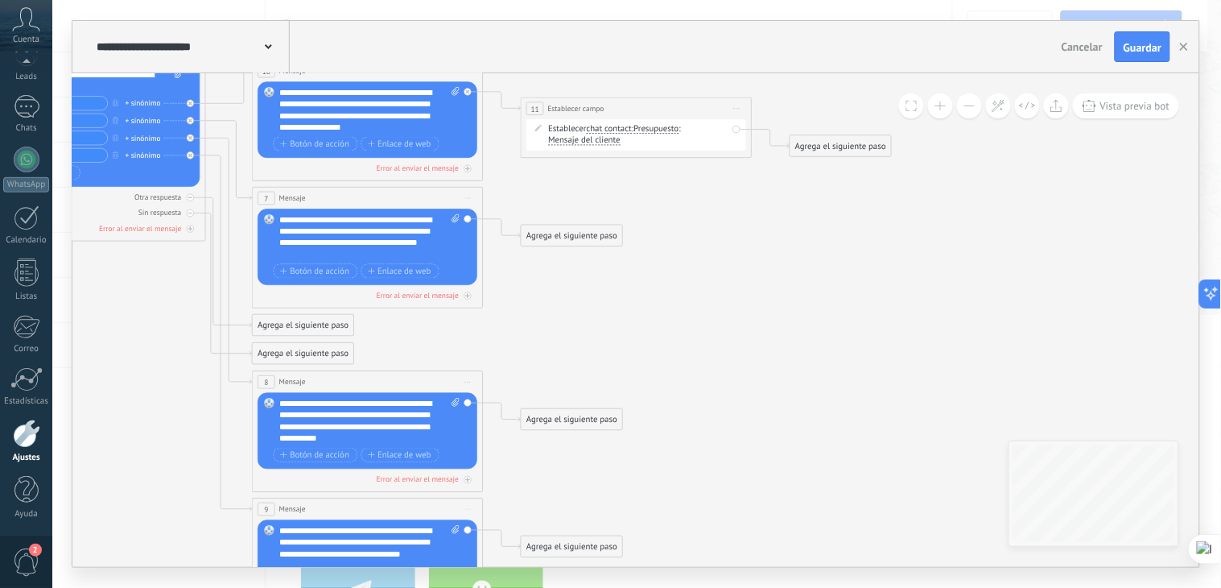
click at [678, 130] on span "Presupuesto" at bounding box center [656, 129] width 45 height 9
click at [678, 130] on button "Presupuesto" at bounding box center [701, 128] width 145 height 21
click at [577, 167] on icon at bounding box center [212, 238] width 1862 height 1341
click at [618, 130] on span "chat contact" at bounding box center [609, 129] width 45 height 9
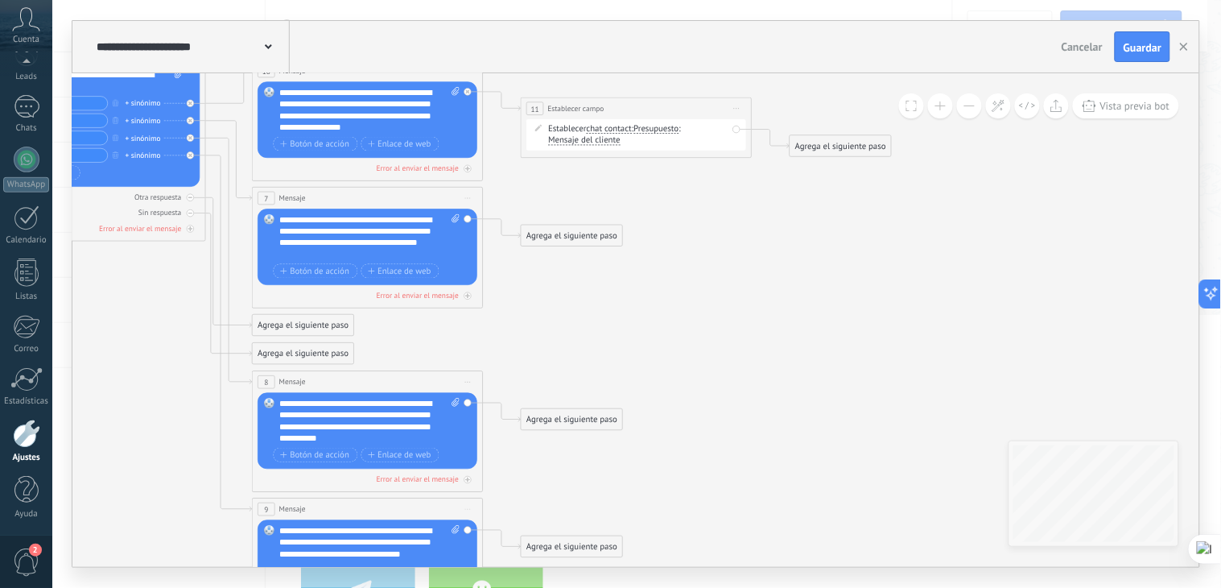
click at [618, 130] on button "chat contact" at bounding box center [653, 128] width 145 height 21
click at [527, 164] on icon at bounding box center [212, 238] width 1862 height 1341
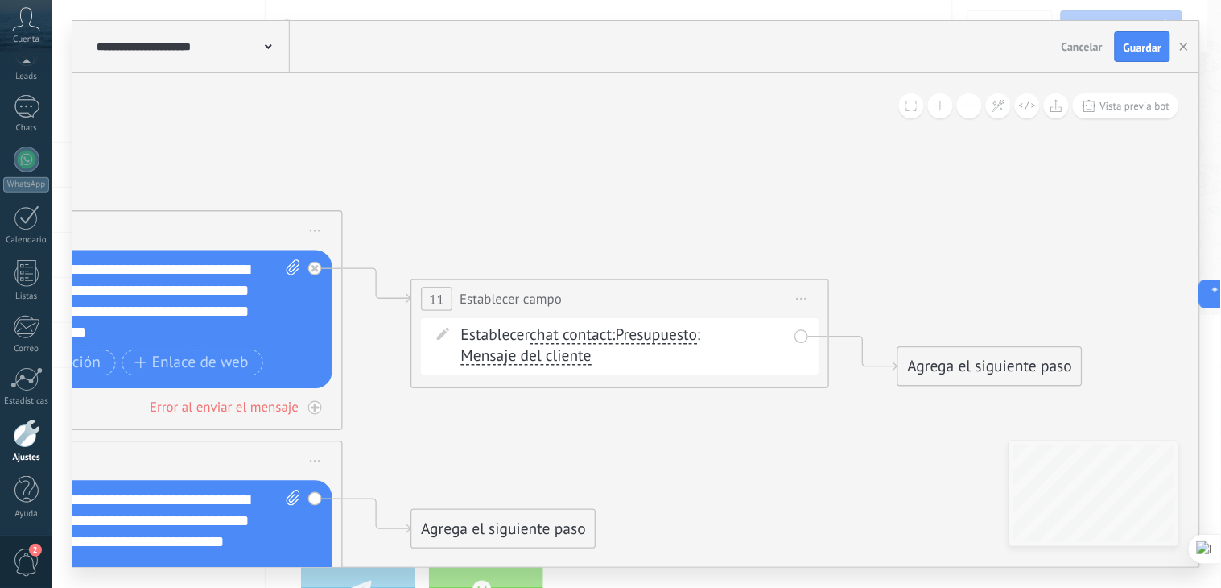
click at [608, 337] on span "chat contact" at bounding box center [572, 336] width 82 height 17
click at [608, 337] on button "chat contact" at bounding box center [651, 336] width 262 height 38
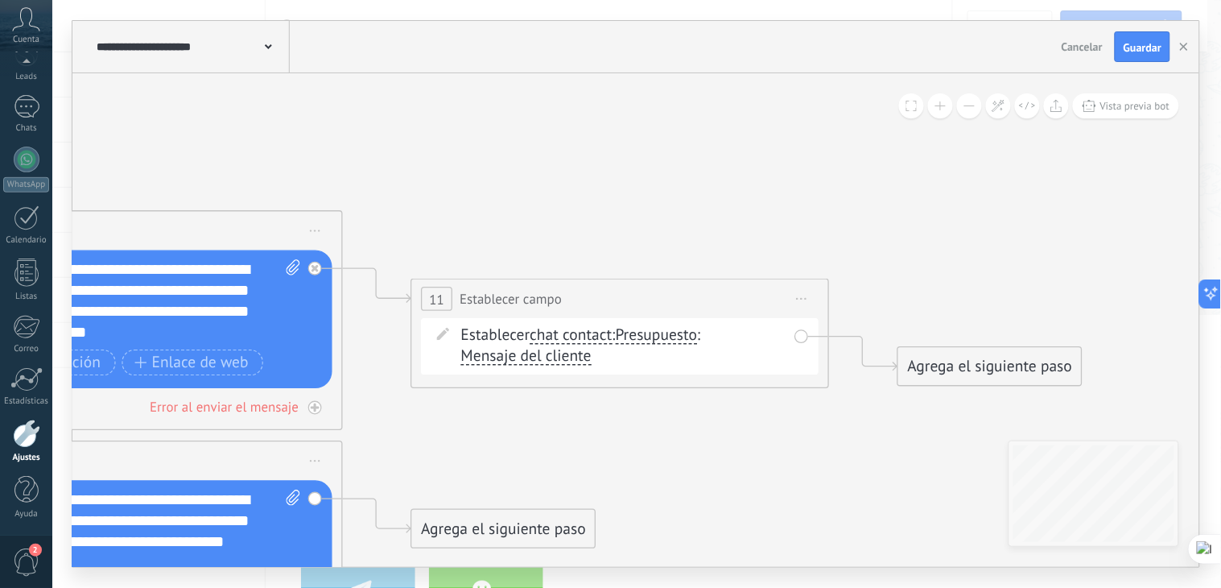
click at [444, 332] on icon at bounding box center [443, 334] width 13 height 13
click at [574, 341] on span "chat contact" at bounding box center [572, 336] width 82 height 17
click at [574, 341] on button "chat contact" at bounding box center [651, 336] width 262 height 38
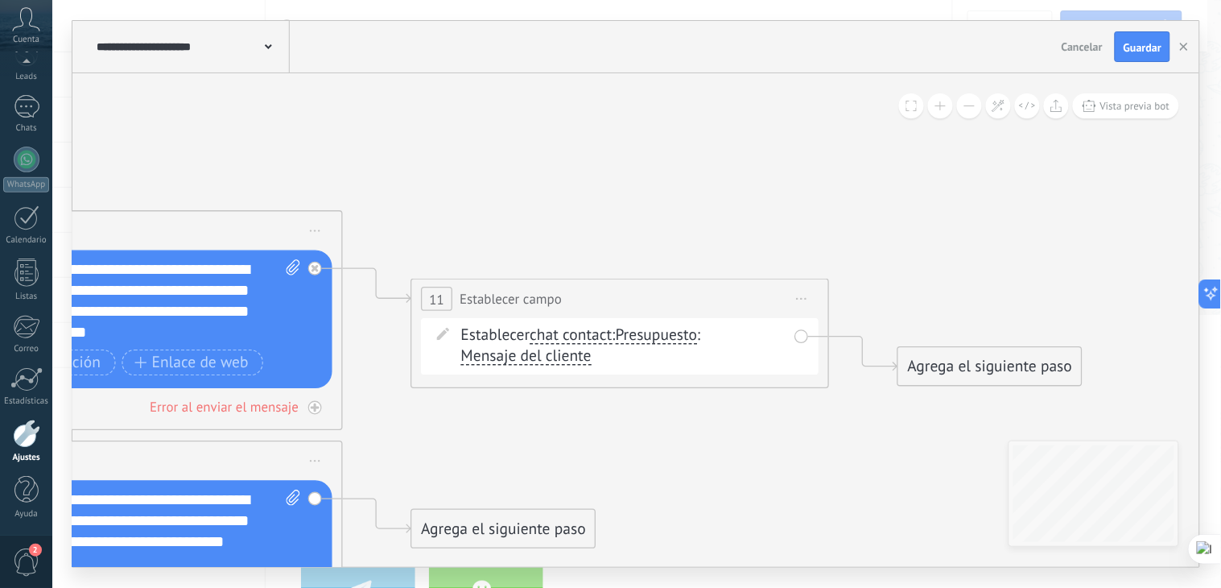
click at [522, 347] on span "Mensaje del cliente ... Mensaje del cliente Entrada manual Mensaje del cliente …" at bounding box center [526, 356] width 130 height 20
click at [505, 335] on div "Establecer chat contact chat contact all contacts main contact lead empresa con…" at bounding box center [623, 346] width 325 height 42
click at [613, 335] on span "chat contact" at bounding box center [572, 336] width 82 height 17
click at [613, 335] on button "chat contact" at bounding box center [651, 336] width 262 height 38
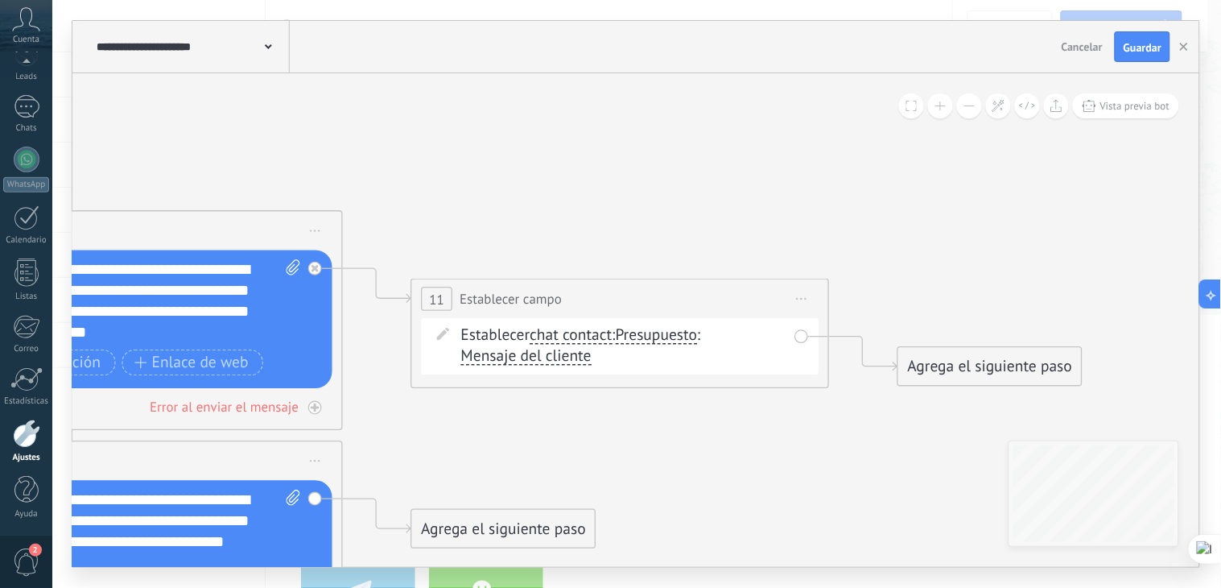
click at [681, 335] on span "Presupuesto" at bounding box center [657, 336] width 82 height 17
click at [681, 335] on button "Presupuesto" at bounding box center [736, 336] width 262 height 38
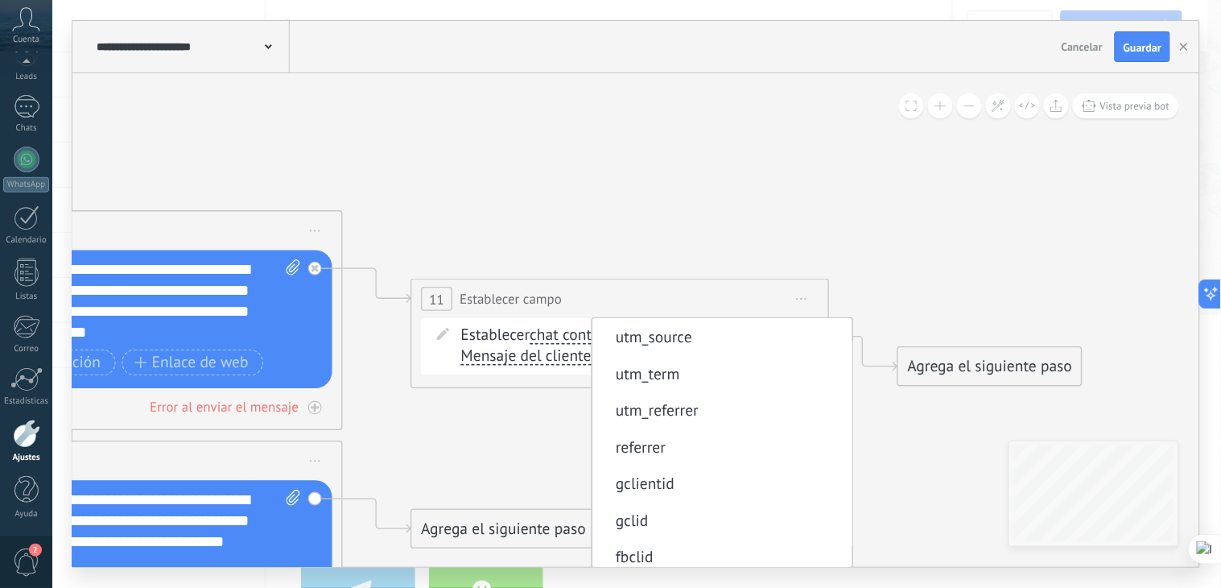
scroll to position [147, 0]
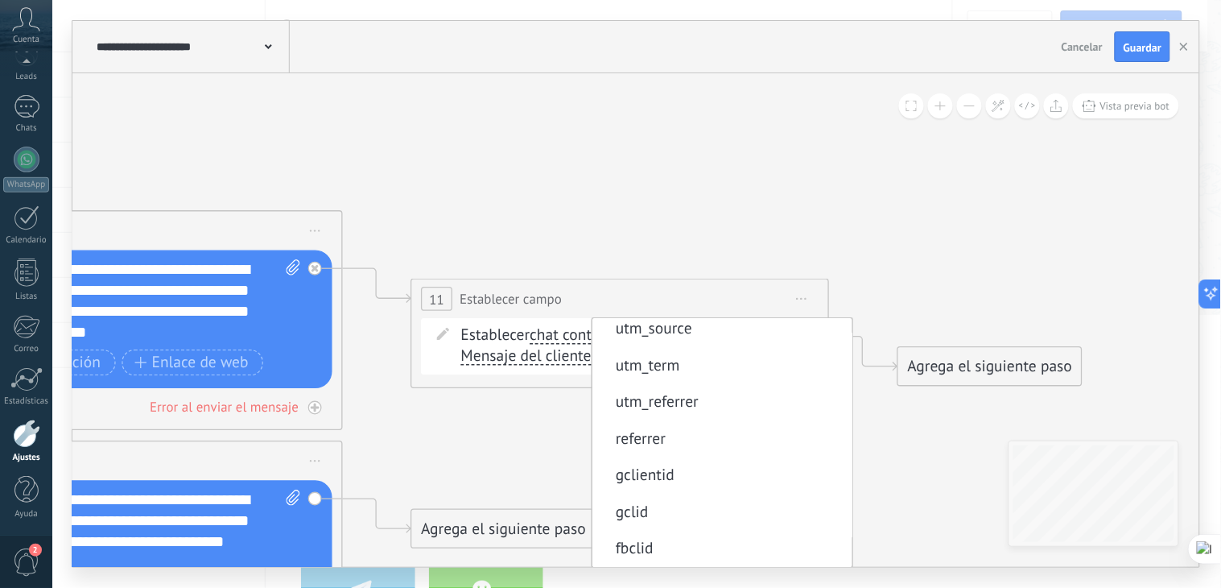
click at [537, 347] on span "Mensaje del cliente ... Mensaje del cliente Entrada manual Mensaje del cliente …" at bounding box center [526, 356] width 130 height 20
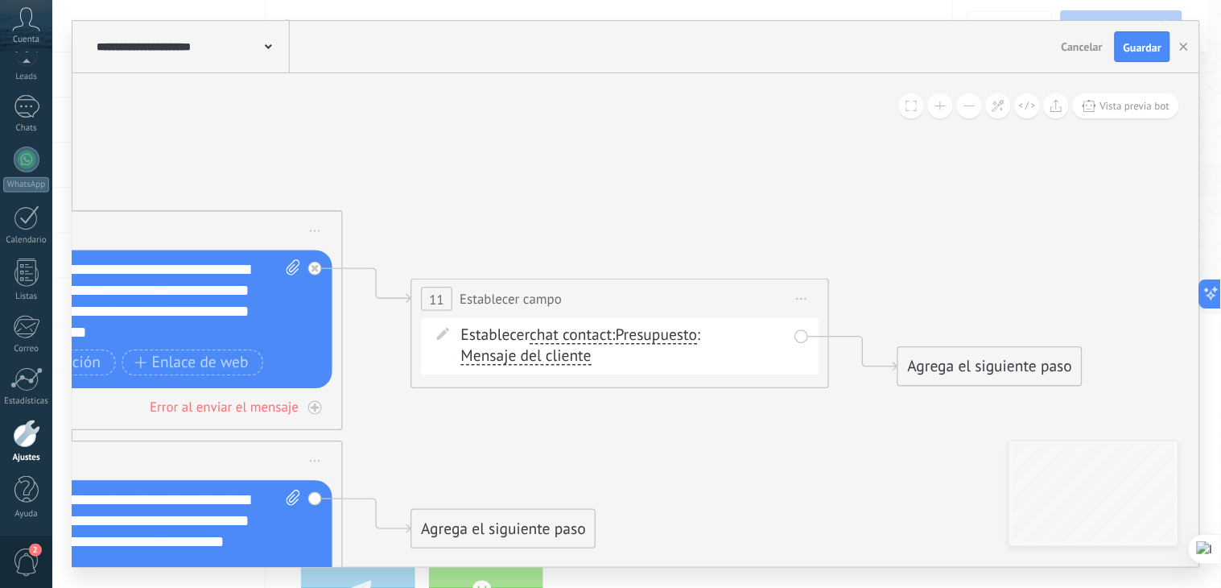
click at [548, 338] on span "chat contact" at bounding box center [572, 336] width 82 height 17
click at [548, 338] on button "chat contact" at bounding box center [651, 336] width 262 height 38
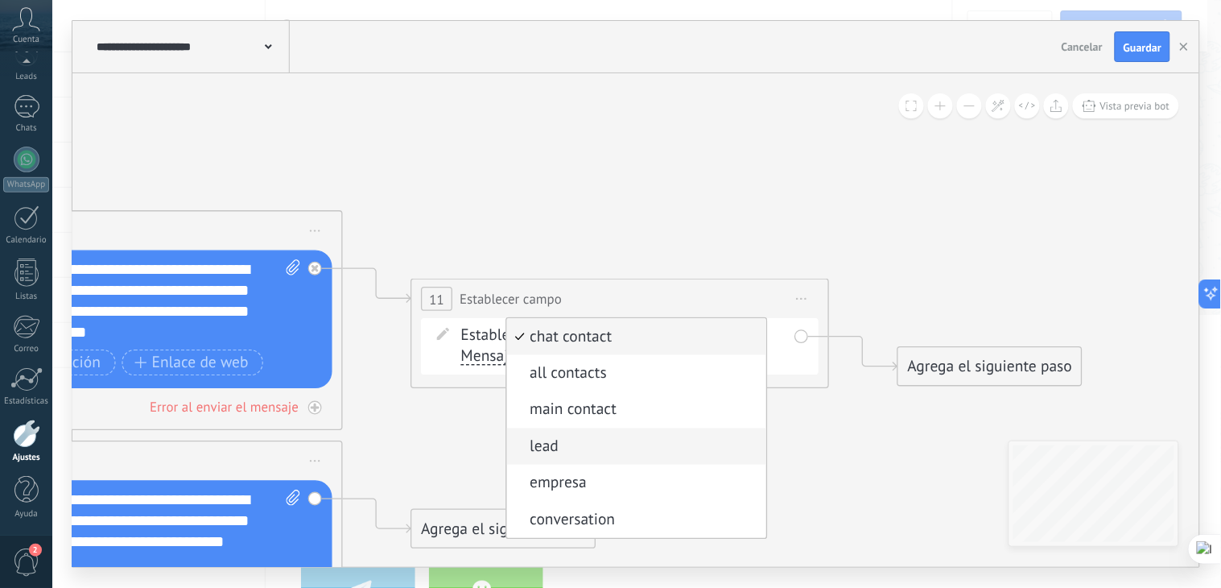
click at [556, 457] on span "lead" at bounding box center [634, 446] width 254 height 21
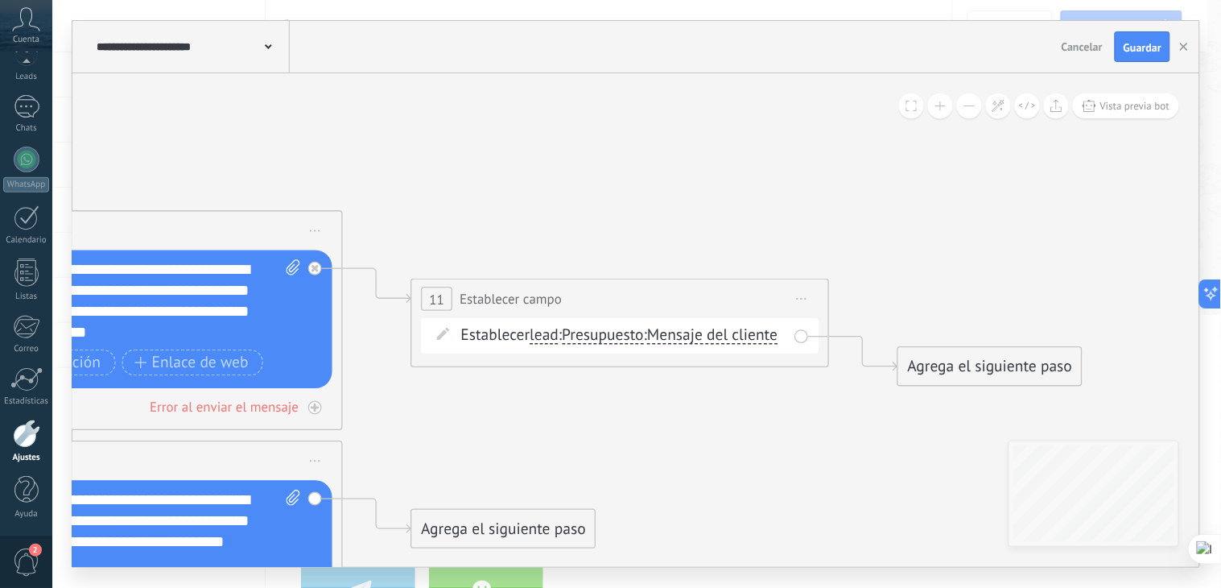
click at [544, 334] on span "lead" at bounding box center [545, 336] width 29 height 17
click at [544, 334] on button "lead" at bounding box center [651, 336] width 262 height 38
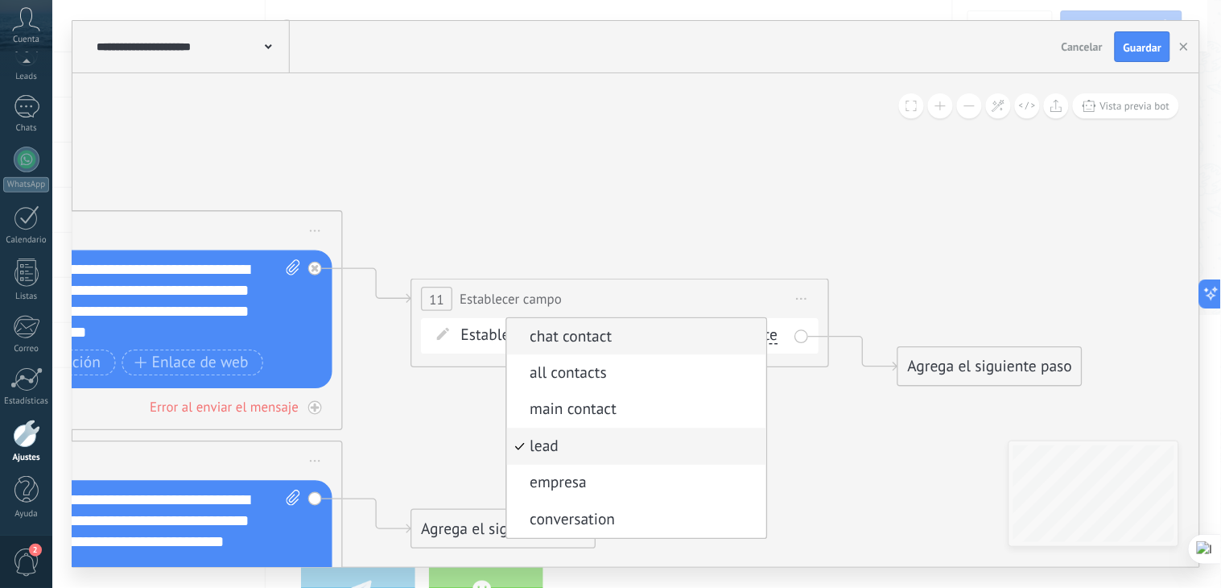
click at [574, 340] on span "chat contact" at bounding box center [634, 337] width 254 height 21
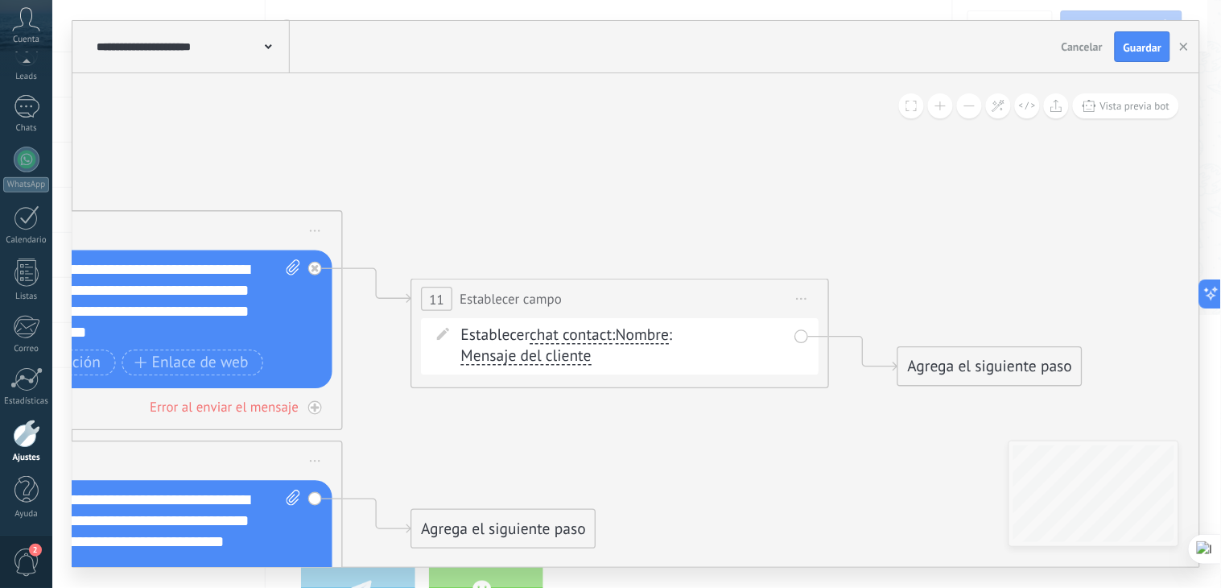
click at [663, 336] on span "Nombre" at bounding box center [642, 336] width 53 height 17
click at [663, 336] on button "Nombre" at bounding box center [736, 336] width 262 height 38
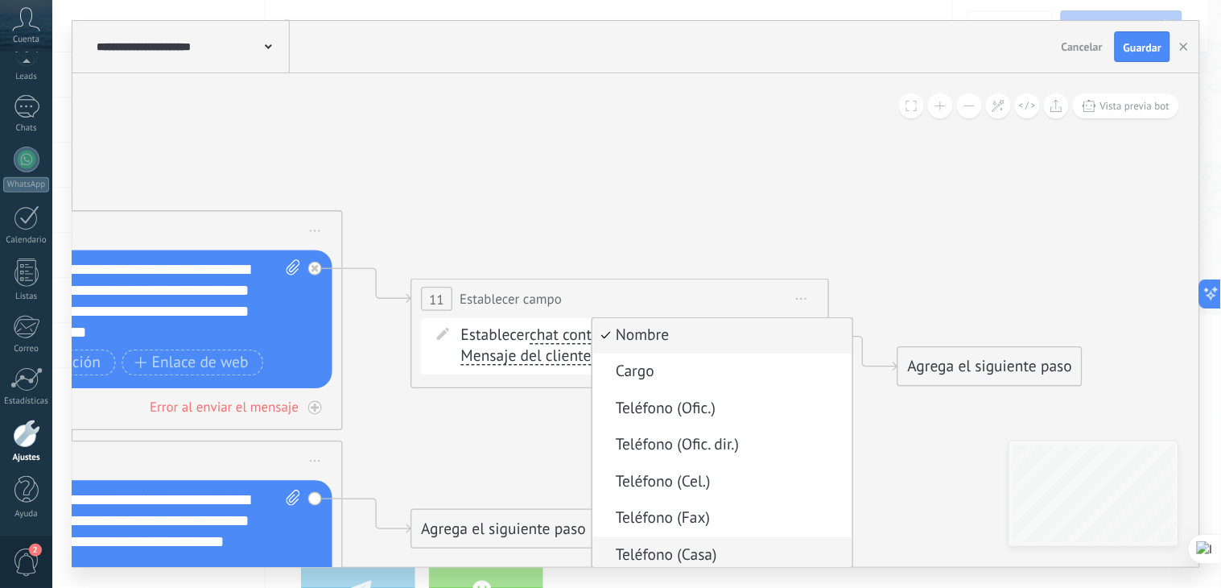
scroll to position [0, 0]
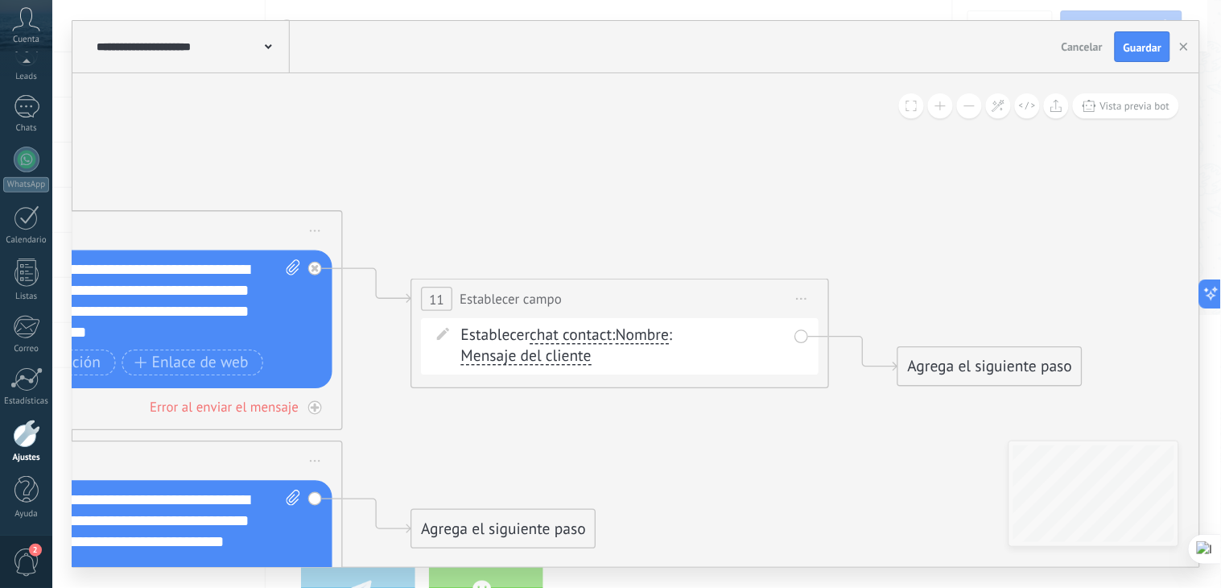
click at [498, 360] on span "Mensaje del cliente" at bounding box center [526, 357] width 130 height 17
click at [498, 360] on button "Mensaje del cliente" at bounding box center [582, 357] width 262 height 38
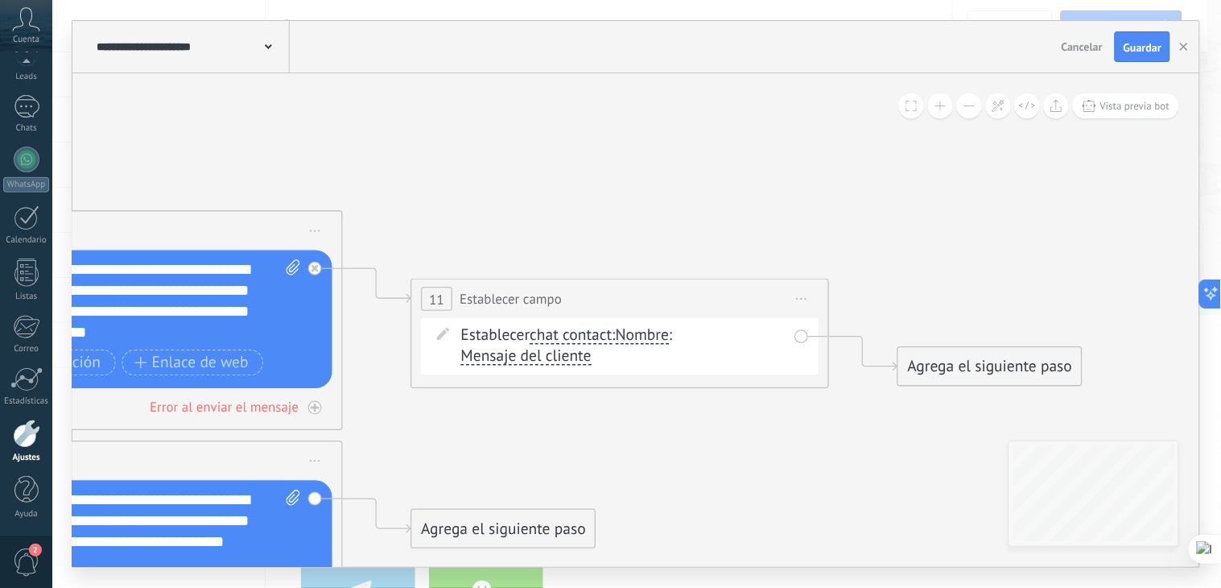
click at [552, 333] on span "chat contact" at bounding box center [572, 336] width 82 height 17
click at [552, 333] on button "chat contact" at bounding box center [651, 336] width 262 height 38
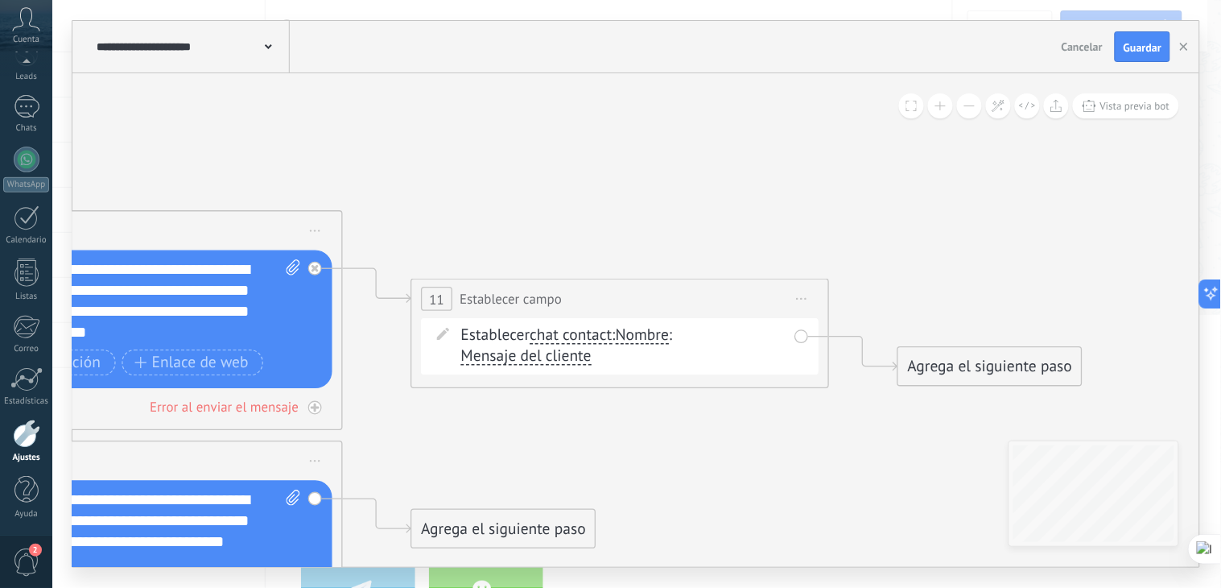
click at [658, 333] on span "Nombre" at bounding box center [642, 336] width 53 height 17
click at [658, 333] on button "Nombre" at bounding box center [736, 336] width 262 height 38
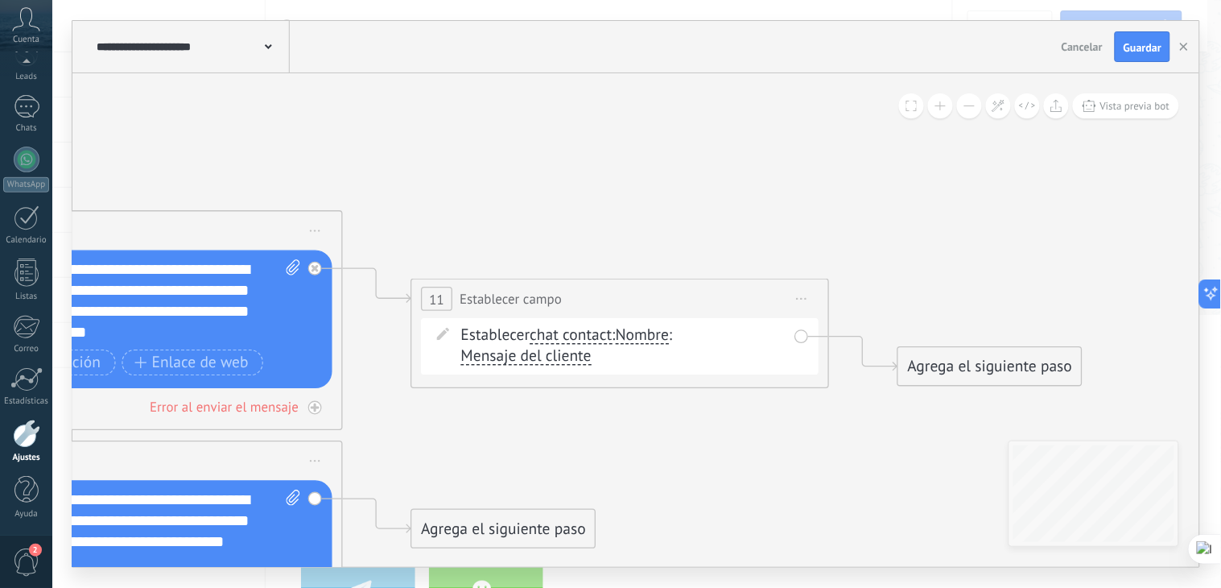
click at [537, 359] on span "Mensaje del cliente" at bounding box center [526, 357] width 130 height 17
click at [537, 359] on button "Mensaje del cliente" at bounding box center [582, 357] width 262 height 38
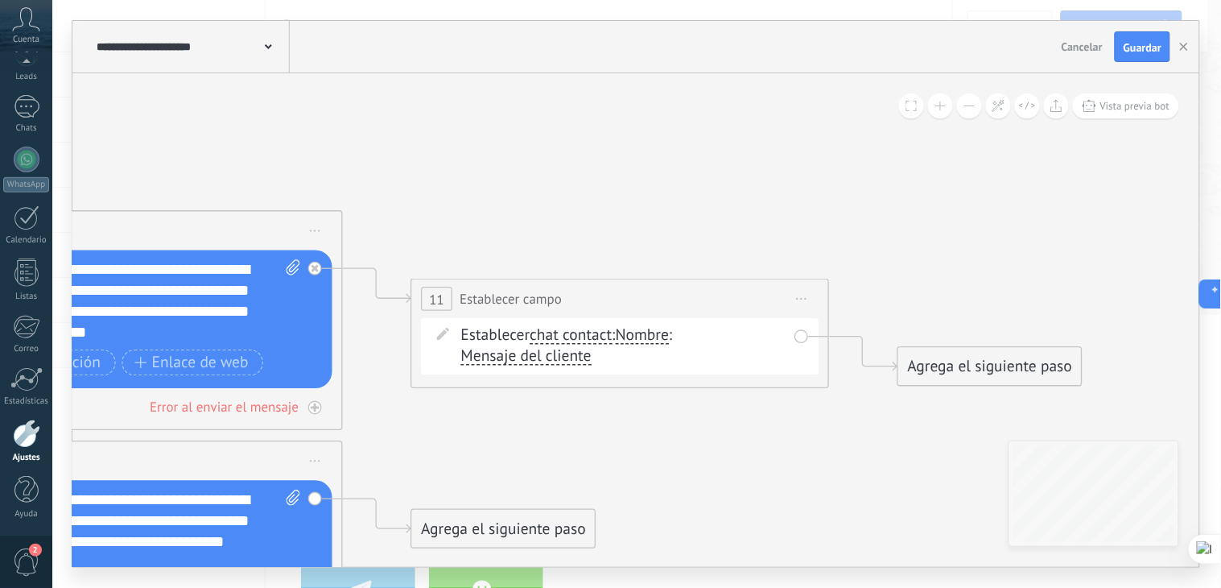
click at [585, 338] on span "chat contact" at bounding box center [572, 336] width 82 height 17
click at [585, 338] on button "chat contact" at bounding box center [651, 336] width 262 height 38
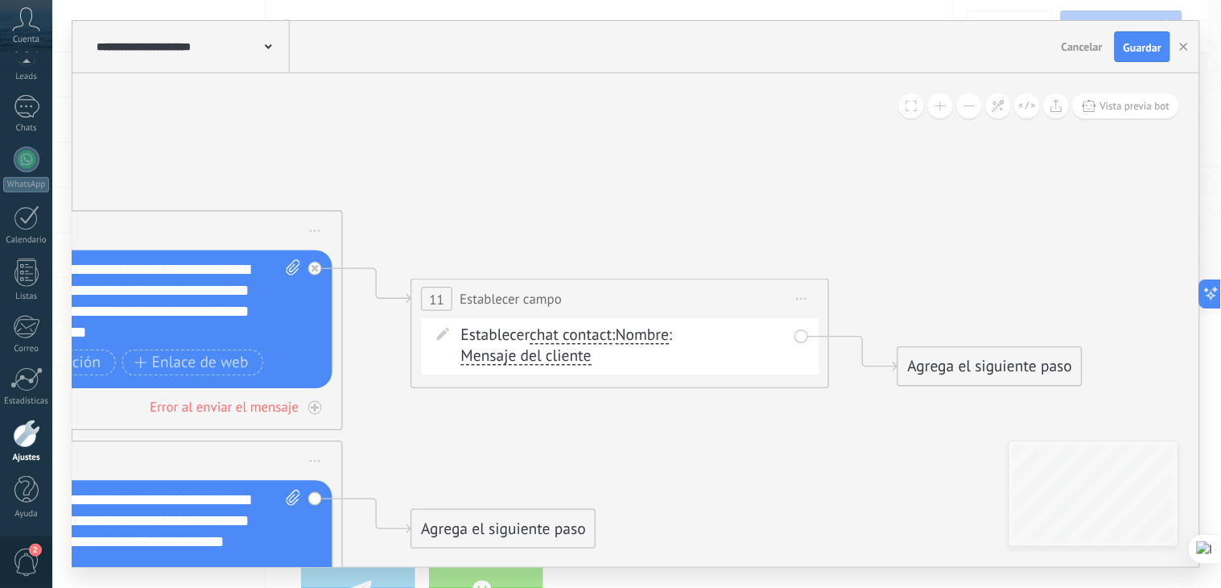
click at [605, 337] on span "chat contact" at bounding box center [572, 336] width 82 height 17
click at [605, 337] on button "chat contact" at bounding box center [651, 336] width 262 height 38
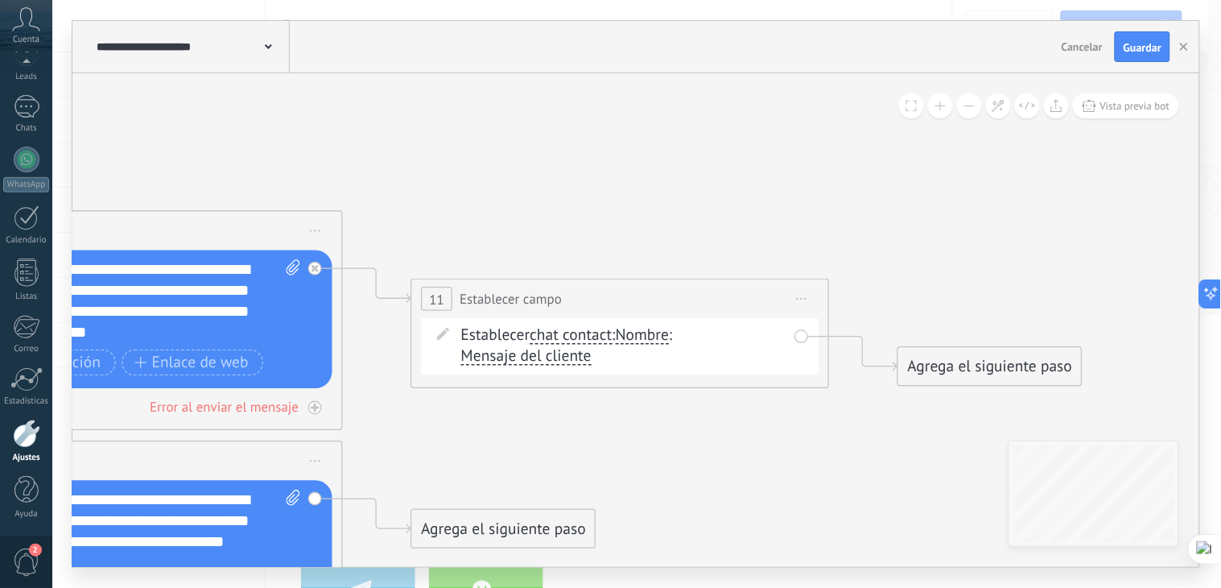
click at [662, 338] on span "Nombre" at bounding box center [642, 336] width 53 height 17
click at [662, 338] on button "Nombre" at bounding box center [736, 336] width 262 height 38
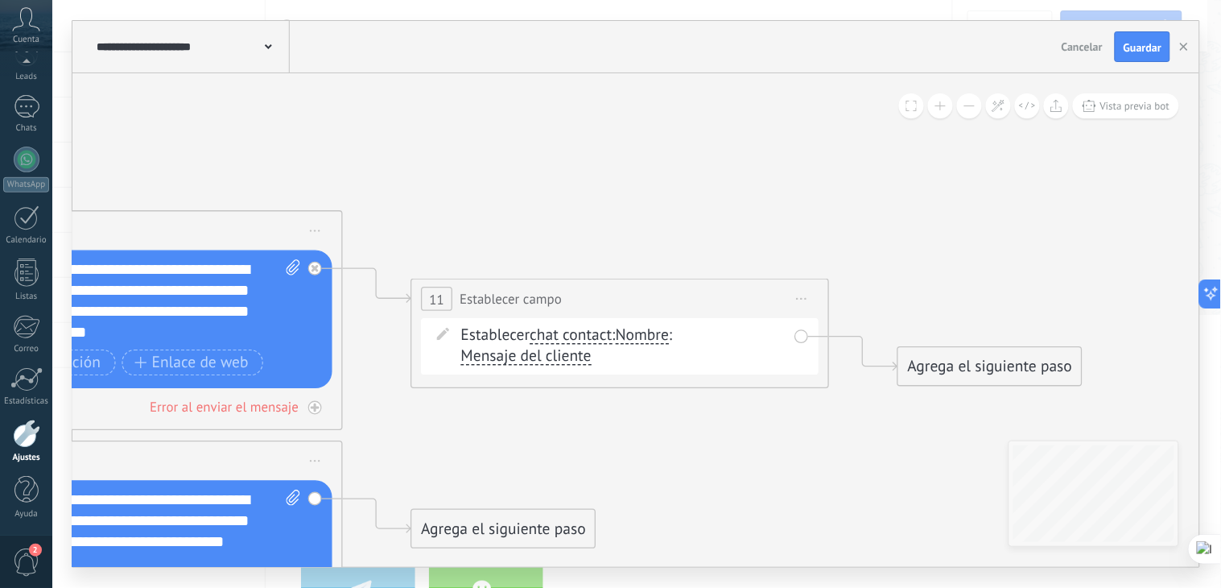
click at [535, 360] on span "Mensaje del cliente" at bounding box center [526, 357] width 130 height 17
click at [535, 360] on button "Mensaje del cliente" at bounding box center [582, 357] width 262 height 38
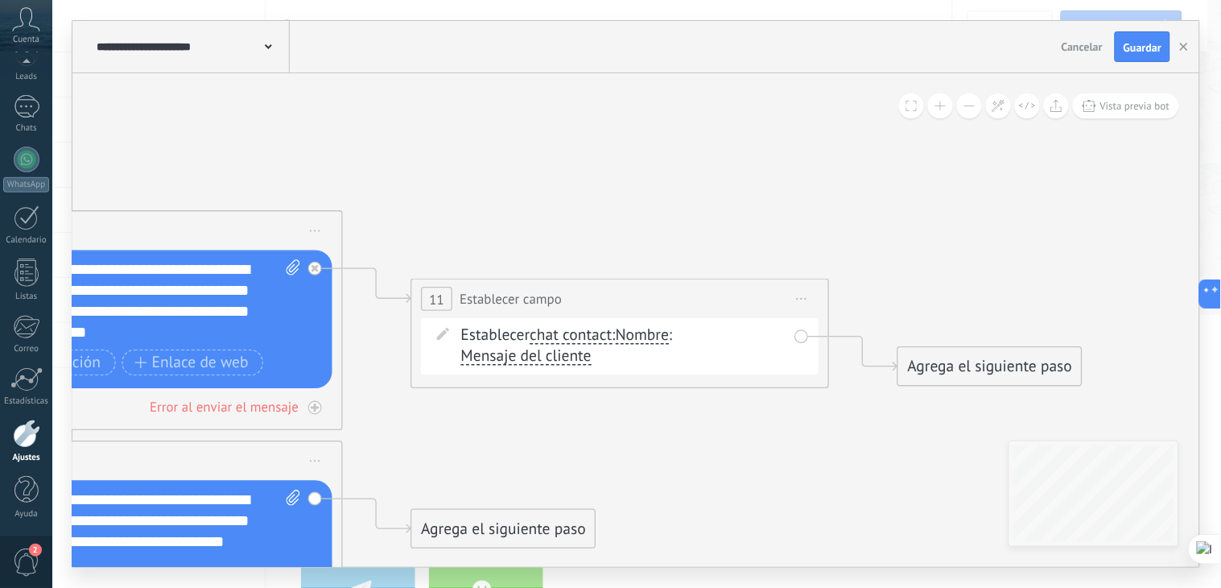
click at [566, 340] on span "chat contact" at bounding box center [572, 336] width 82 height 17
click at [566, 340] on button "chat contact" at bounding box center [651, 336] width 262 height 38
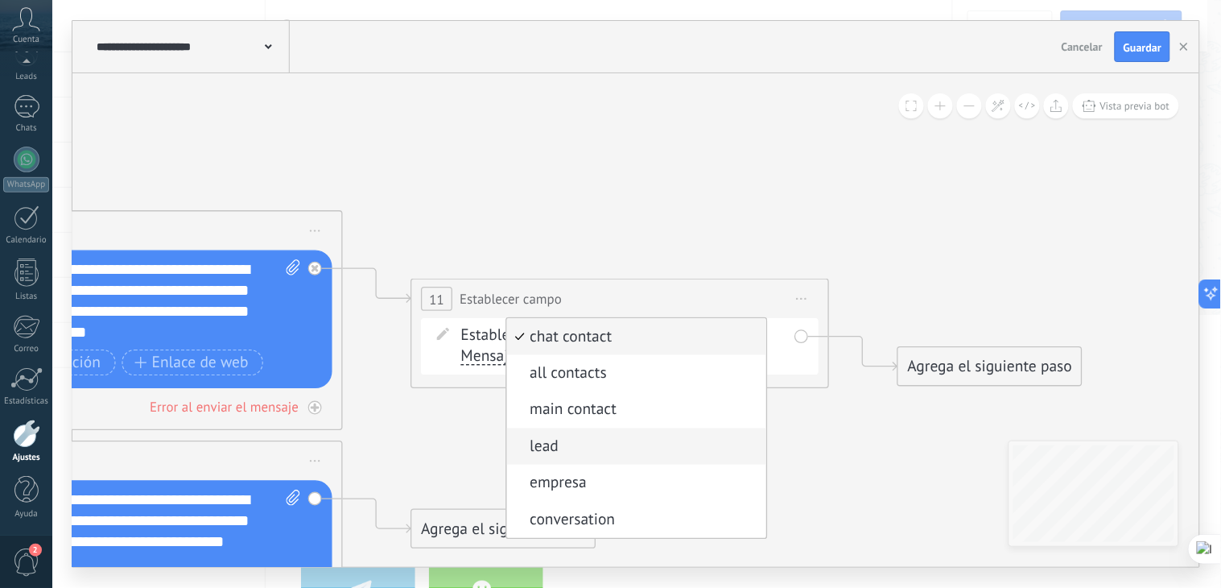
click at [557, 451] on span "lead" at bounding box center [634, 446] width 254 height 21
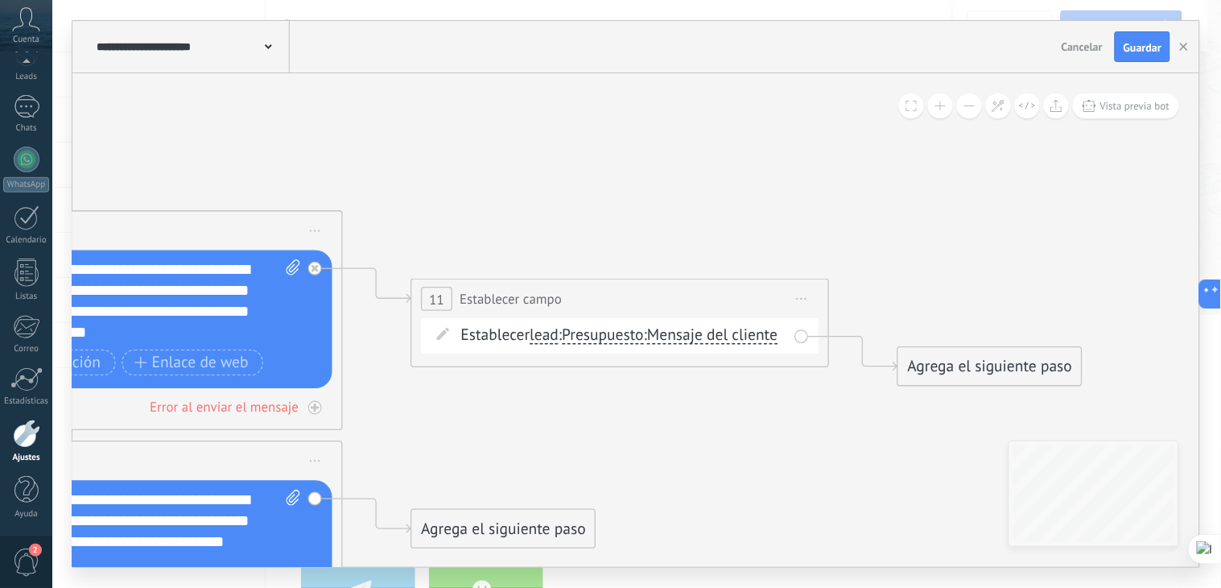
click at [637, 339] on span "Presupuesto" at bounding box center [604, 336] width 82 height 17
click at [637, 339] on button "Presupuesto" at bounding box center [683, 336] width 262 height 38
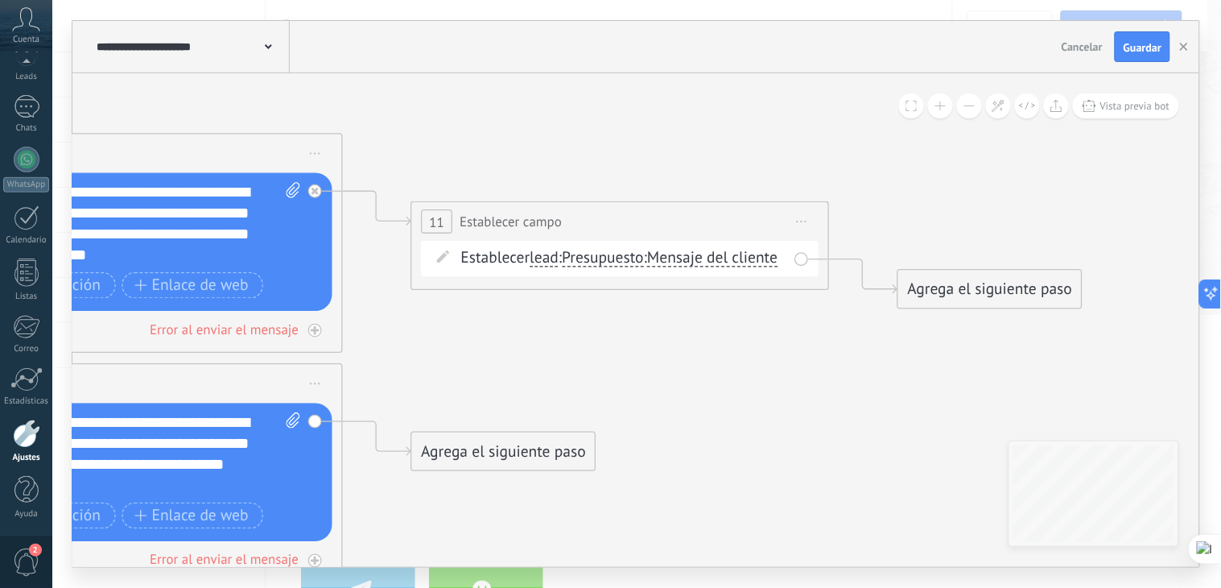
click at [648, 267] on span "Mensaje del cliente" at bounding box center [713, 258] width 130 height 17
click at [638, 275] on button "Mensaje del cliente" at bounding box center [769, 259] width 262 height 38
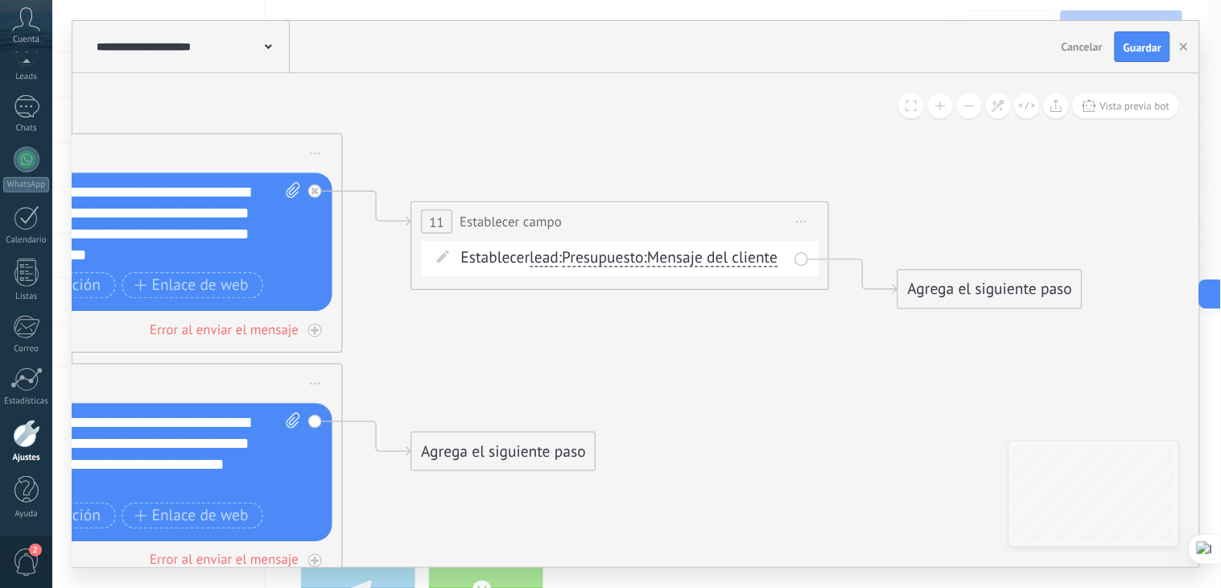
click at [612, 261] on span "Presupuesto" at bounding box center [604, 258] width 82 height 17
click at [612, 261] on button "Presupuesto" at bounding box center [683, 259] width 262 height 38
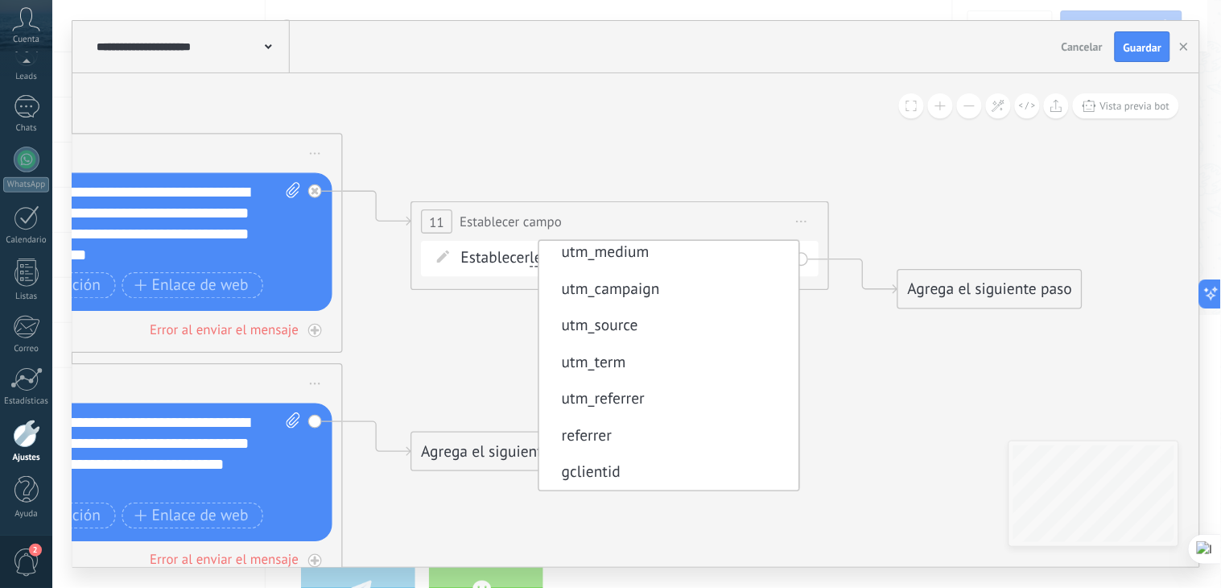
scroll to position [147, 0]
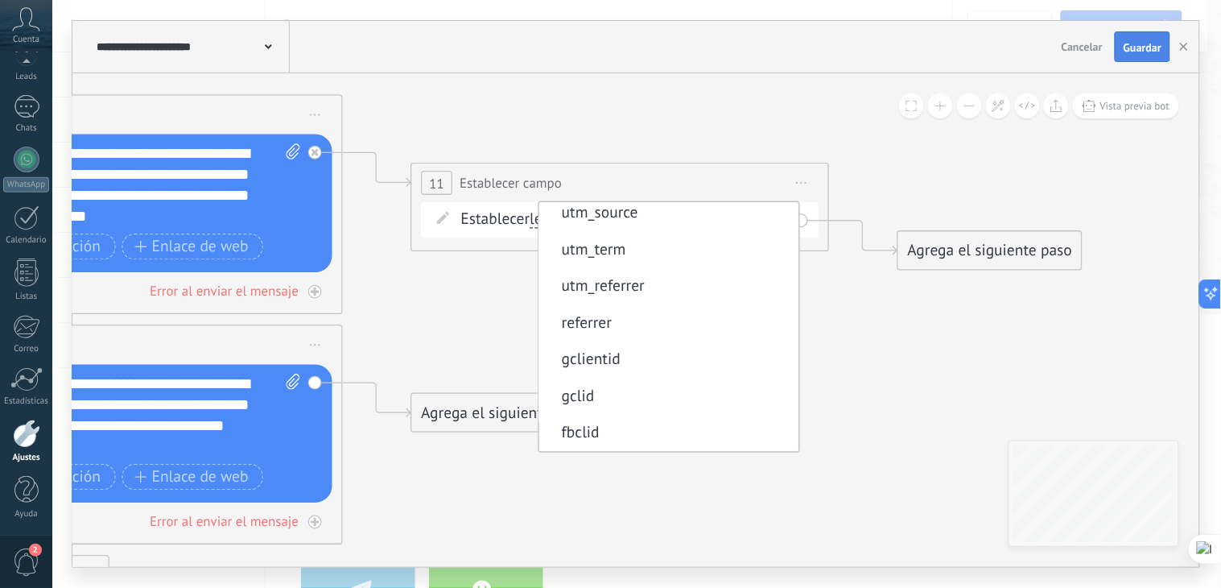
click at [1143, 55] on button "Guardar" at bounding box center [1143, 46] width 56 height 31
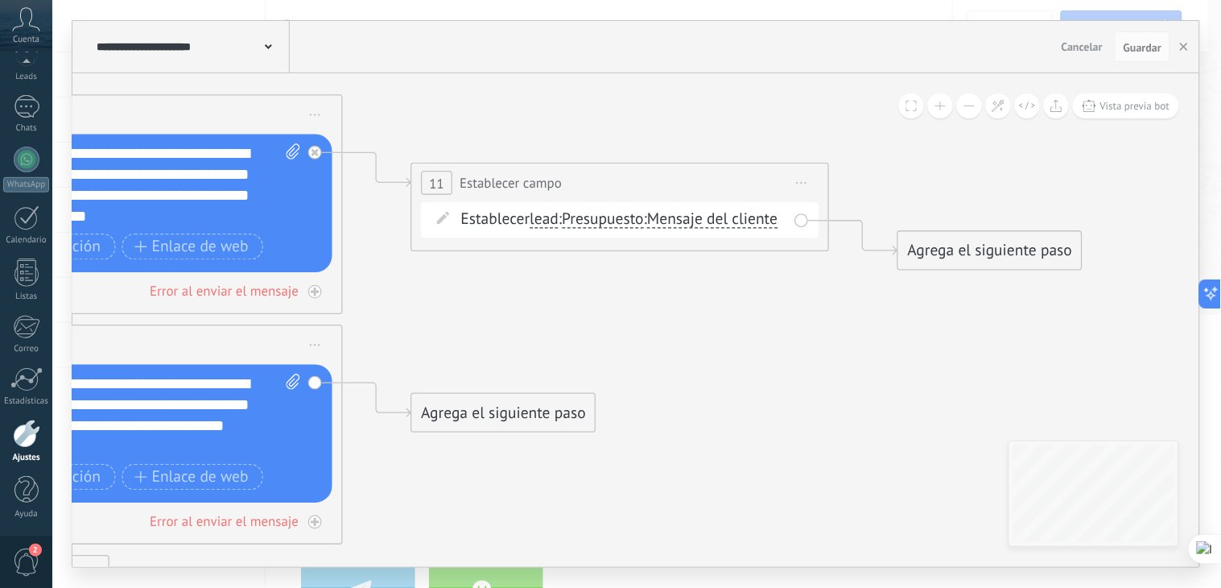
scroll to position [81, 0]
click at [27, 433] on div at bounding box center [26, 434] width 27 height 28
click at [26, 158] on div at bounding box center [27, 160] width 26 height 26
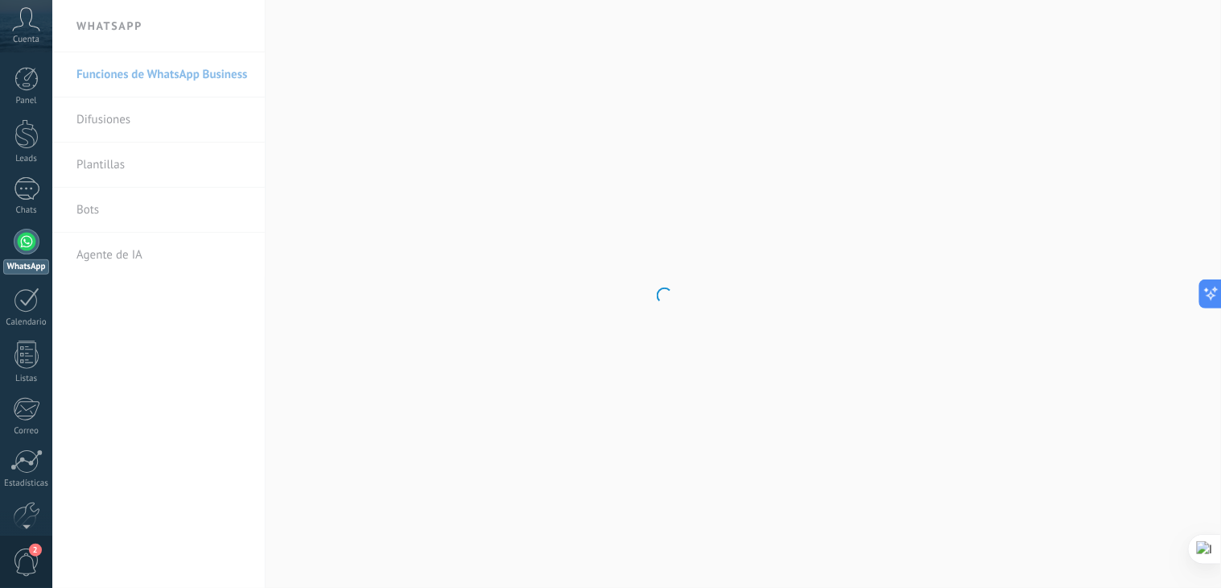
click at [24, 441] on div "Panel Leads Chats WhatsApp Clientes" at bounding box center [26, 342] width 52 height 551
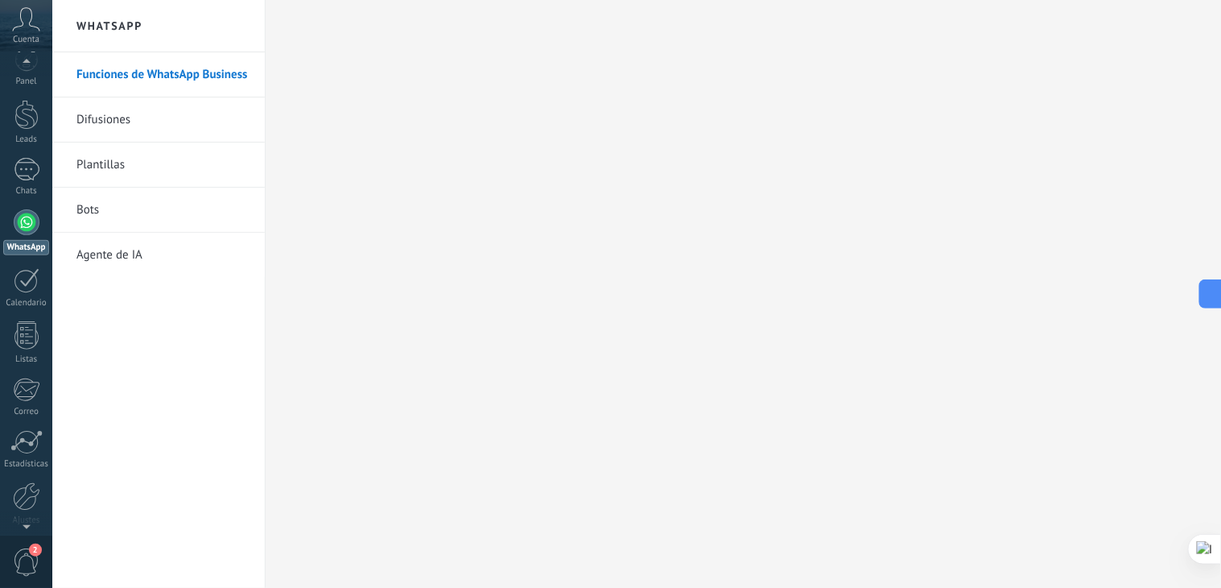
click at [29, 513] on div at bounding box center [26, 523] width 52 height 24
click at [32, 465] on div at bounding box center [26, 475] width 27 height 28
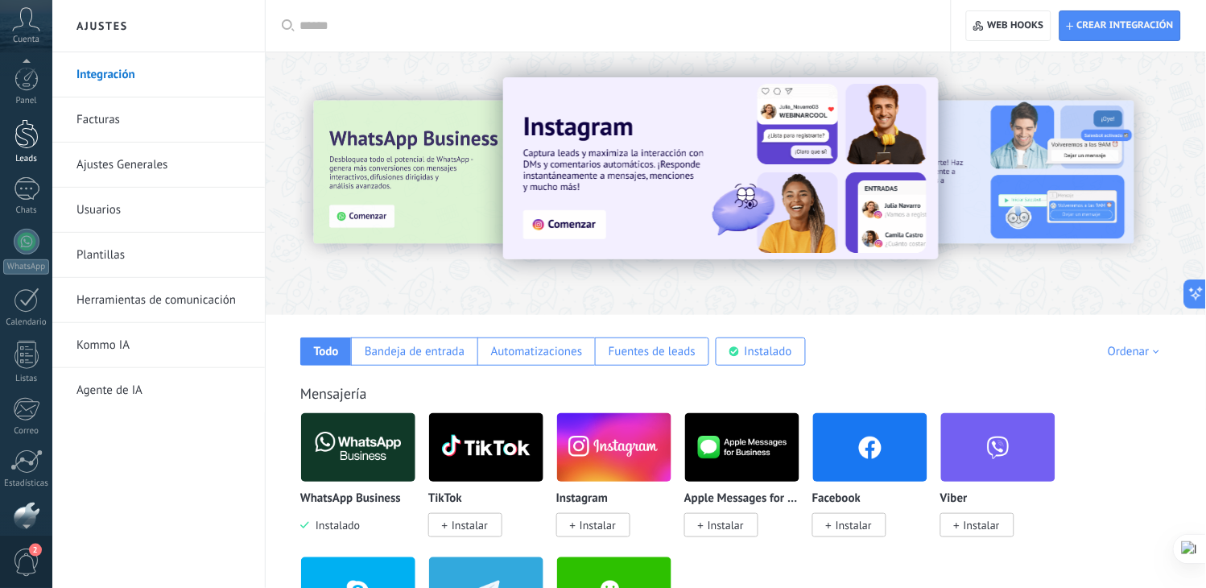
click at [26, 139] on div at bounding box center [26, 134] width 24 height 30
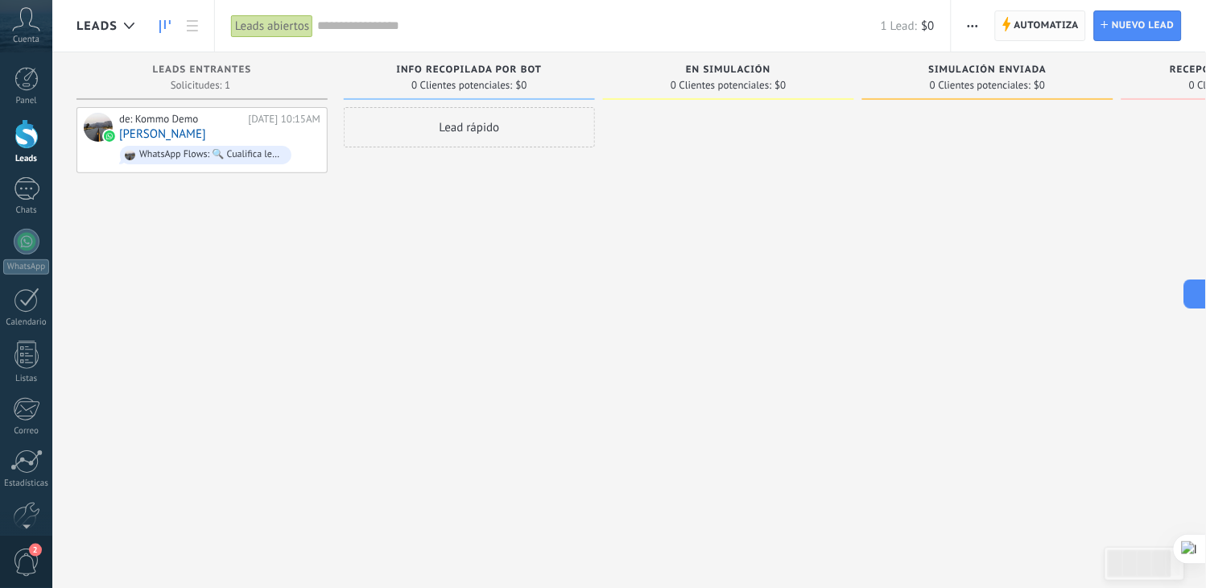
click at [1039, 33] on span "Automatiza" at bounding box center [1047, 25] width 65 height 29
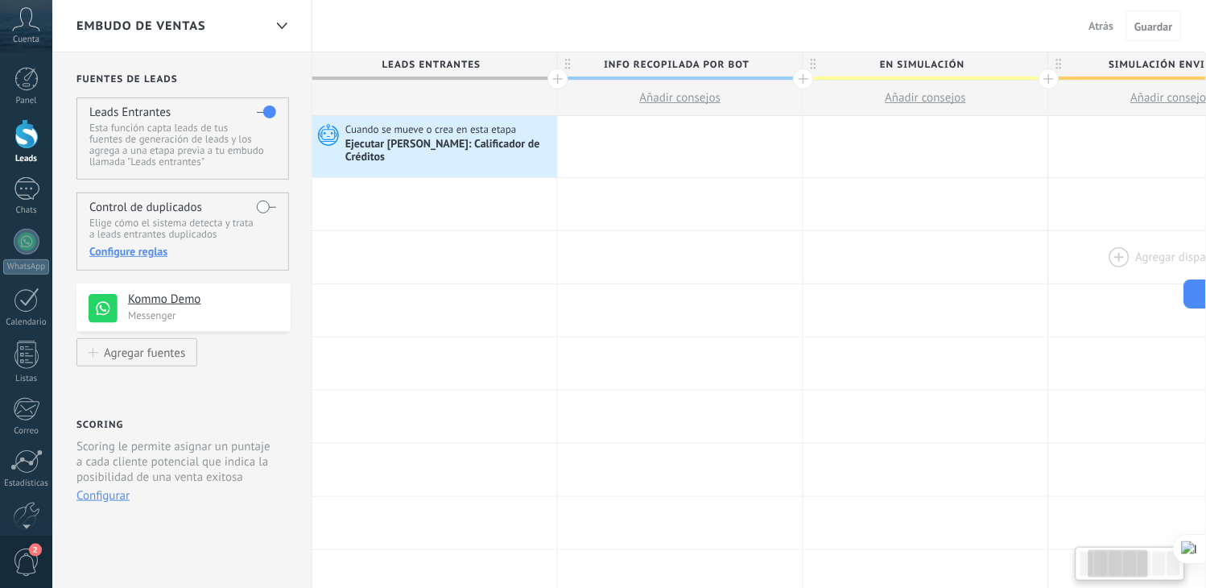
scroll to position [0, 174]
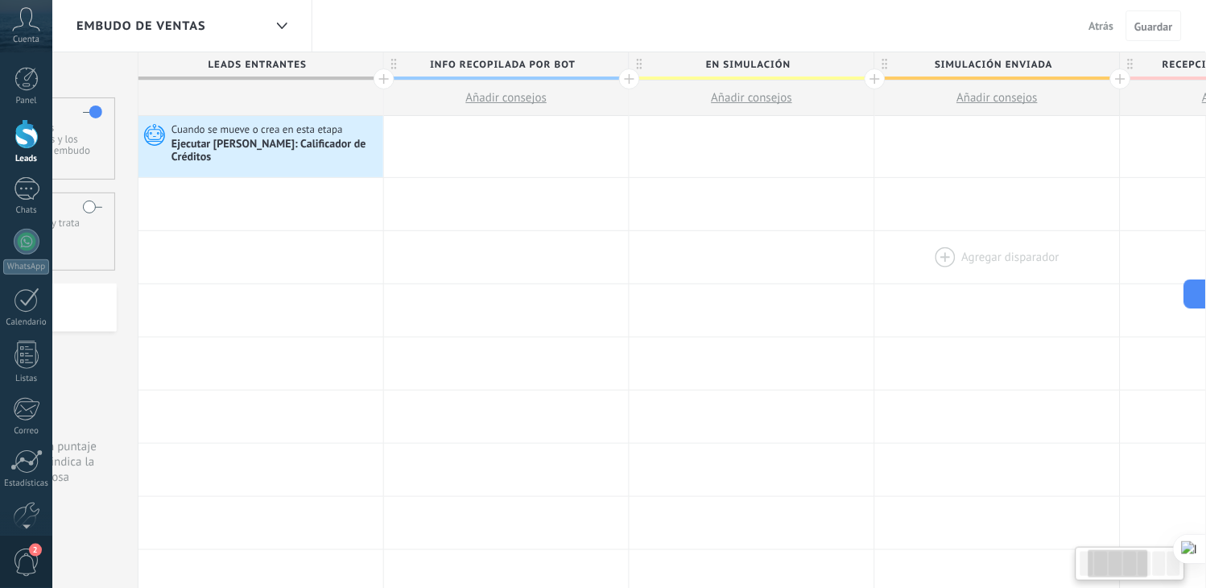
drag, startPoint x: 1036, startPoint y: 253, endPoint x: 1009, endPoint y: 267, distance: 31.0
click at [1009, 267] on div "[PERSON_NAME] disparador [PERSON_NAME] disparador [PERSON_NAME] disparador [PER…" at bounding box center [997, 257] width 1719 height 53
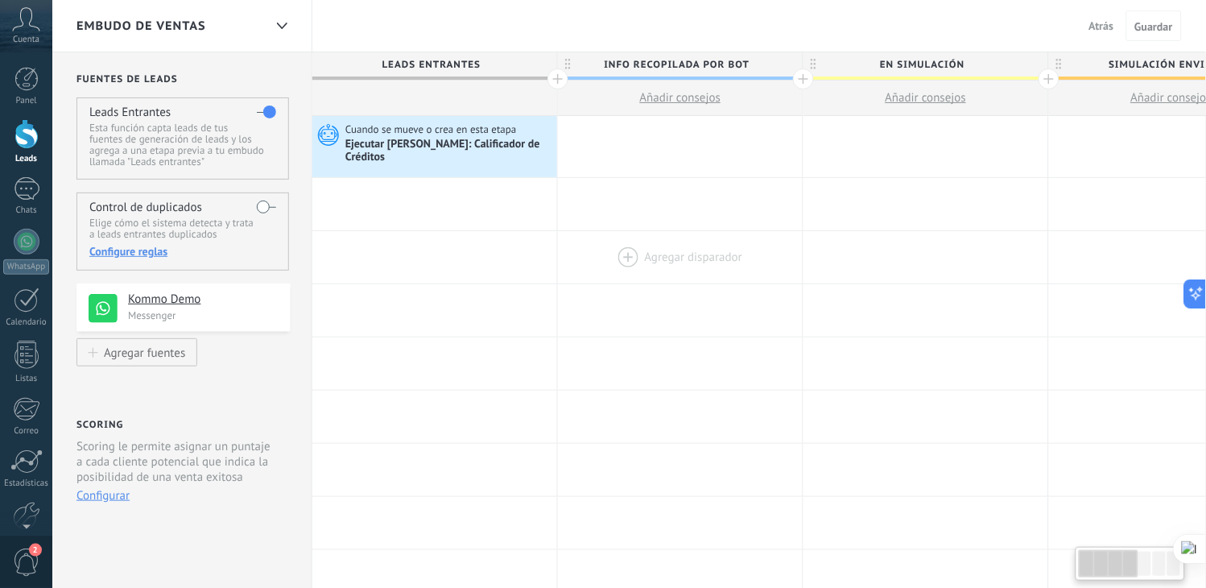
drag, startPoint x: 346, startPoint y: 234, endPoint x: 642, endPoint y: 236, distance: 295.5
click at [650, 234] on div "[PERSON_NAME] disparador [PERSON_NAME] disparador [PERSON_NAME] disparador [PER…" at bounding box center [1171, 257] width 1719 height 53
